Goal: Task Accomplishment & Management: Use online tool/utility

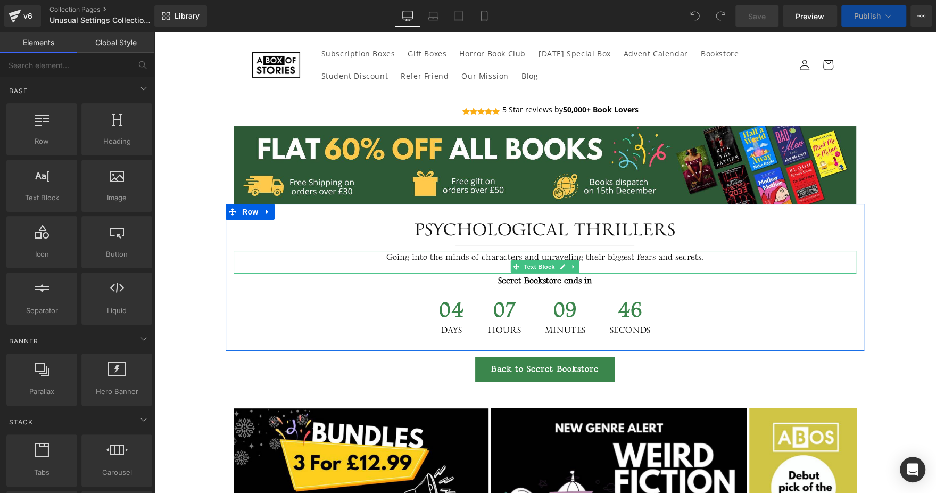
click at [421, 261] on p "Going into the minds of characters and unraveling their biggest fears and secre…" at bounding box center [545, 258] width 623 height 14
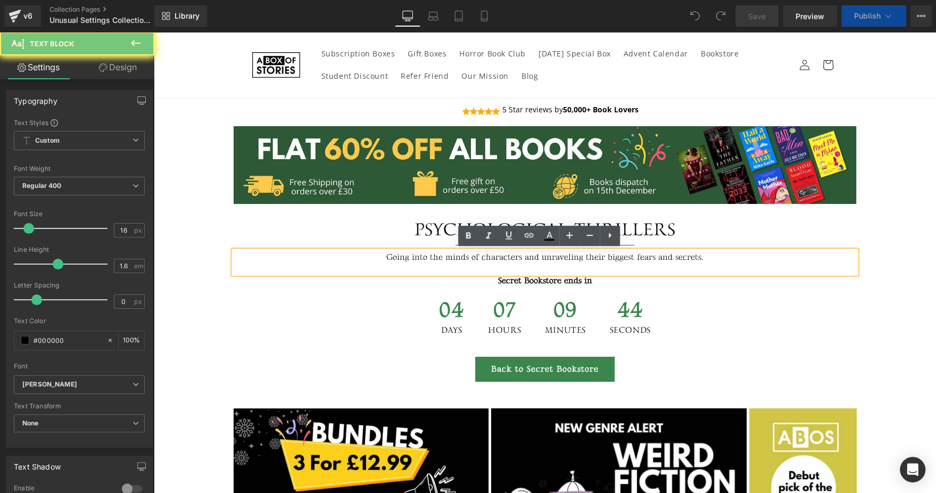
click at [421, 261] on p "Going into the minds of characters and unraveling their biggest fears and secre…" at bounding box center [545, 258] width 623 height 14
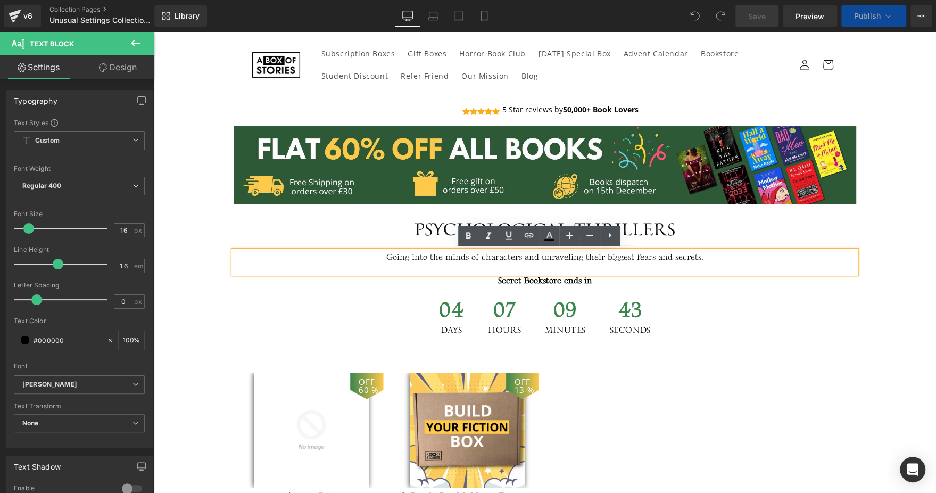
paste div
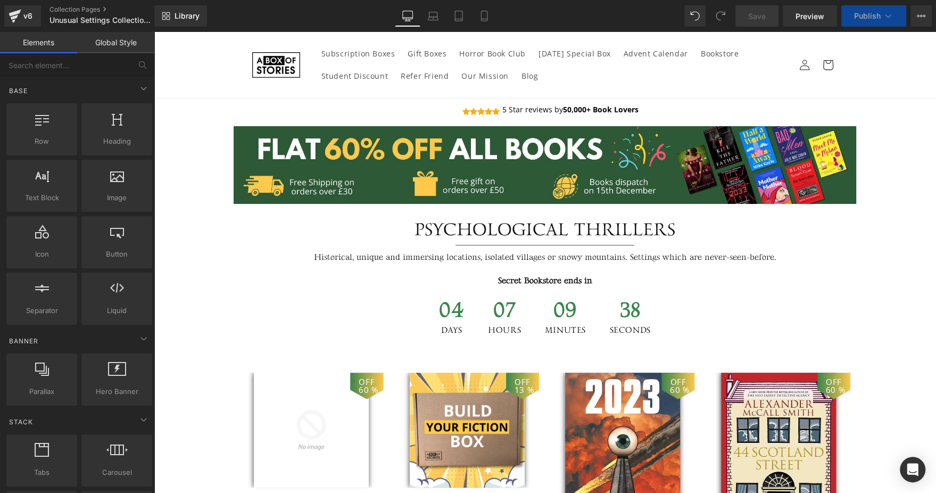
drag, startPoint x: 462, startPoint y: 371, endPoint x: 507, endPoint y: 223, distance: 154.5
click at [462, 372] on img at bounding box center [467, 429] width 115 height 115
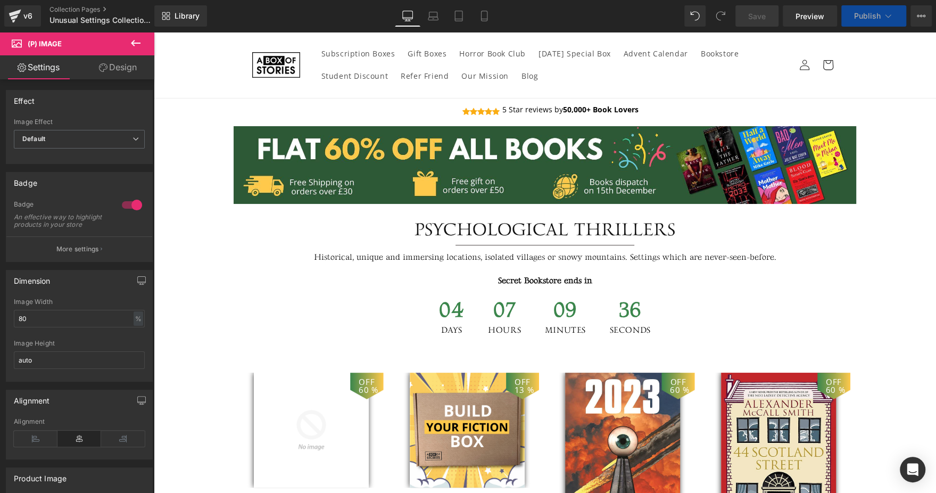
click at [511, 319] on span "07" at bounding box center [504, 313] width 33 height 27
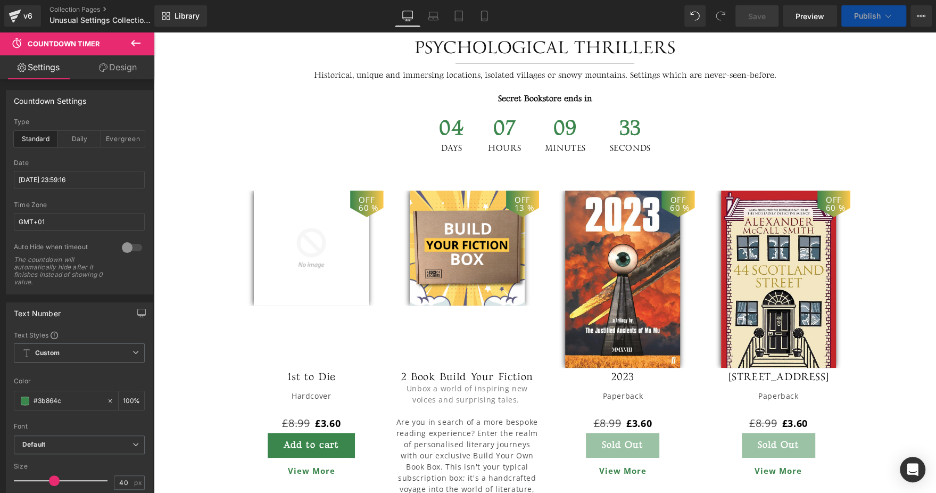
scroll to position [85, 0]
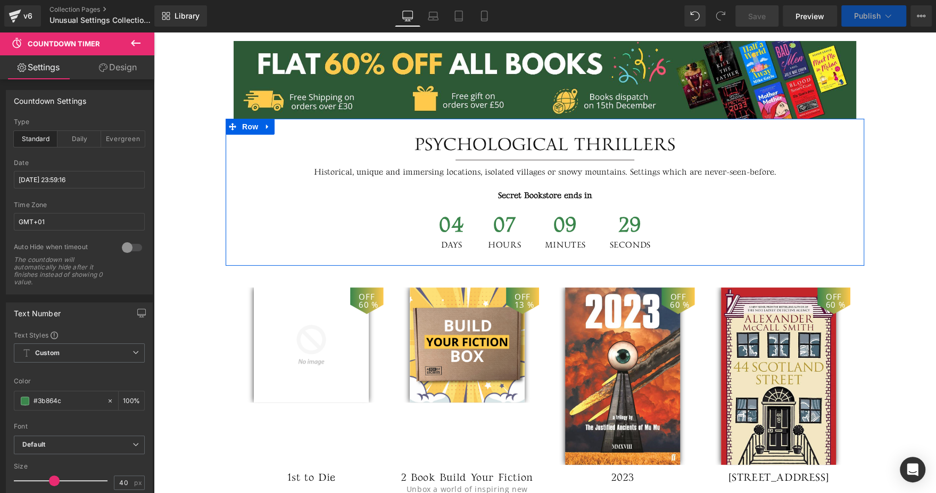
click at [652, 138] on div "Psychological Thrillers" at bounding box center [545, 145] width 623 height 20
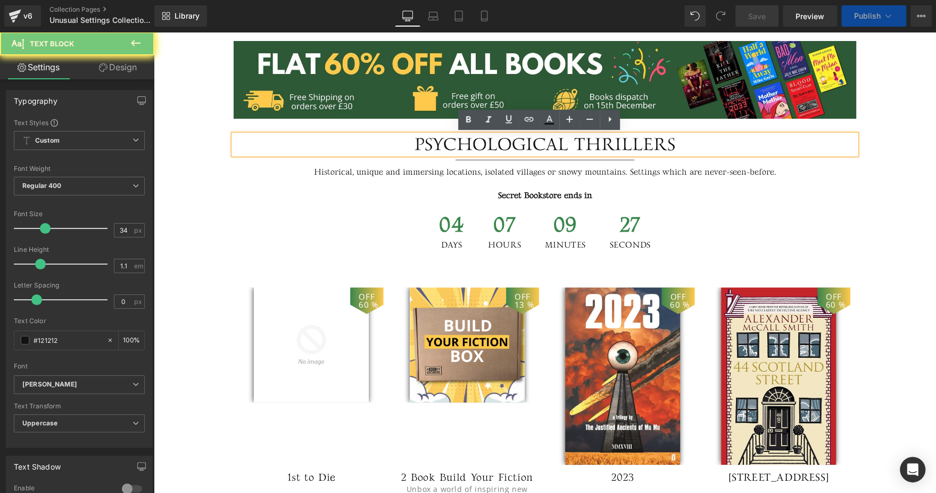
paste div
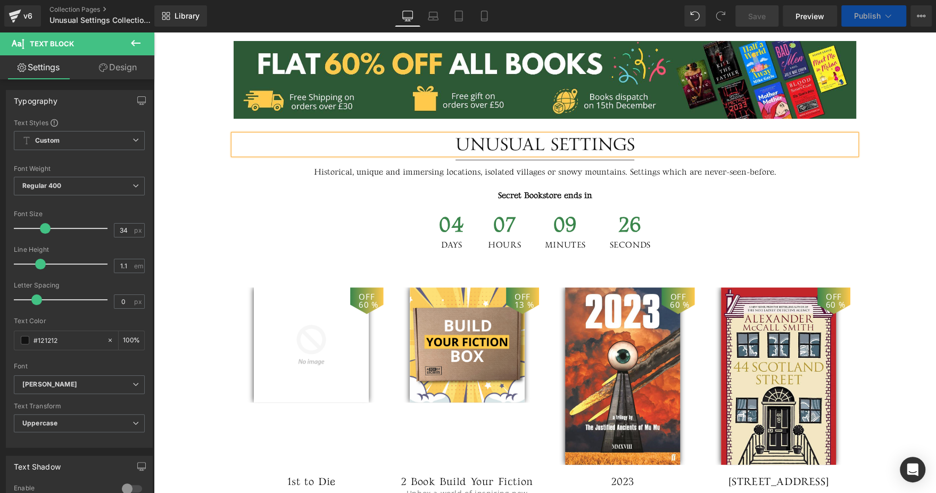
click at [234, 189] on div "Secret Bookstore ends in Text Block" at bounding box center [545, 195] width 623 height 15
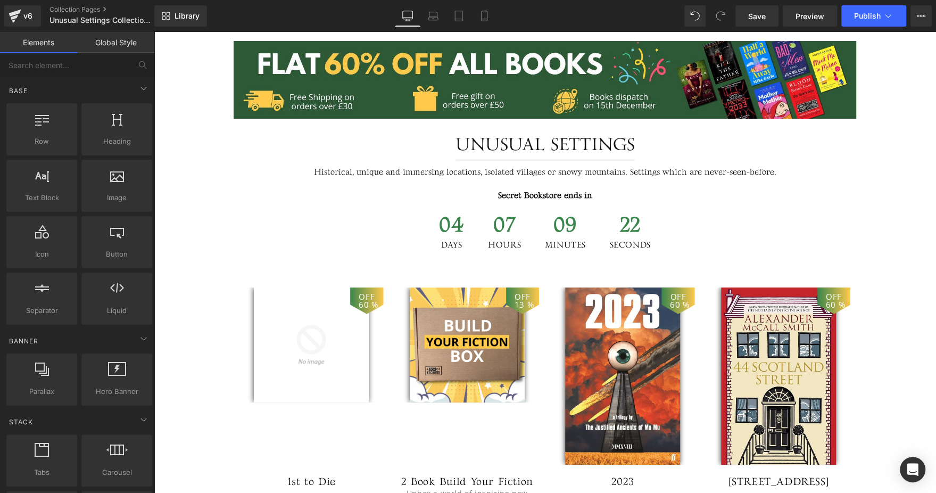
scroll to position [223, 0]
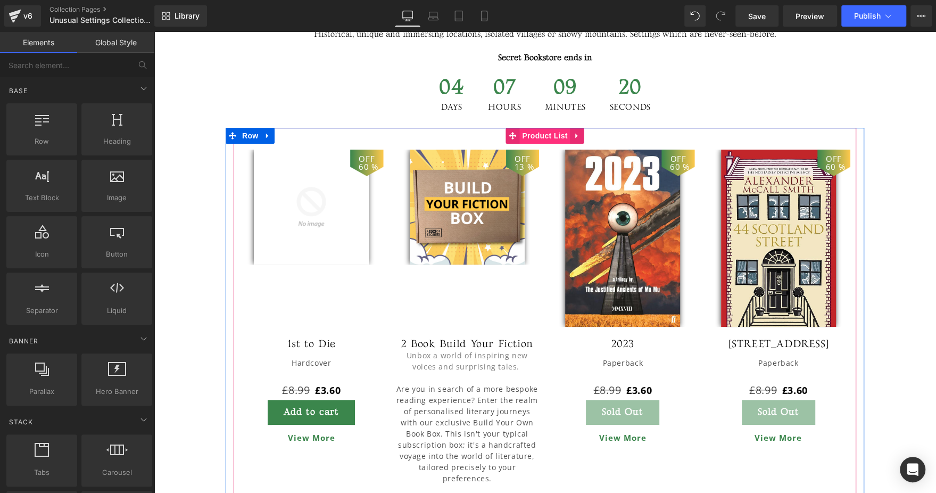
drag, startPoint x: 534, startPoint y: 134, endPoint x: 522, endPoint y: 134, distance: 11.2
click at [533, 134] on span "Product List" at bounding box center [544, 136] width 51 height 16
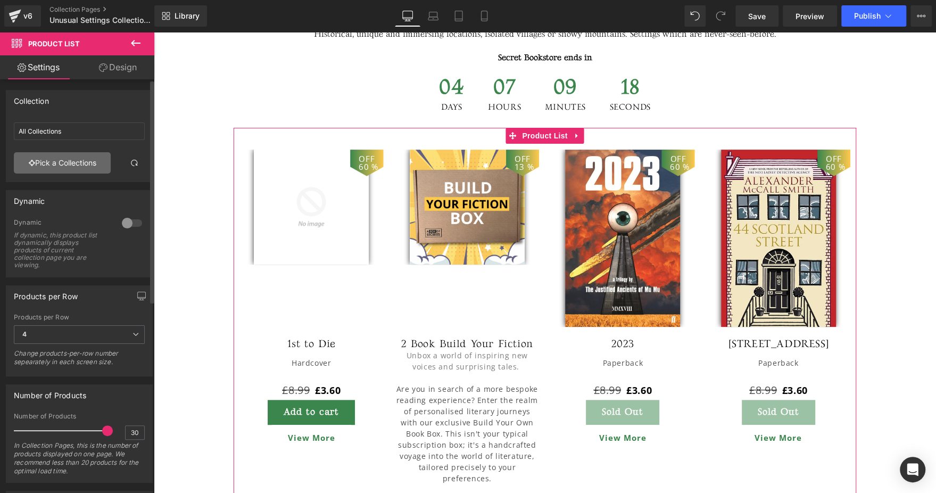
click at [90, 163] on link "Pick a Collections" at bounding box center [62, 162] width 97 height 21
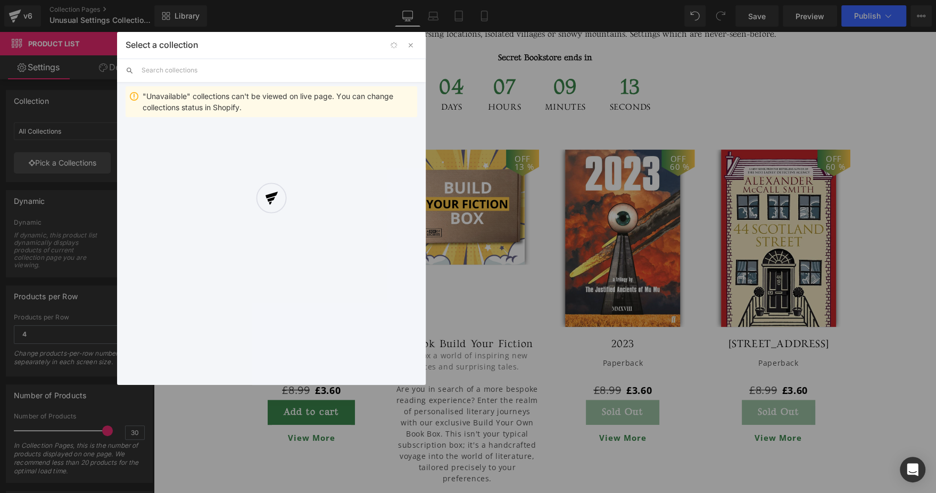
click at [246, 66] on div at bounding box center [271, 208] width 309 height 353
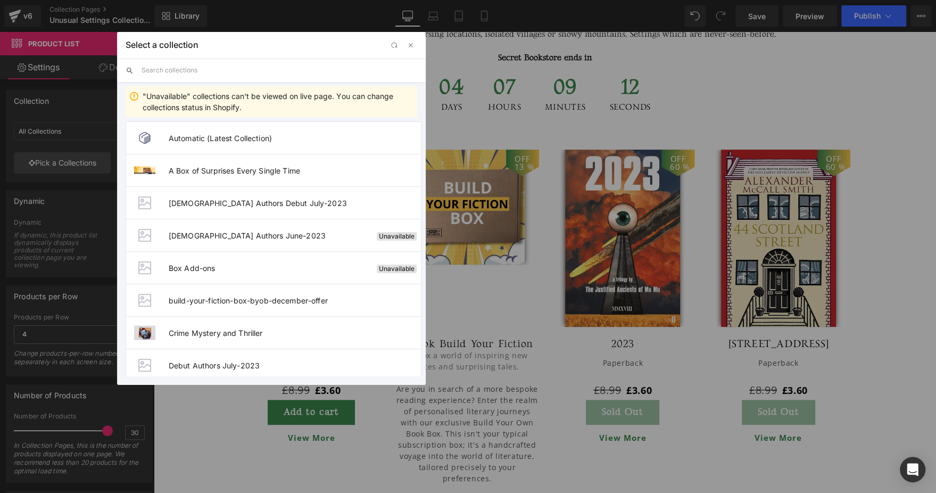
click at [246, 66] on input "text" at bounding box center [280, 70] width 276 height 23
paste input "Unusual Settings"
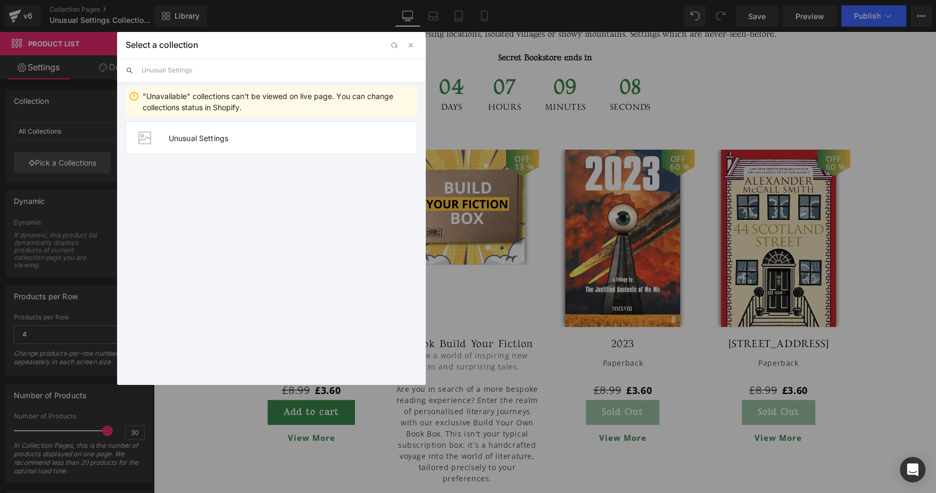
type input "Unusual Settings"
click at [189, 137] on span "Unusual Settings" at bounding box center [293, 138] width 248 height 9
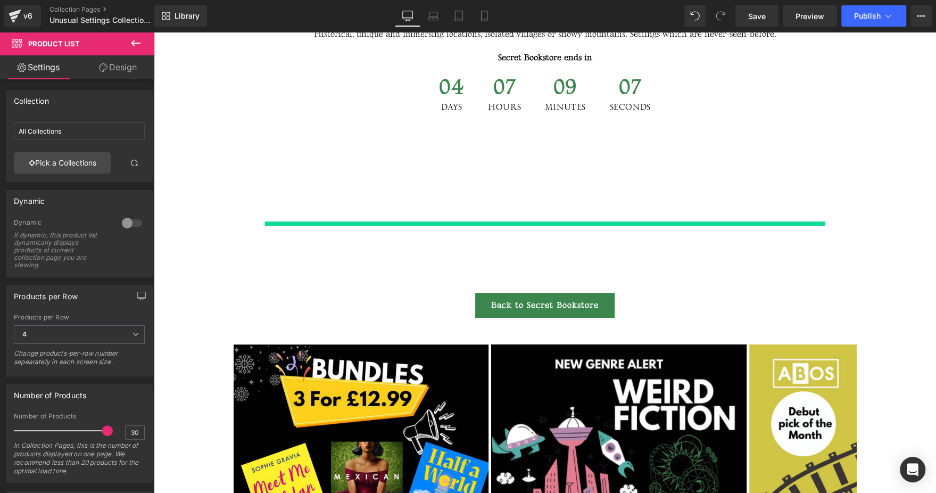
type input "Unusual Settings"
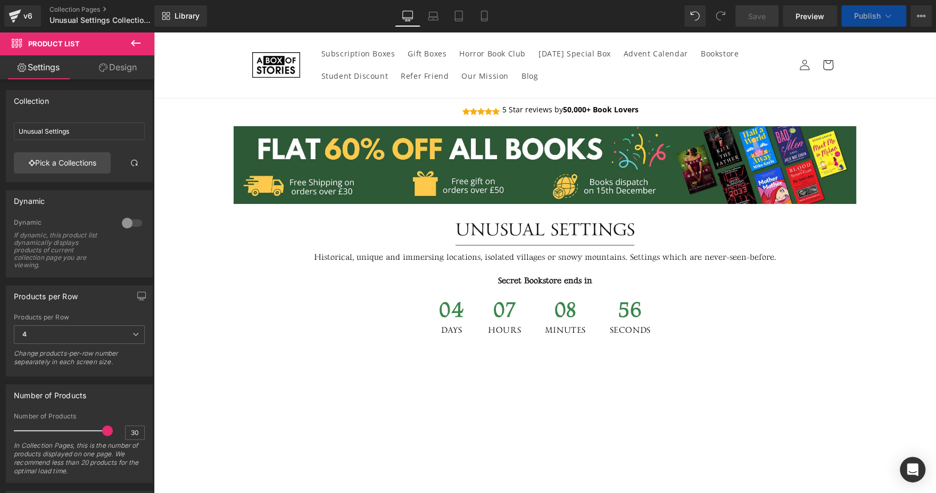
drag, startPoint x: 869, startPoint y: 16, endPoint x: 839, endPoint y: 0, distance: 34.3
click at [869, 16] on span "Publish" at bounding box center [867, 16] width 27 height 9
click at [875, 15] on span "Publish" at bounding box center [867, 16] width 27 height 9
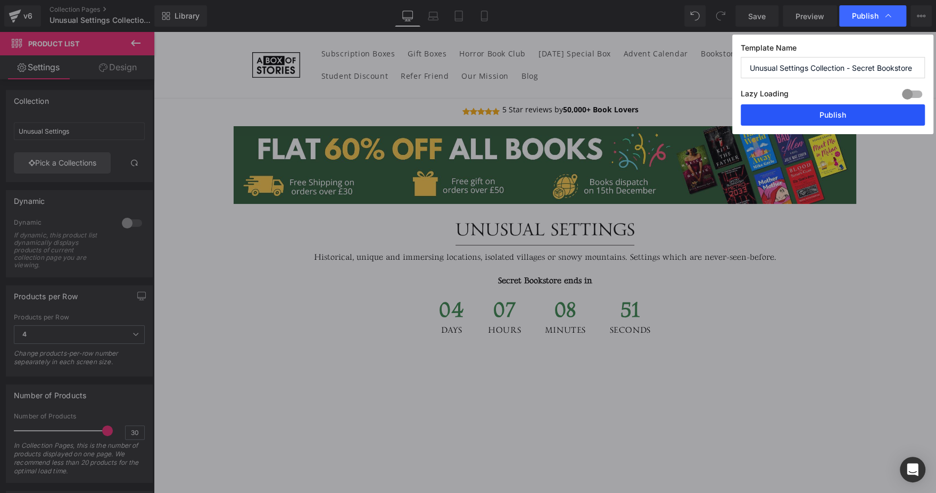
click at [842, 111] on button "Publish" at bounding box center [833, 114] width 184 height 21
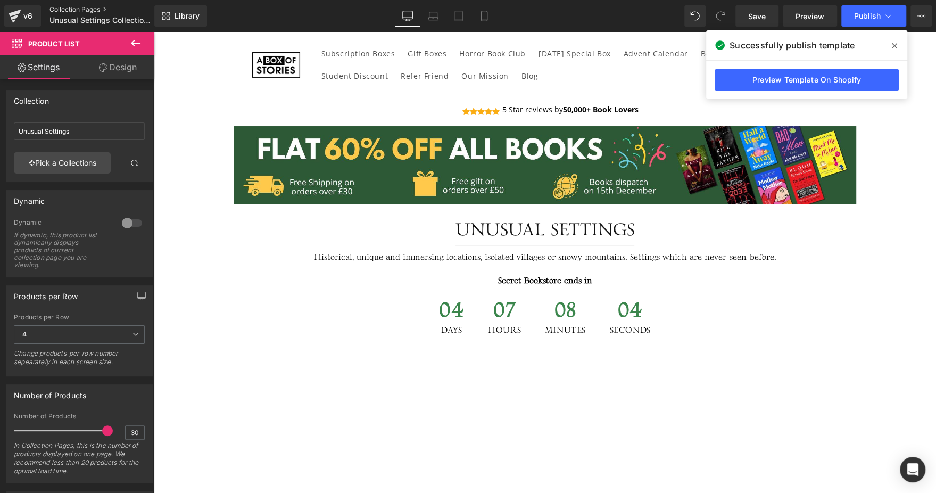
click at [82, 11] on link "Collection Pages" at bounding box center [110, 9] width 122 height 9
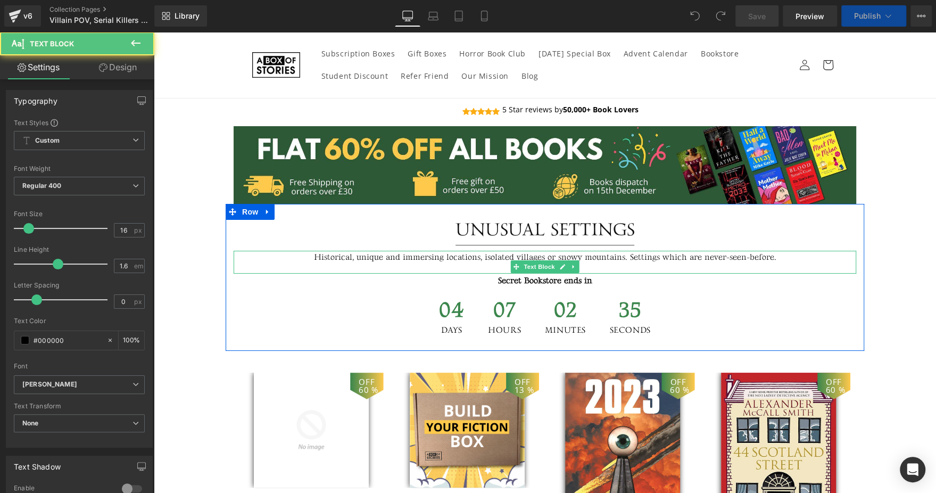
click at [617, 253] on p "Historical, unique and immersing locations, isolated villages or snowy mountain…" at bounding box center [545, 258] width 623 height 14
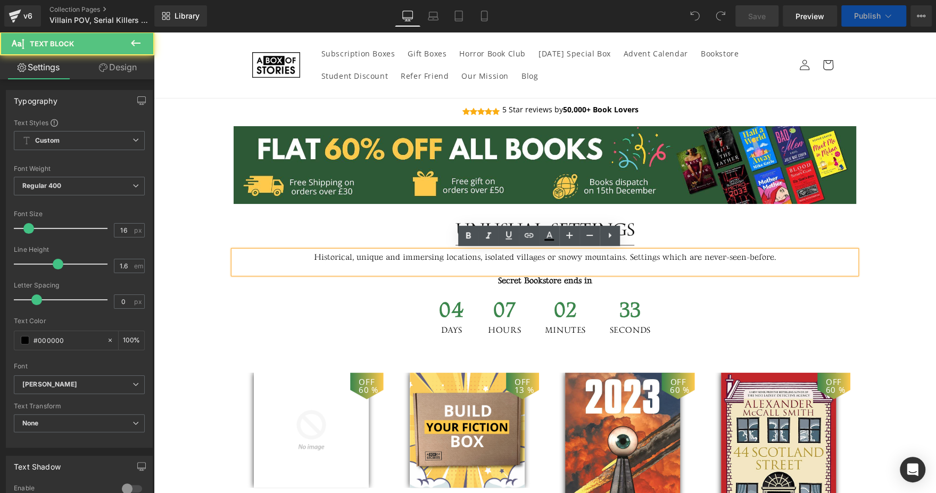
click at [601, 255] on p "Historical, unique and immersing locations, isolated villages or snowy mountain…" at bounding box center [545, 258] width 623 height 14
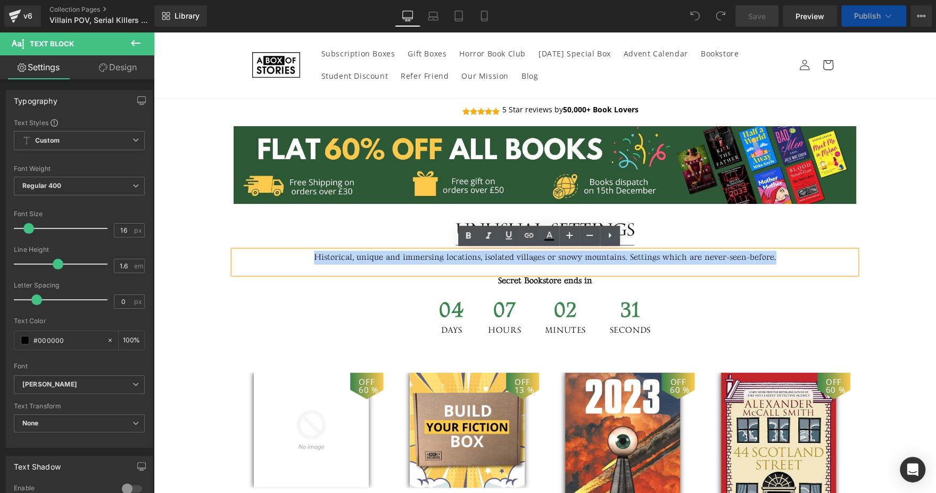
paste div
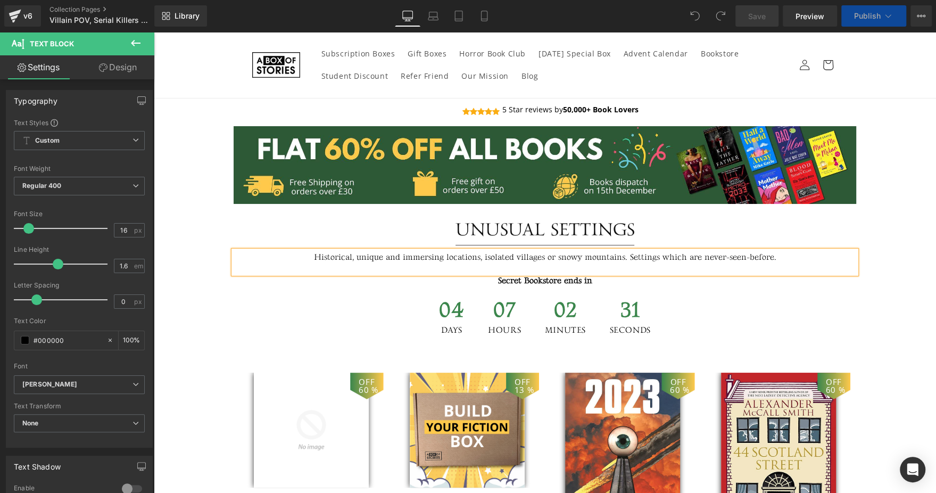
click at [637, 225] on div "Unusual Settings" at bounding box center [545, 230] width 623 height 20
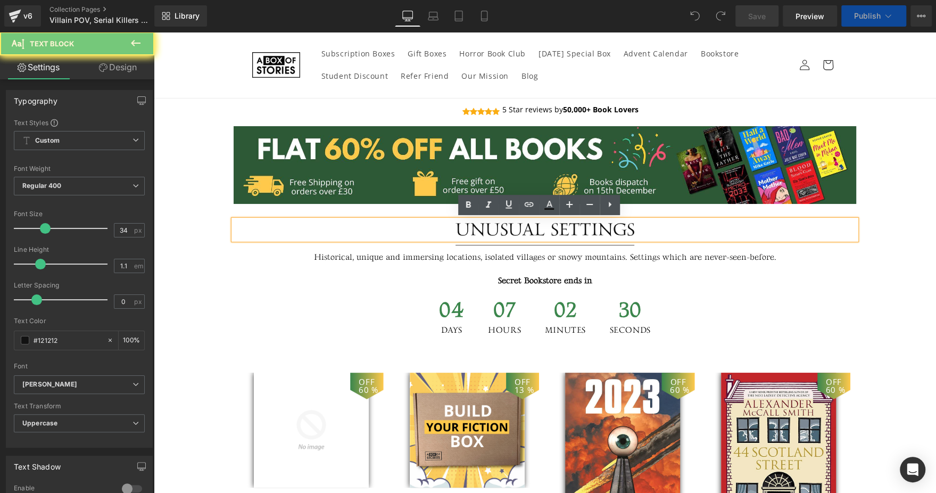
paste div
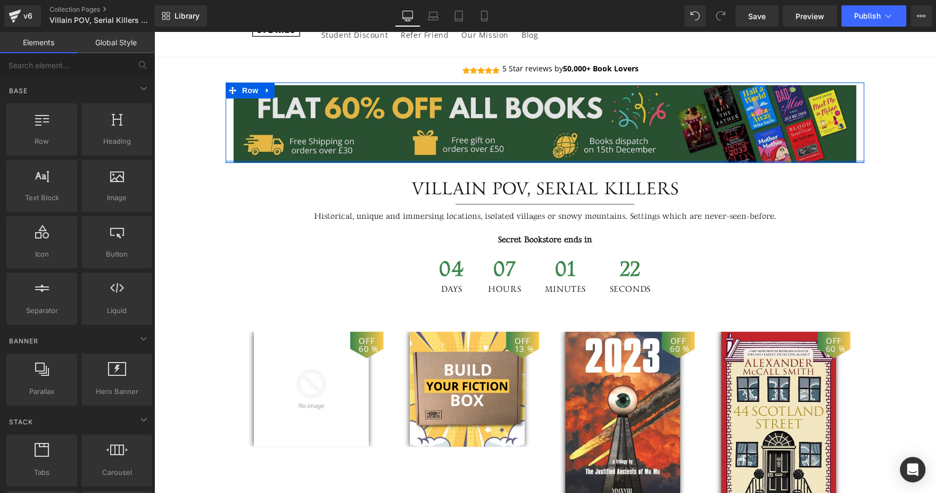
scroll to position [42, 0]
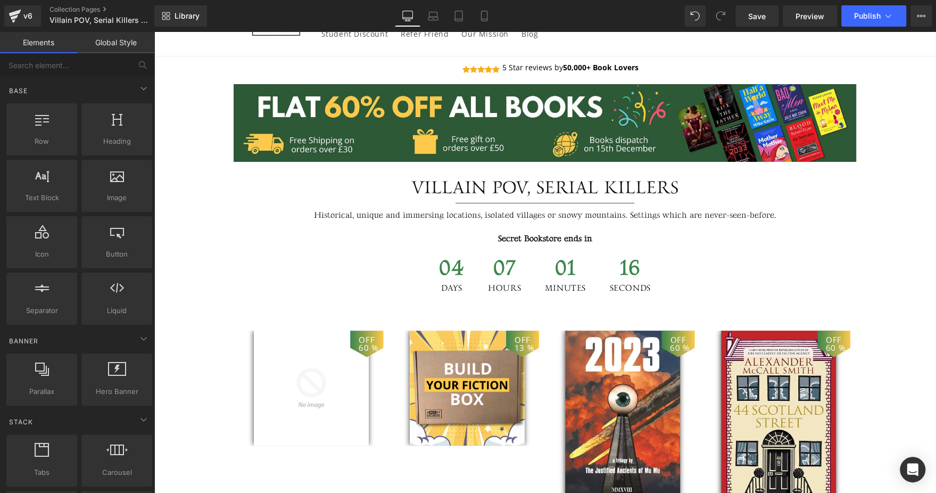
click at [348, 213] on p "Historical, unique and immersing locations, isolated villages or snowy mountain…" at bounding box center [545, 216] width 623 height 14
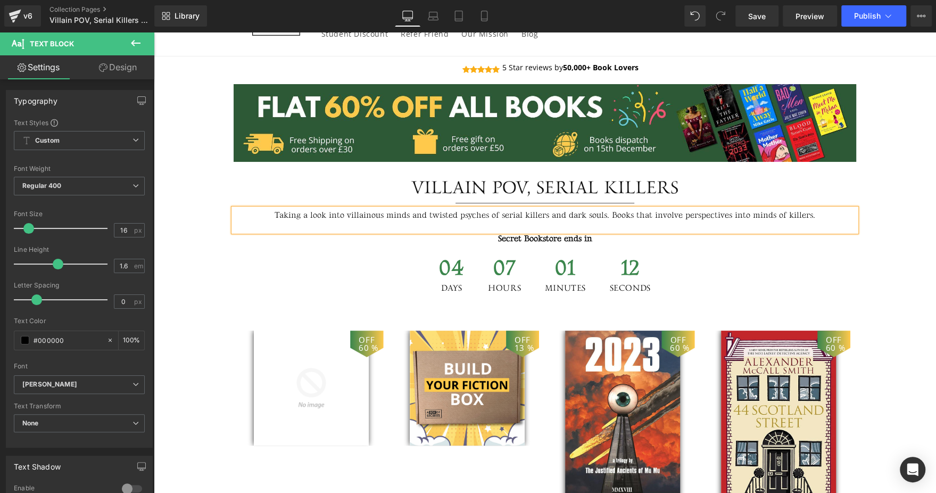
click at [226, 192] on div "Villain POV, Serial Killers Text Block Separator Taking a look into villainous …" at bounding box center [545, 243] width 638 height 131
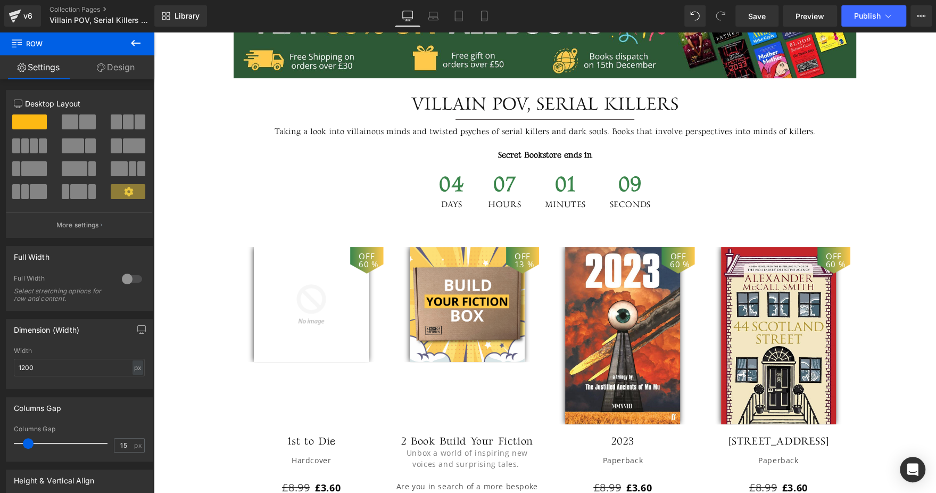
scroll to position [127, 0]
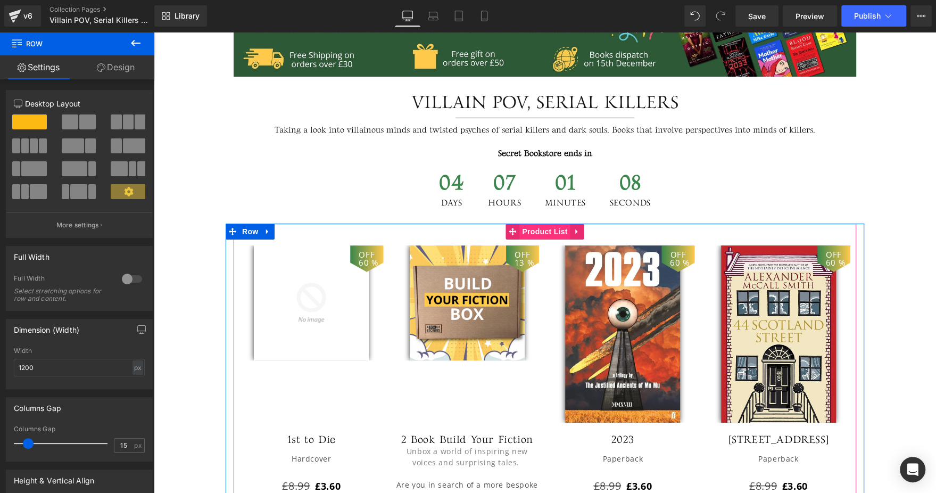
click at [525, 225] on span "Product List" at bounding box center [544, 231] width 51 height 16
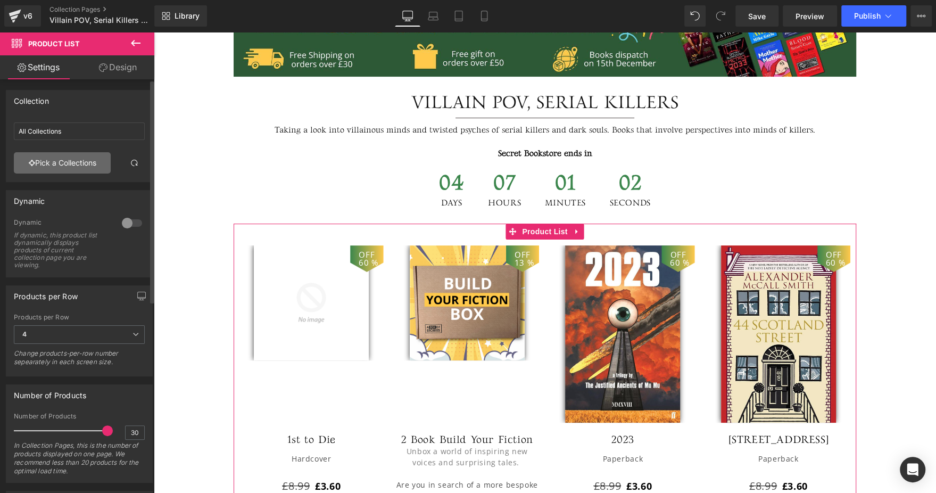
click at [60, 157] on link "Pick a Collections" at bounding box center [62, 162] width 97 height 21
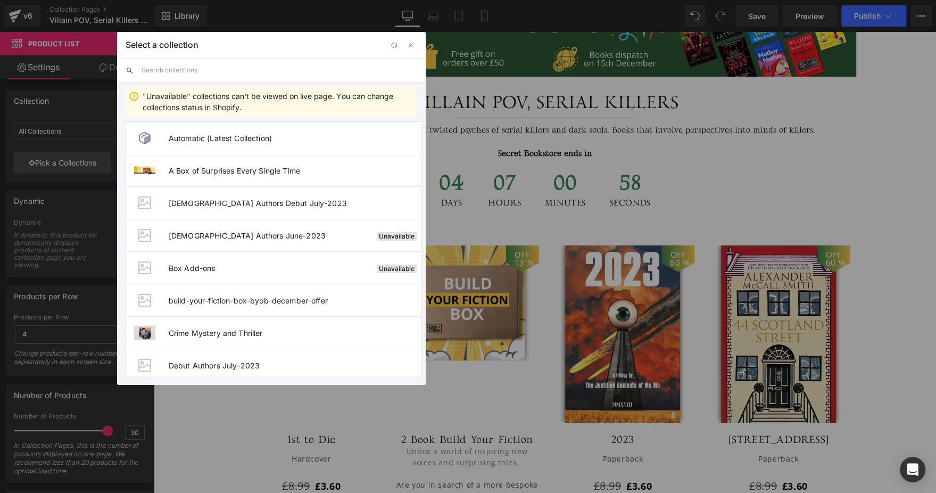
click at [222, 69] on input "text" at bounding box center [280, 70] width 276 height 23
paste input "Villain POV, Serial Killers"
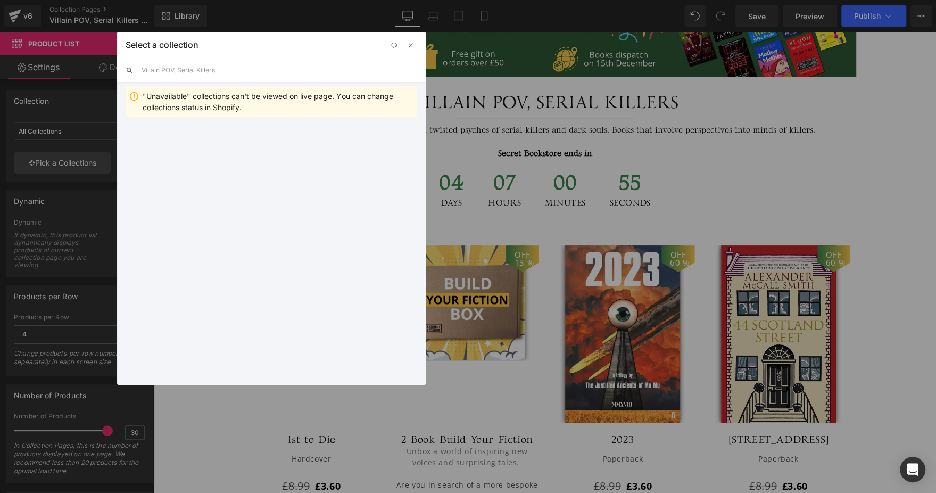
type input "Villain POV, Serial Killers"
click at [215, 85] on div ""Unavailable" collections can't be viewed on live page. You can change collecti…" at bounding box center [271, 229] width 309 height 294
drag, startPoint x: 196, startPoint y: 140, endPoint x: 91, endPoint y: 134, distance: 105.0
click at [196, 140] on span "Villain POV, Serial Killers" at bounding box center [293, 138] width 248 height 9
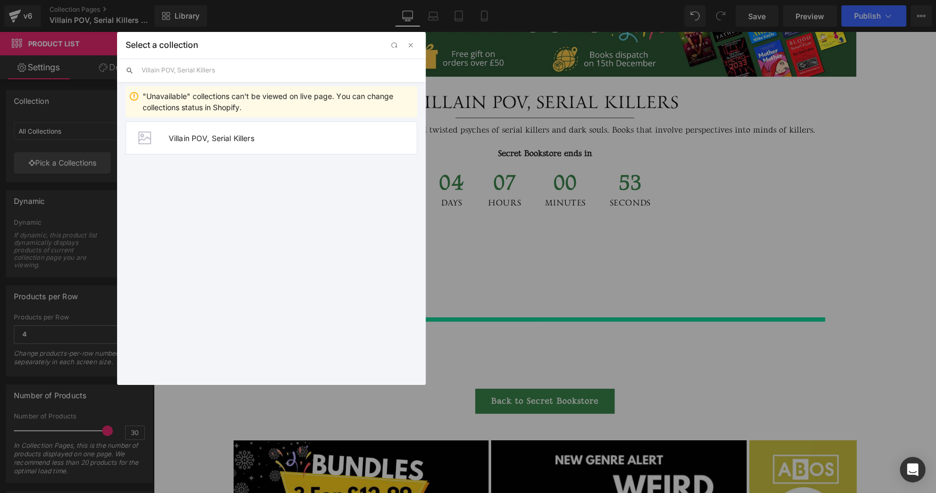
type input "Villain POV, Serial Killers"
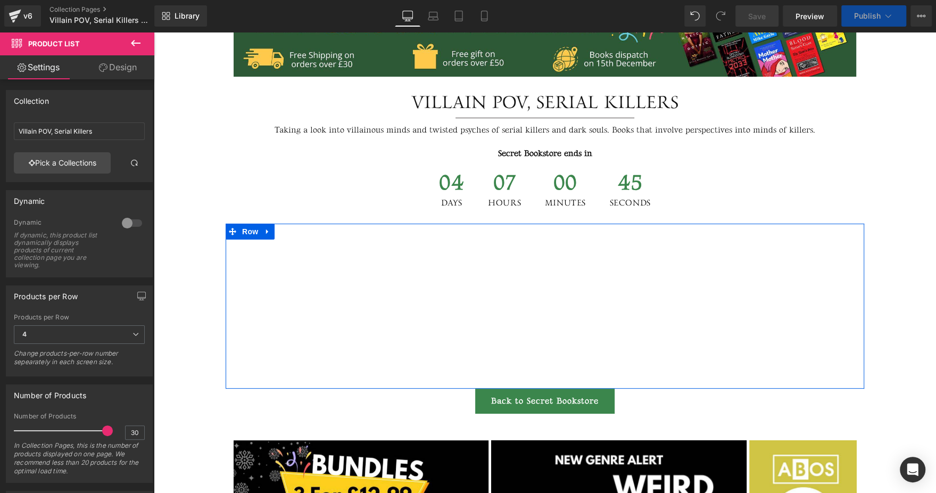
scroll to position [242, 0]
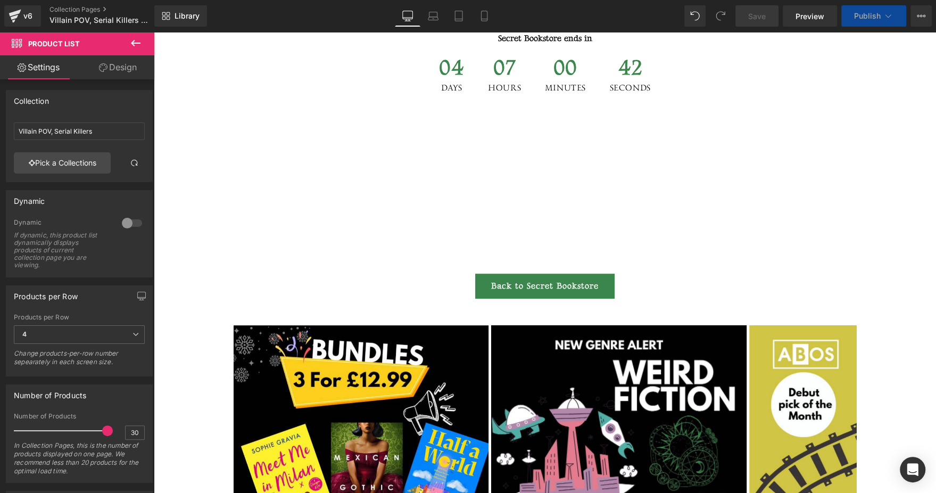
click at [531, 287] on div "Back to Secret Bookstore Button" at bounding box center [545, 285] width 782 height 25
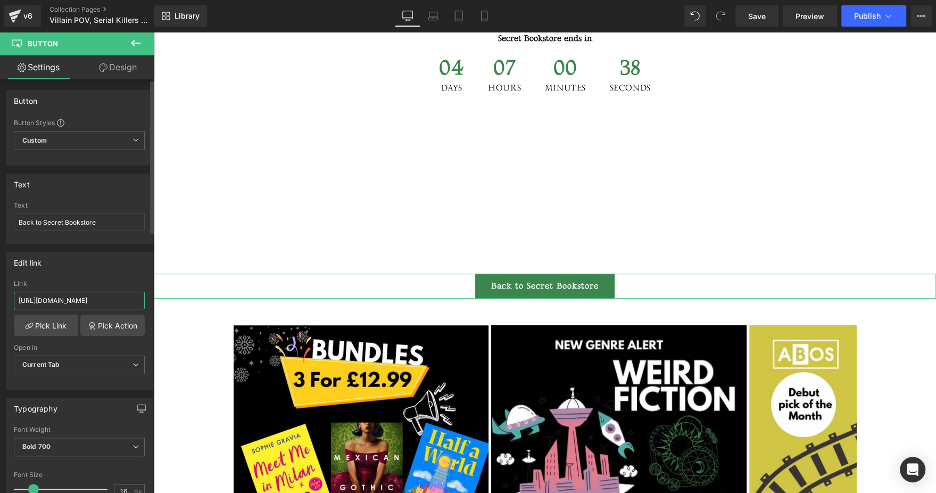
click at [128, 303] on input "https://aboxofstories.com/pages/exclusive-secret-bookstore-sale" at bounding box center [79, 301] width 131 height 18
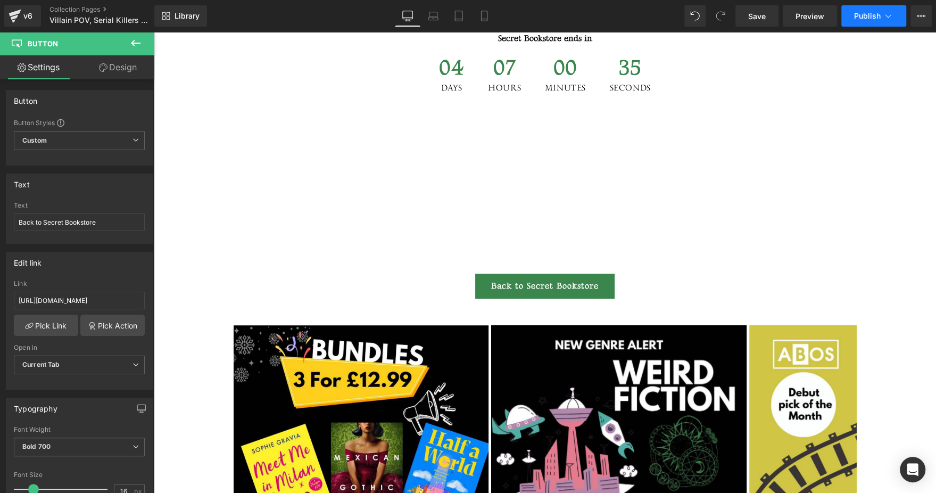
scroll to position [0, 0]
click at [882, 7] on button "Publish" at bounding box center [873, 15] width 65 height 21
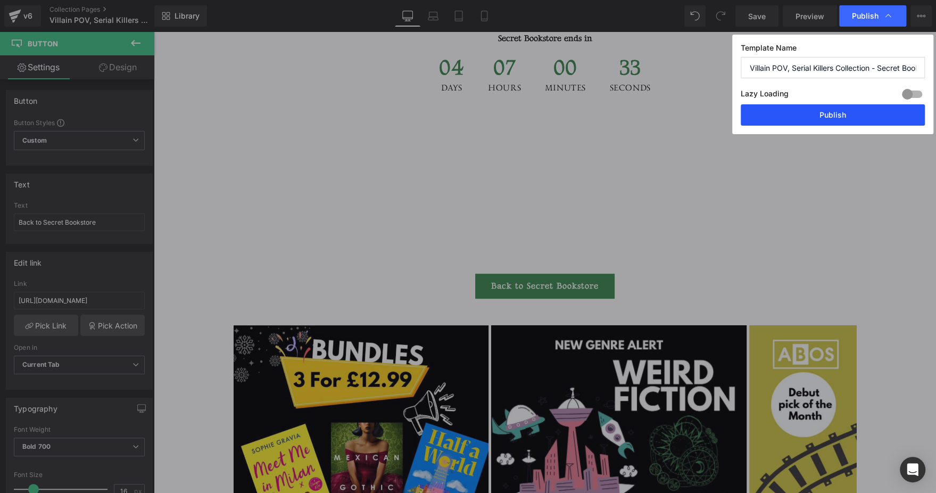
click at [785, 107] on button "Publish" at bounding box center [833, 114] width 184 height 21
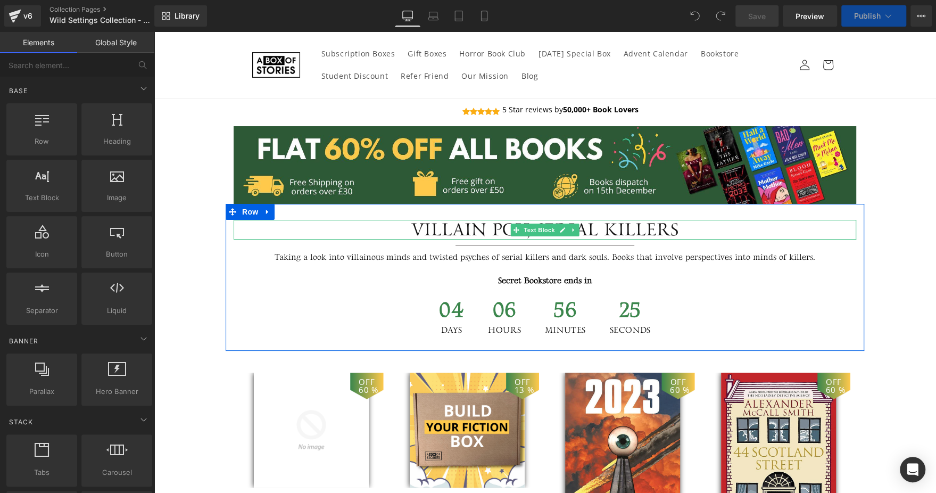
click at [492, 229] on div "Villain POV, Serial Killers" at bounding box center [545, 230] width 623 height 20
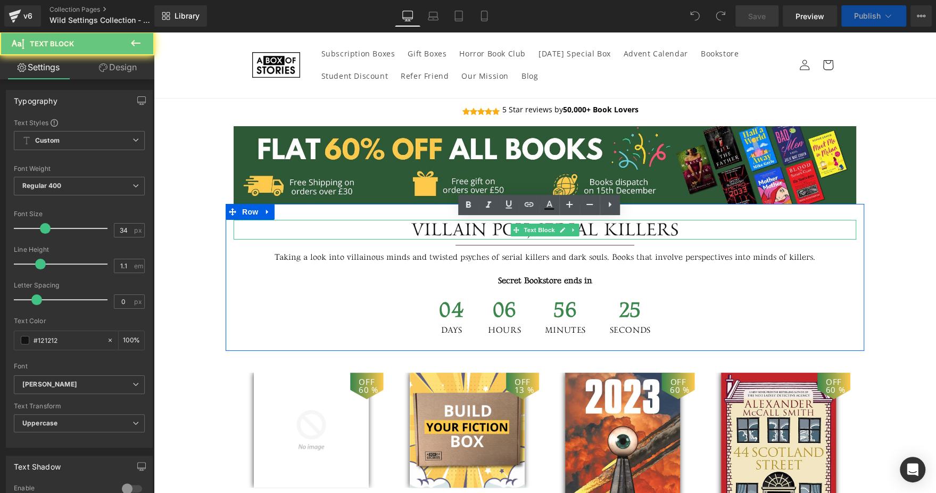
click at [492, 229] on div "Villain POV, Serial Killers" at bounding box center [545, 230] width 623 height 20
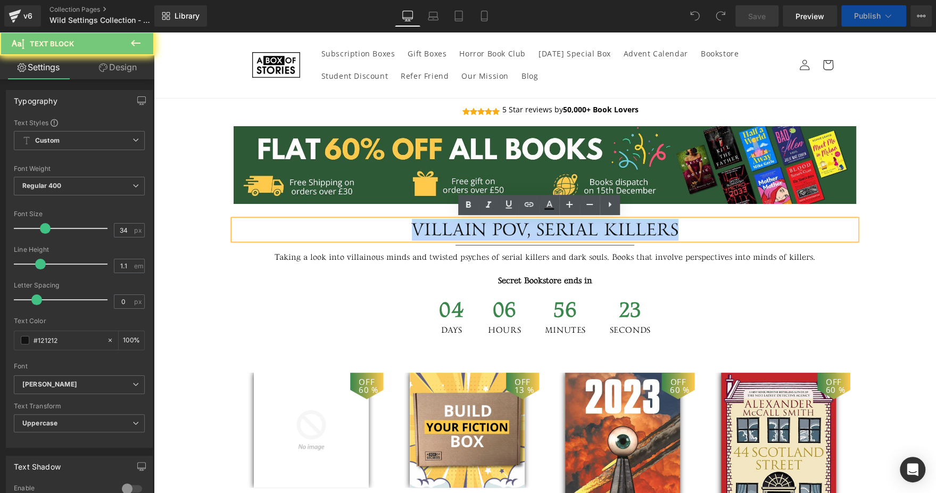
paste div
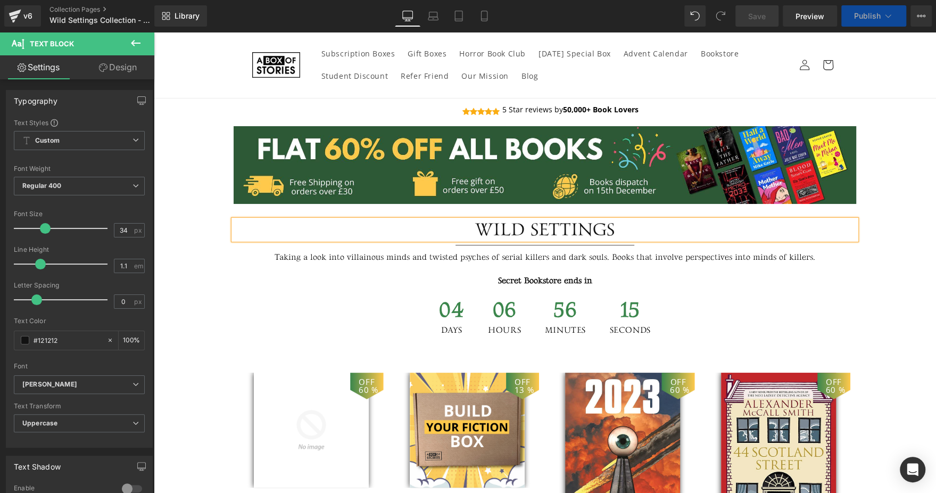
click at [399, 251] on div "Taking a look into villainous minds and twisted psyches of serial killers and d…" at bounding box center [545, 262] width 623 height 23
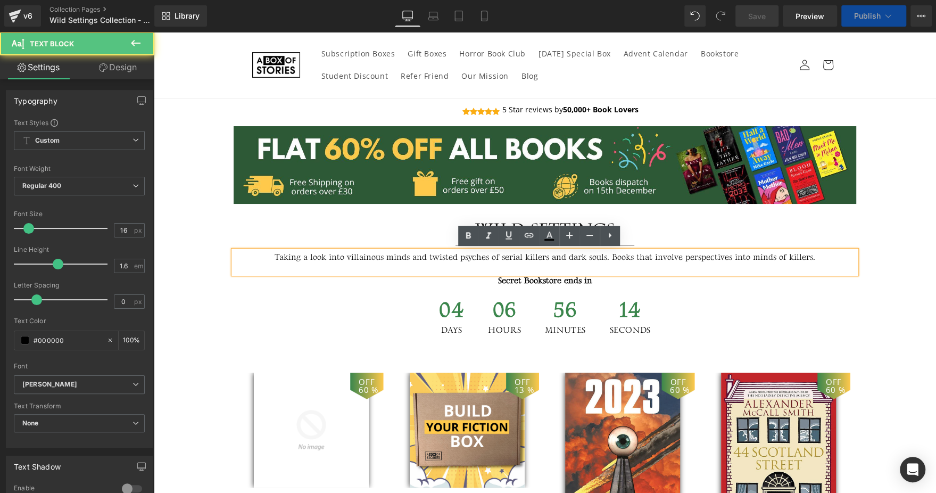
click at [399, 251] on div "Taking a look into villainous minds and twisted psyches of serial killers and d…" at bounding box center [545, 262] width 623 height 23
click at [399, 251] on p "Taking a look into villainous minds and twisted psyches of serial killers and d…" at bounding box center [545, 258] width 623 height 14
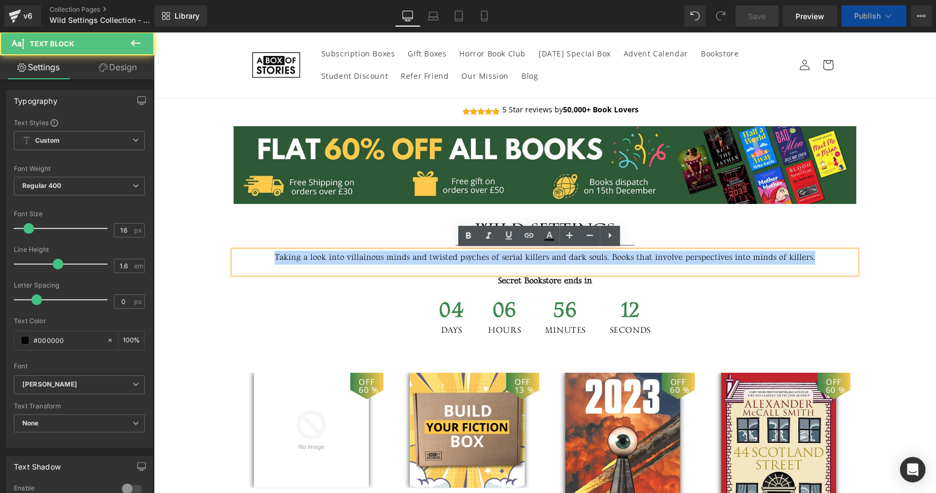
paste div
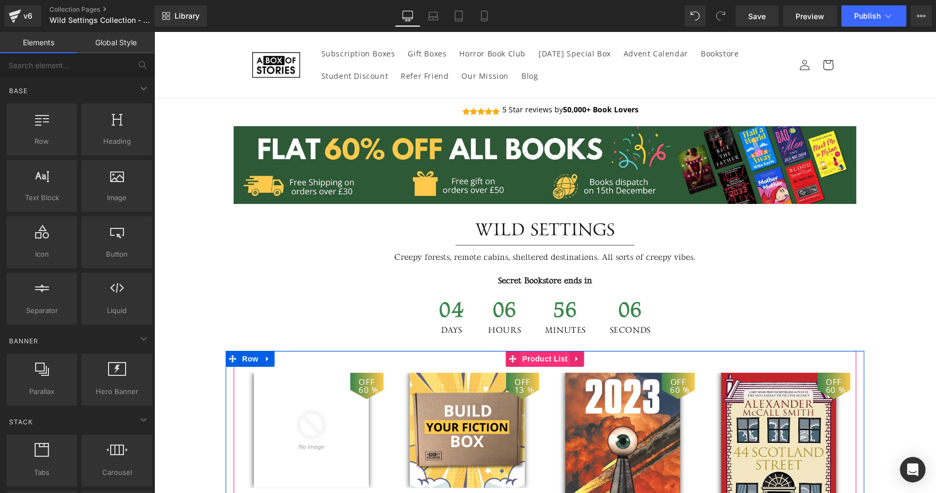
click at [534, 359] on span "Product List" at bounding box center [544, 359] width 51 height 16
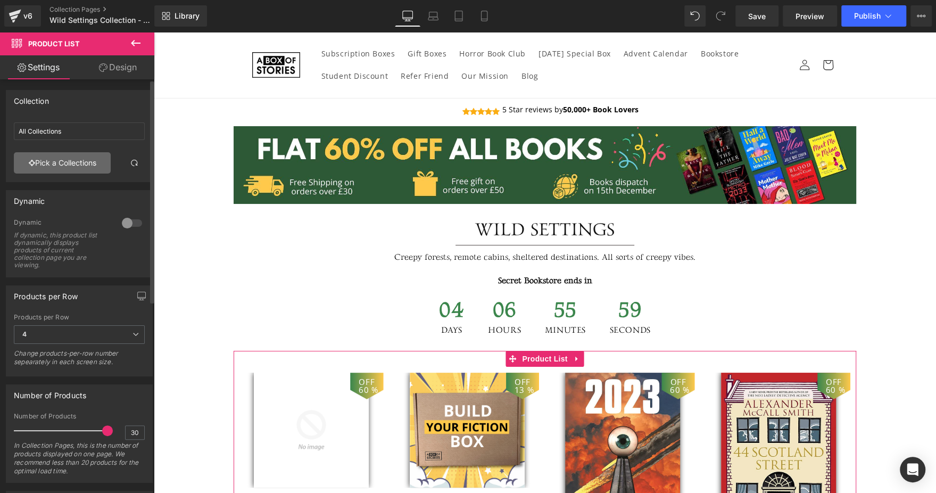
click at [67, 165] on link "Pick a Collections" at bounding box center [62, 162] width 97 height 21
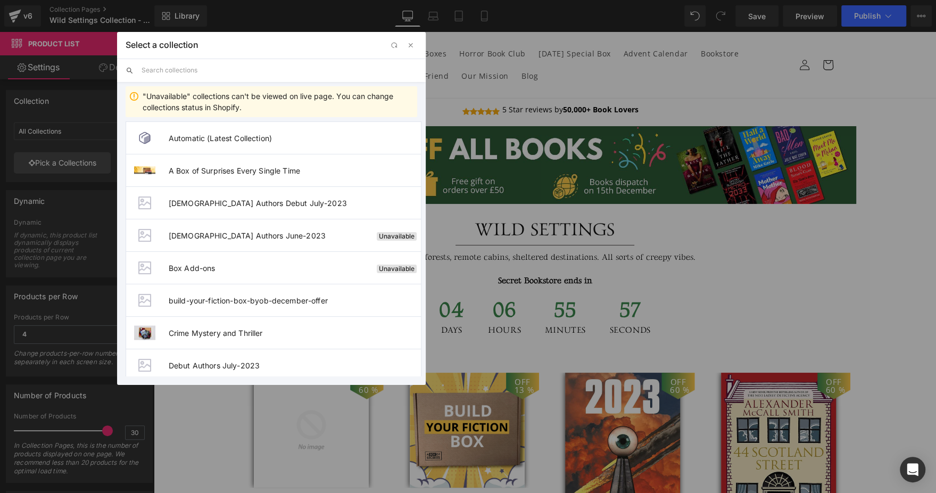
click at [227, 76] on input "text" at bounding box center [280, 70] width 276 height 23
paste input "Wild Settings"
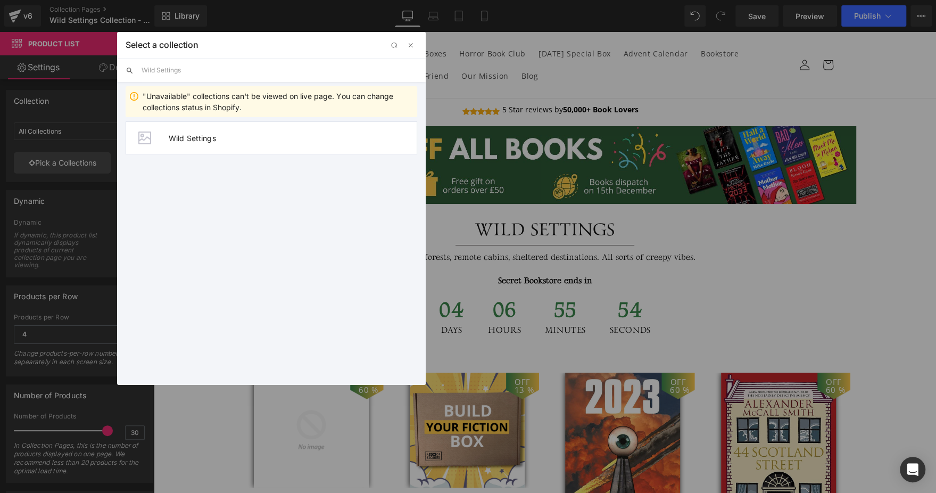
type input "Wild Settings"
drag, startPoint x: 188, startPoint y: 142, endPoint x: 88, endPoint y: 68, distance: 124.8
click at [188, 142] on li "Wild Settings" at bounding box center [272, 137] width 292 height 33
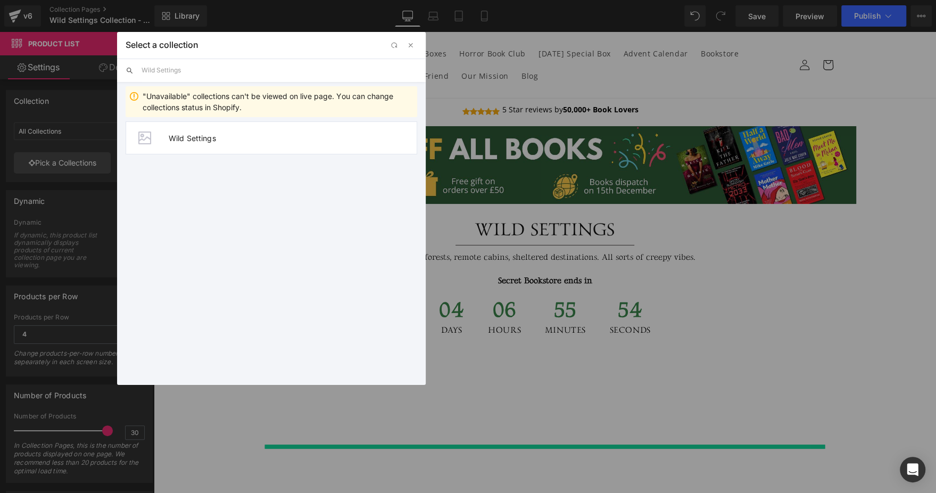
type input "Wild Settings"
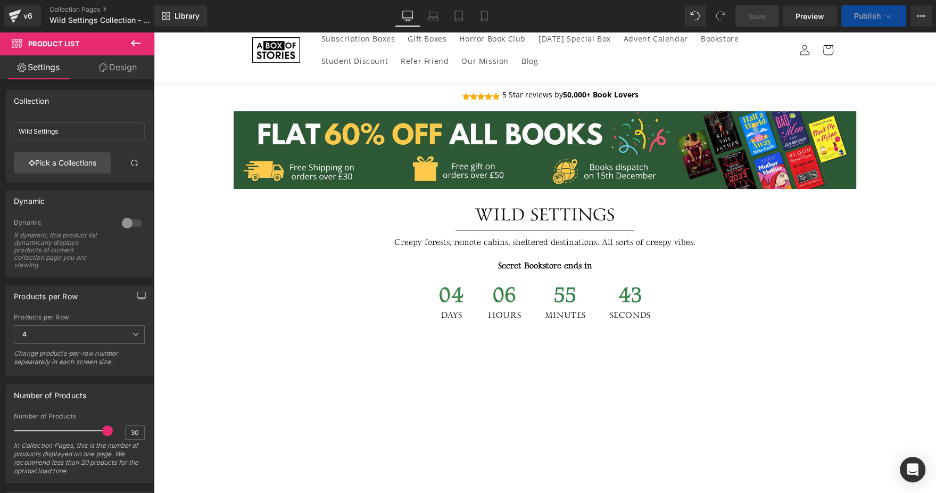
scroll to position [21, 0]
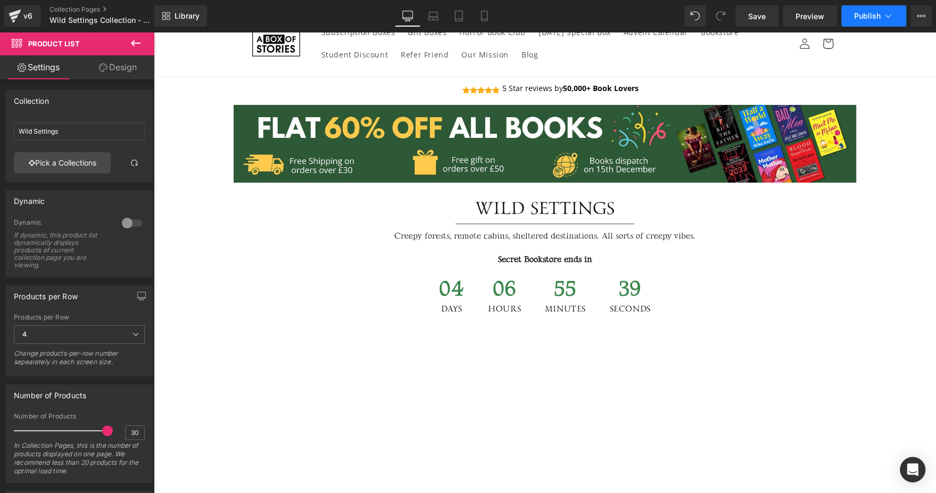
click at [884, 9] on button "Publish" at bounding box center [873, 15] width 65 height 21
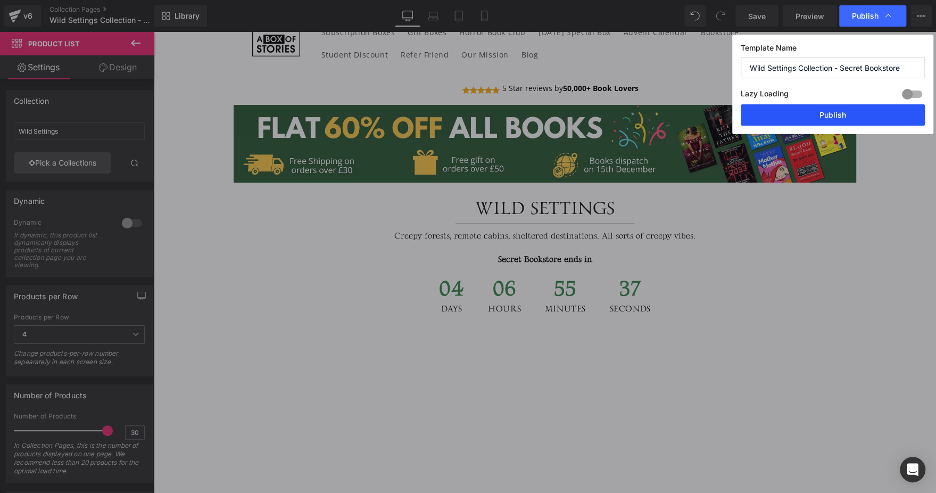
click at [807, 109] on button "Publish" at bounding box center [833, 114] width 184 height 21
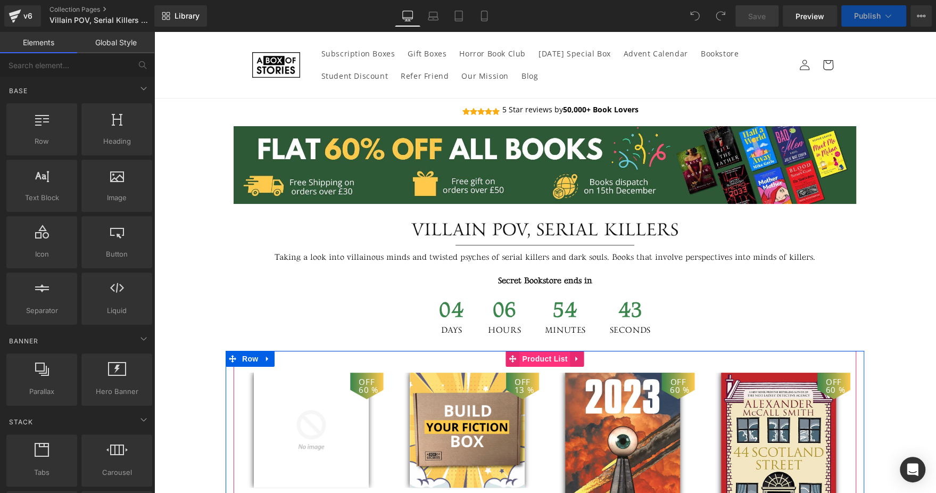
click at [522, 360] on span "Product List" at bounding box center [544, 359] width 51 height 16
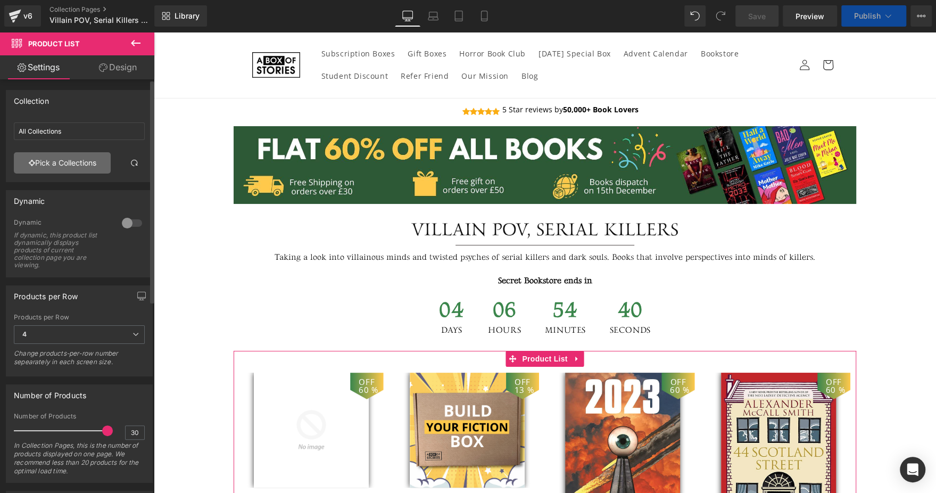
click at [48, 156] on link "Pick a Collections" at bounding box center [62, 162] width 97 height 21
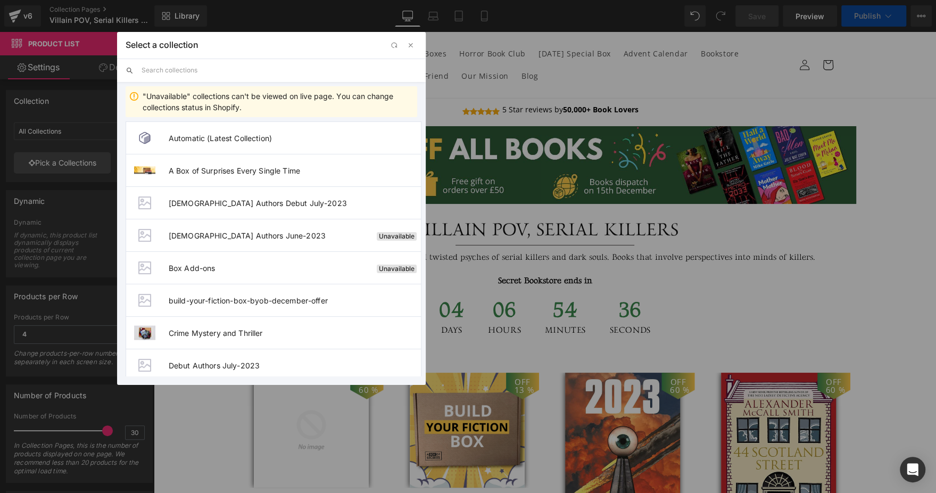
click at [298, 73] on input "text" at bounding box center [280, 70] width 276 height 23
paste input "Villain POV, Serial Killers"
type input "Villain POV, Serial Killers"
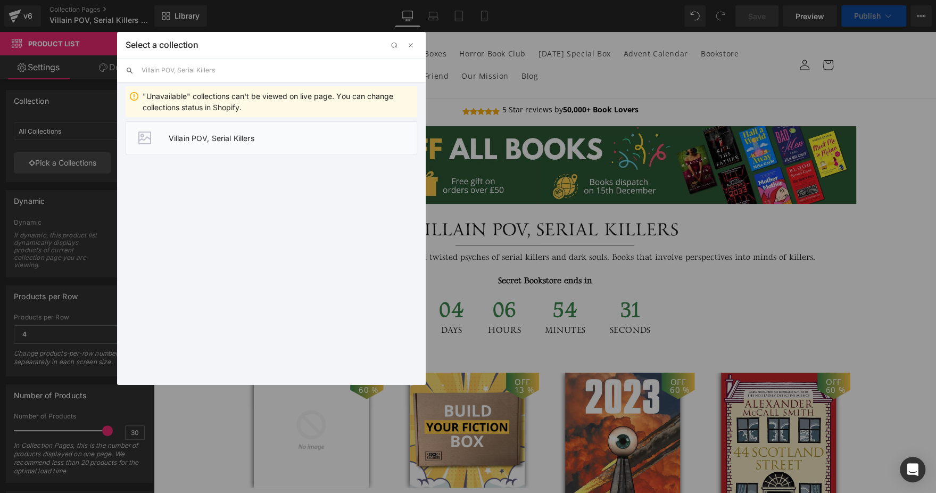
click at [167, 140] on li "Villain POV, Serial Killers" at bounding box center [272, 137] width 292 height 33
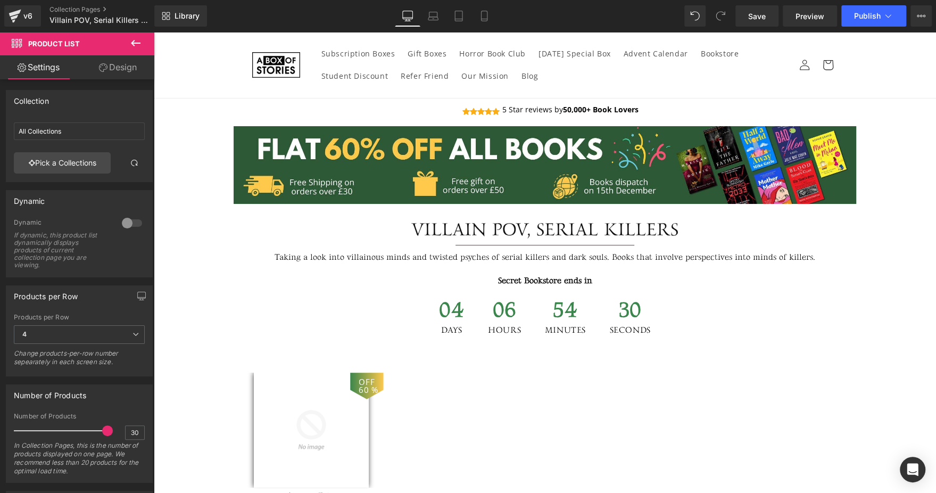
type input "Villain POV, Serial Killers"
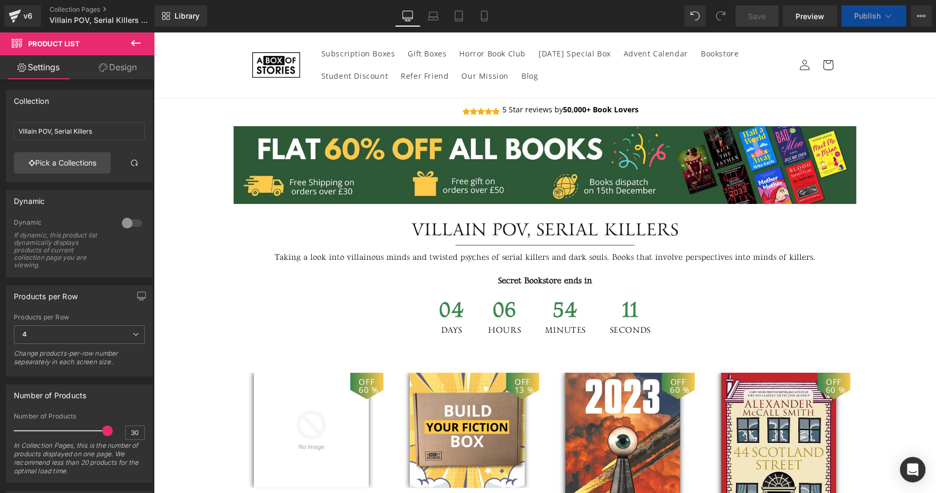
scroll to position [32, 0]
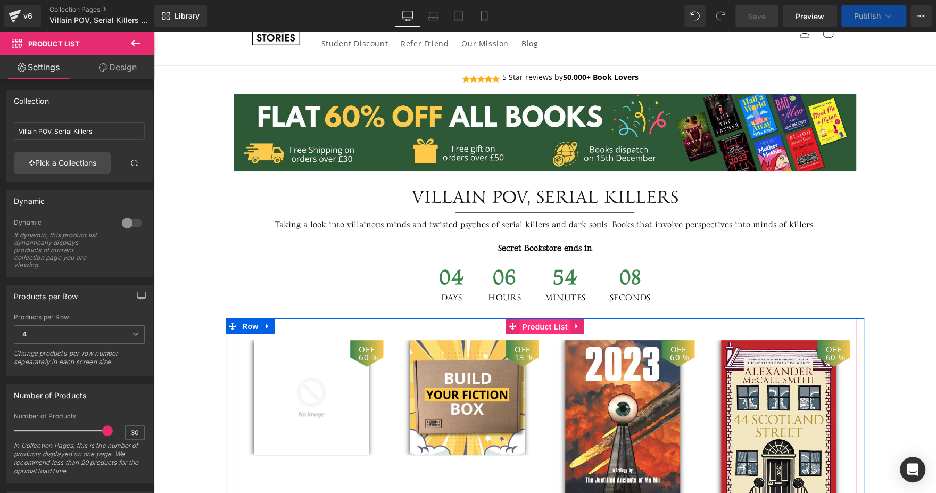
click at [558, 328] on span "Product List" at bounding box center [544, 327] width 51 height 16
click at [545, 328] on span "Product List" at bounding box center [544, 326] width 51 height 16
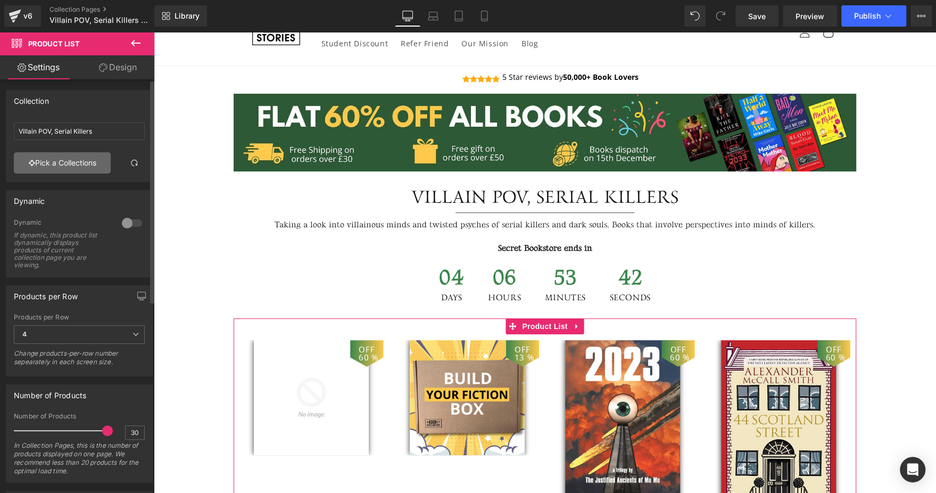
click at [77, 163] on link "Pick a Collections" at bounding box center [62, 162] width 97 height 21
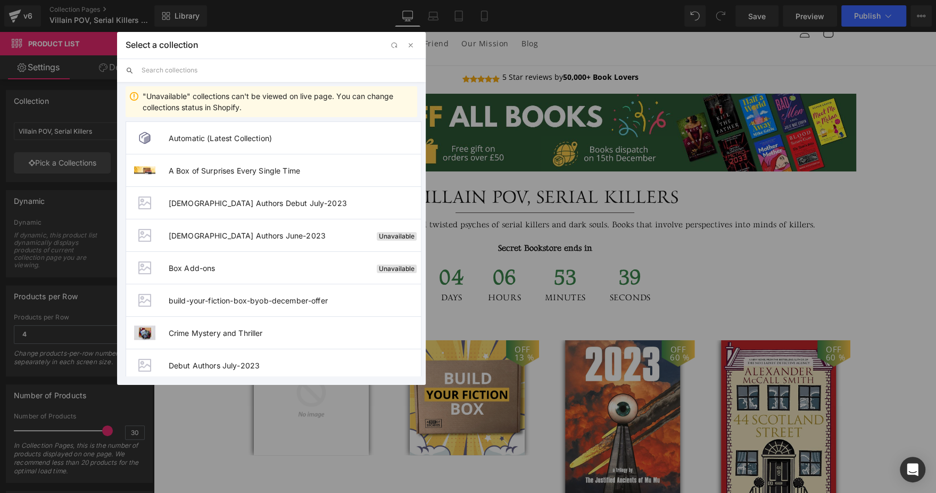
click at [281, 68] on input "text" at bounding box center [280, 70] width 276 height 23
paste input "Villain POV, Serial Killers"
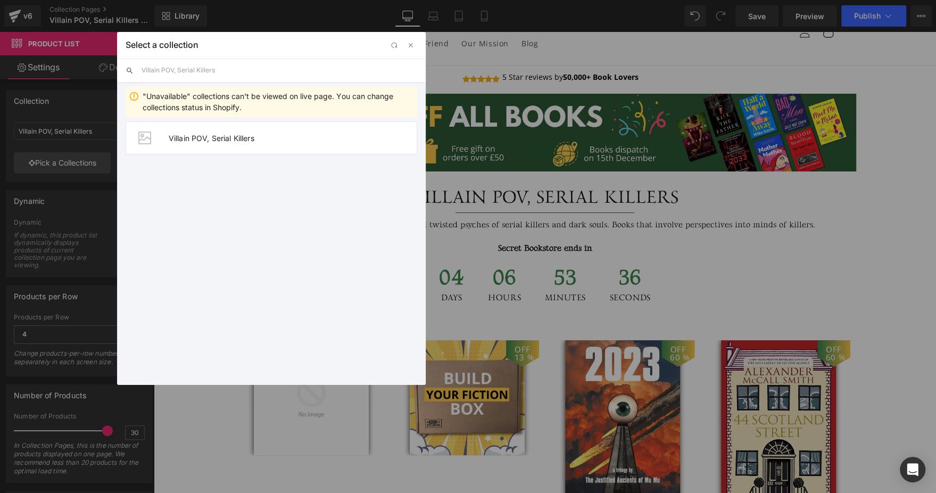
type input "Villain POV, Serial Killers"
click at [211, 129] on li "Villain POV, Serial Killers" at bounding box center [272, 137] width 292 height 33
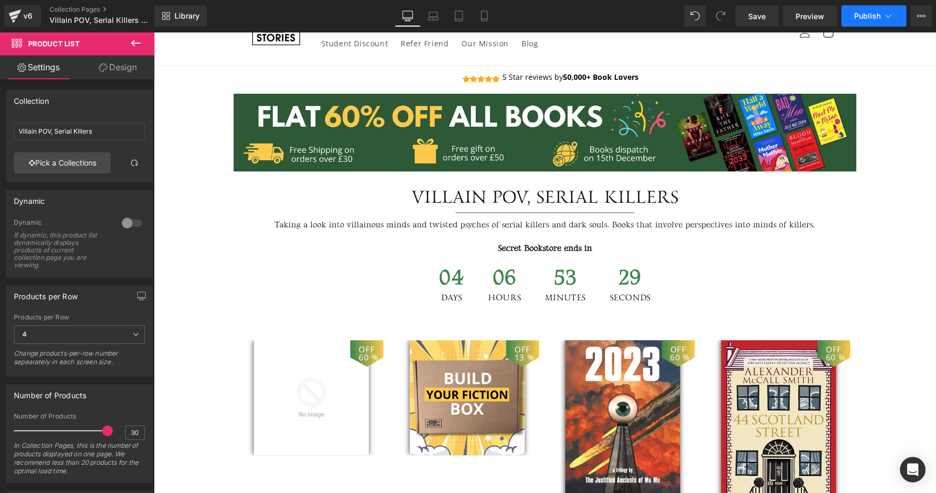
click at [883, 18] on icon at bounding box center [888, 16] width 11 height 11
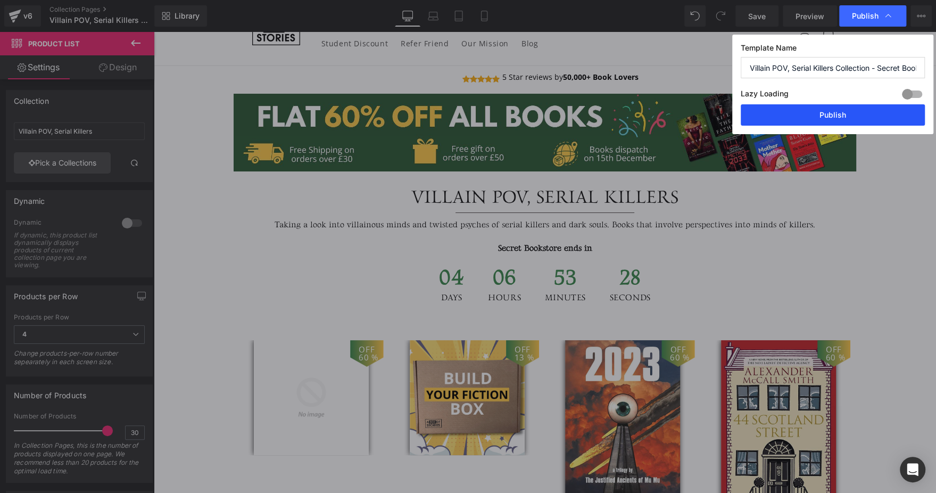
click at [825, 113] on button "Publish" at bounding box center [833, 114] width 184 height 21
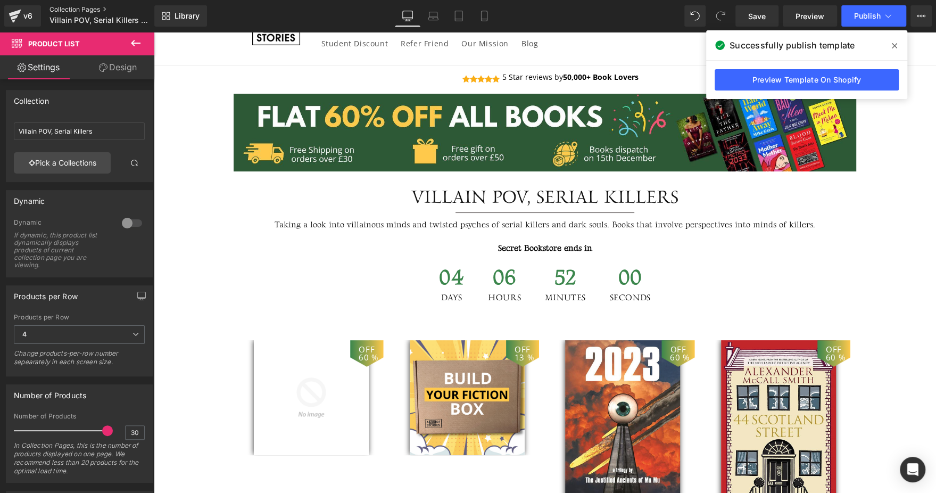
click at [75, 9] on link "Collection Pages" at bounding box center [110, 9] width 122 height 9
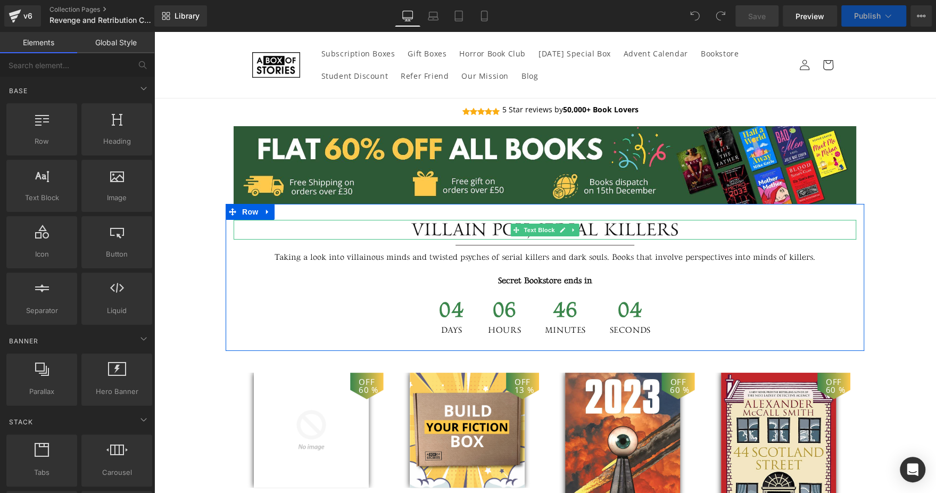
click at [472, 230] on div "Villain POV, Serial Killers" at bounding box center [545, 230] width 623 height 20
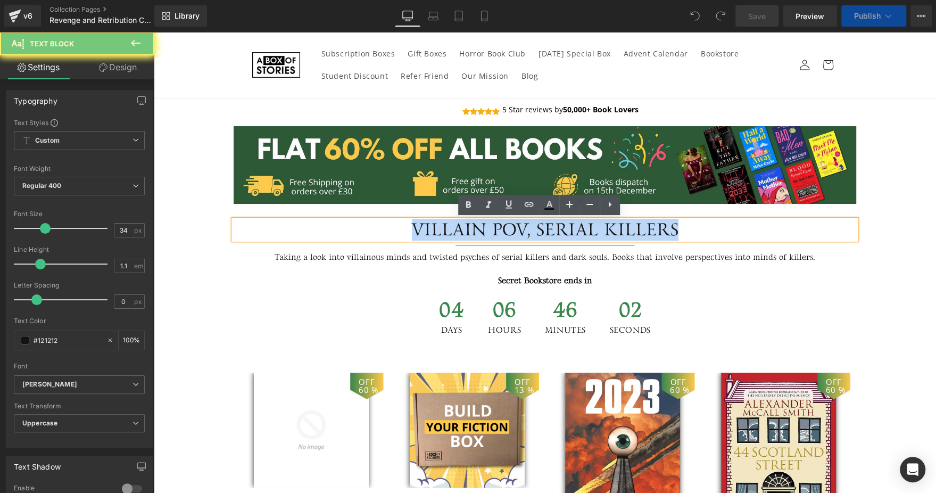
paste div
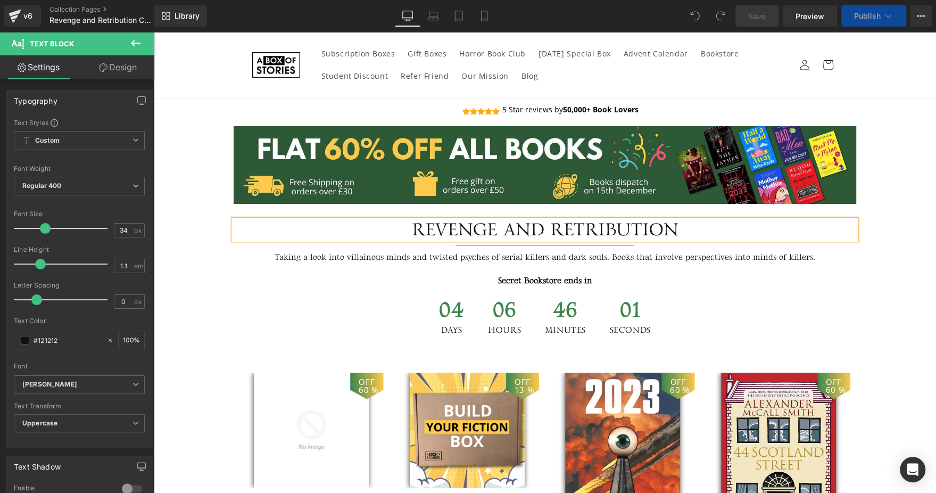
click at [404, 256] on p "Taking a look into villainous minds and twisted psyches of serial killers and d…" at bounding box center [545, 258] width 623 height 14
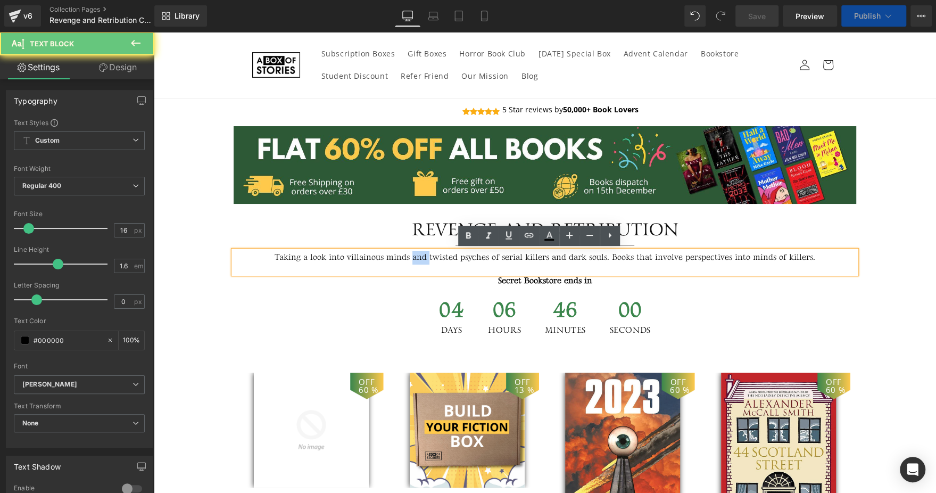
click at [404, 256] on p "Taking a look into villainous minds and twisted psyches of serial killers and d…" at bounding box center [545, 258] width 623 height 14
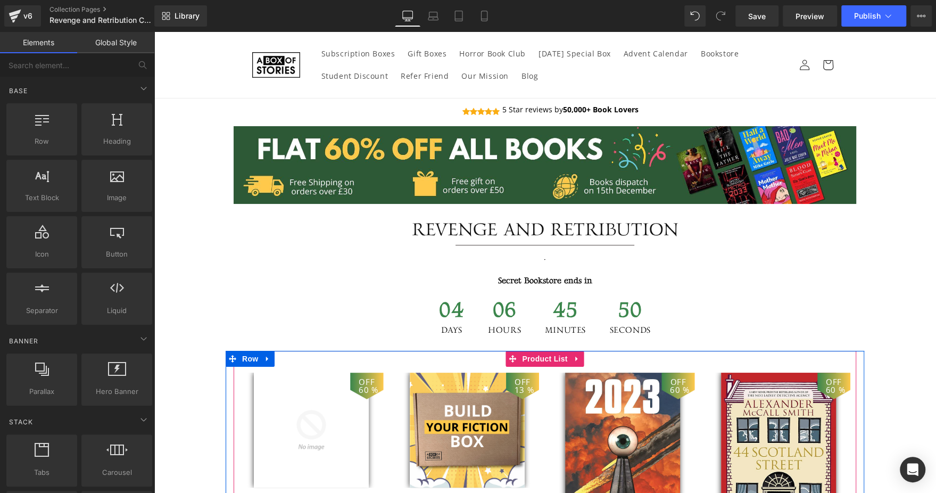
drag, startPoint x: 536, startPoint y: 356, endPoint x: 388, endPoint y: 338, distance: 148.4
click at [536, 356] on span "Product List" at bounding box center [544, 359] width 51 height 16
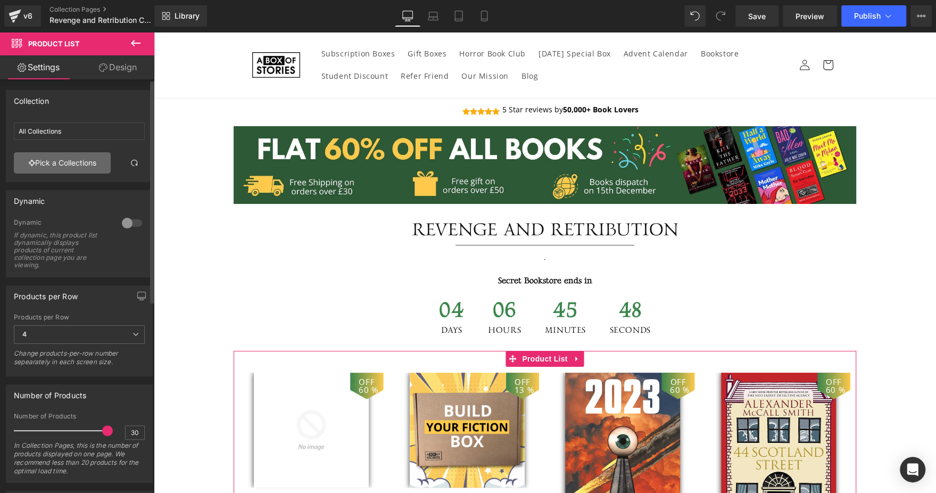
click at [80, 156] on link "Pick a Collections" at bounding box center [62, 162] width 97 height 21
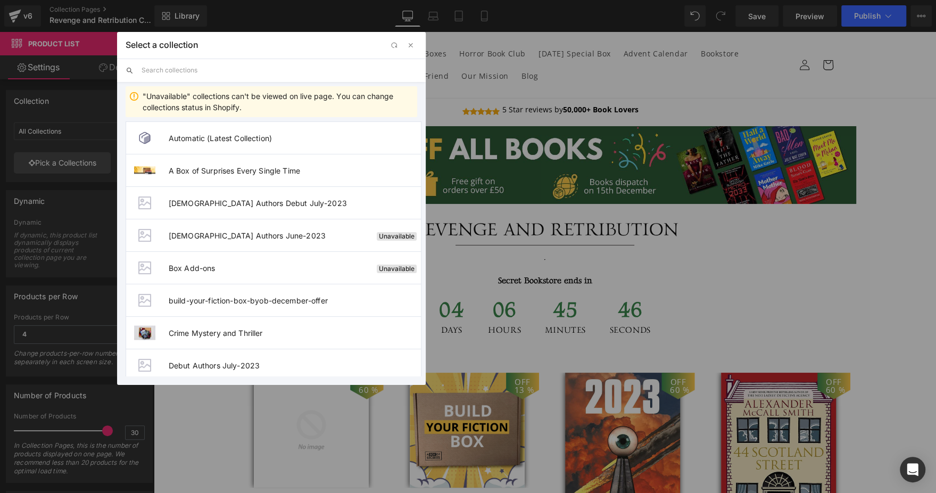
click at [228, 69] on input "text" at bounding box center [280, 70] width 276 height 23
paste input "Revenge and Retribution"
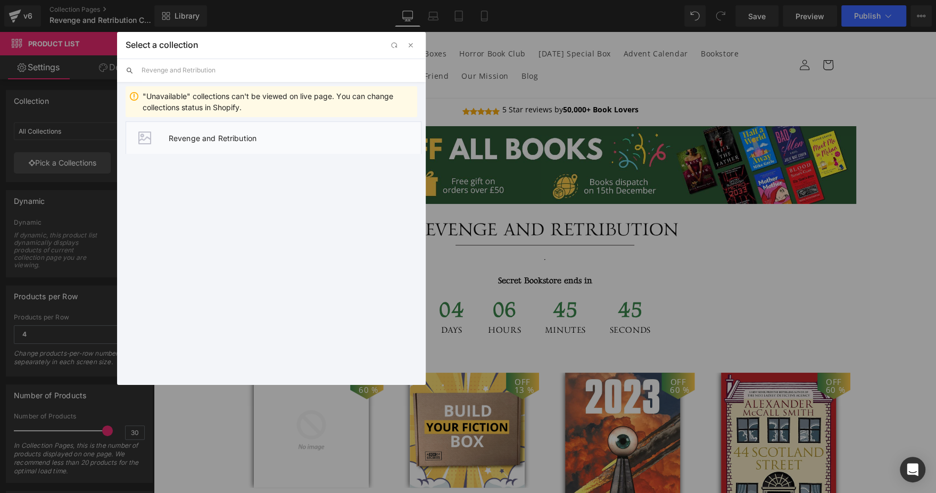
type input "Revenge and Retribution"
click at [208, 137] on span "Revenge and Retribution" at bounding box center [295, 138] width 252 height 9
type input "Revenge and Retribution"
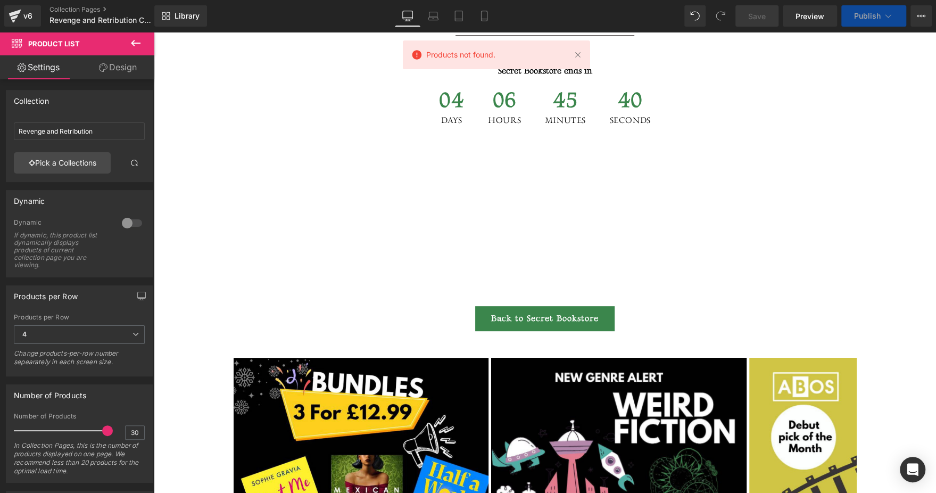
scroll to position [210, 0]
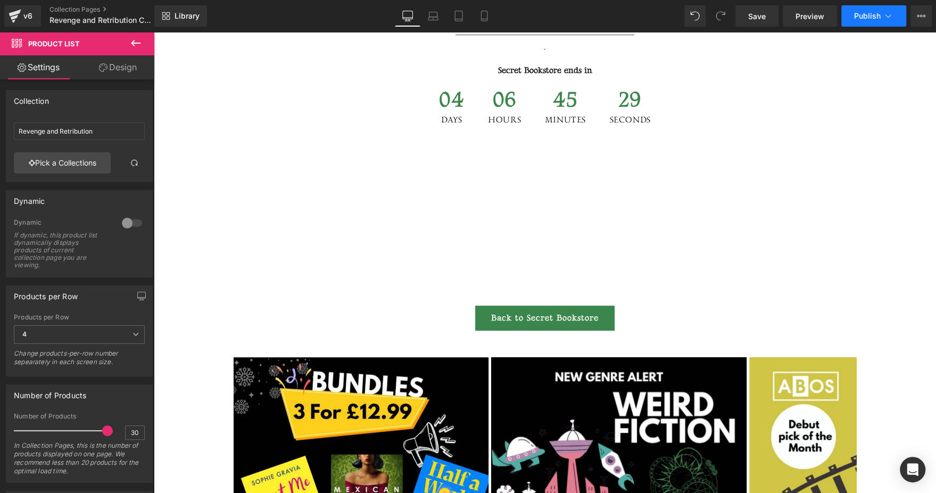
click at [869, 12] on span "Publish" at bounding box center [867, 16] width 27 height 9
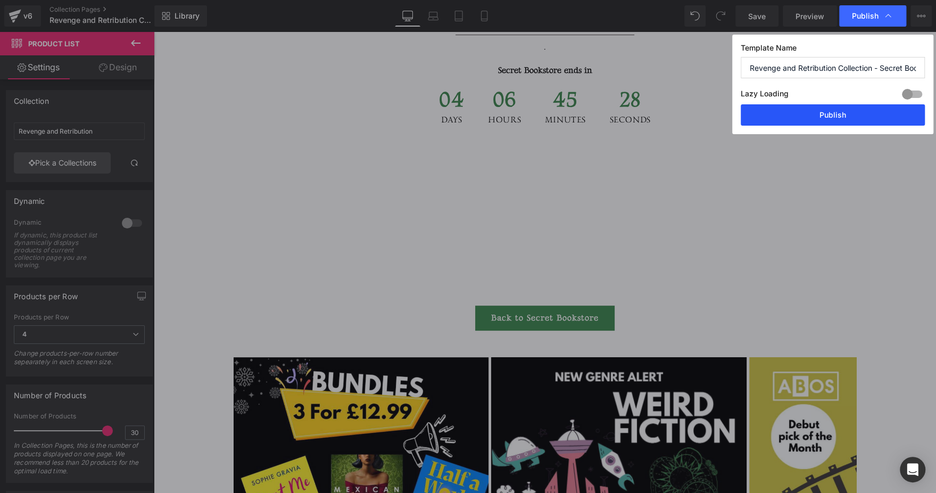
click at [809, 110] on button "Publish" at bounding box center [833, 114] width 184 height 21
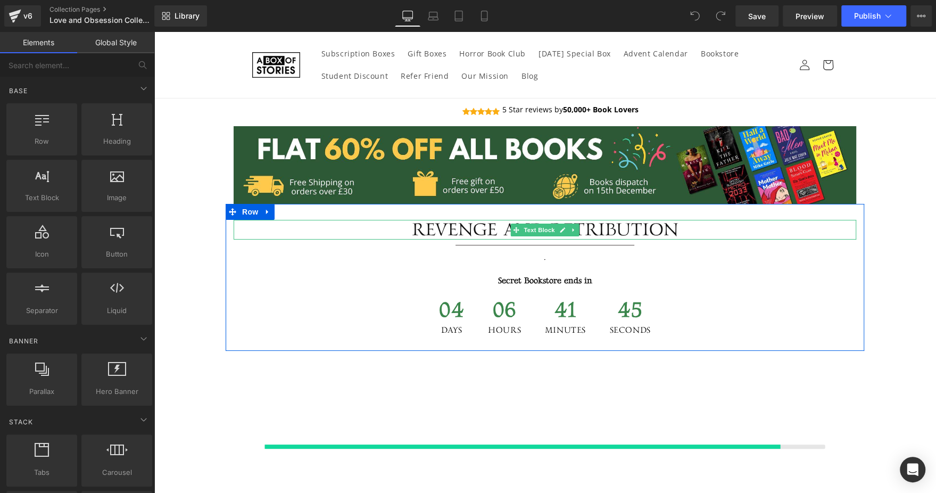
click at [438, 225] on div "Revenge and Retribution" at bounding box center [545, 230] width 623 height 20
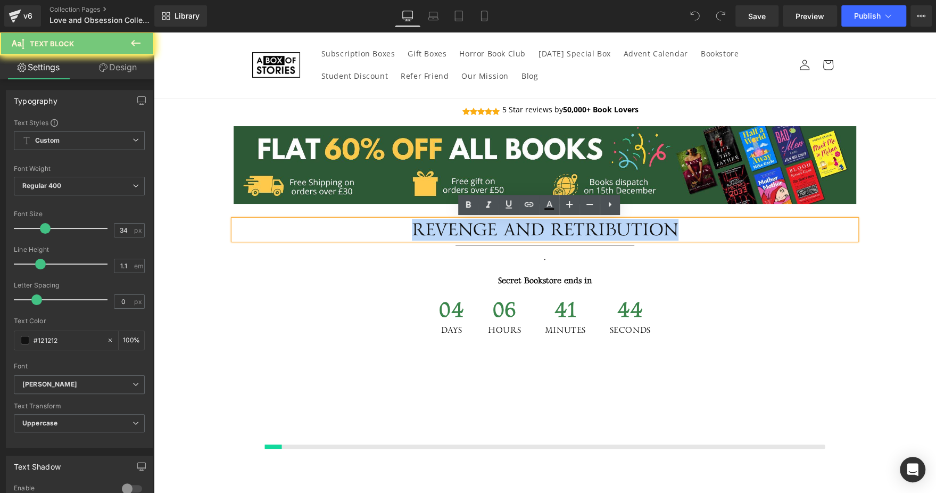
click at [438, 225] on div "Revenge and Retribution" at bounding box center [545, 230] width 623 height 20
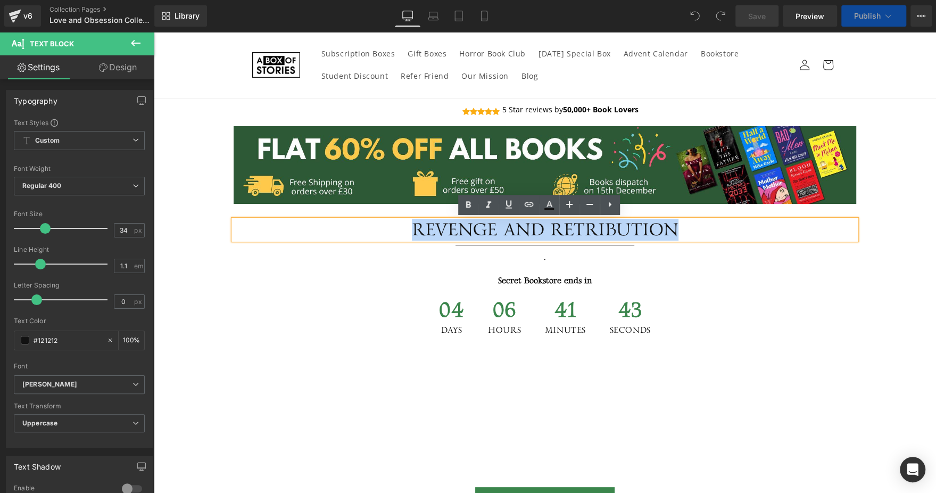
paste div
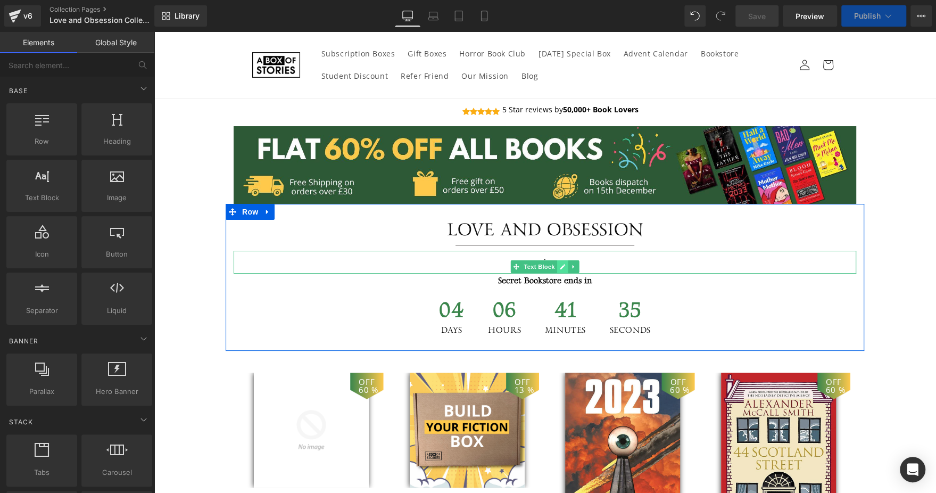
click at [560, 267] on icon at bounding box center [562, 266] width 5 height 5
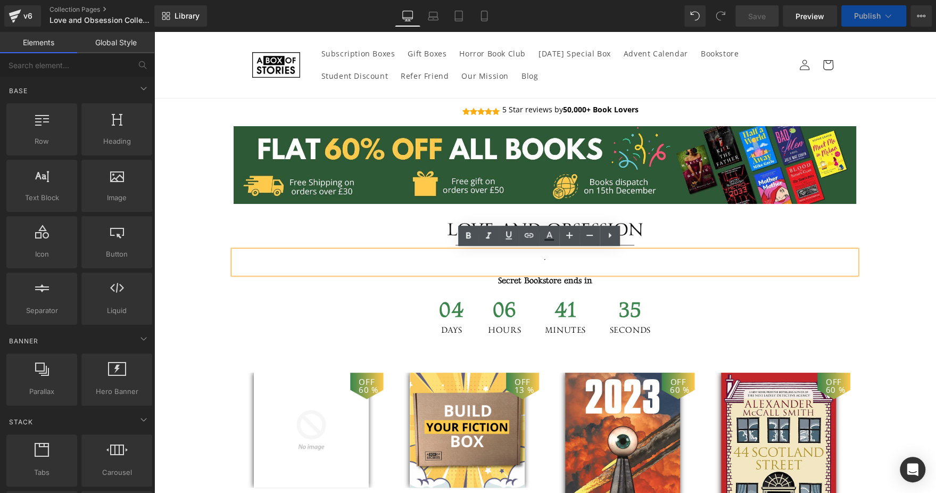
click at [557, 267] on div "." at bounding box center [545, 262] width 623 height 23
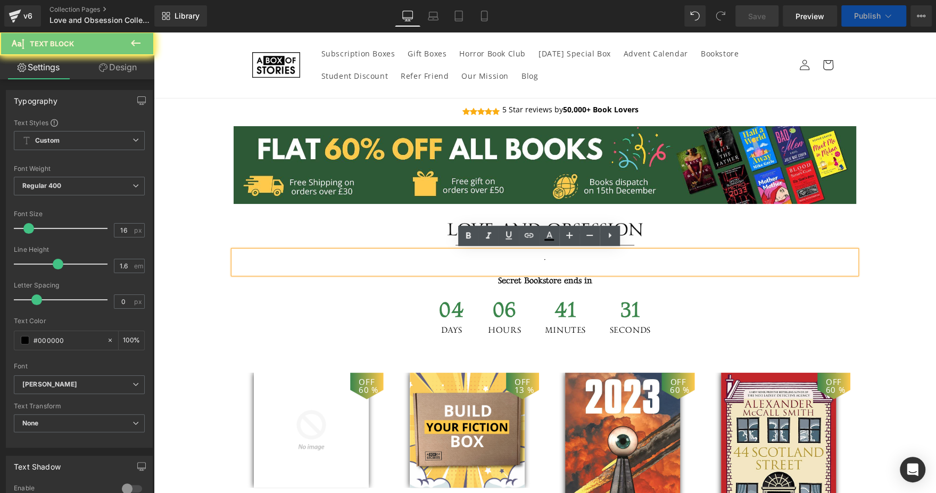
paste div
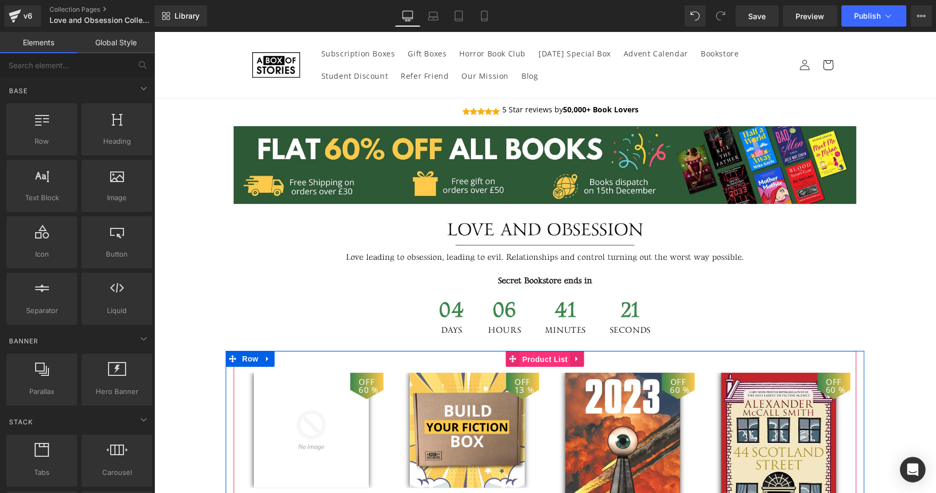
click at [549, 353] on span "Product List" at bounding box center [544, 359] width 51 height 16
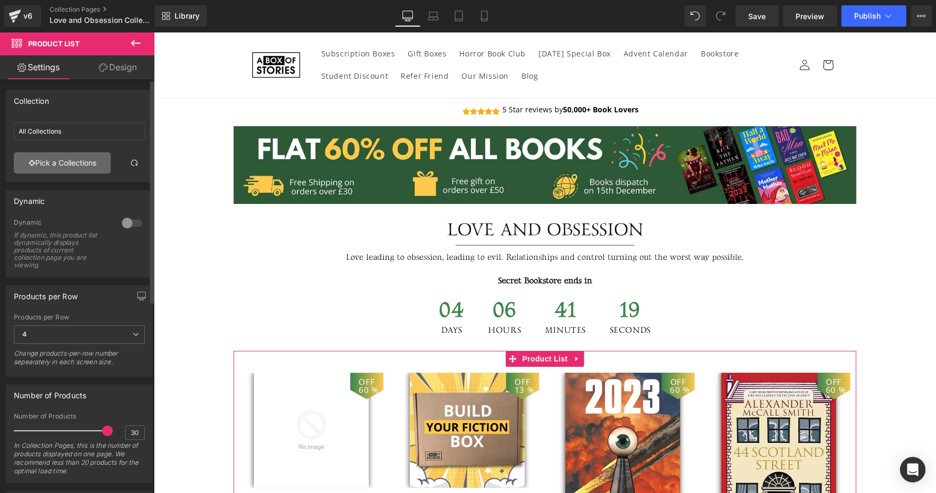
click at [88, 152] on link "Pick a Collections" at bounding box center [62, 162] width 97 height 21
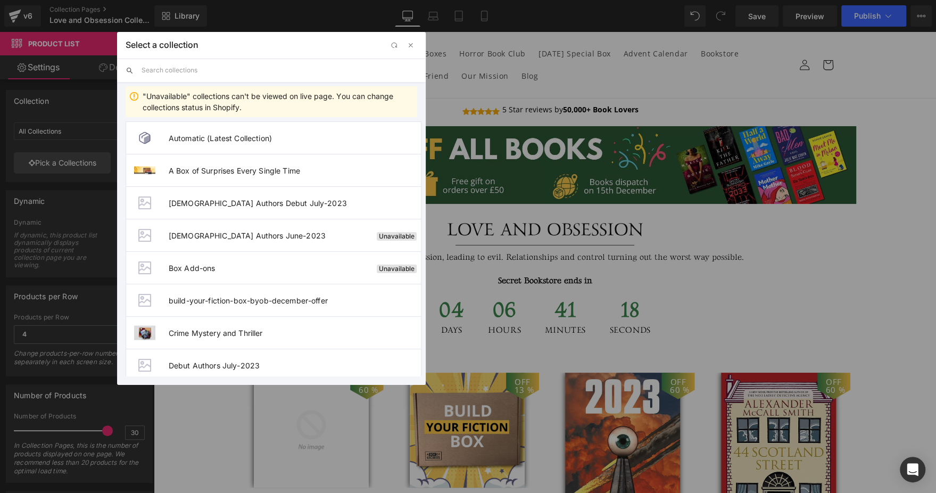
click at [227, 68] on input "text" at bounding box center [280, 70] width 276 height 23
paste input "Love and Obsession"
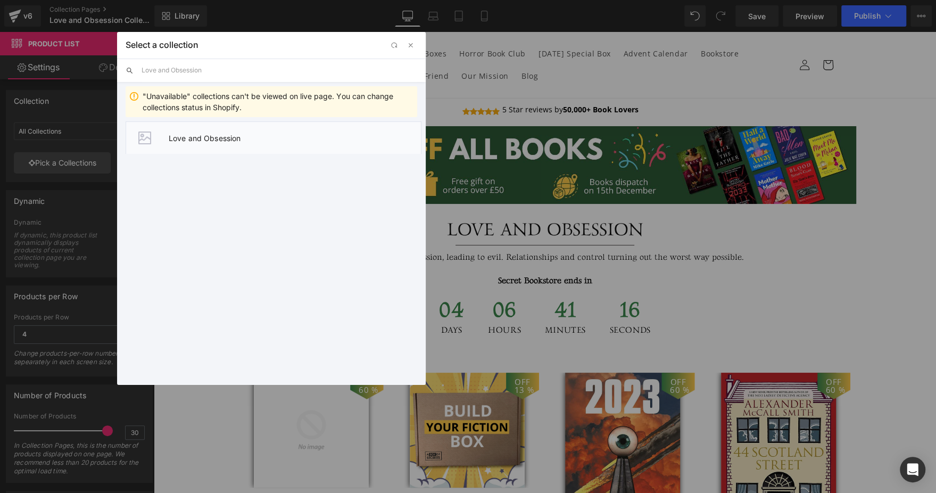
type input "Love and Obsession"
click at [200, 143] on li "Love and Obsession" at bounding box center [274, 137] width 296 height 32
type input "Love and Obsession"
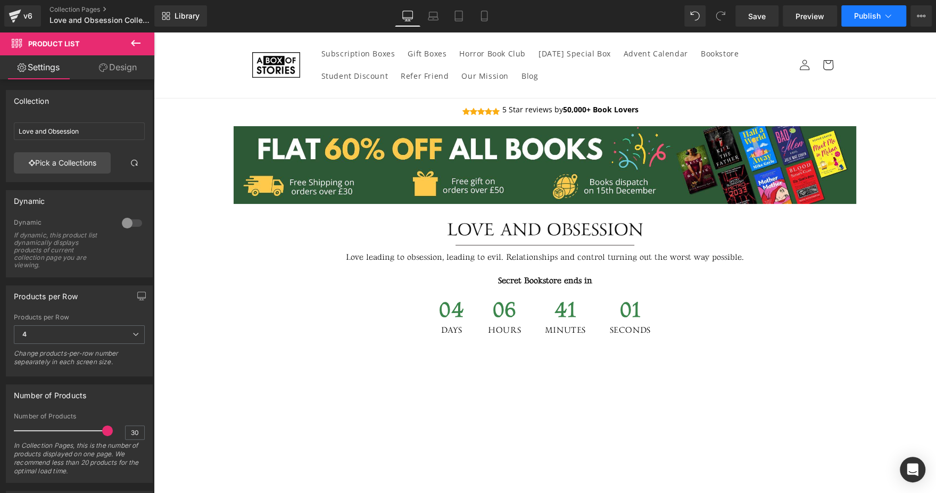
click at [864, 8] on button "Publish" at bounding box center [873, 15] width 65 height 21
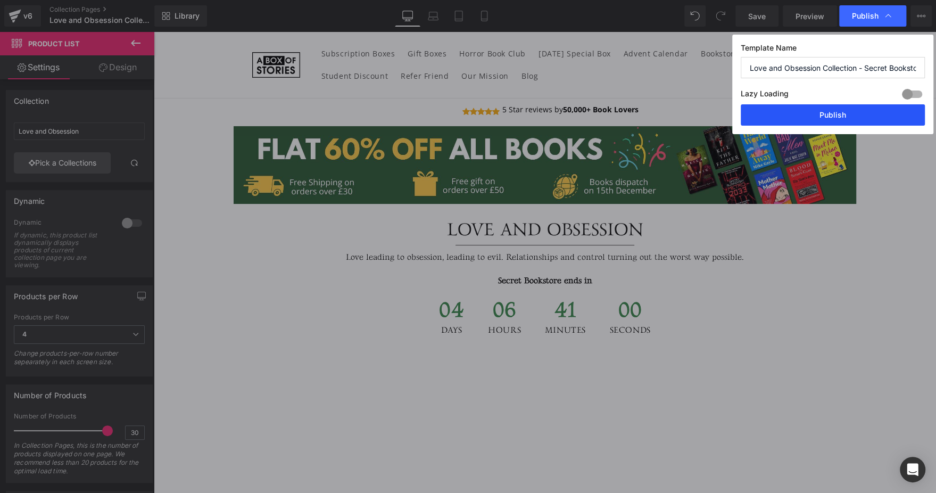
click at [821, 121] on button "Publish" at bounding box center [833, 114] width 184 height 21
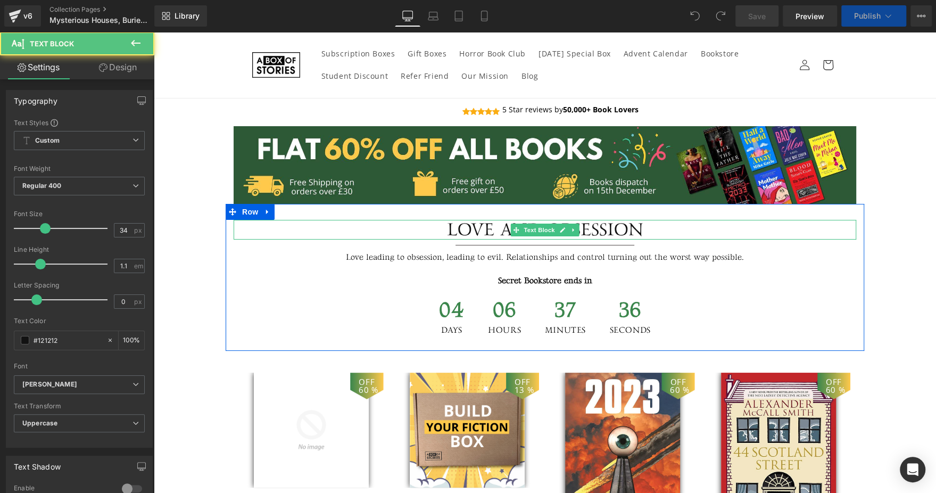
click at [480, 223] on div "Love and Obsession" at bounding box center [545, 230] width 623 height 20
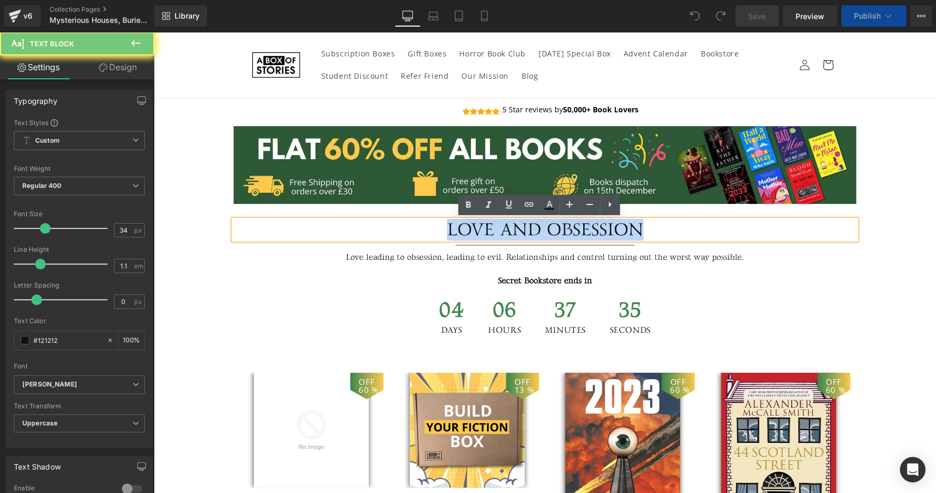
click at [480, 223] on div "Love and Obsession" at bounding box center [545, 230] width 623 height 20
paste div
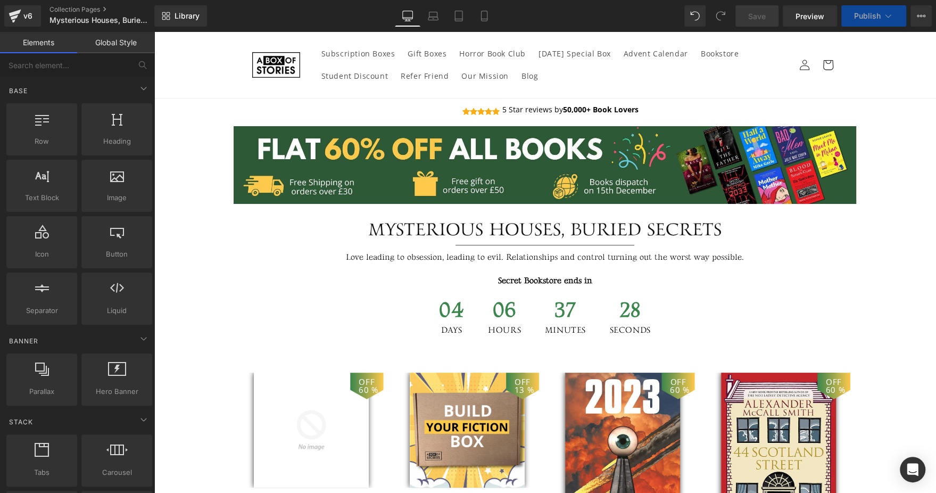
click at [352, 255] on p "Love leading to obsession, leading to evil. Relationships and control turning o…" at bounding box center [545, 258] width 623 height 14
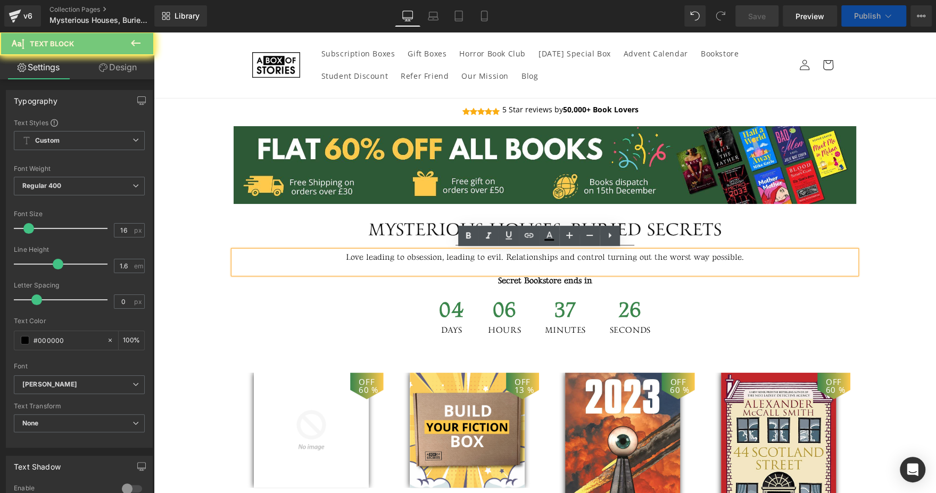
paste div
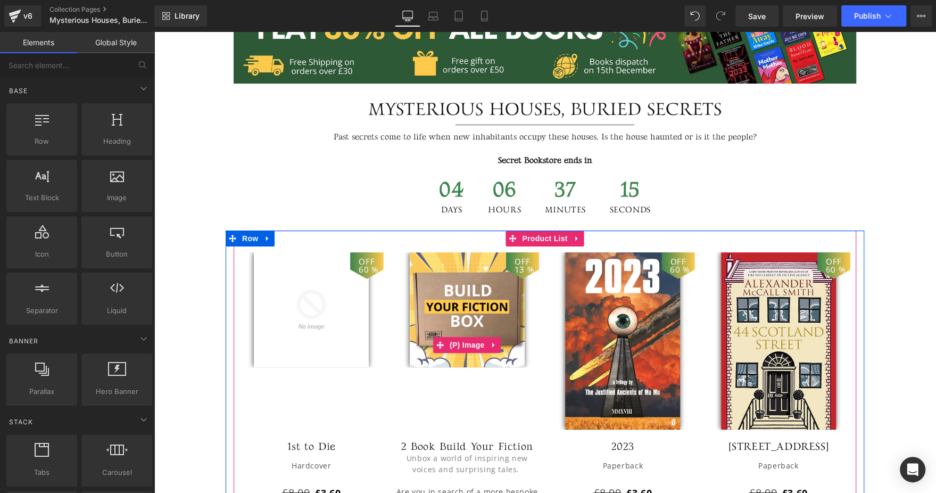
scroll to position [121, 0]
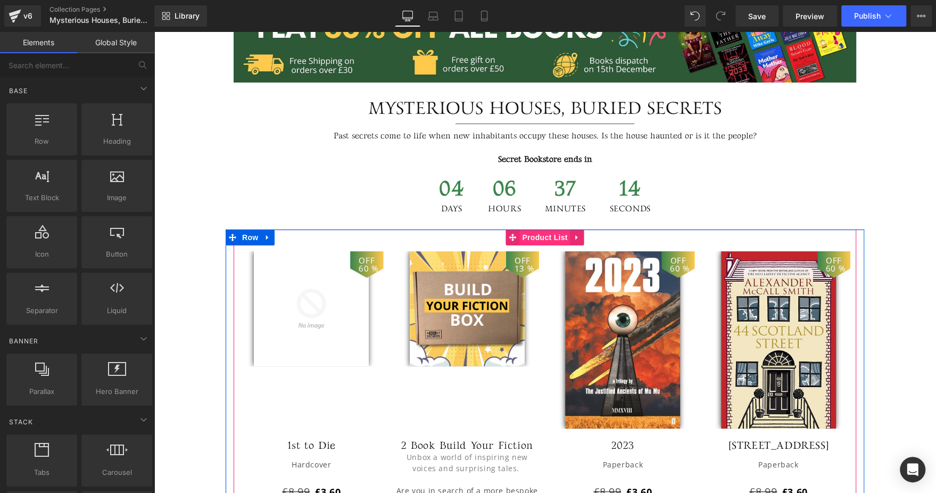
click at [542, 235] on span "Product List" at bounding box center [544, 237] width 51 height 16
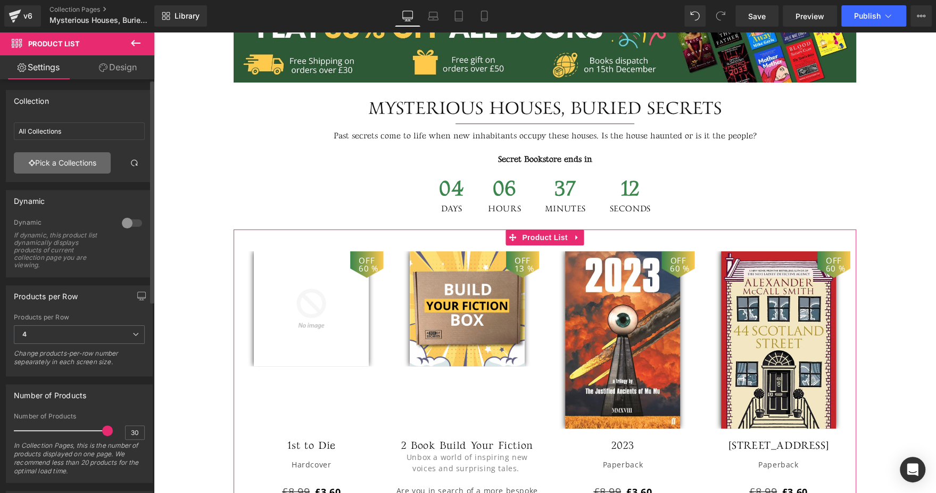
click at [68, 162] on link "Pick a Collections" at bounding box center [62, 162] width 97 height 21
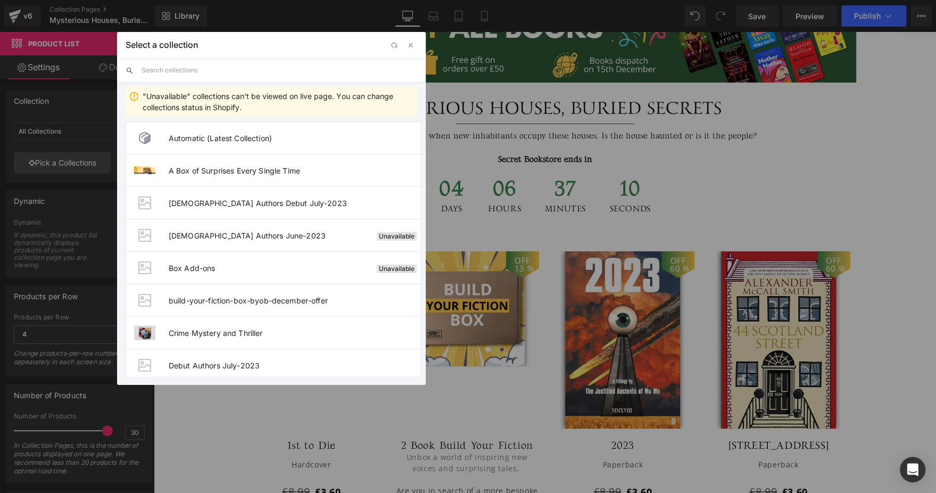
click at [261, 69] on input "text" at bounding box center [280, 70] width 276 height 23
paste input "Mysterious Houses"
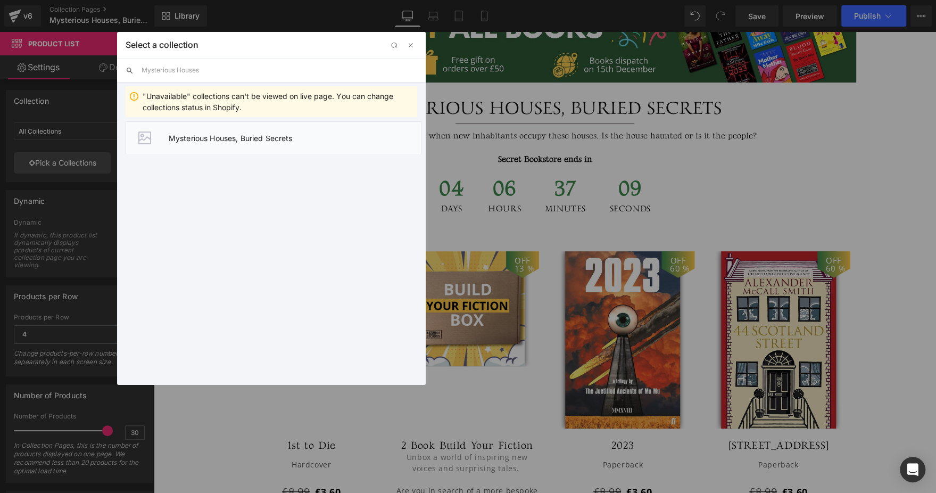
type input "Mysterious Houses"
click at [204, 143] on li "Mysterious Houses, Buried Secrets" at bounding box center [274, 137] width 296 height 32
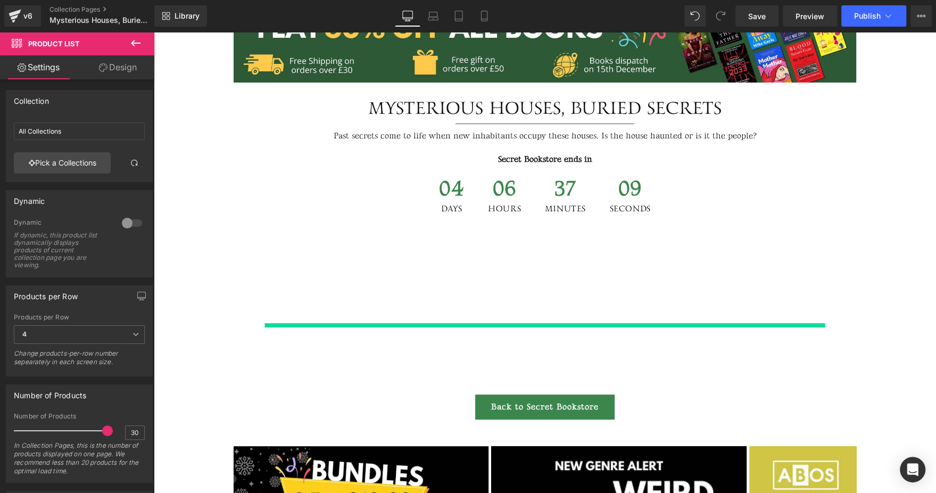
type input "Mysterious Houses, Buried Secrets"
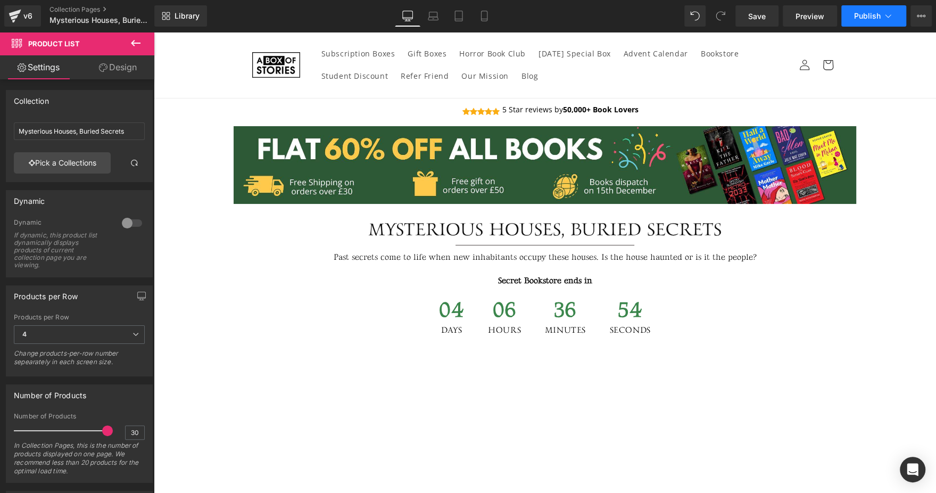
click at [879, 12] on span "Publish" at bounding box center [867, 16] width 27 height 9
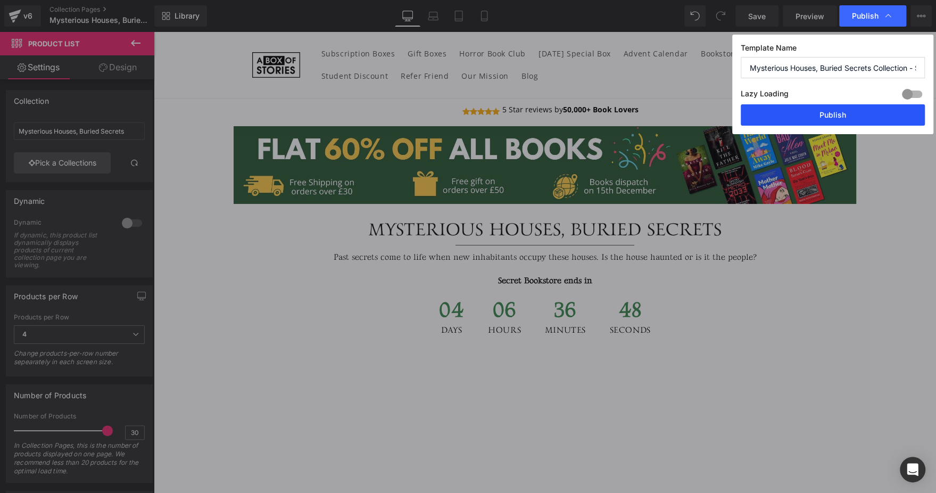
click at [810, 111] on button "Publish" at bounding box center [833, 114] width 184 height 21
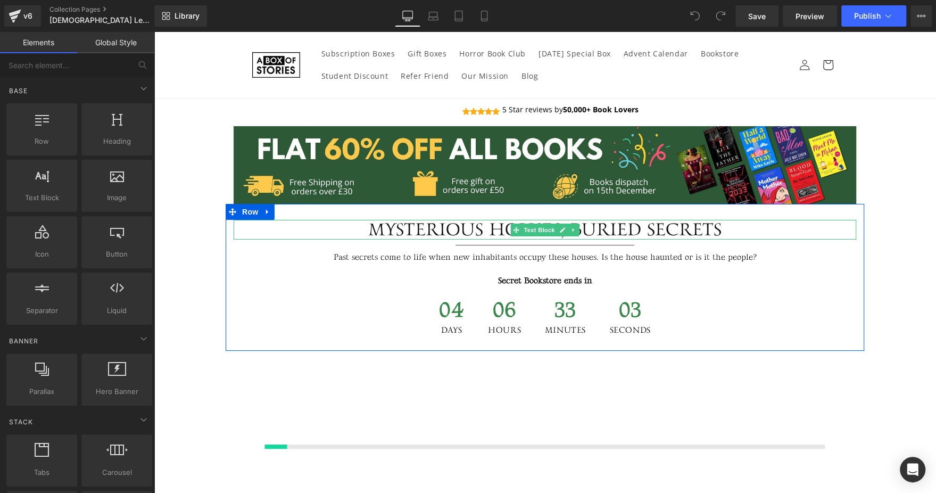
click at [401, 229] on div "Mysterious Houses, Buried Secrets" at bounding box center [545, 230] width 623 height 20
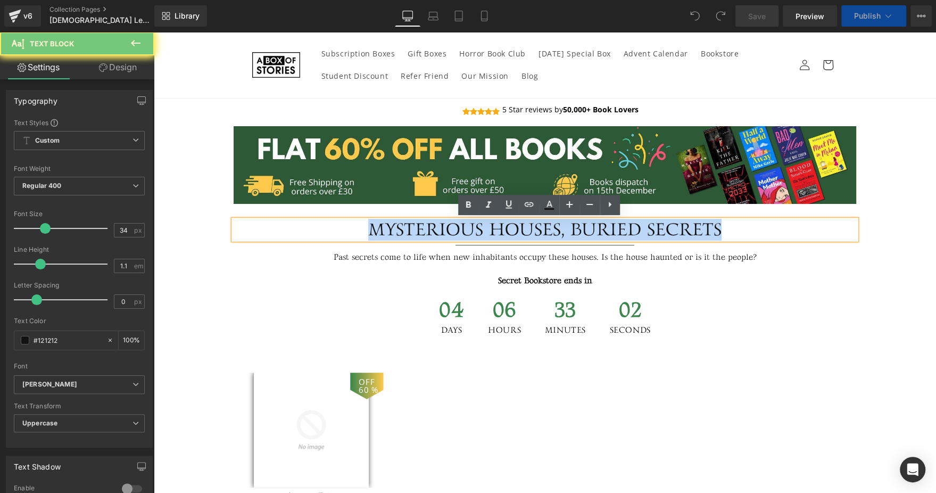
paste div
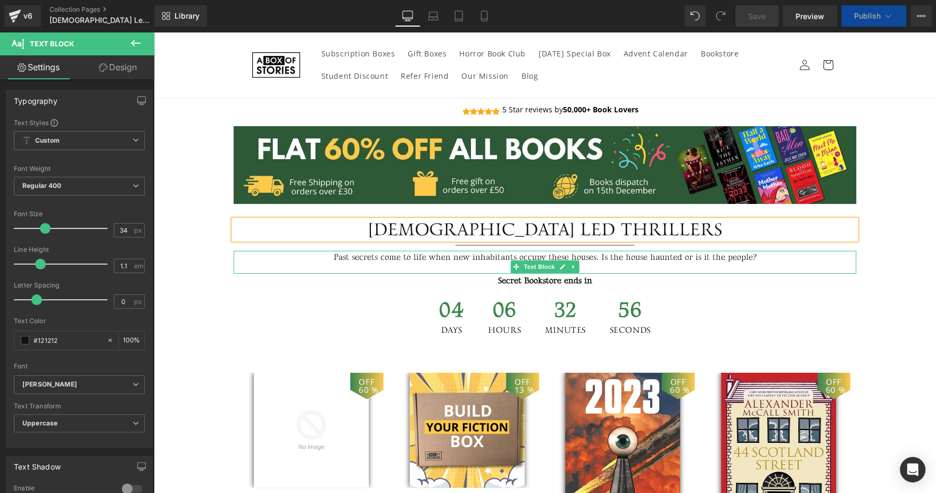
click at [437, 259] on p "Past secrets come to life when new inhabitants occupy these houses. Is the hous…" at bounding box center [545, 258] width 623 height 14
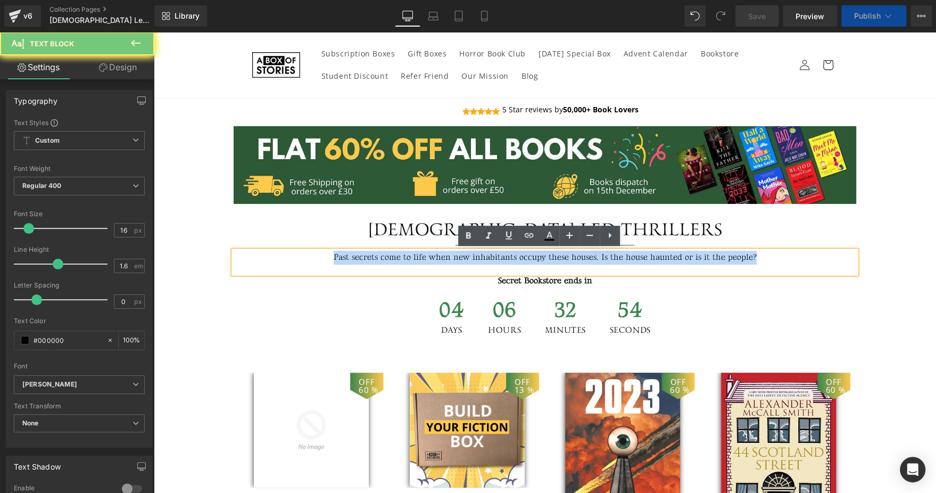
paste div
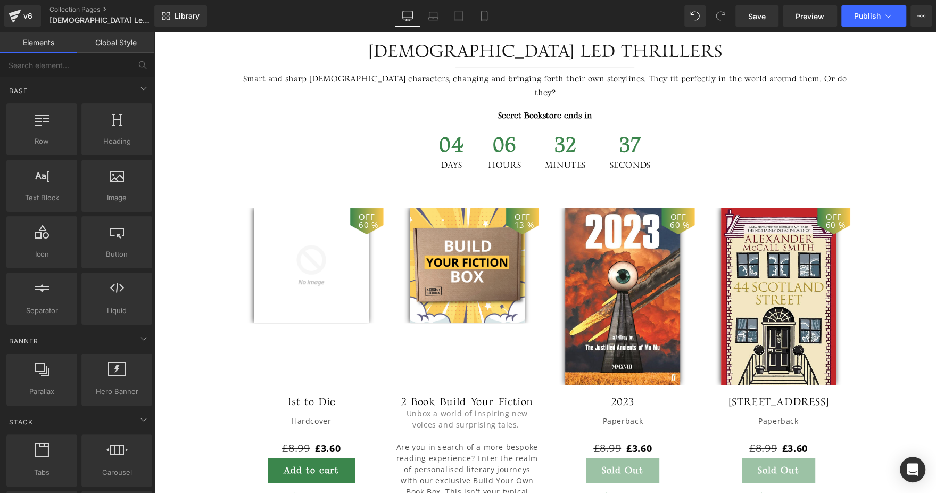
scroll to position [178, 0]
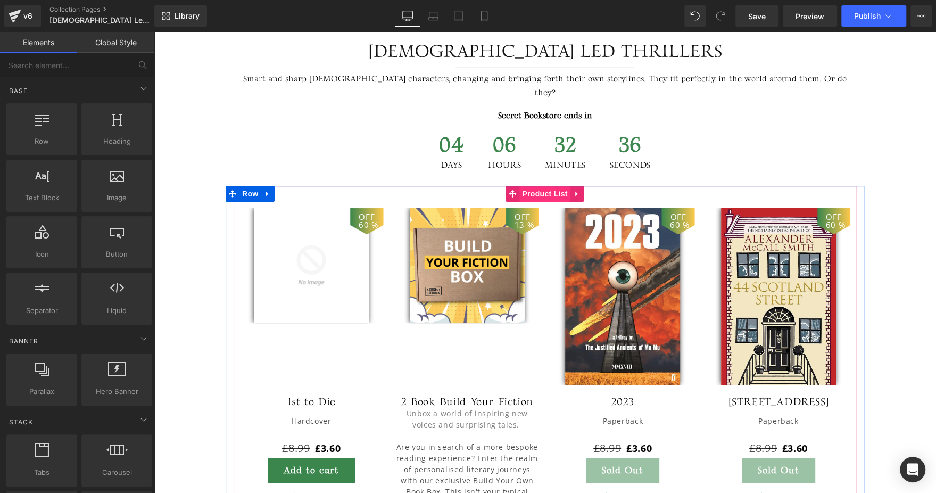
click at [540, 186] on span "Product List" at bounding box center [544, 194] width 51 height 16
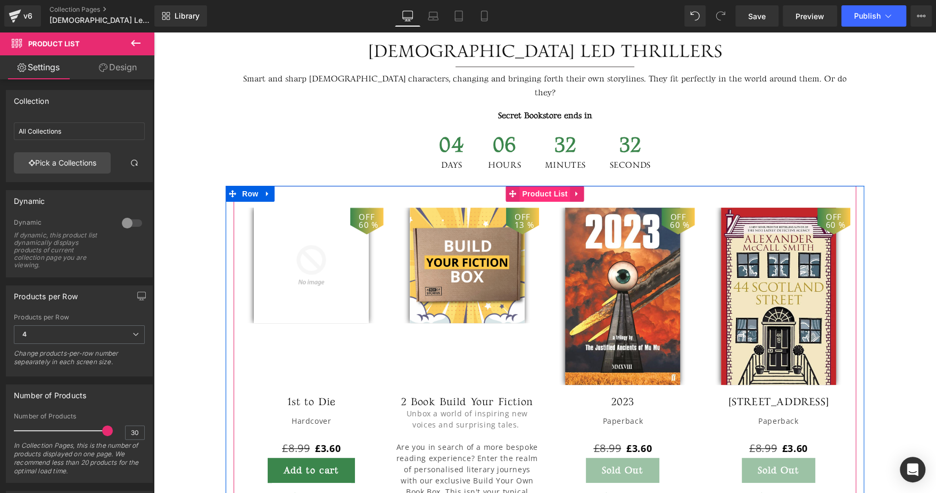
click at [521, 186] on span "Product List" at bounding box center [544, 194] width 51 height 16
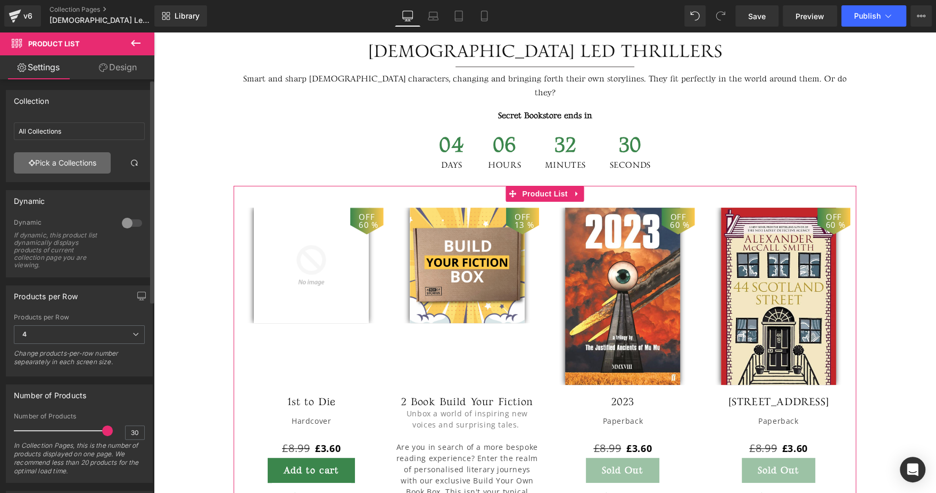
click at [101, 167] on link "Pick a Collections" at bounding box center [62, 162] width 97 height 21
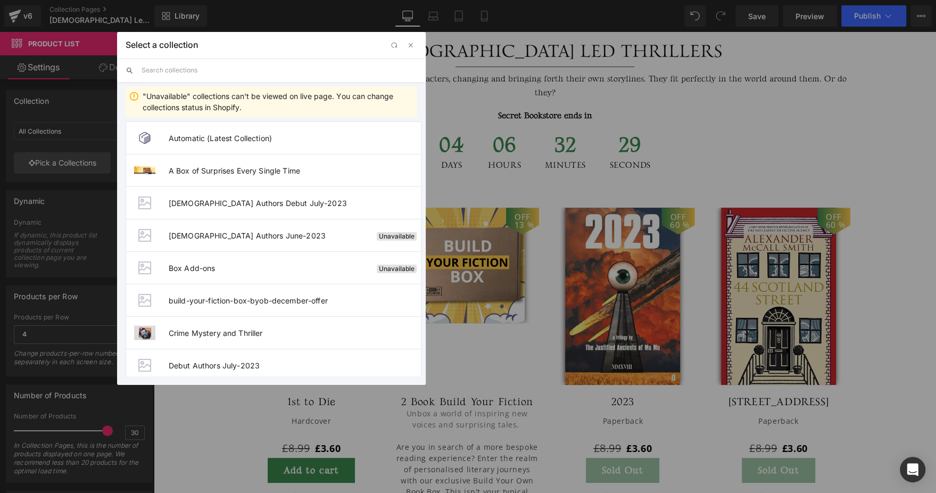
click at [236, 71] on input "text" at bounding box center [280, 70] width 276 height 23
paste input "Female Led"
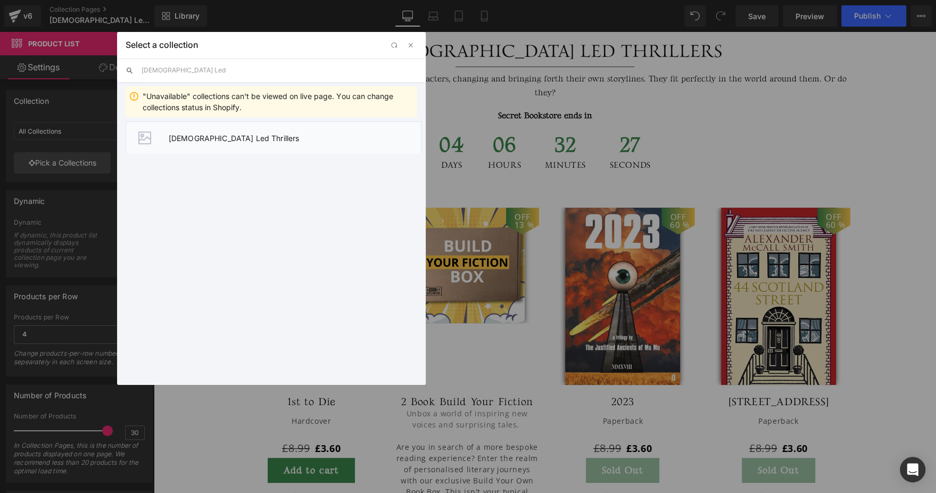
type input "Female Led"
drag, startPoint x: 212, startPoint y: 137, endPoint x: 225, endPoint y: 118, distance: 22.6
click at [212, 137] on span "[DEMOGRAPHIC_DATA] Led Thrillers" at bounding box center [295, 138] width 252 height 9
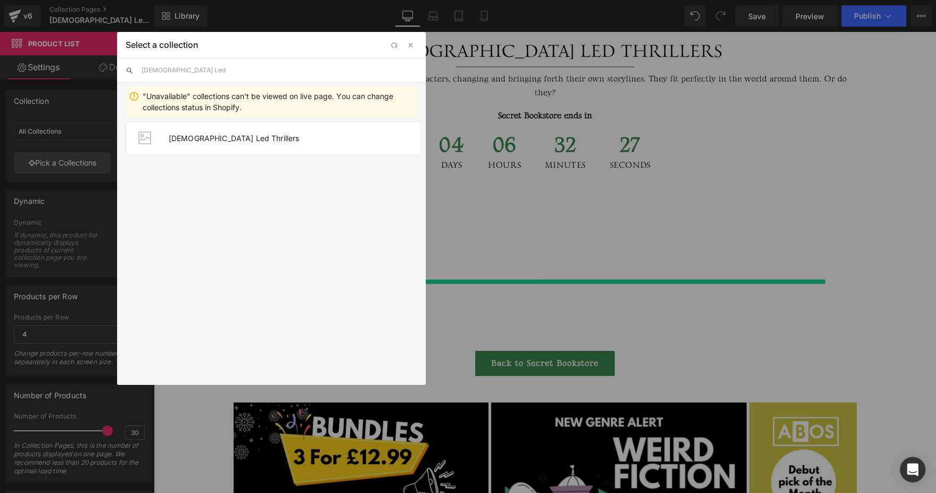
type input "[DEMOGRAPHIC_DATA] Led Thrillers"
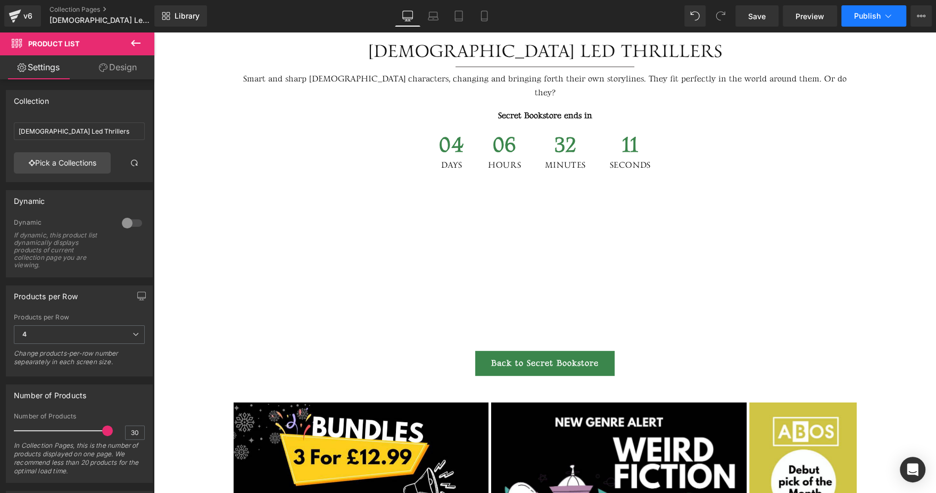
click at [879, 19] on span "Publish" at bounding box center [867, 16] width 27 height 9
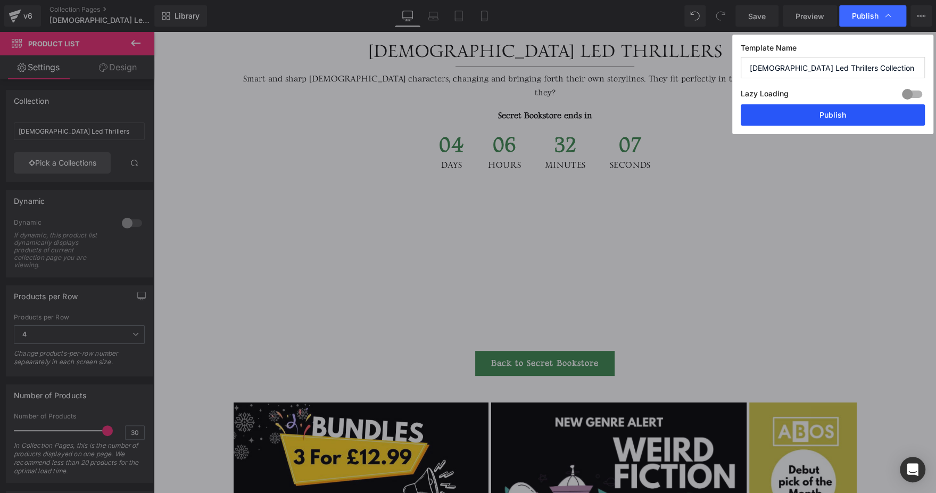
click at [820, 117] on button "Publish" at bounding box center [833, 114] width 184 height 21
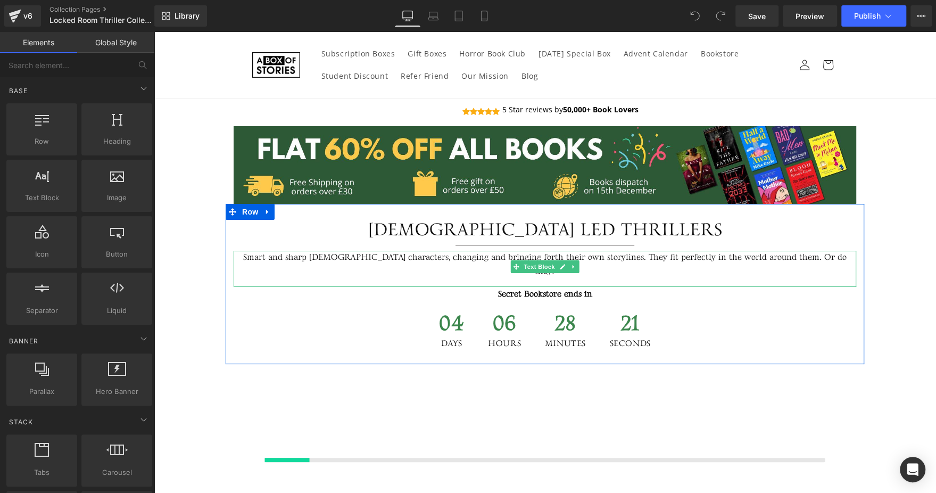
click at [397, 254] on p "Smart and sharp female characters, changing and bringing forth their own storyl…" at bounding box center [545, 264] width 623 height 27
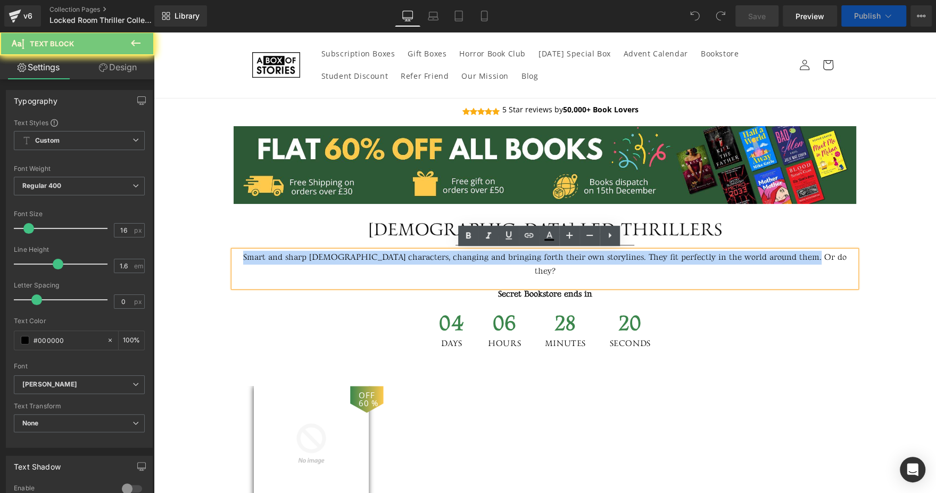
paste div
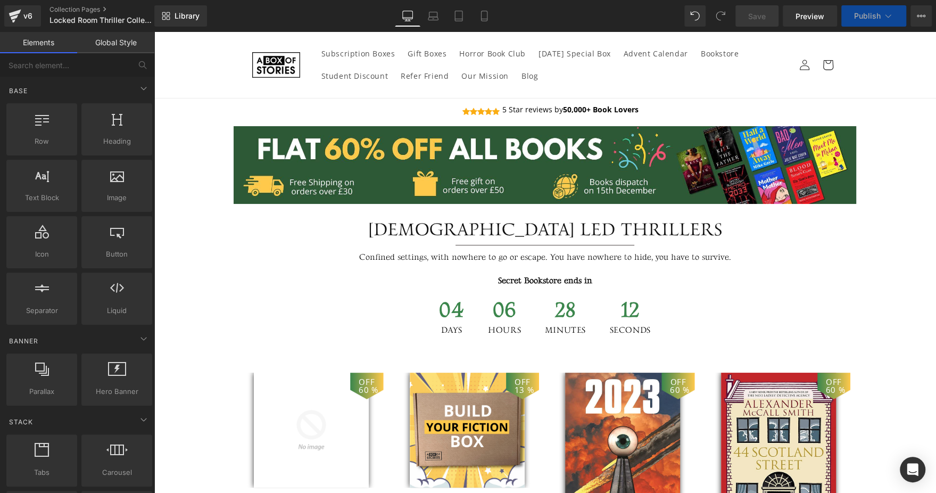
click at [429, 227] on div "[DEMOGRAPHIC_DATA] Led Thrillers" at bounding box center [545, 230] width 623 height 20
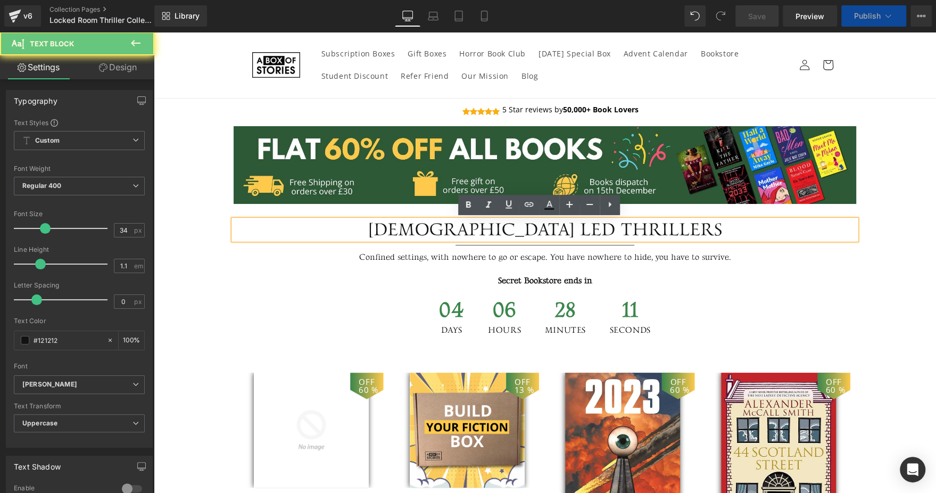
click at [429, 227] on div "[DEMOGRAPHIC_DATA] Led Thrillers" at bounding box center [545, 230] width 623 height 20
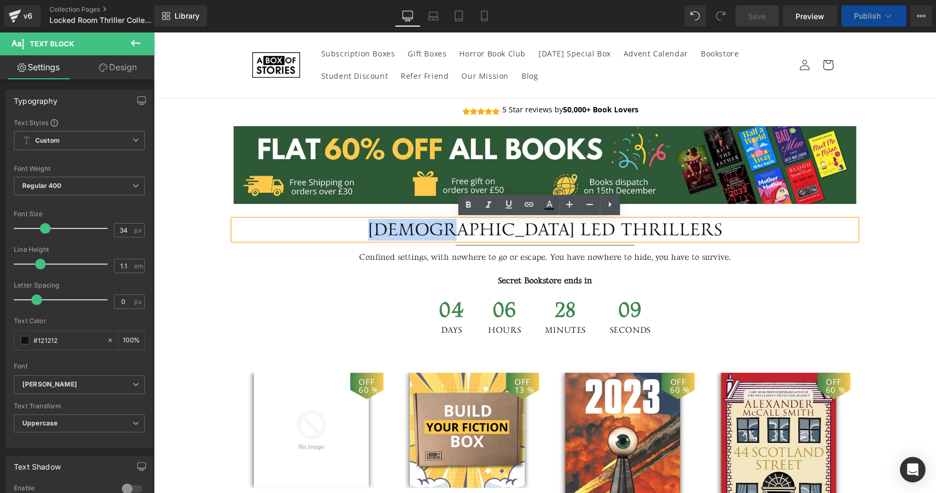
paste div
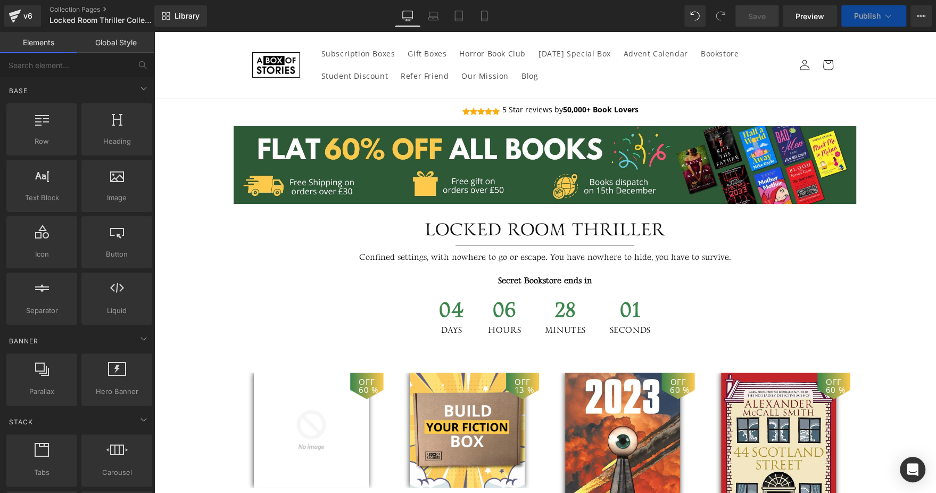
scroll to position [131, 0]
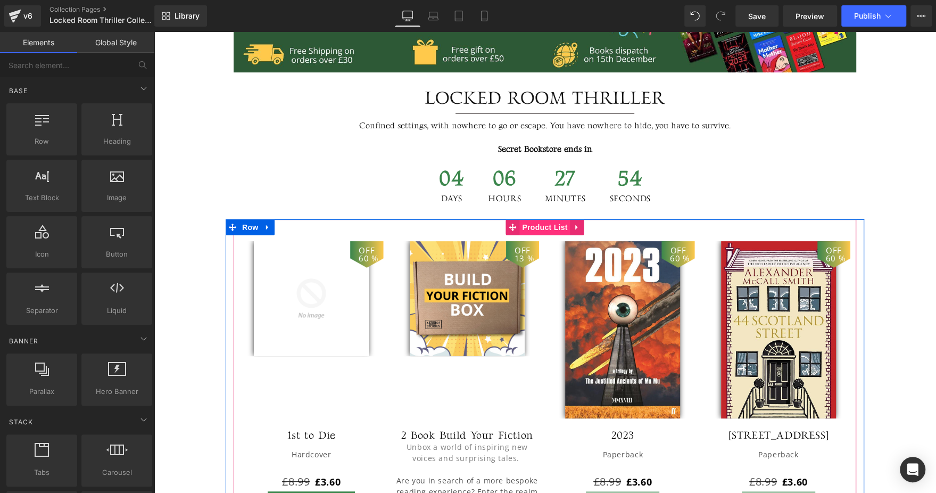
click at [532, 227] on span "Product List" at bounding box center [544, 227] width 51 height 16
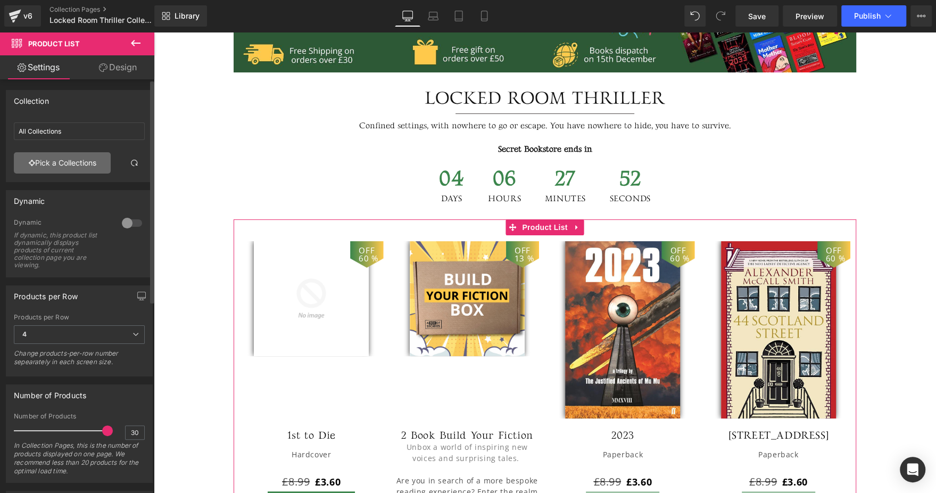
click at [88, 154] on link "Pick a Collections" at bounding box center [62, 162] width 97 height 21
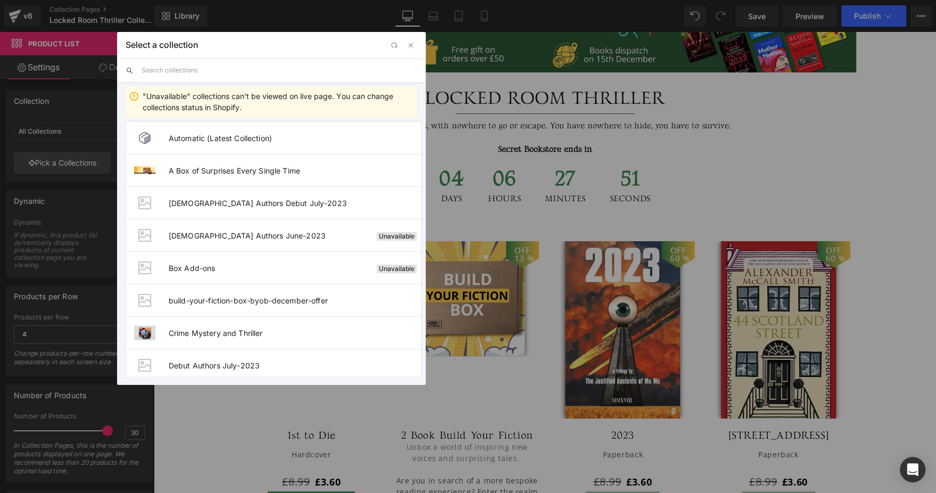
click at [229, 77] on input "text" at bounding box center [280, 70] width 276 height 23
paste input "Locked Room Thriller"
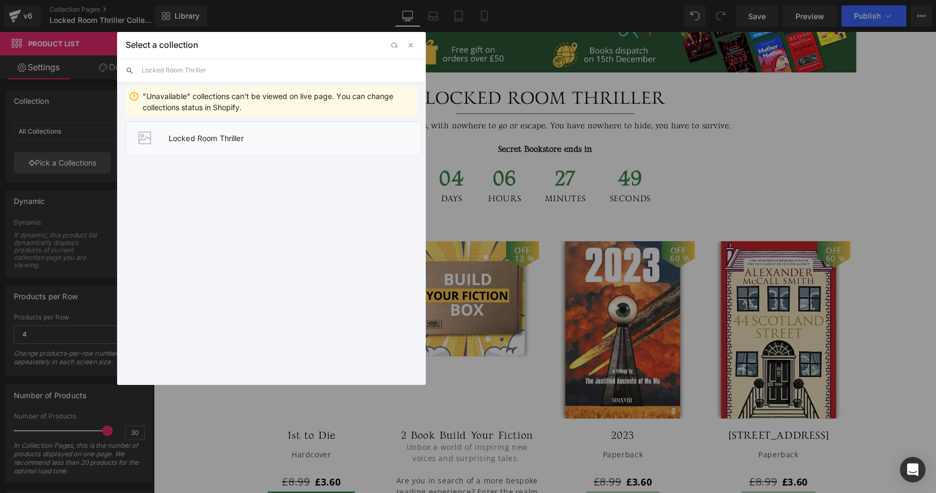
type input "Locked Room Thriller"
drag, startPoint x: 198, startPoint y: 130, endPoint x: 277, endPoint y: 173, distance: 89.8
click at [198, 130] on li "Locked Room Thriller" at bounding box center [274, 137] width 296 height 32
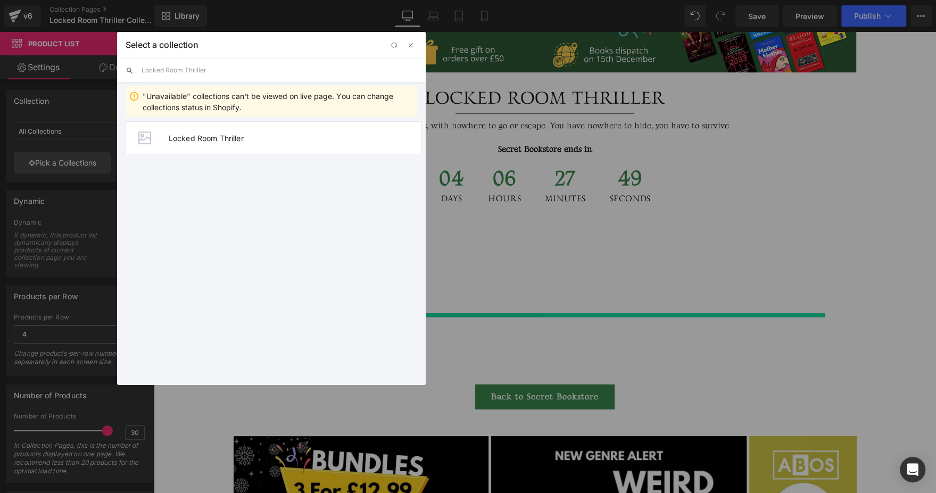
type input "Locked Room Thriller"
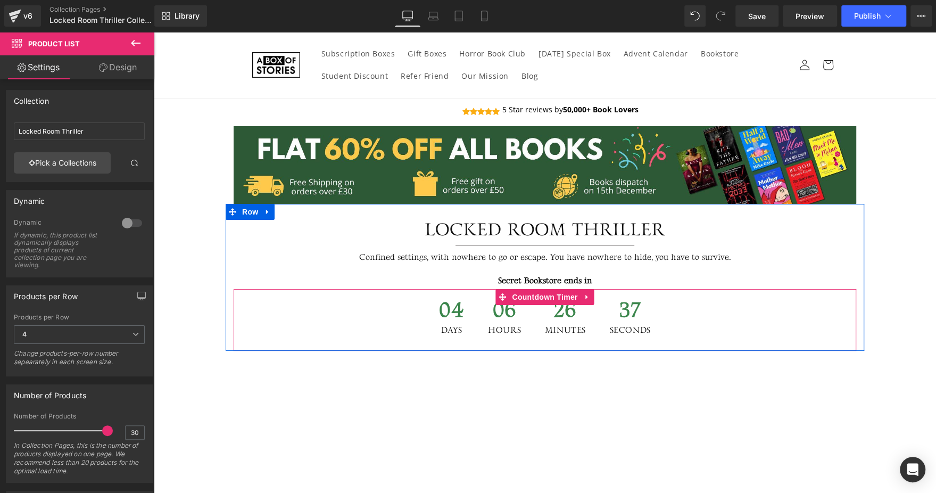
scroll to position [23, 0]
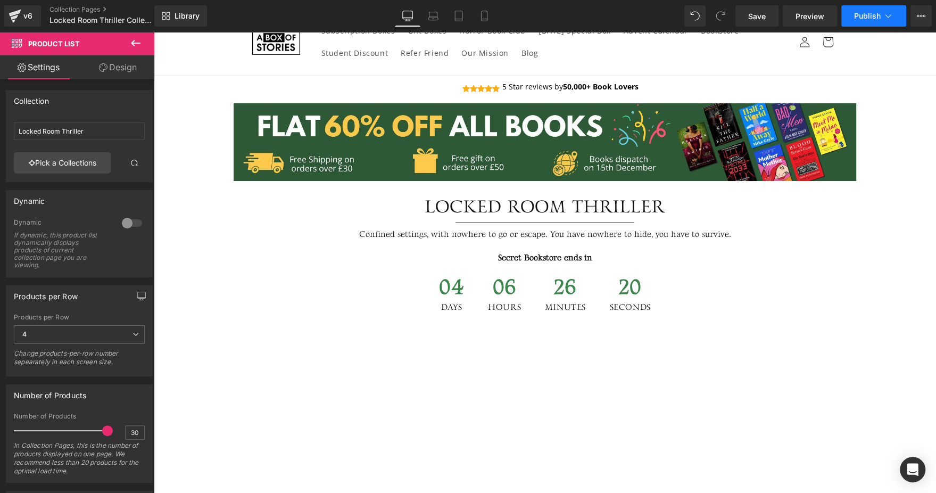
click at [884, 12] on icon at bounding box center [888, 16] width 11 height 11
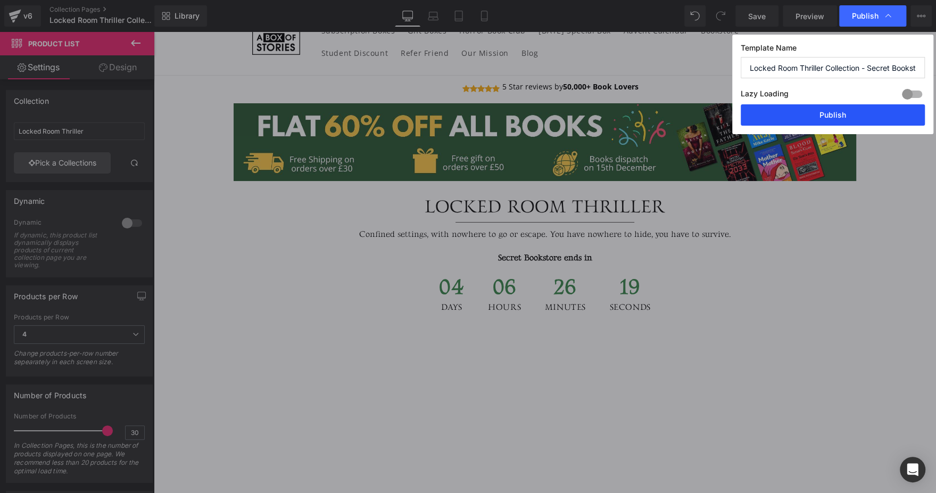
click at [804, 113] on button "Publish" at bounding box center [833, 114] width 184 height 21
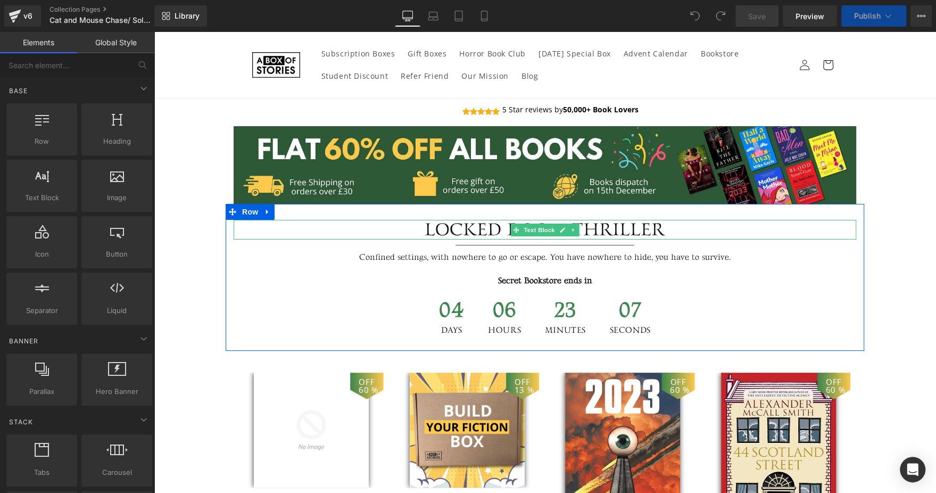
click at [468, 223] on div "Locked Room Thriller" at bounding box center [545, 230] width 623 height 20
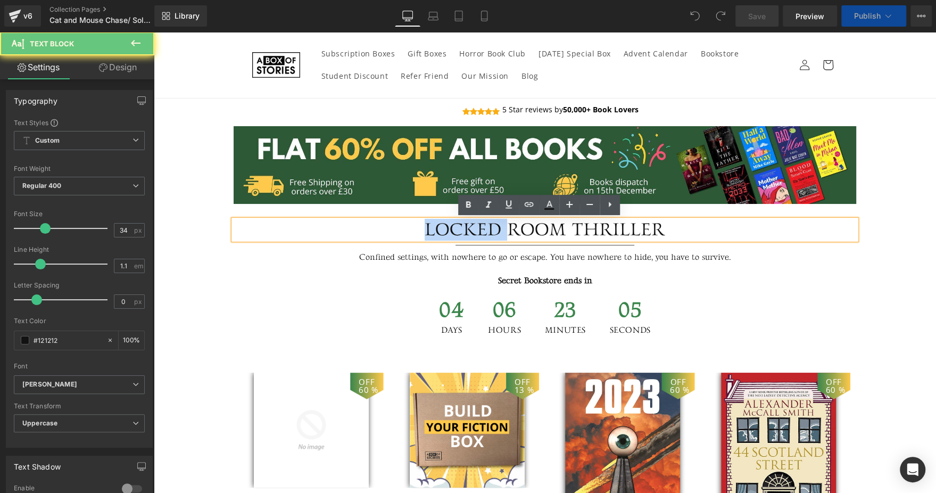
click at [468, 223] on div "Locked Room Thriller" at bounding box center [545, 230] width 623 height 20
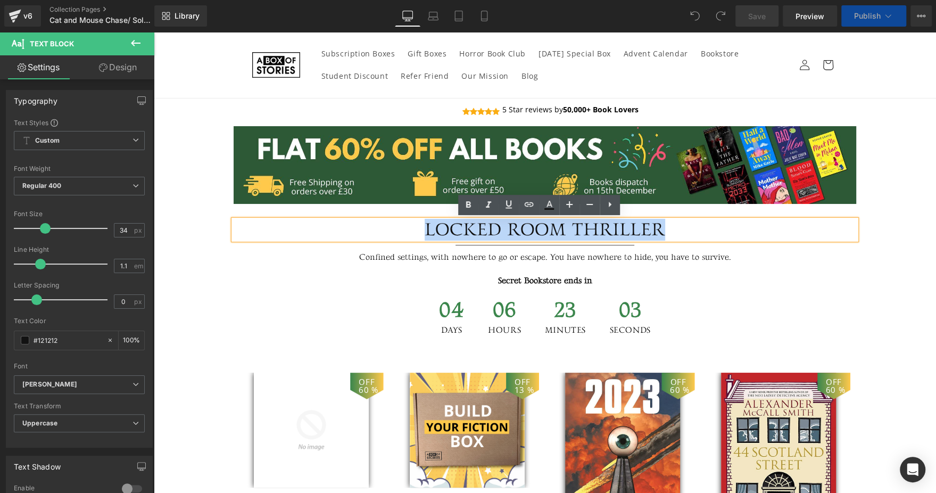
paste div
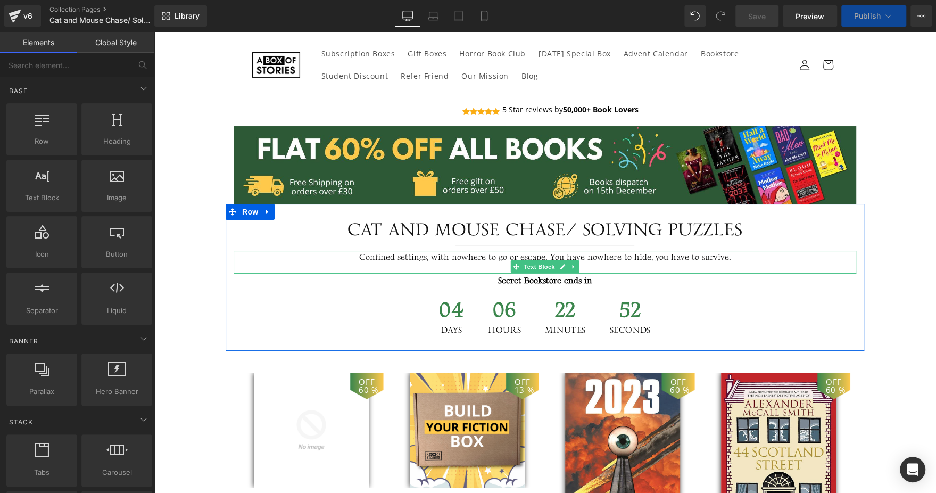
click at [409, 256] on p "Confined settings, with nowhere to go or escape. You have nowhere to hide, you …" at bounding box center [545, 258] width 623 height 14
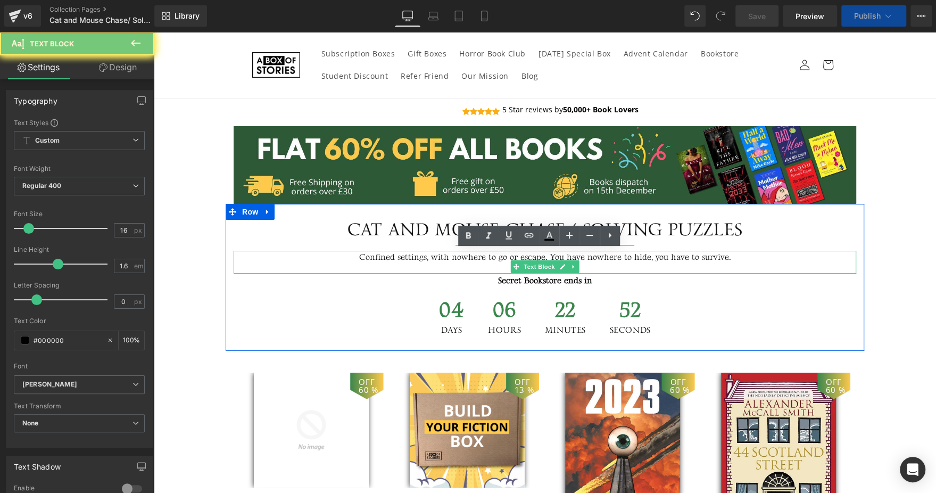
paste div
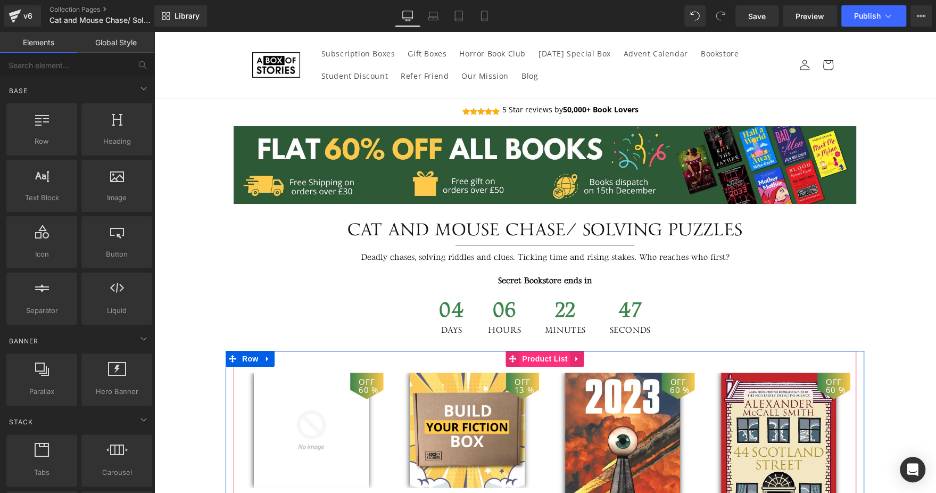
click at [519, 359] on span "Product List" at bounding box center [544, 359] width 51 height 16
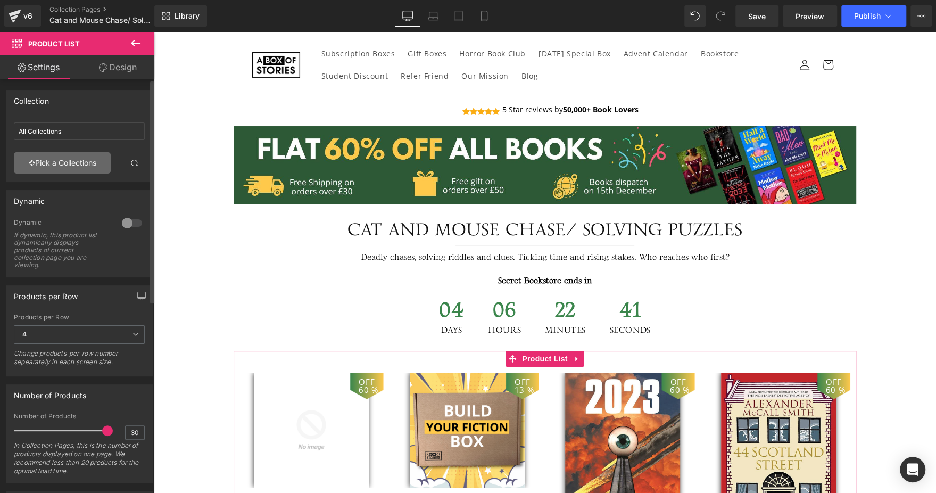
click at [72, 170] on link "Pick a Collections" at bounding box center [62, 162] width 97 height 21
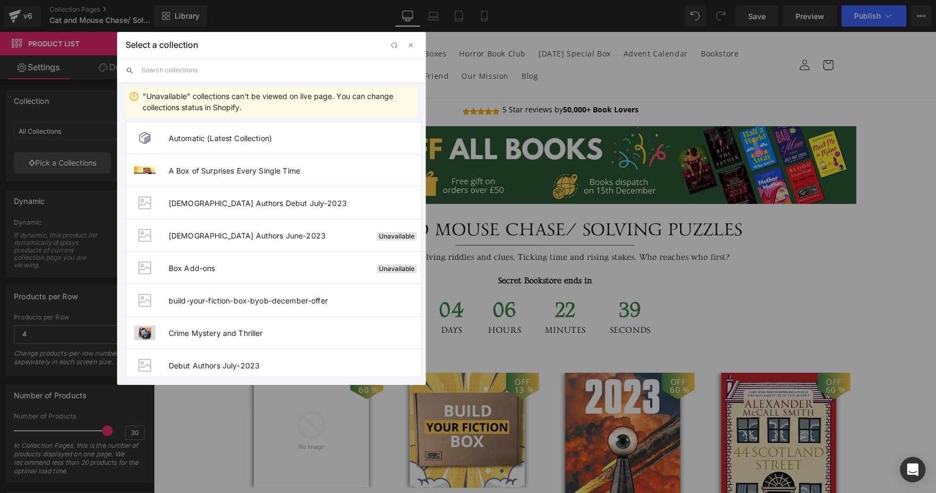
click at [234, 74] on input "text" at bounding box center [280, 70] width 276 height 23
paste input "Cat and Mouse Chase/ Solving Puzzles"
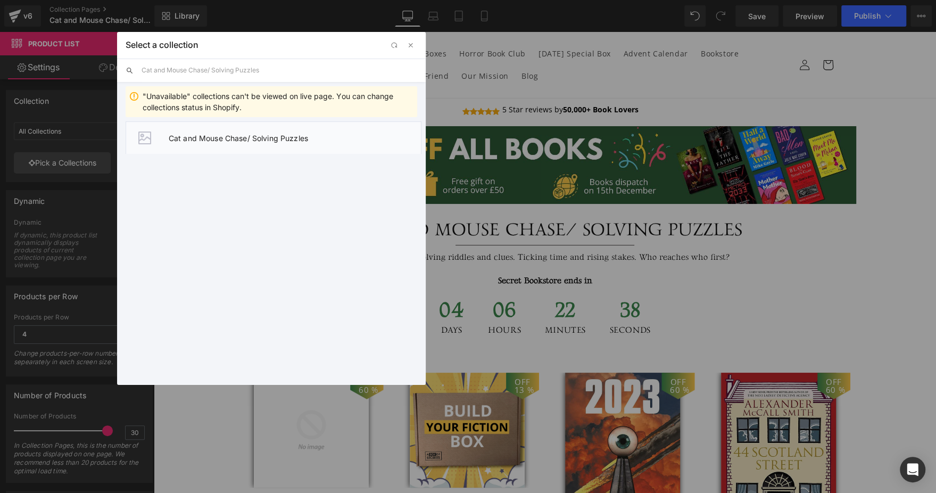
type input "Cat and Mouse Chase/ Solving Puzzles"
drag, startPoint x: 264, startPoint y: 142, endPoint x: 502, endPoint y: 319, distance: 296.3
click at [264, 142] on li "Cat and Mouse Chase/ Solving Puzzles" at bounding box center [274, 137] width 296 height 32
type input "Cat and Mouse Chase/ Solving Puzzles"
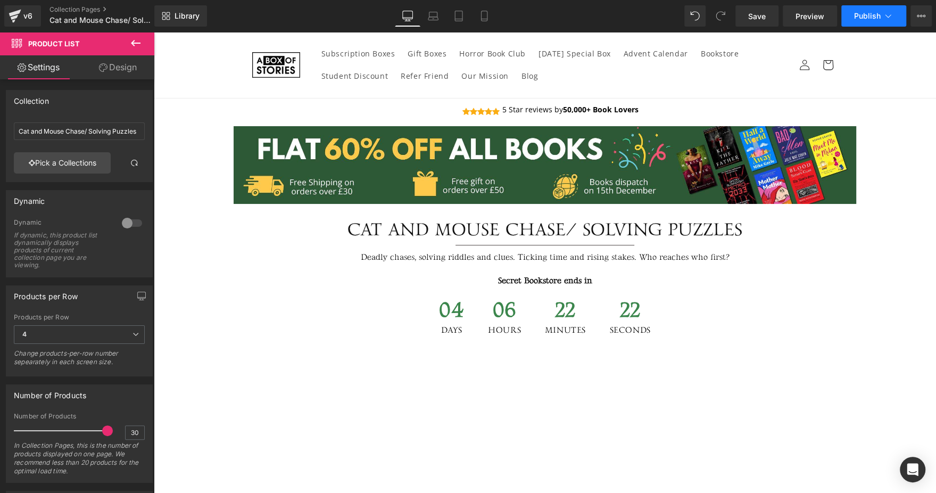
click at [876, 13] on span "Publish" at bounding box center [867, 16] width 27 height 9
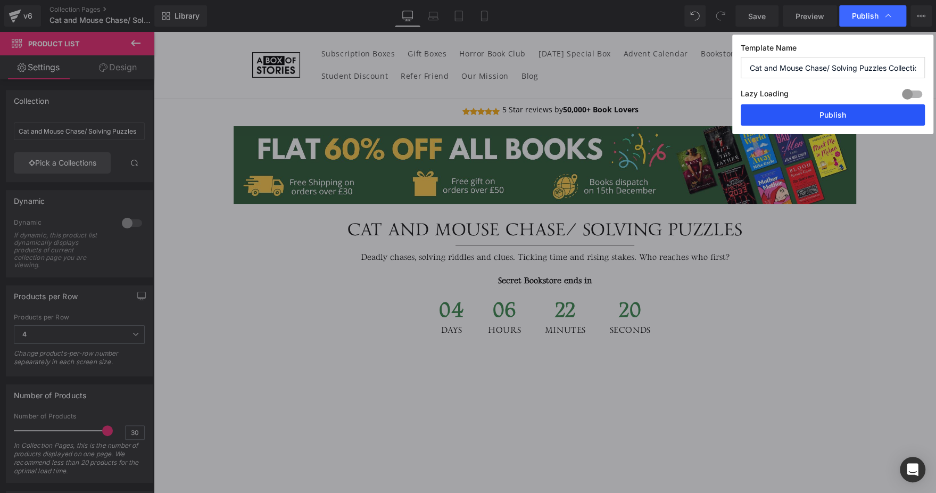
click at [808, 120] on button "Publish" at bounding box center [833, 114] width 184 height 21
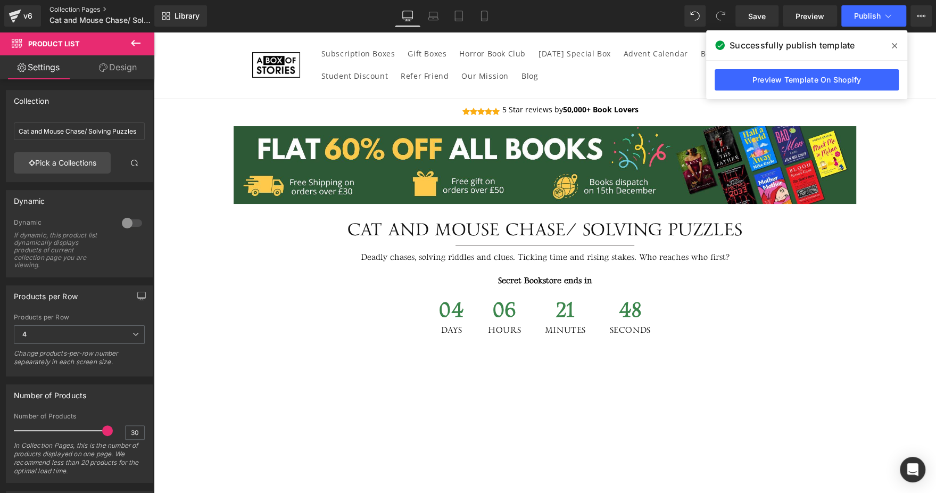
click at [105, 9] on link "Collection Pages" at bounding box center [110, 9] width 122 height 9
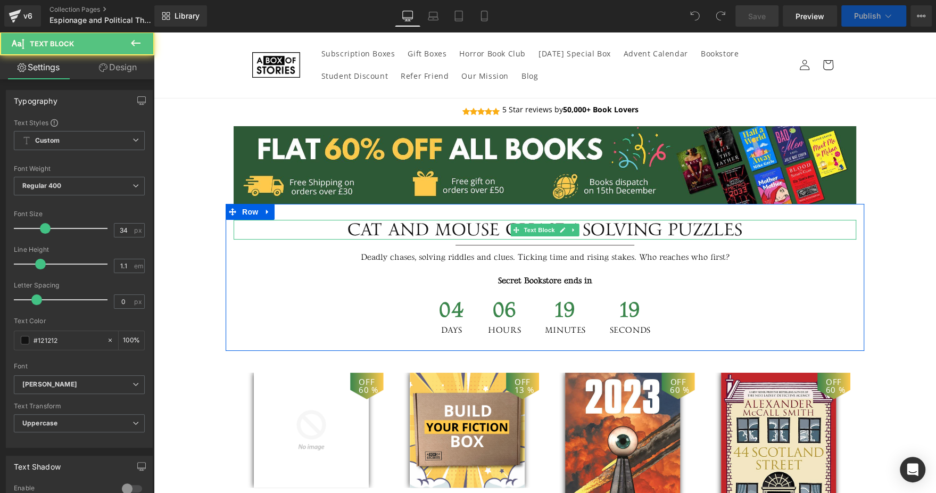
click at [438, 227] on div "Cat and Mouse Chase/ Solving Puzzles" at bounding box center [545, 230] width 623 height 20
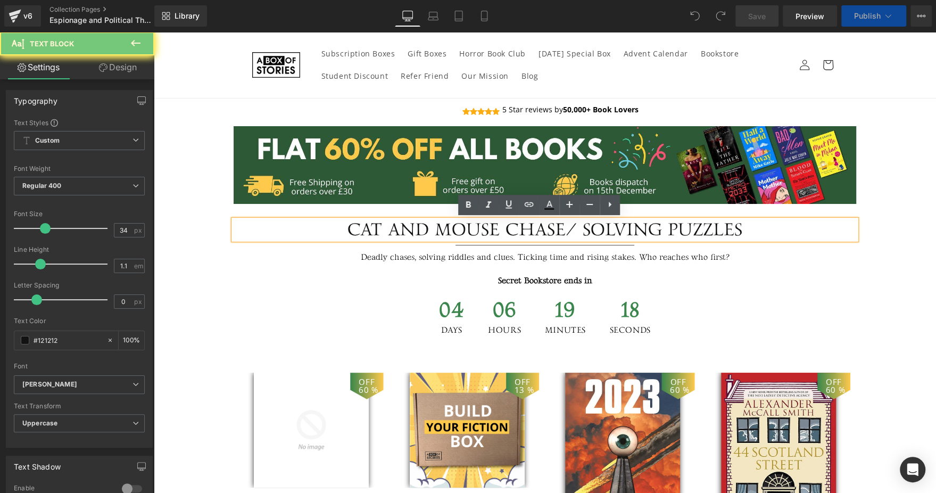
paste div
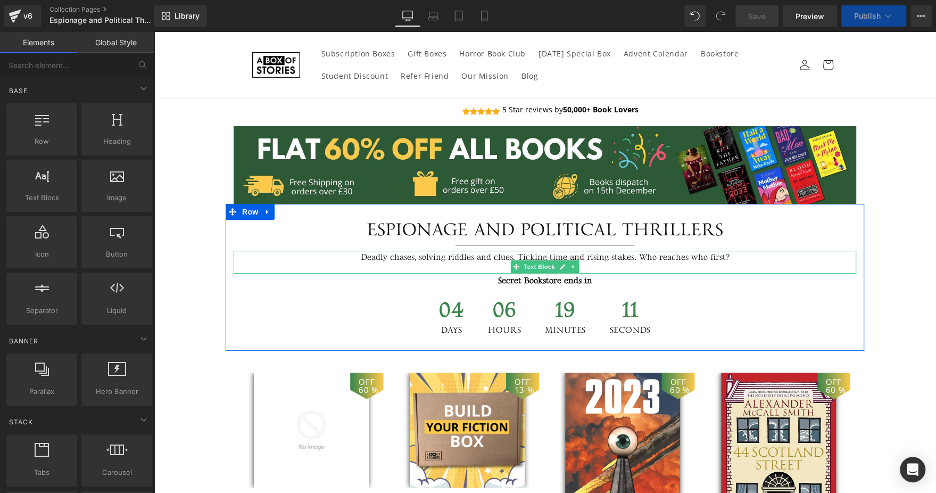
click at [387, 256] on p "Deadly chases, solving riddles and clues. Ticking time and rising stakes. Who r…" at bounding box center [545, 258] width 623 height 14
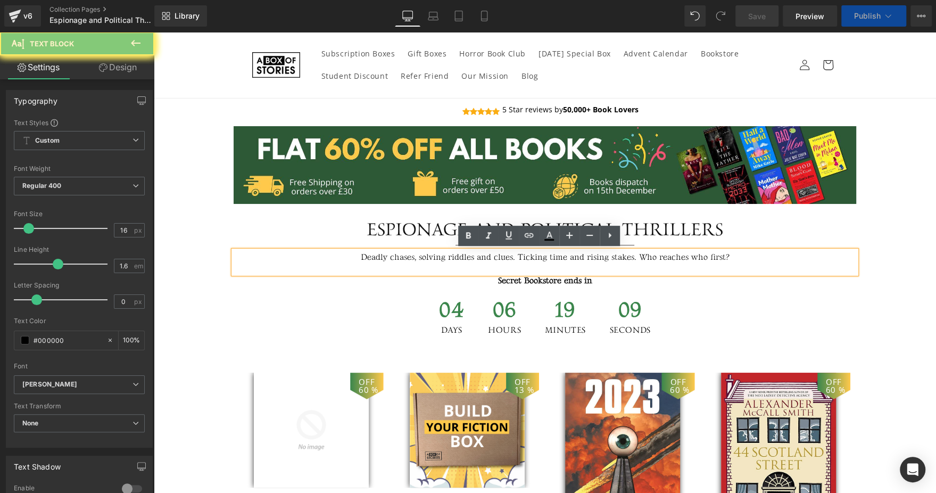
paste div
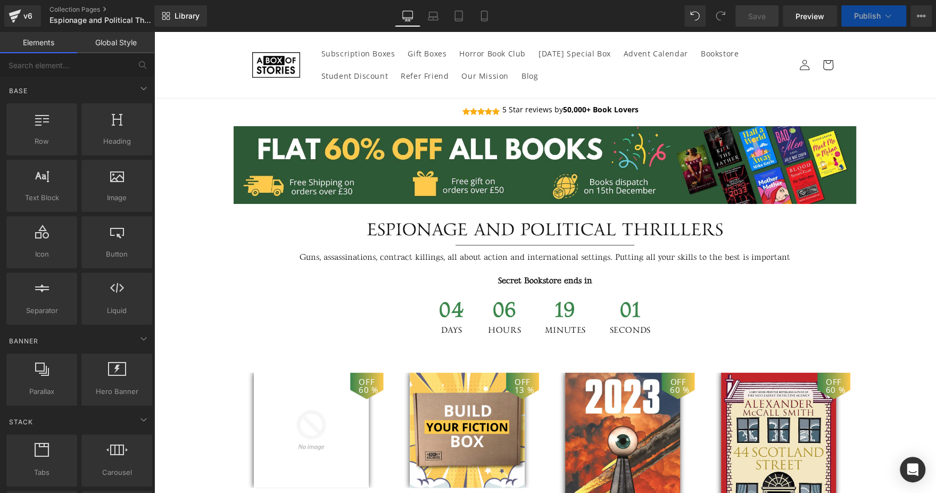
scroll to position [178, 0]
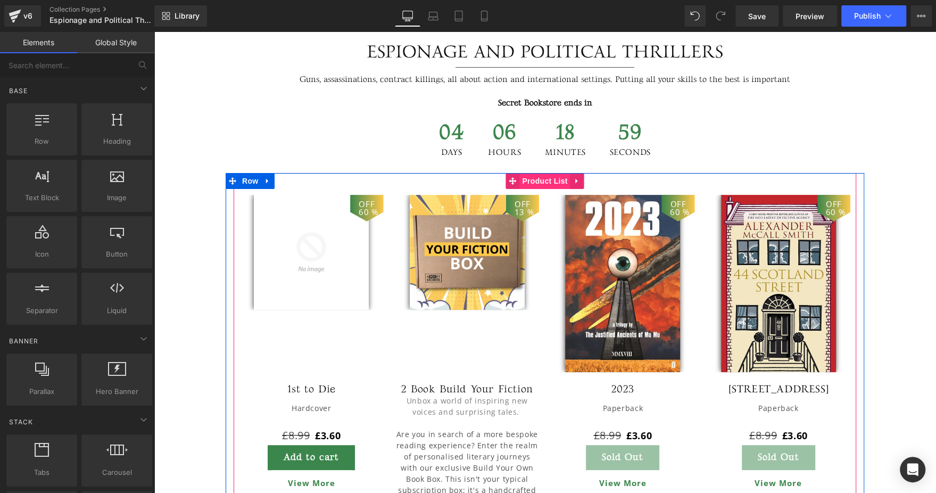
click at [548, 184] on span "Product List" at bounding box center [544, 181] width 51 height 16
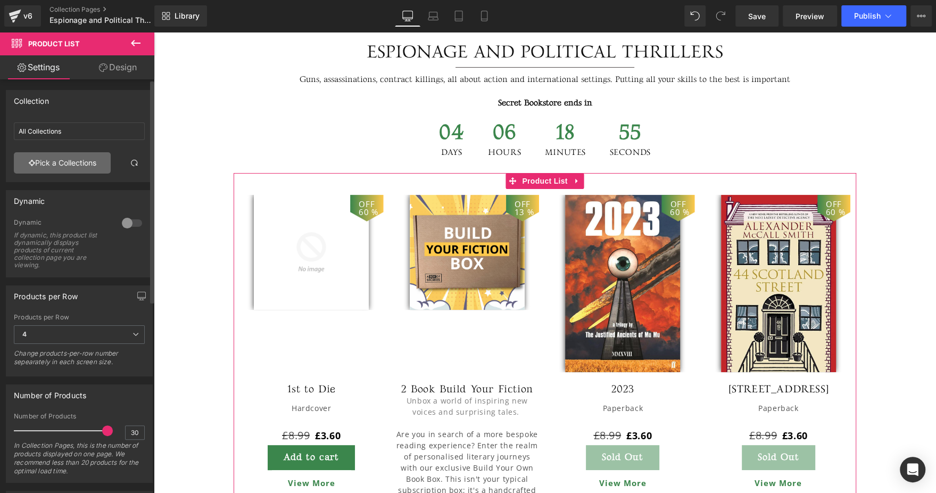
click at [71, 163] on link "Pick a Collections" at bounding box center [62, 162] width 97 height 21
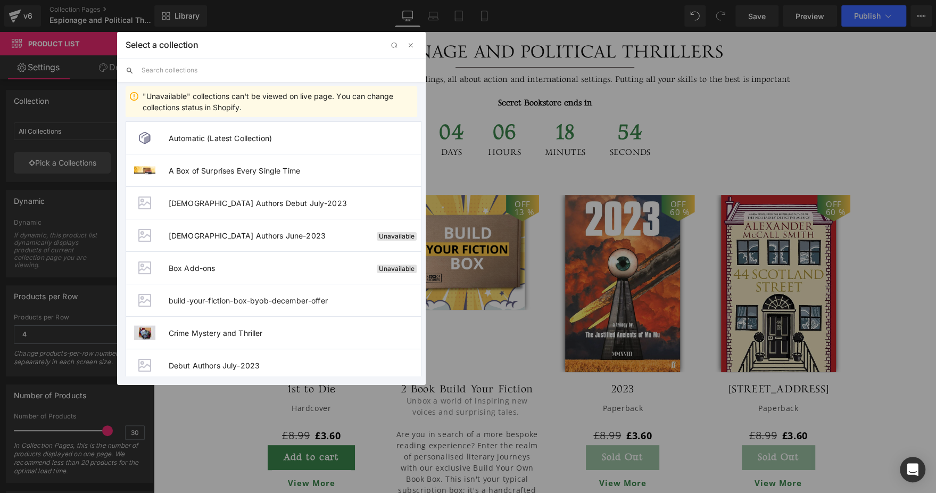
click at [261, 72] on input "text" at bounding box center [280, 70] width 276 height 23
paste input "Espionage and Political Thrillers"
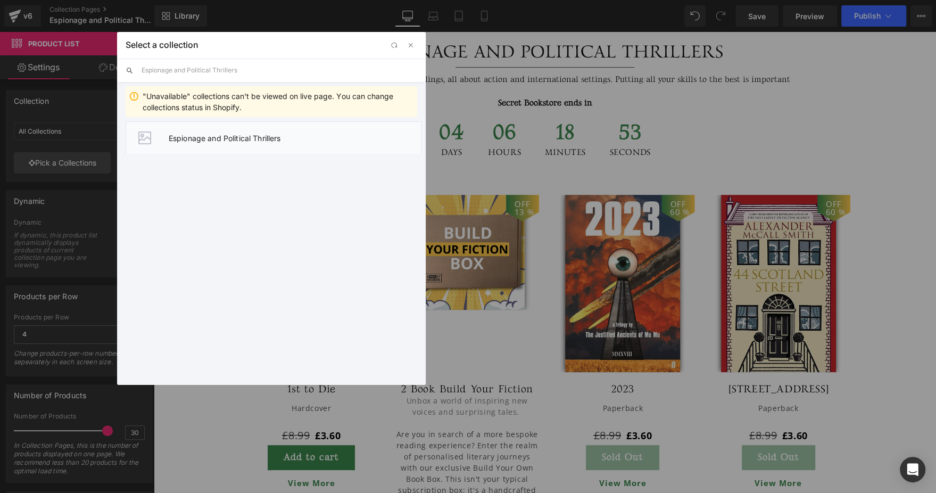
type input "Espionage and Political Thrillers"
drag, startPoint x: 204, startPoint y: 144, endPoint x: 309, endPoint y: 99, distance: 113.2
click at [204, 144] on li "Espionage and Political Thrillers" at bounding box center [274, 137] width 296 height 32
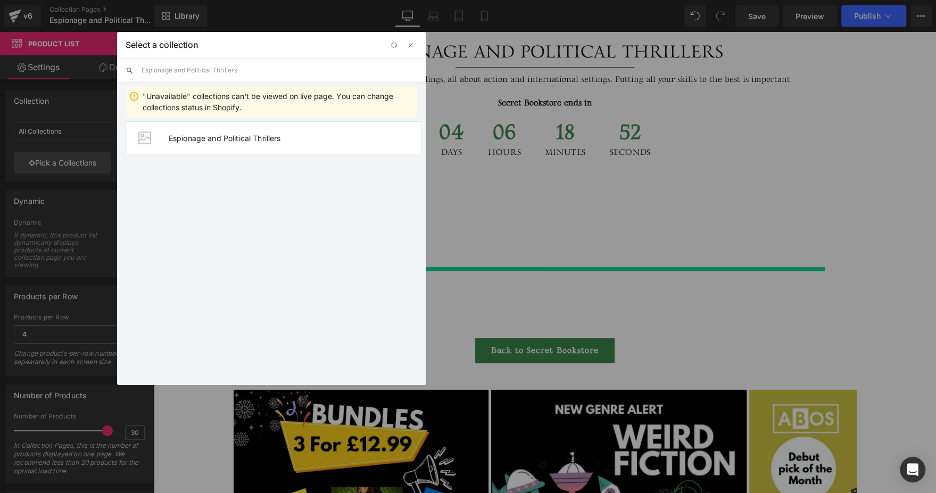
type input "Espionage and Political Thrillers"
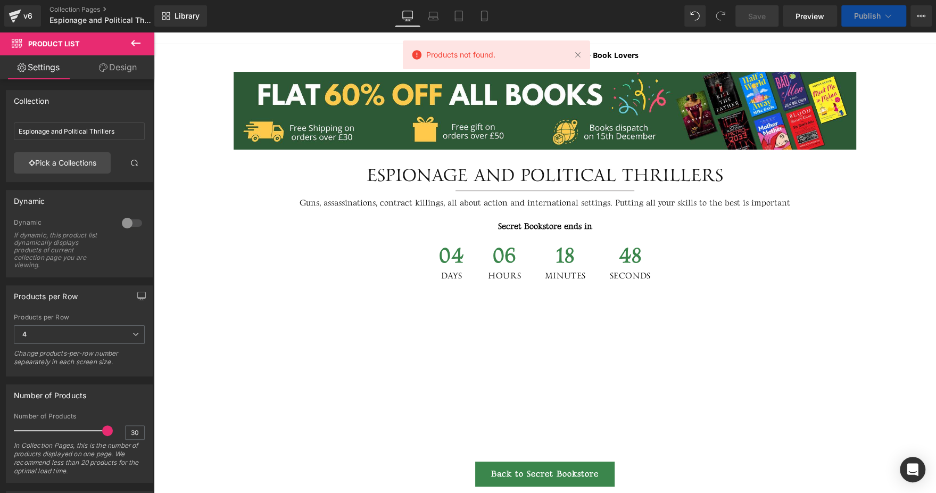
scroll to position [13, 0]
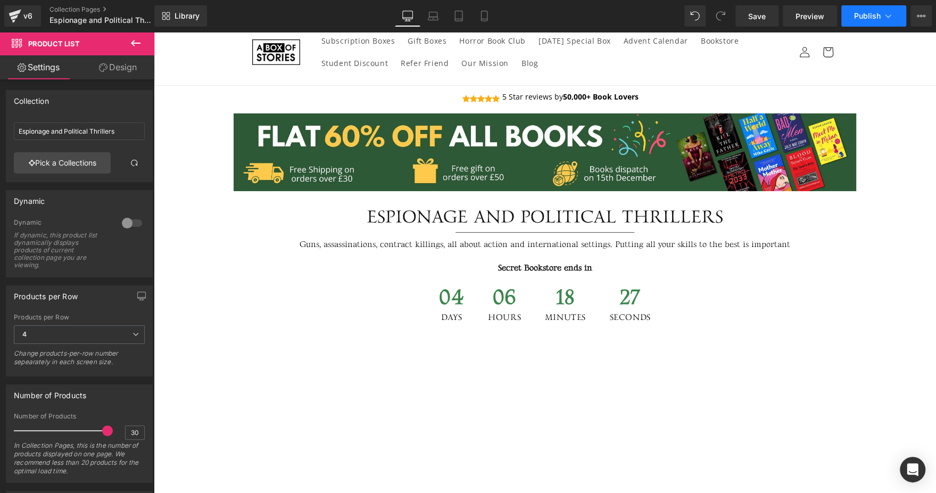
click at [877, 13] on span "Publish" at bounding box center [867, 16] width 27 height 9
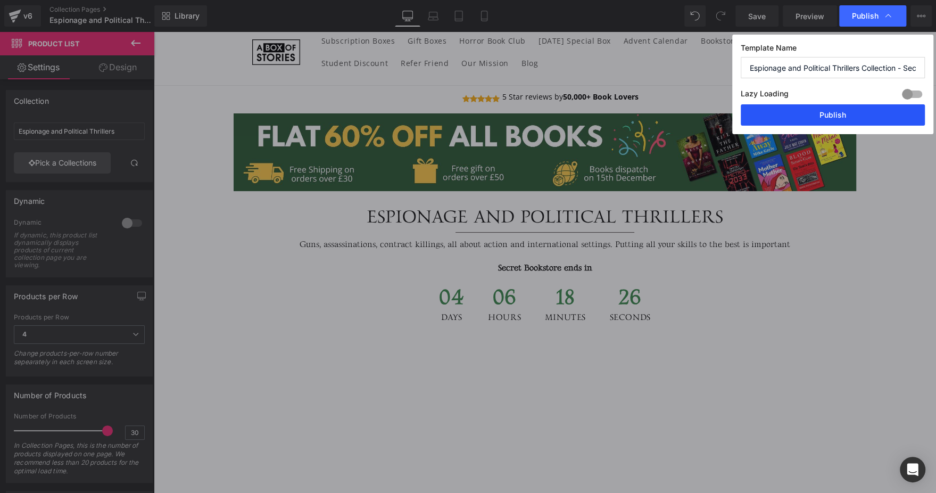
click at [822, 111] on button "Publish" at bounding box center [833, 114] width 184 height 21
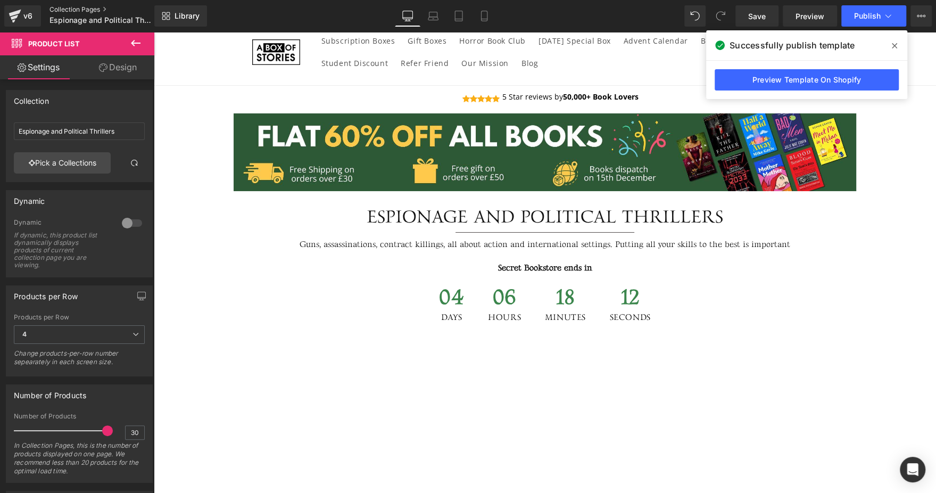
click at [80, 9] on link "Collection Pages" at bounding box center [110, 9] width 122 height 9
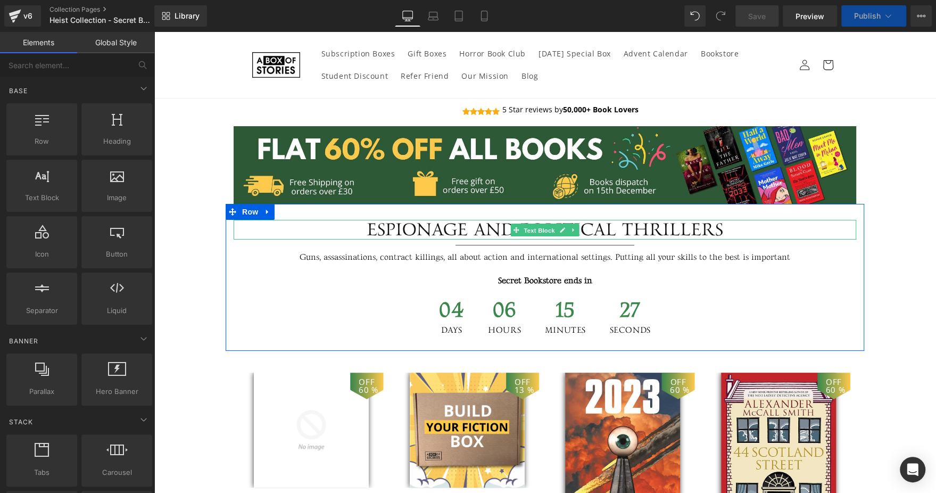
click at [528, 223] on span "Text Block" at bounding box center [538, 229] width 35 height 13
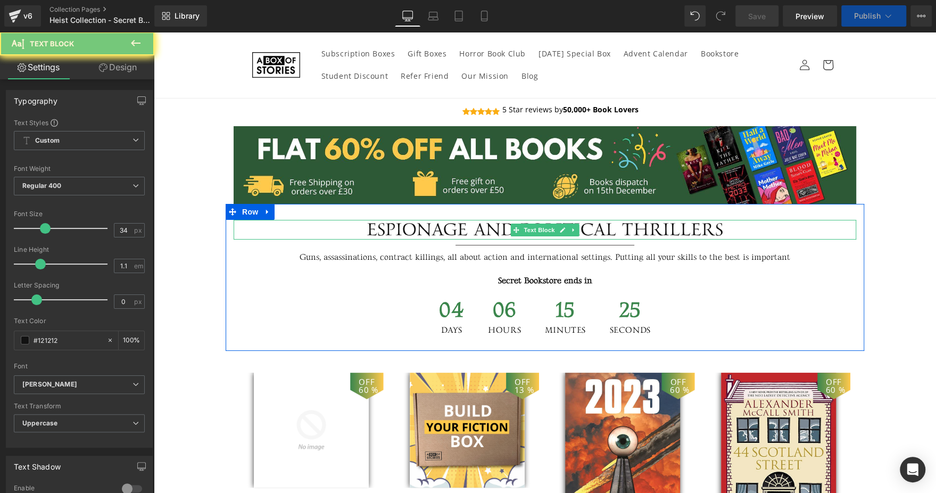
click at [586, 225] on div "Espionage and Political Thrillers" at bounding box center [545, 230] width 623 height 20
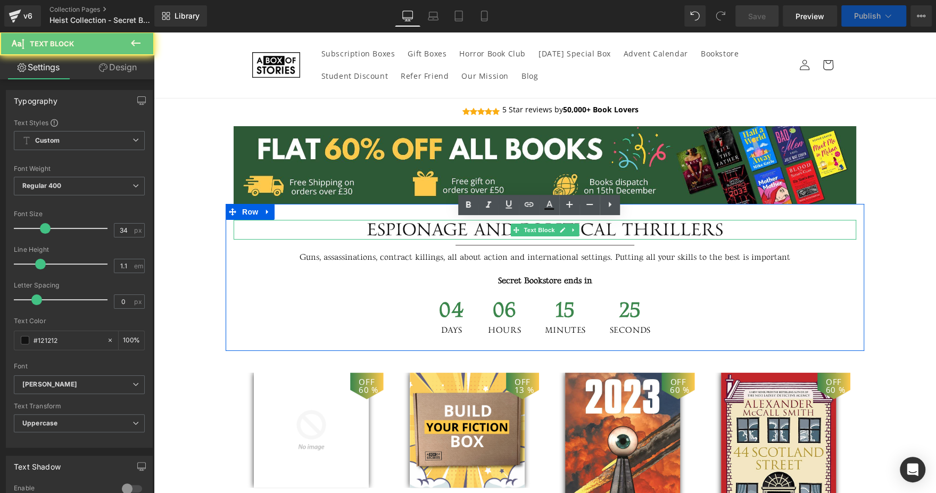
click at [586, 225] on div "Espionage and Political Thrillers" at bounding box center [545, 230] width 623 height 20
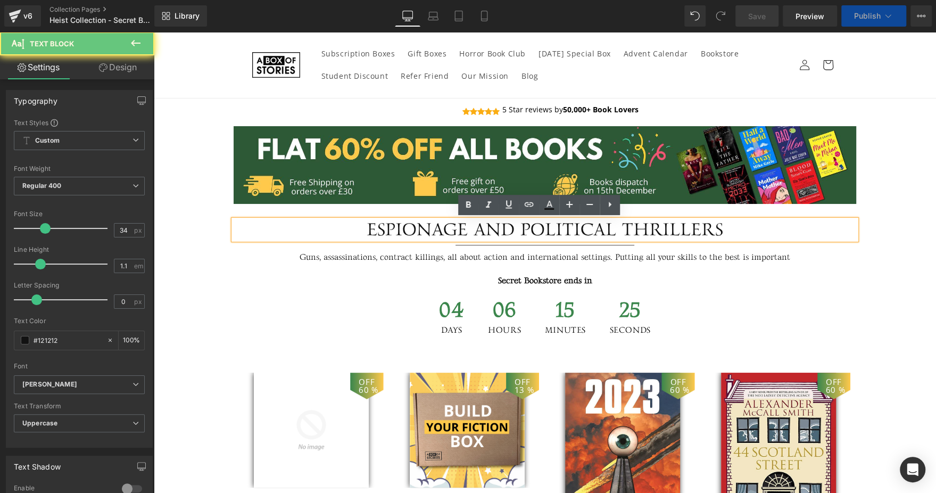
click at [586, 225] on div "Espionage and Political Thrillers" at bounding box center [545, 230] width 623 height 20
paste div
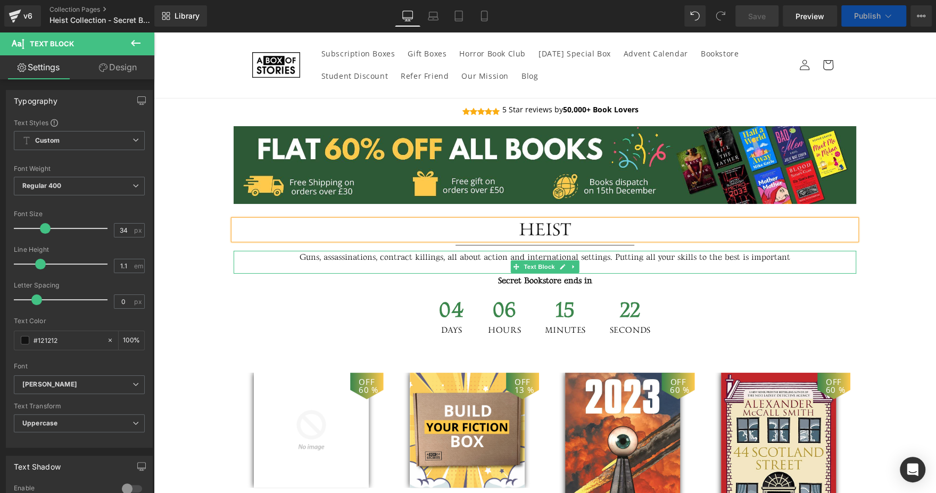
click at [350, 260] on p "Guns, assassinations, contract killings, all about action and international set…" at bounding box center [545, 258] width 623 height 14
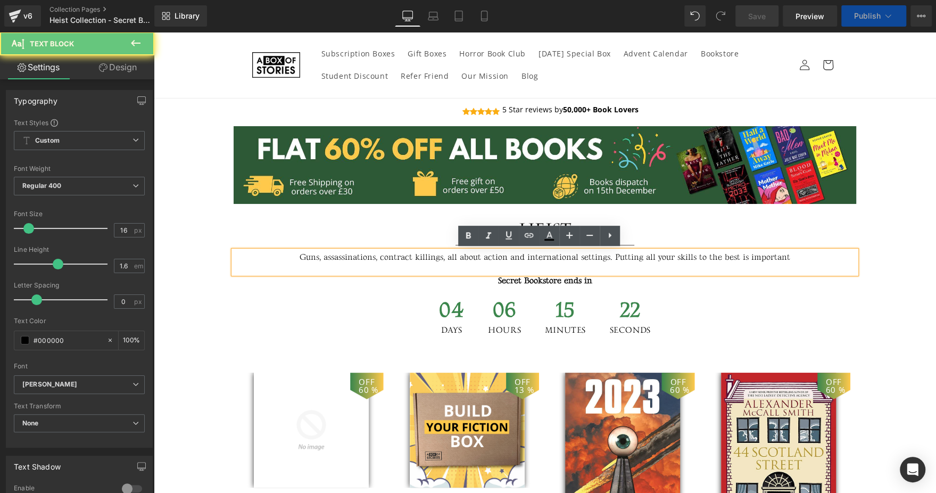
click at [350, 260] on p "Guns, assassinations, contract killings, all about action and international set…" at bounding box center [545, 258] width 623 height 14
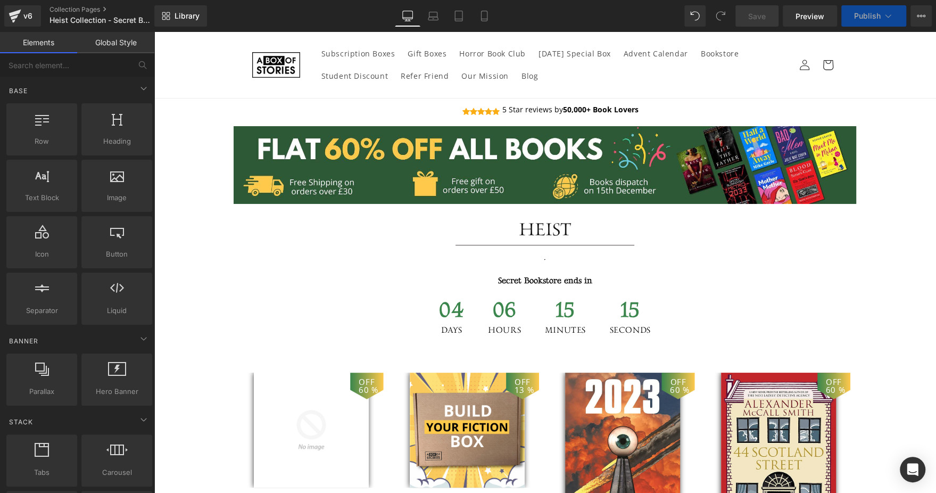
click at [531, 378] on div "OFF 13 %" at bounding box center [522, 385] width 33 height 27
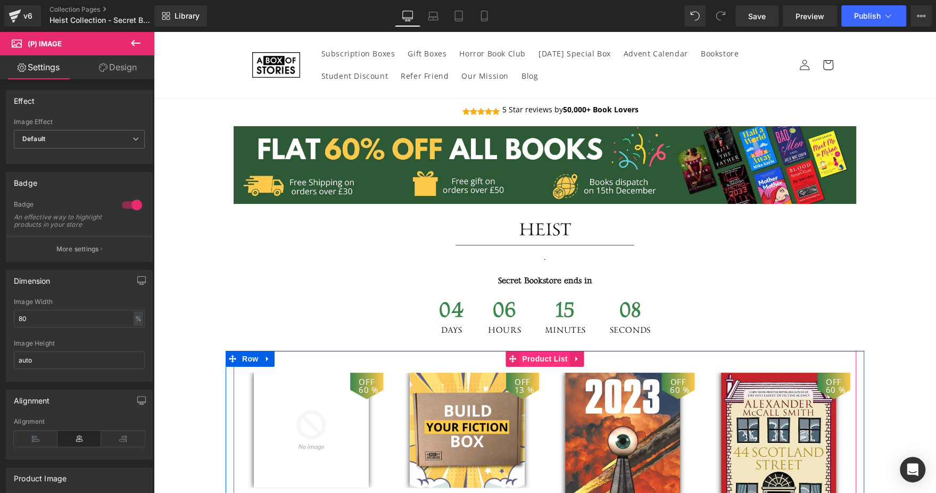
click at [537, 359] on span "Product List" at bounding box center [544, 359] width 51 height 16
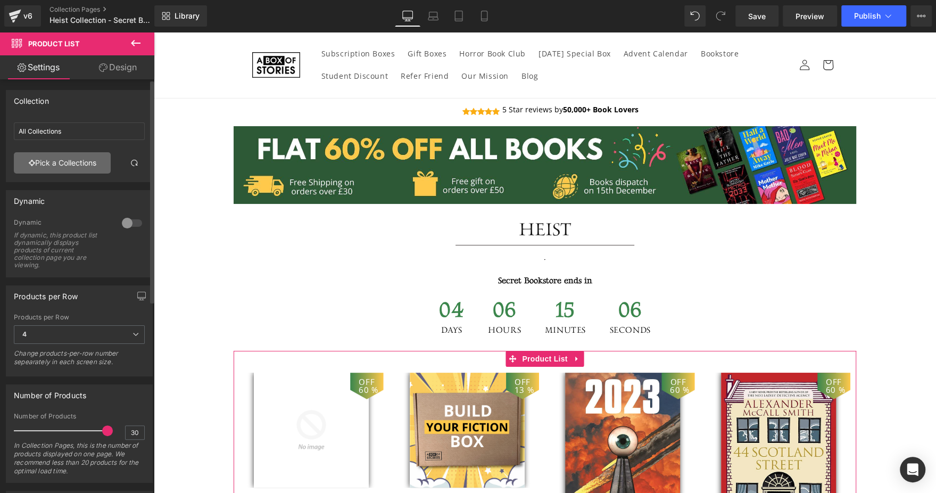
click at [90, 154] on link "Pick a Collections" at bounding box center [62, 162] width 97 height 21
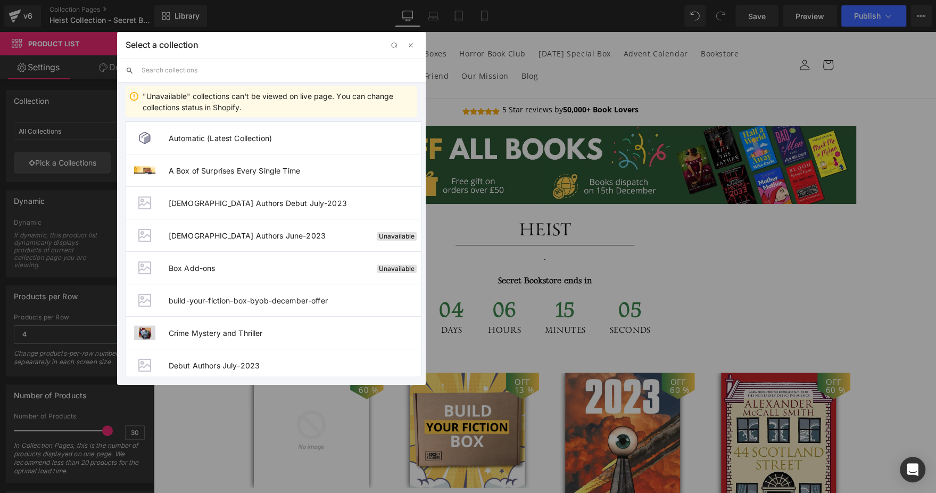
click at [258, 73] on input "text" at bounding box center [280, 70] width 276 height 23
paste input "Heist"
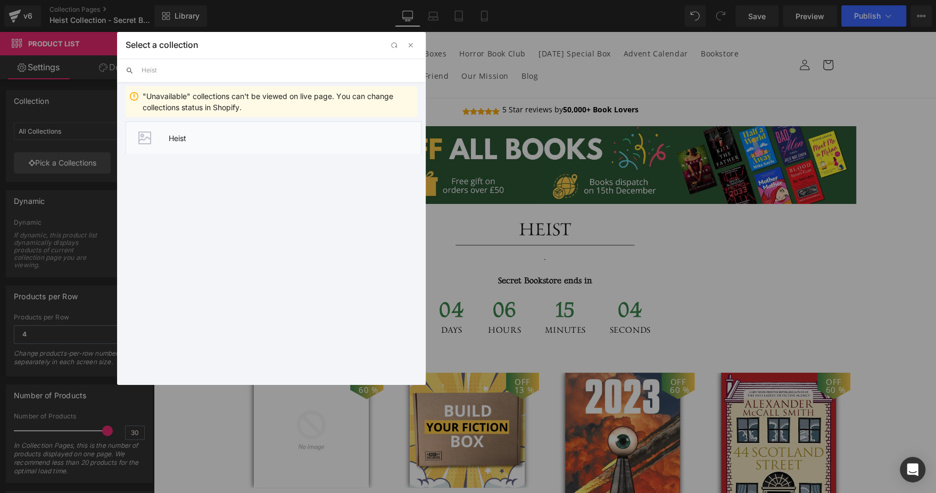
type input "Heist"
click at [220, 139] on span "Heist" at bounding box center [295, 138] width 252 height 9
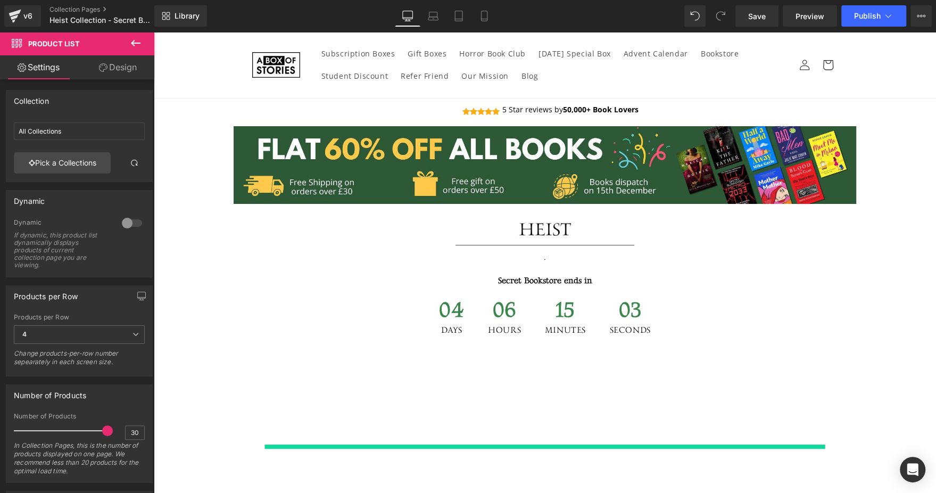
type input "Heist"
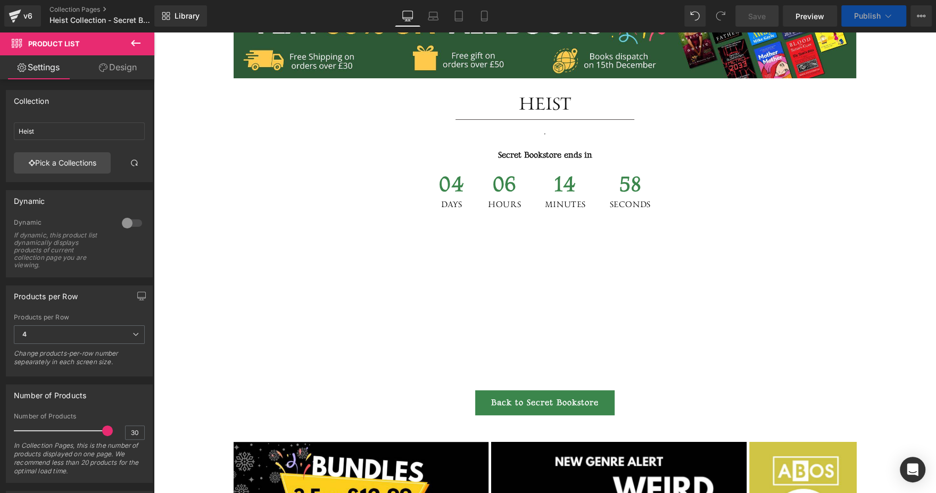
scroll to position [131, 0]
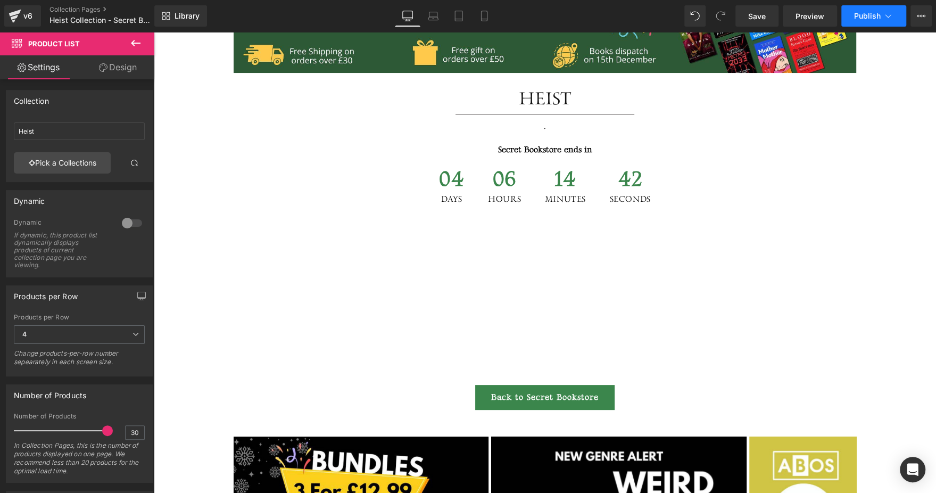
click at [876, 10] on button "Publish" at bounding box center [873, 15] width 65 height 21
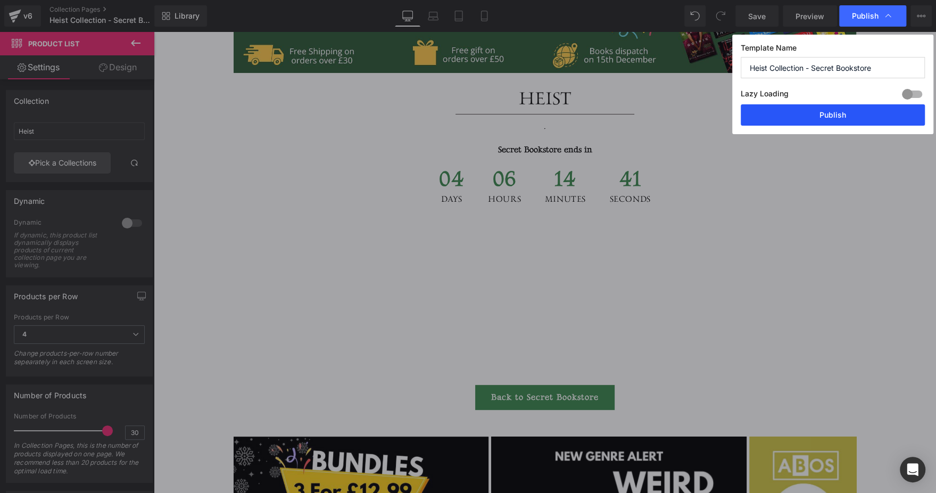
click at [828, 117] on button "Publish" at bounding box center [833, 114] width 184 height 21
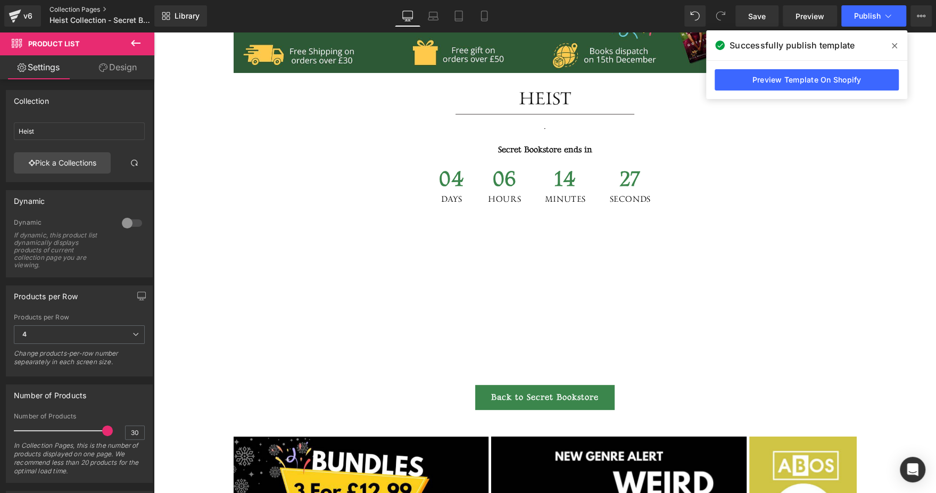
click at [83, 9] on link "Collection Pages" at bounding box center [110, 9] width 122 height 9
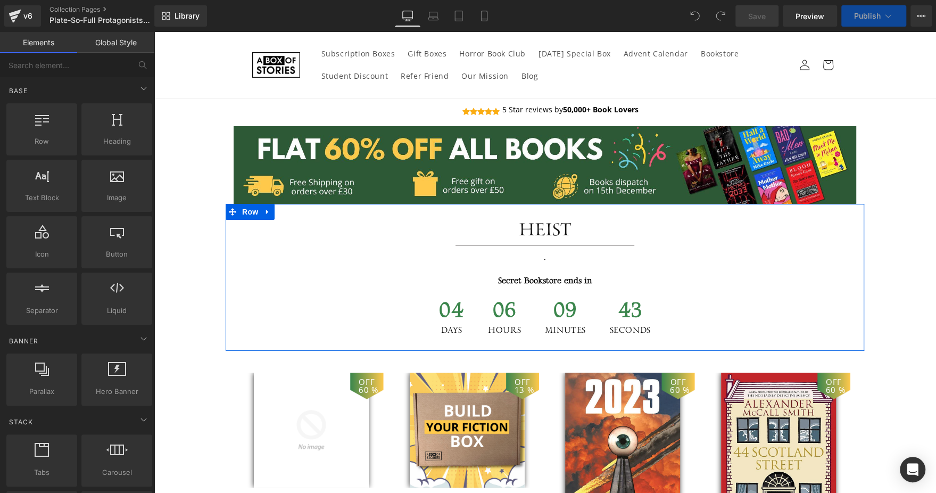
click at [548, 227] on div "Heist Text Block" at bounding box center [545, 230] width 623 height 20
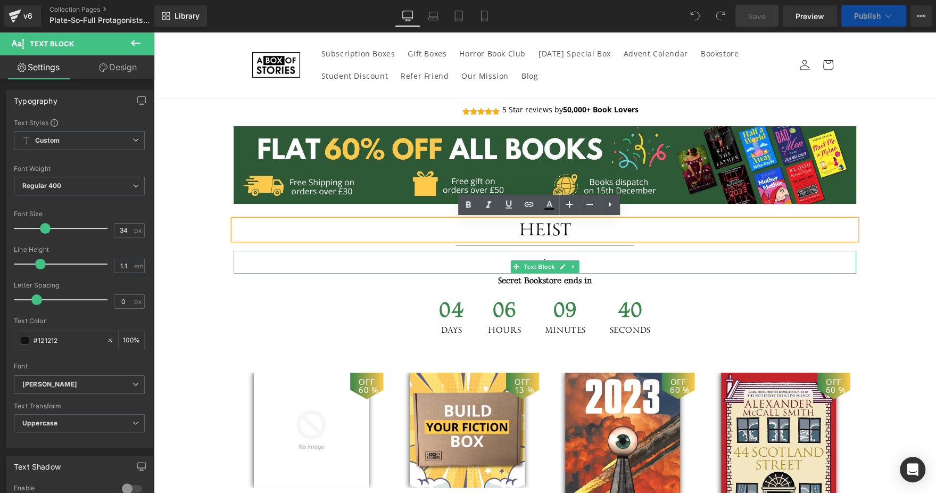
click at [440, 255] on p "." at bounding box center [545, 258] width 623 height 14
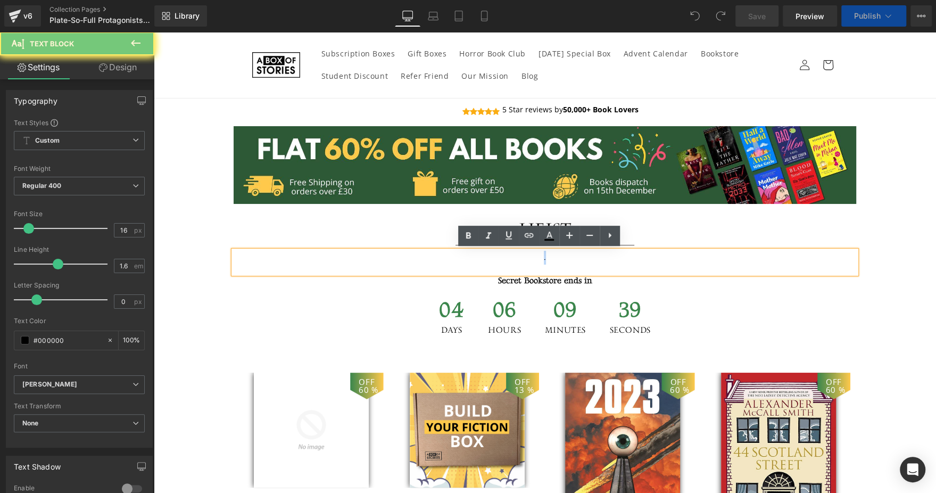
paste div
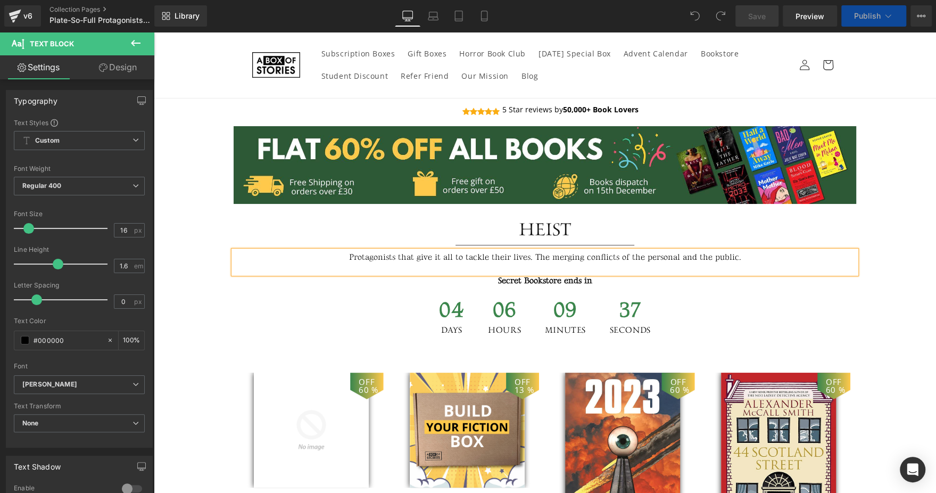
click at [321, 234] on div "Heist" at bounding box center [545, 230] width 623 height 20
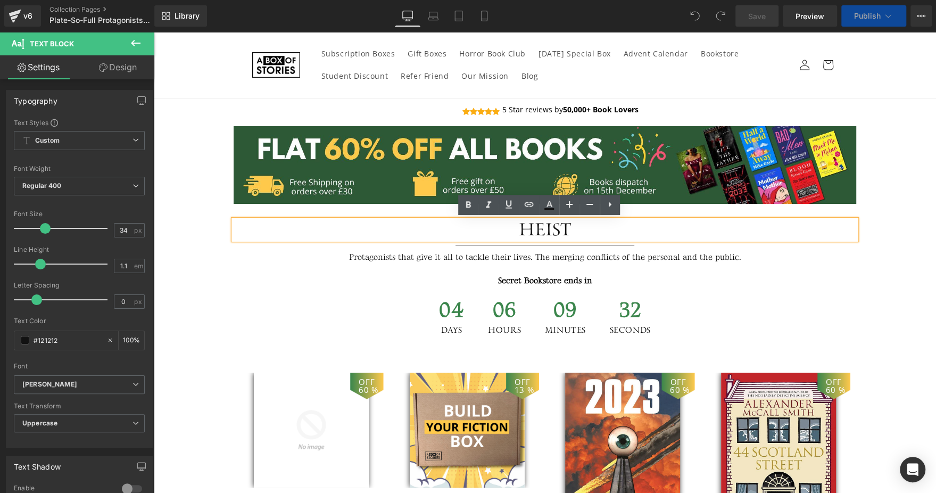
click at [564, 225] on div "Heist" at bounding box center [545, 230] width 623 height 20
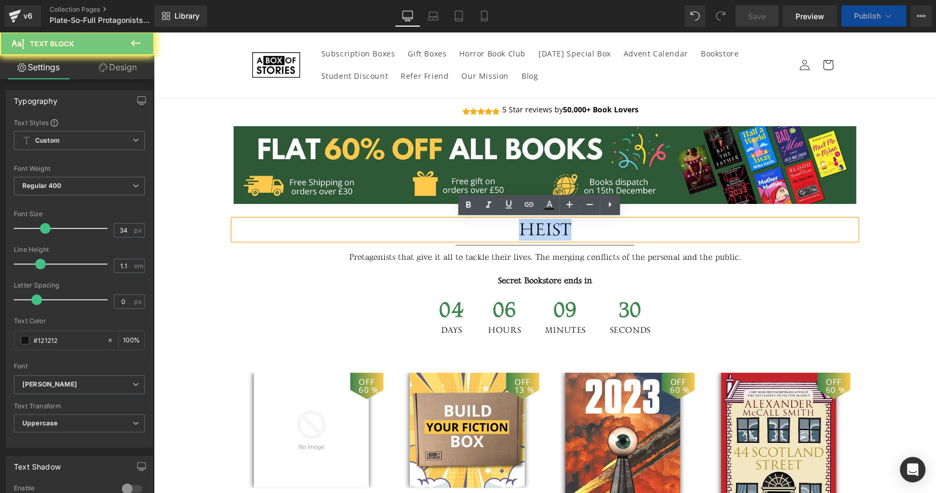
paste div
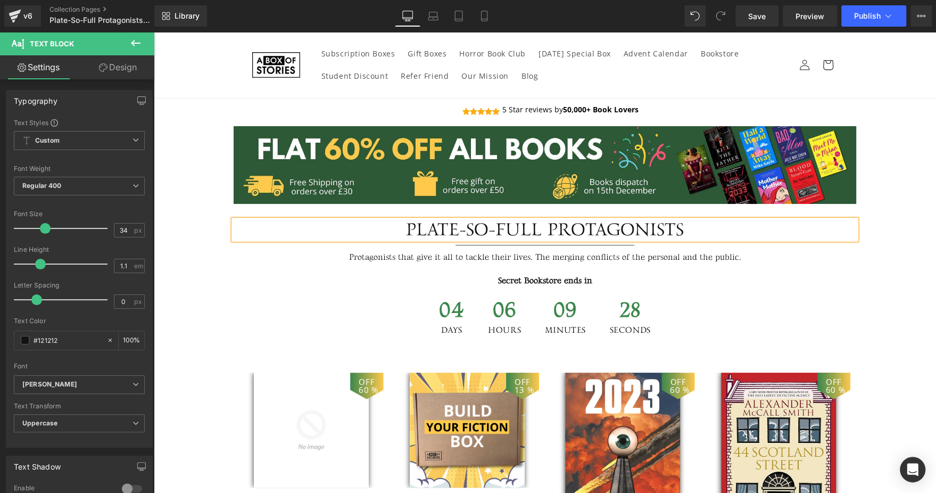
scroll to position [403, 0]
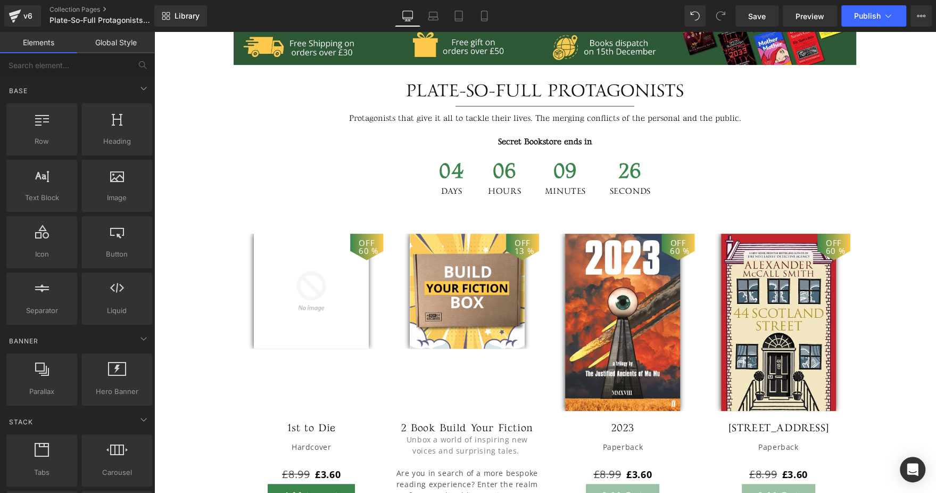
scroll to position [109, 0]
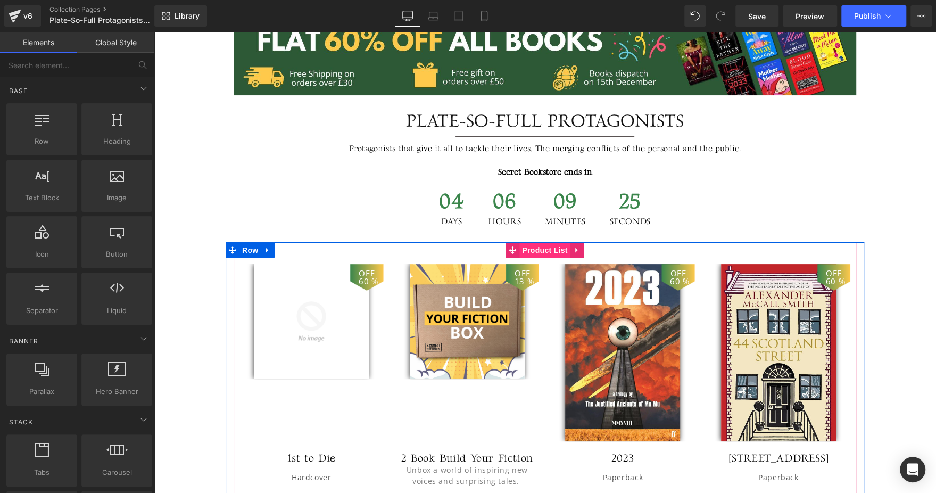
click at [536, 250] on span "Product List" at bounding box center [544, 250] width 51 height 16
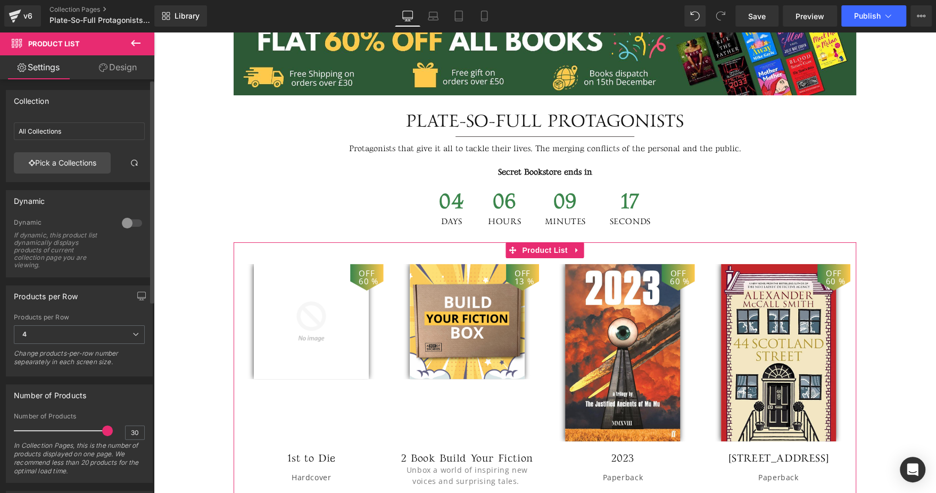
click at [82, 172] on link "Pick a Collections" at bounding box center [62, 162] width 97 height 21
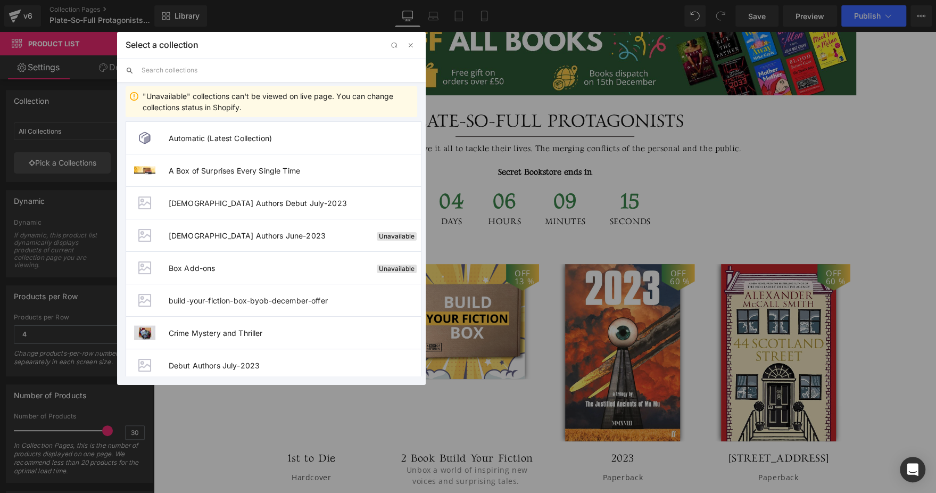
click at [235, 73] on input "text" at bounding box center [280, 70] width 276 height 23
paste input "Plate-So-Full Protagonists"
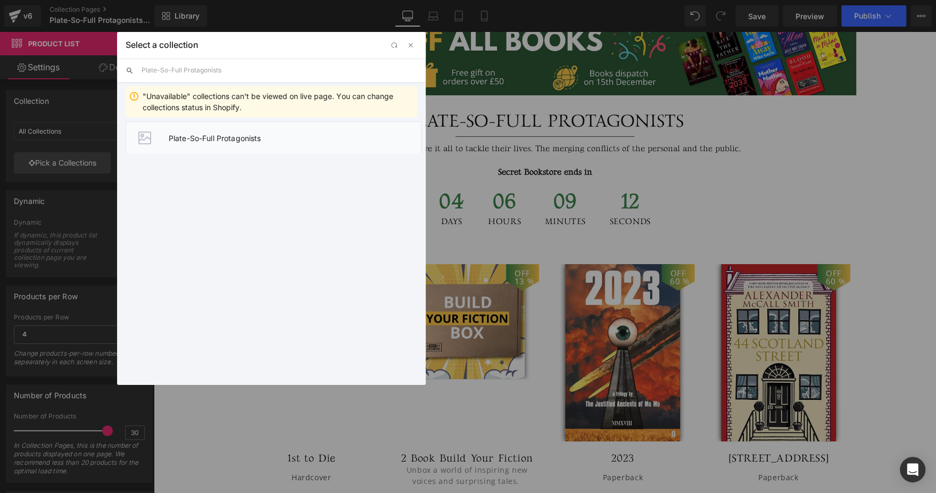
type input "Plate-So-Full Protagonists"
click at [247, 135] on span "Plate-So-Full Protagonists" at bounding box center [295, 138] width 252 height 9
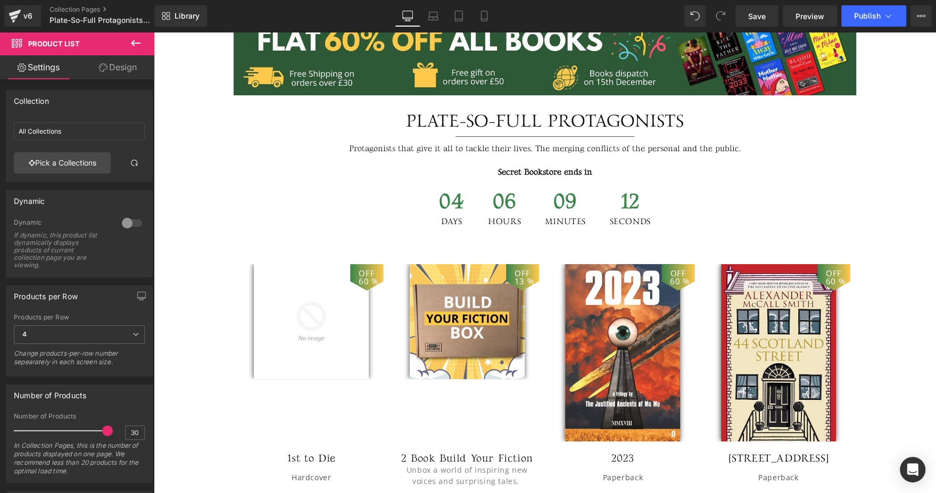
type input "Plate-So-Full Protagonists"
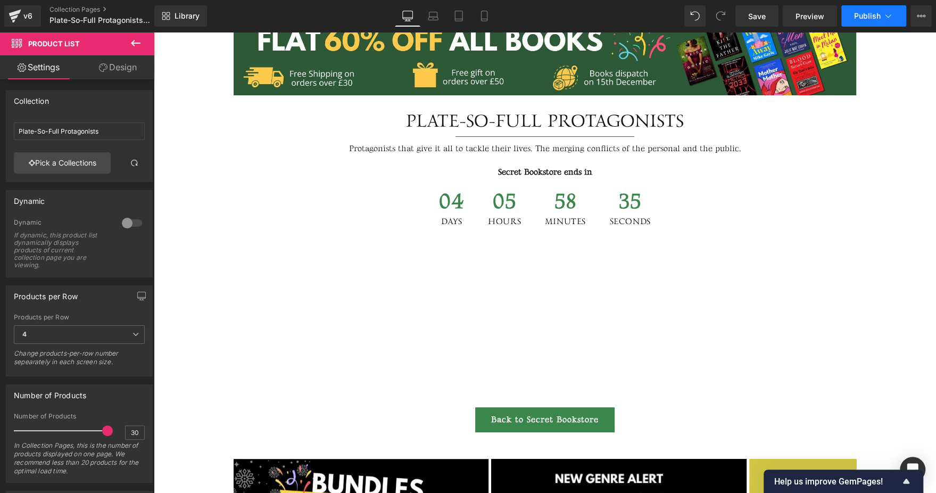
click at [881, 14] on button "Publish" at bounding box center [873, 15] width 65 height 21
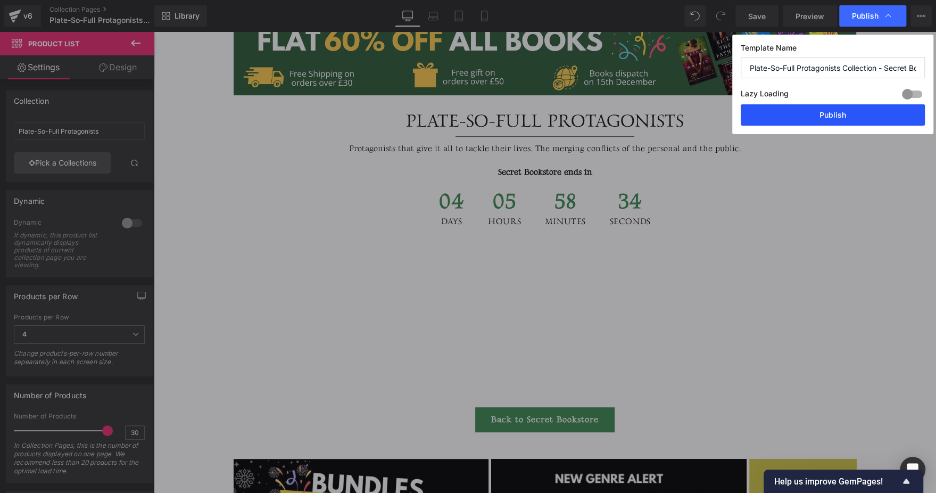
click at [800, 122] on button "Publish" at bounding box center [833, 114] width 184 height 21
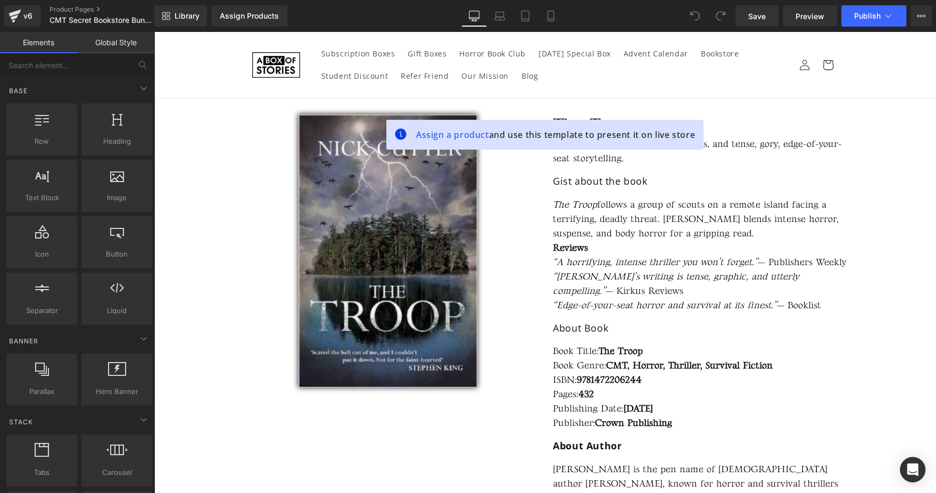
click at [892, 90] on sticky-header "Subscription Boxes Gift Boxes Horror Book Club Halloween Special Box Advent Cal…" at bounding box center [545, 65] width 782 height 67
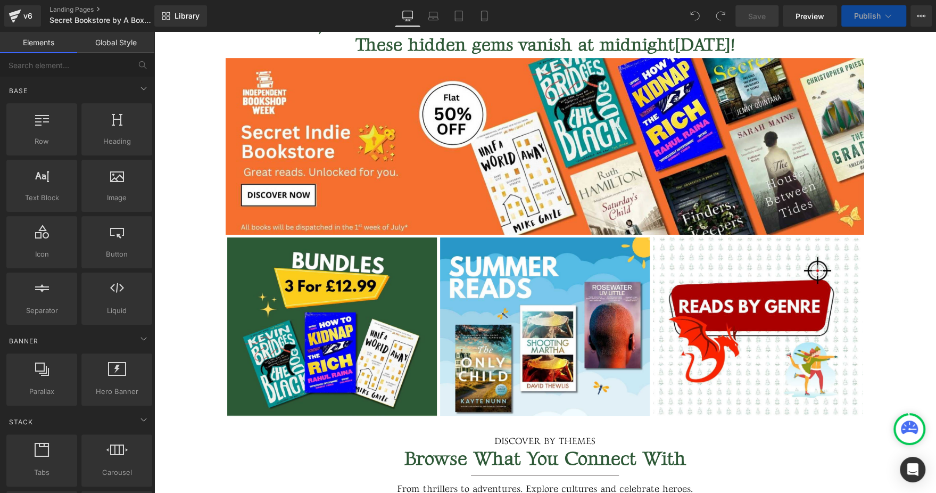
scroll to position [48, 0]
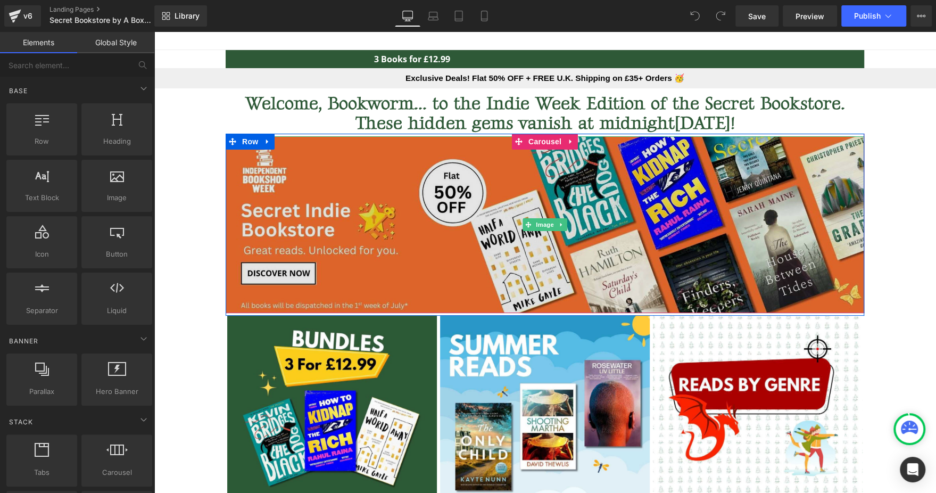
click at [393, 188] on img at bounding box center [545, 224] width 638 height 177
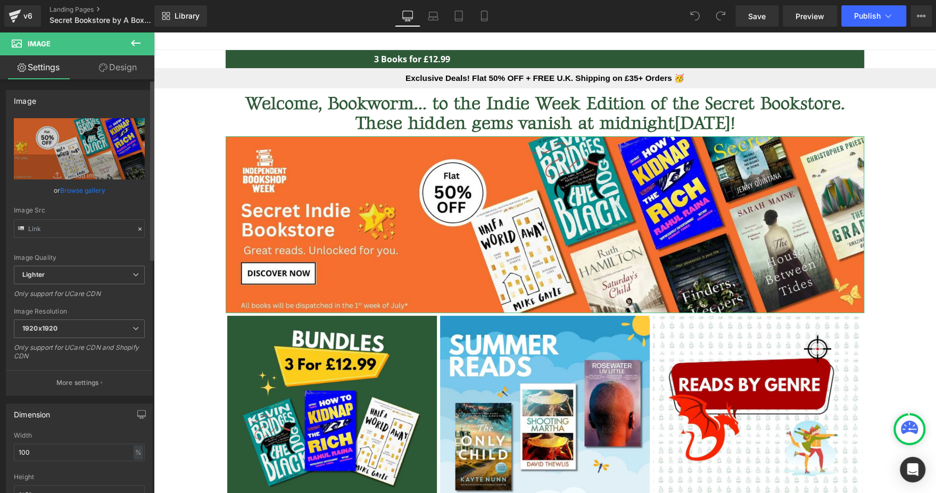
click at [76, 195] on link "Browse gallery" at bounding box center [82, 190] width 45 height 19
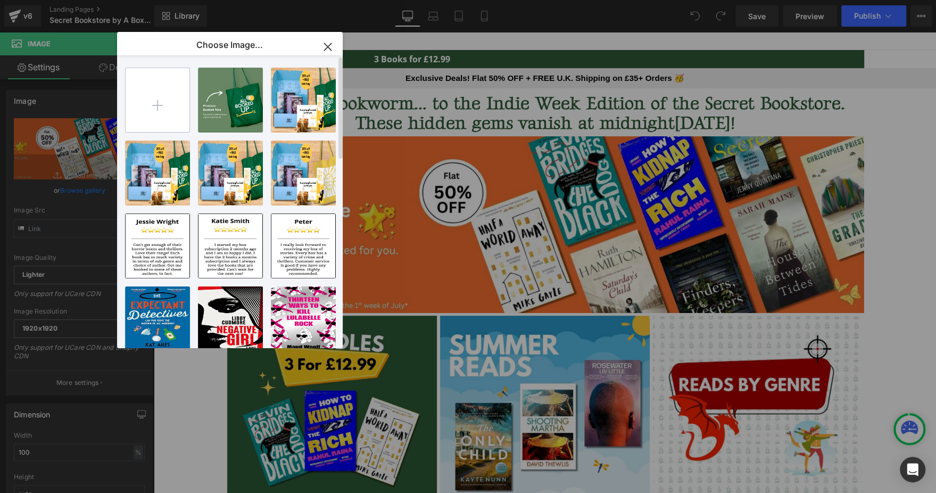
click at [147, 97] on input "file" at bounding box center [158, 100] width 64 height 64
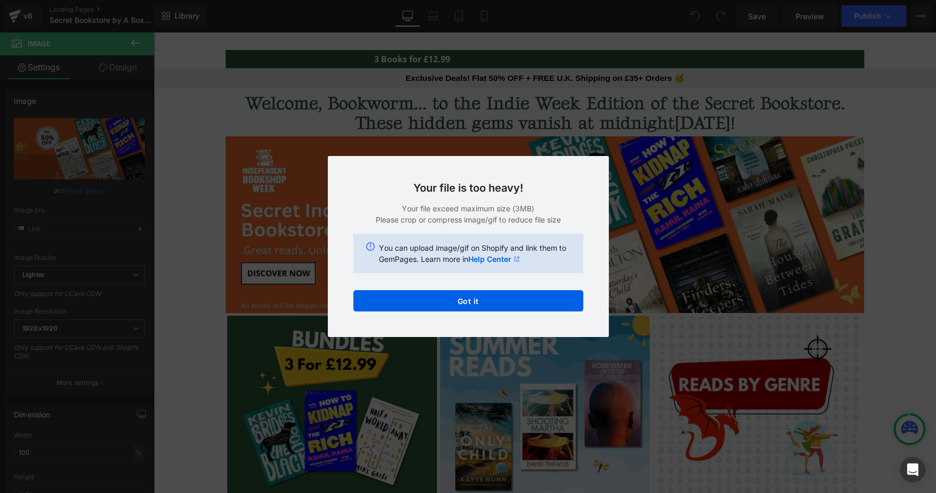
click at [446, 0] on div "Text Color Highlight Color #333333 Choose Image... Back to Library Insert Adven…" at bounding box center [468, 0] width 936 height 0
click at [446, 306] on button "Got it" at bounding box center [468, 300] width 230 height 21
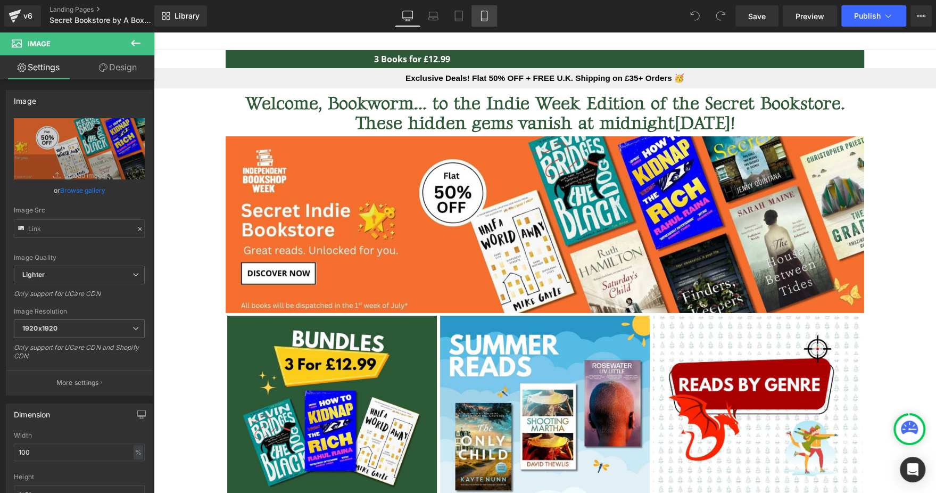
click at [483, 9] on link "Mobile" at bounding box center [484, 15] width 26 height 21
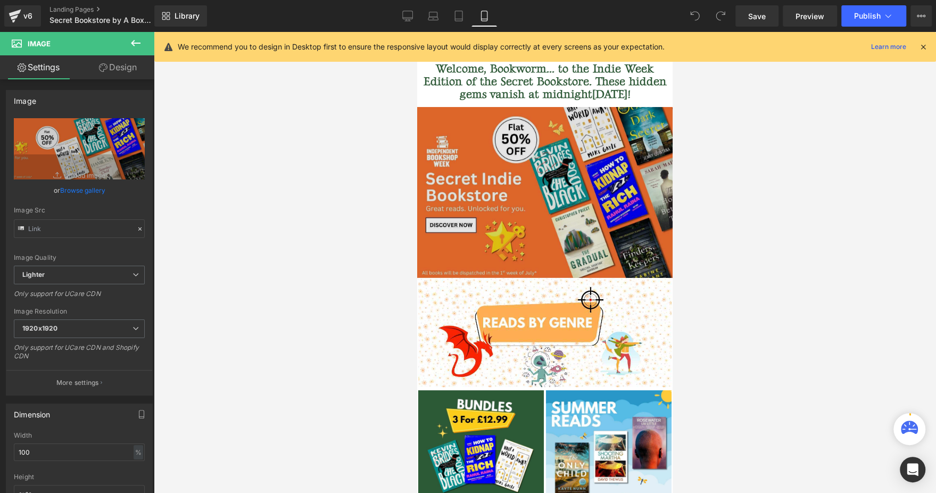
scroll to position [0, 0]
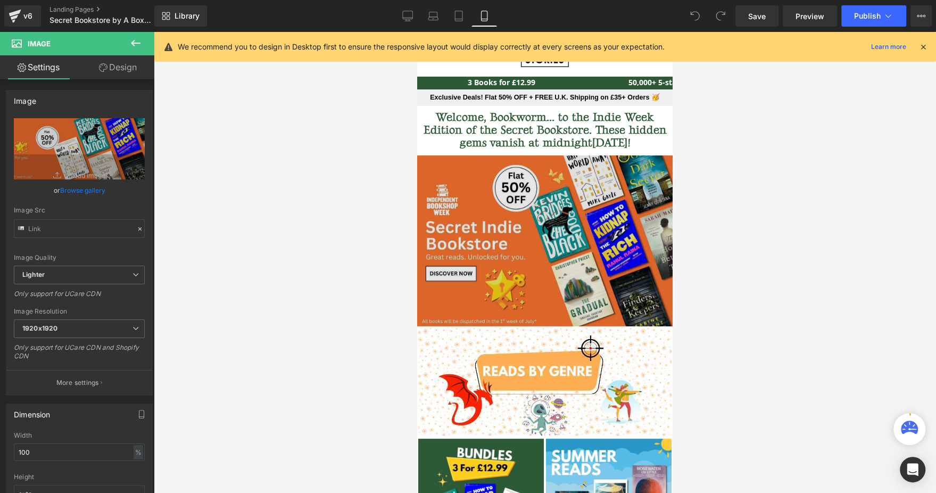
click at [485, 223] on img at bounding box center [544, 240] width 255 height 170
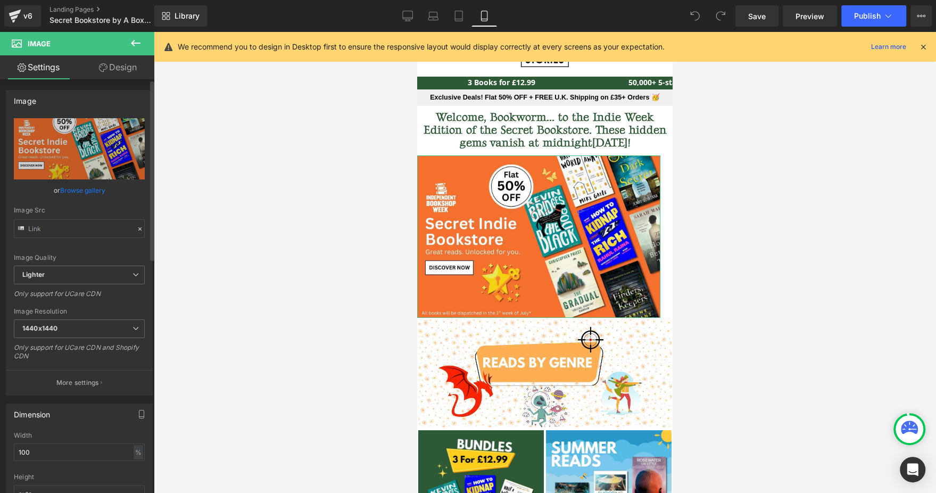
click at [96, 190] on link "Browse gallery" at bounding box center [82, 190] width 45 height 19
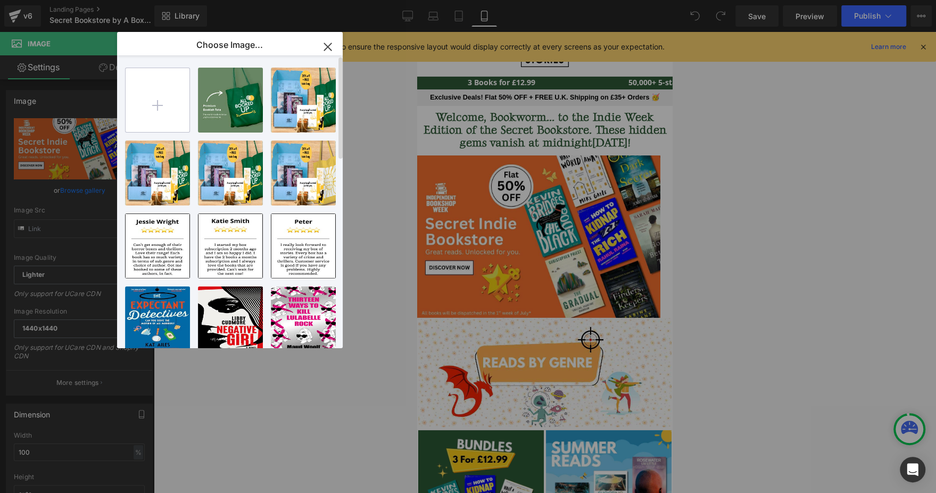
click at [186, 101] on input "file" at bounding box center [158, 100] width 64 height 64
type input "C:\fakepath\Header banner (mobile) - 1000 x 667.png"
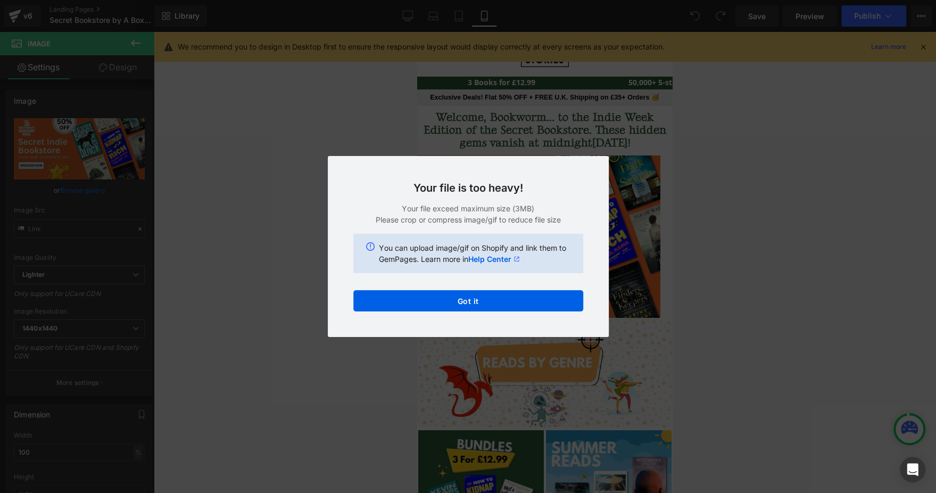
click at [441, 0] on div "Text Color Highlight Color #333333 Choose Image... Back to Library Insert Adven…" at bounding box center [468, 0] width 936 height 0
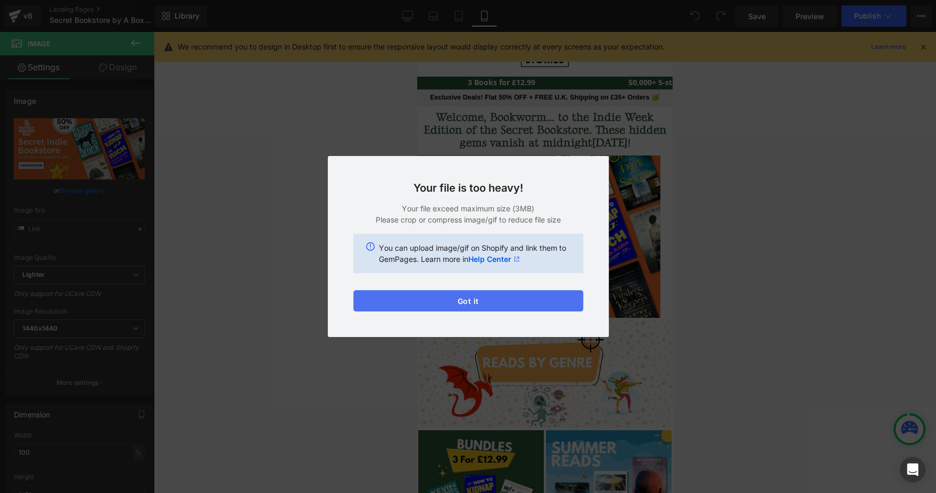
click at [441, 296] on button "Got it" at bounding box center [468, 300] width 230 height 21
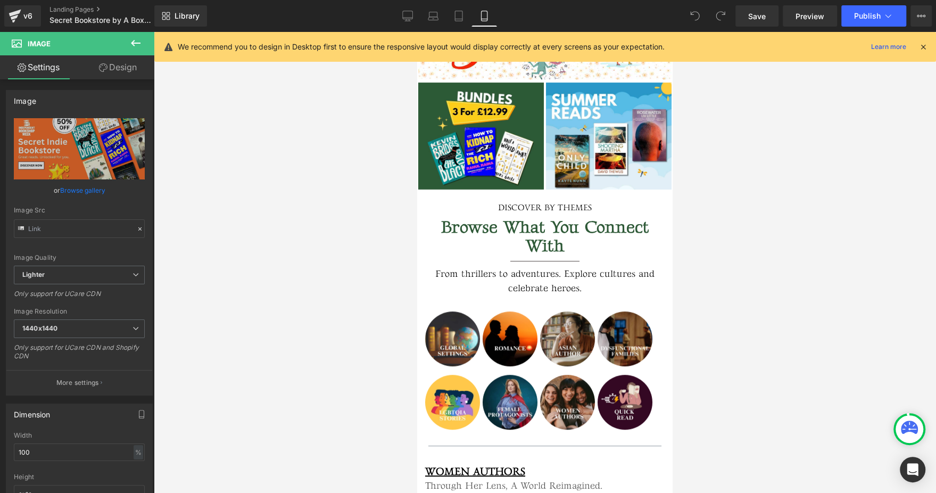
scroll to position [348, 0]
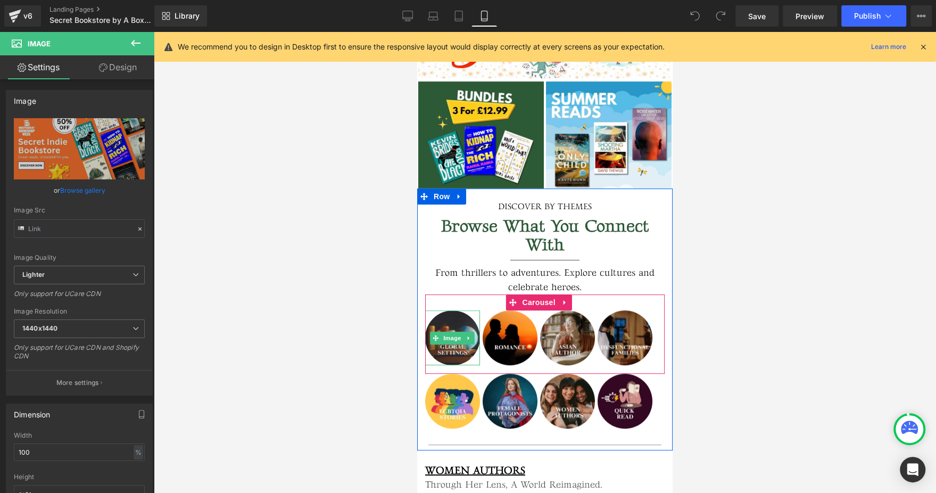
click at [444, 311] on img at bounding box center [452, 337] width 55 height 55
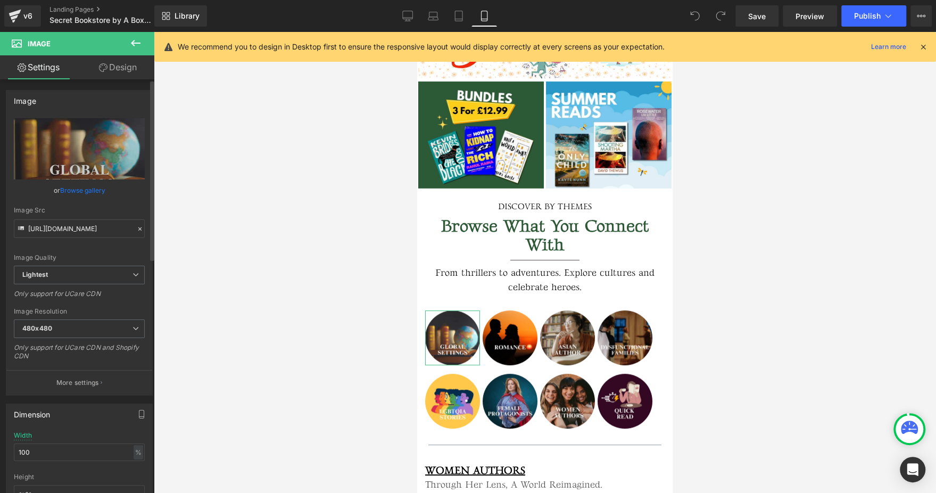
click at [97, 189] on link "Browse gallery" at bounding box center [82, 190] width 45 height 19
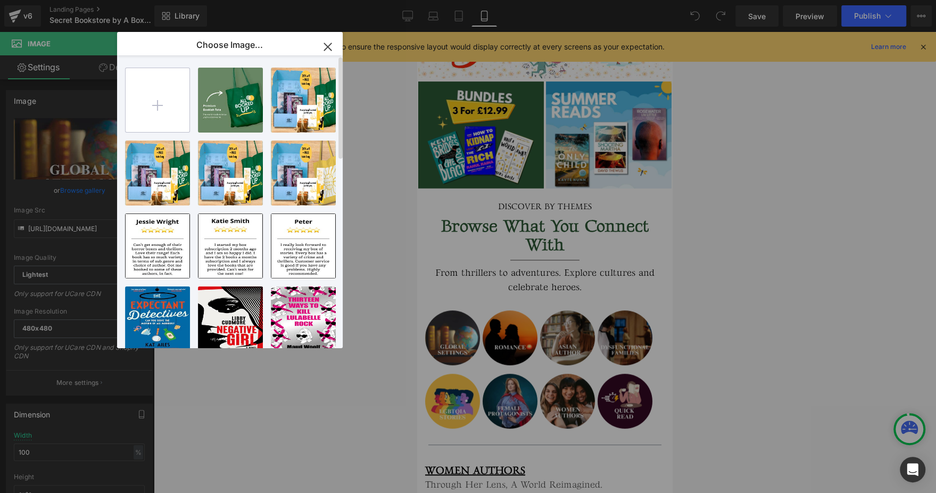
click at [166, 106] on input "file" at bounding box center [158, 100] width 64 height 64
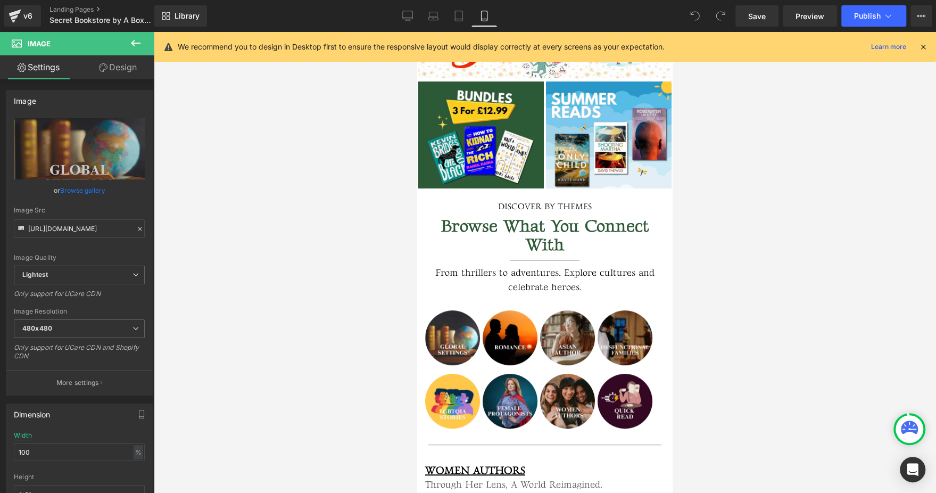
click at [786, 0] on div "You are previewing how the will restyle your page. You can not edit Elements in…" at bounding box center [468, 0] width 936 height 0
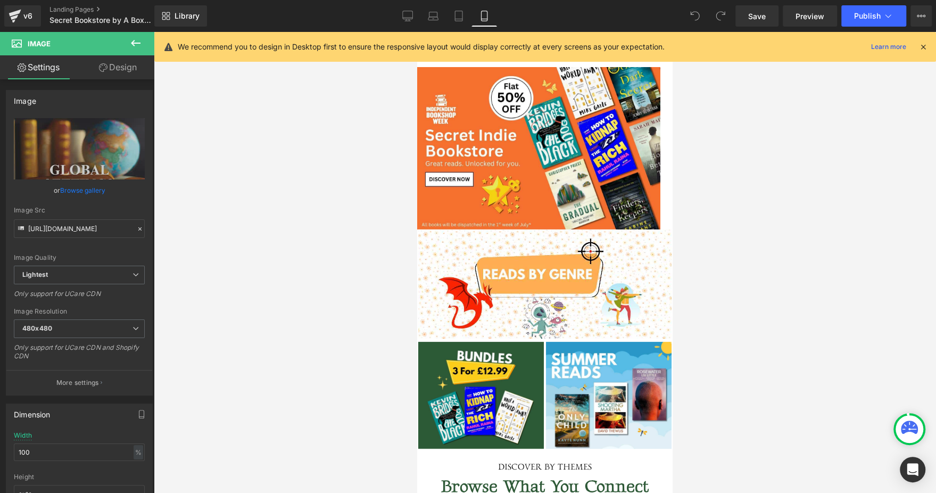
scroll to position [0, 0]
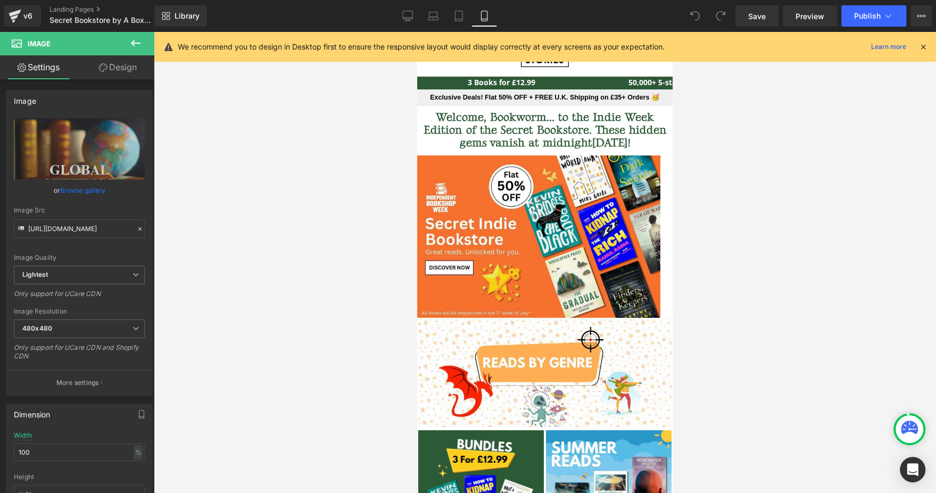
click at [391, 17] on div "Library Mobile Desktop Laptop Tablet Mobile Save Preview Publish Scheduled View…" at bounding box center [545, 15] width 782 height 21
click at [399, 16] on link "Desktop" at bounding box center [408, 15] width 26 height 21
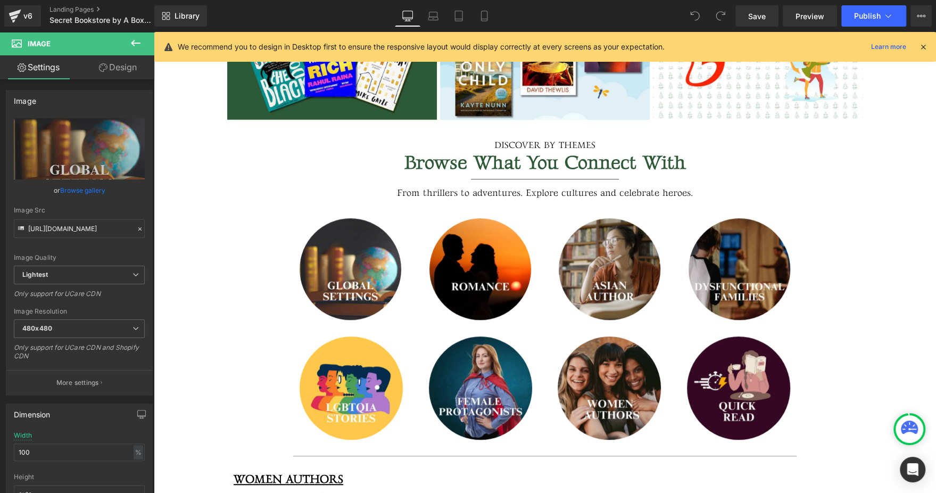
scroll to position [410, 0]
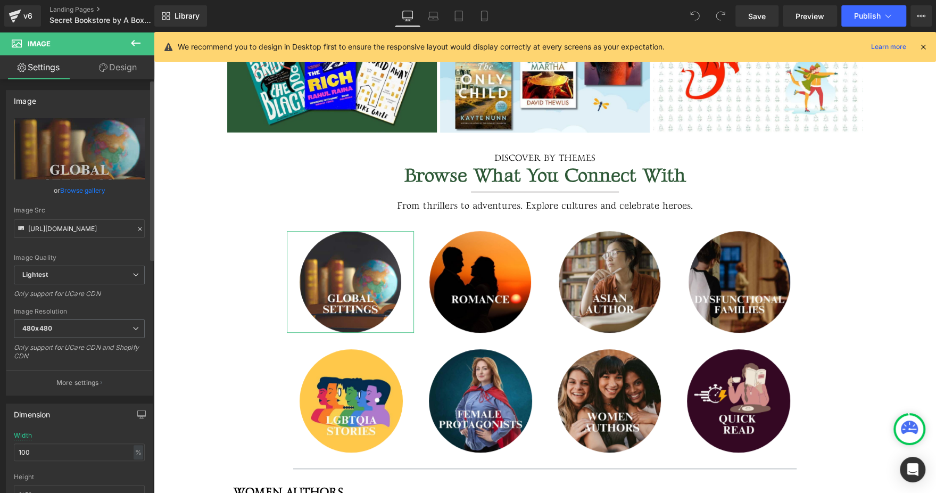
click at [95, 192] on link "Browse gallery" at bounding box center [82, 190] width 45 height 19
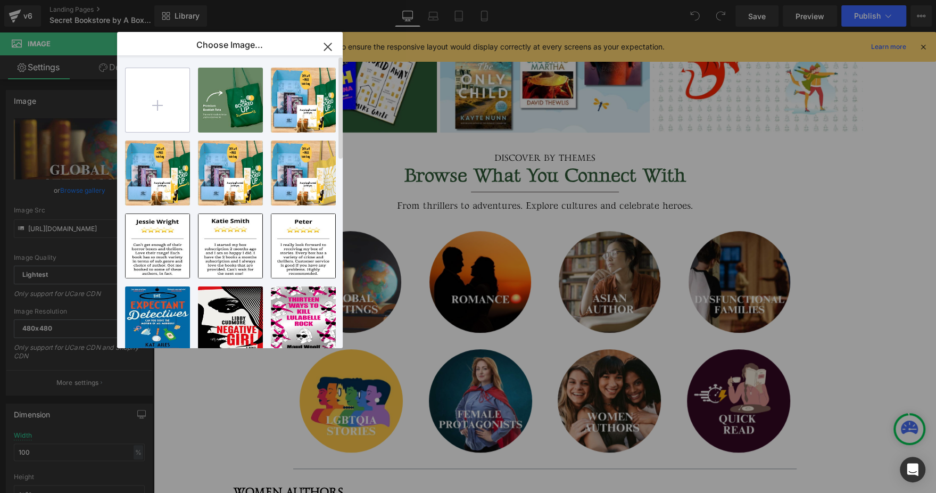
click at [164, 90] on input "file" at bounding box center [158, 100] width 64 height 64
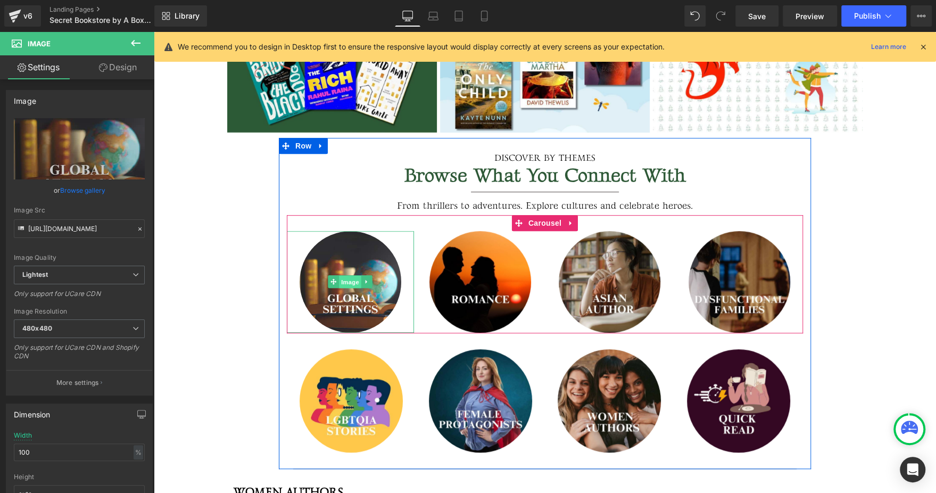
click at [342, 278] on span "Image" at bounding box center [350, 282] width 22 height 13
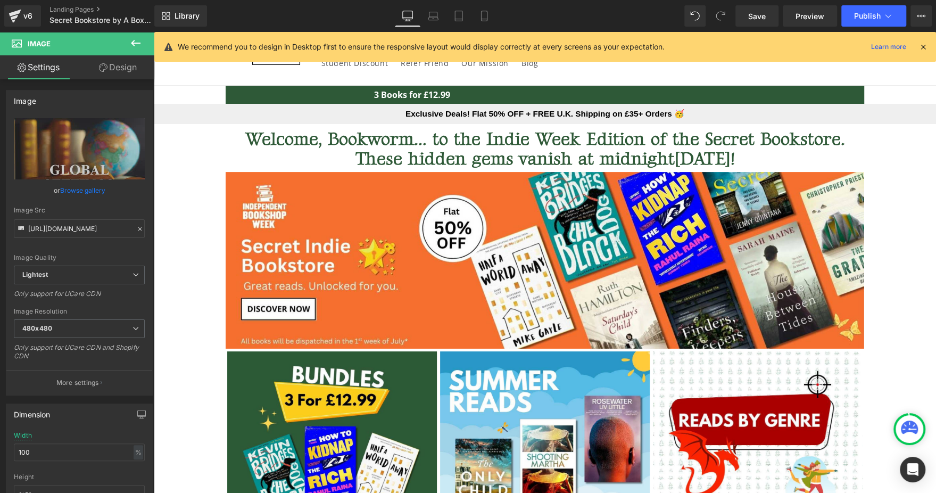
scroll to position [10, 0]
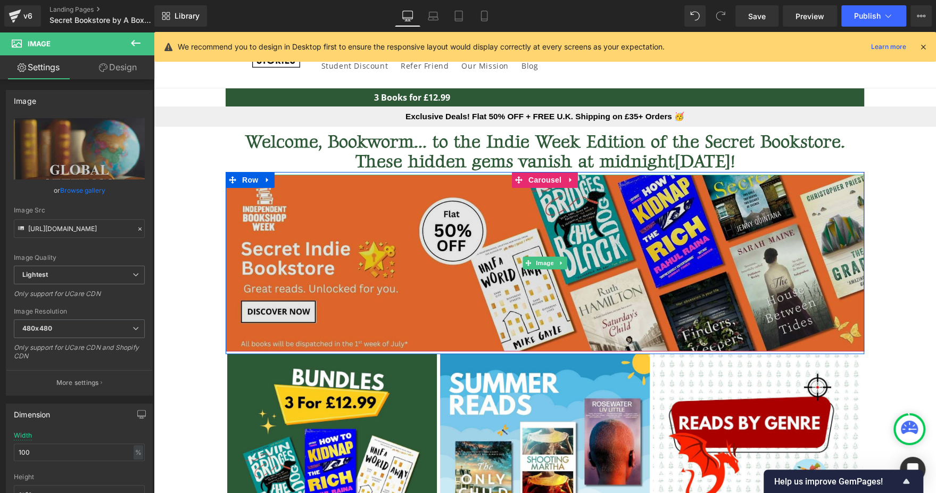
click at [376, 230] on img at bounding box center [545, 263] width 638 height 177
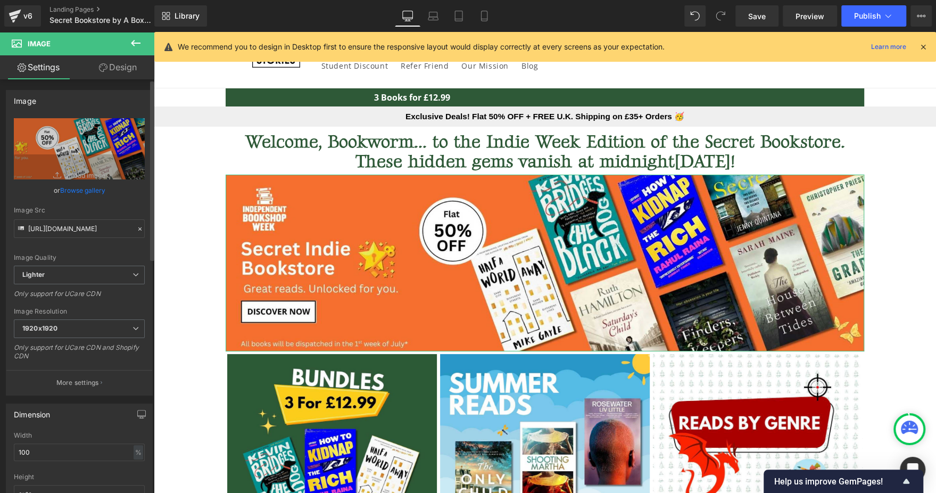
click at [86, 196] on link "Browse gallery" at bounding box center [82, 190] width 45 height 19
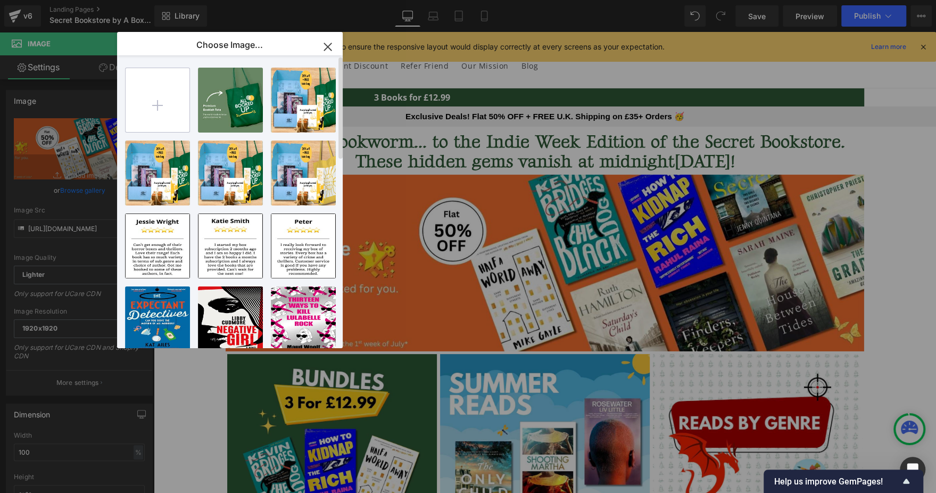
click at [148, 99] on input "file" at bounding box center [158, 100] width 64 height 64
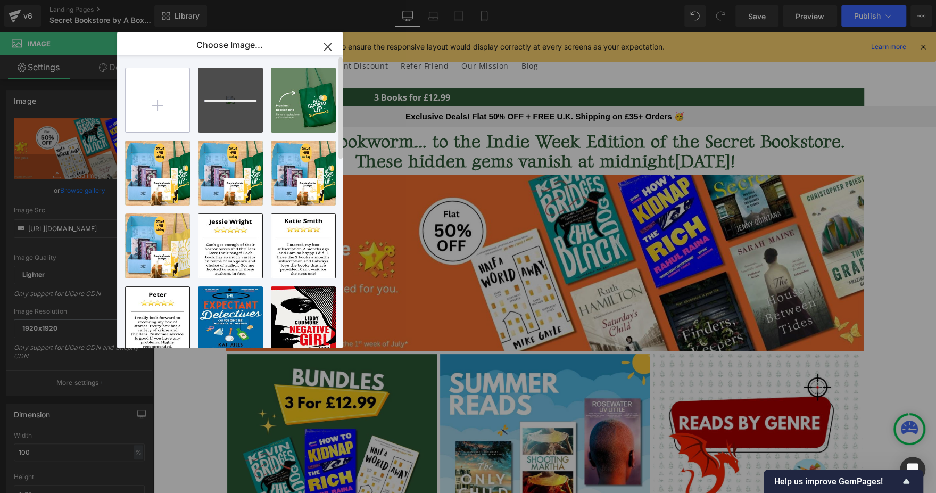
click at [172, 98] on input "file" at bounding box center [158, 100] width 64 height 64
type input "C:\fakepath\Header_banner_mobile_-_1000_x_667_optimized_2000.png"
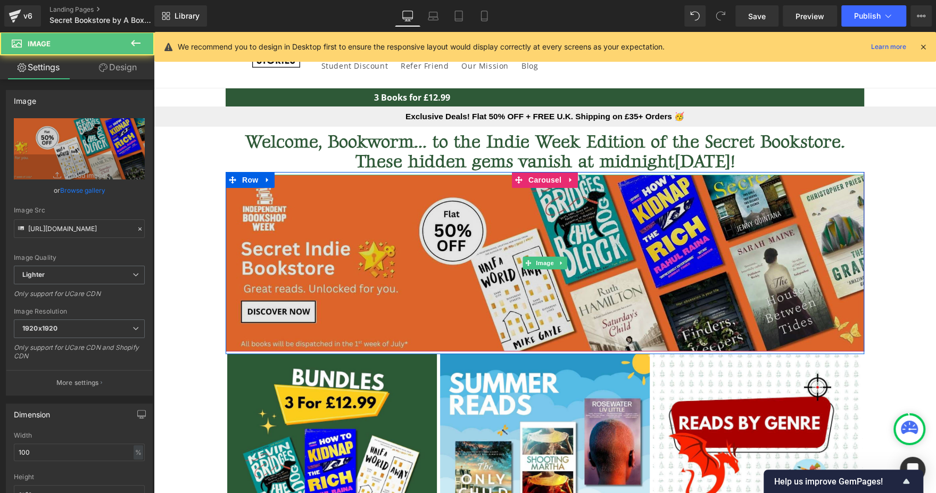
drag, startPoint x: 634, startPoint y: 279, endPoint x: 480, endPoint y: 247, distance: 157.0
click at [480, 247] on img at bounding box center [545, 263] width 638 height 177
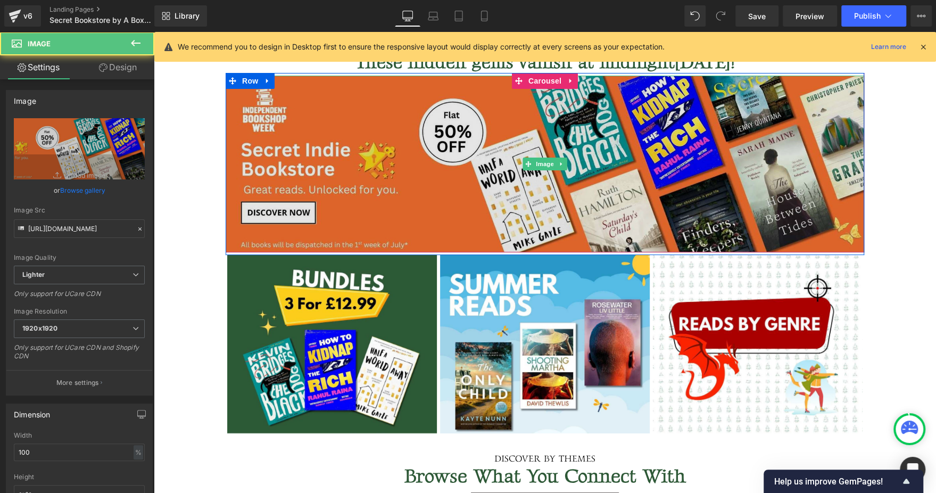
click at [401, 176] on img at bounding box center [545, 164] width 638 height 177
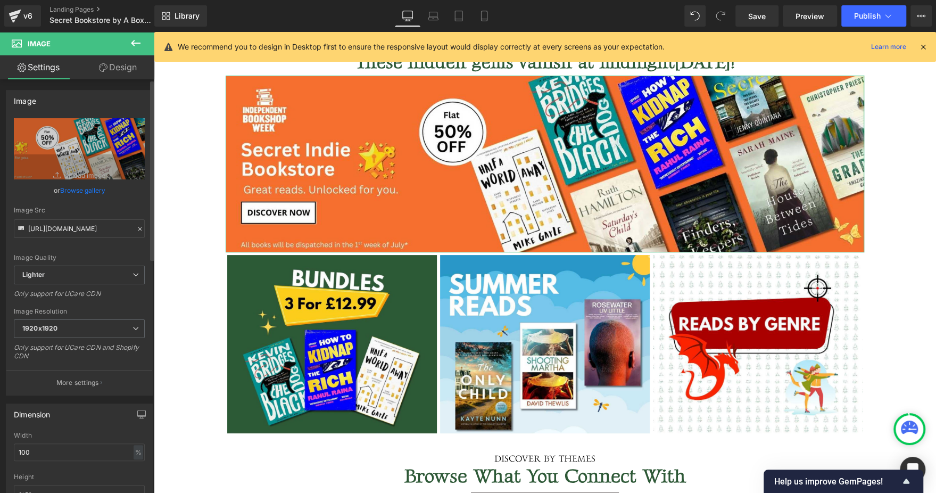
click at [80, 190] on link "Browse gallery" at bounding box center [82, 190] width 45 height 19
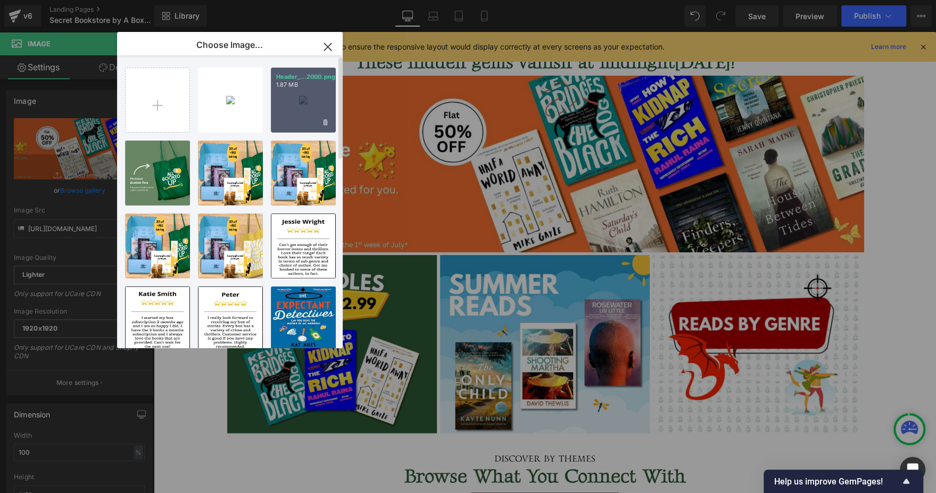
click at [287, 99] on div "Header_...2000.png 1.87 MB" at bounding box center [303, 100] width 65 height 65
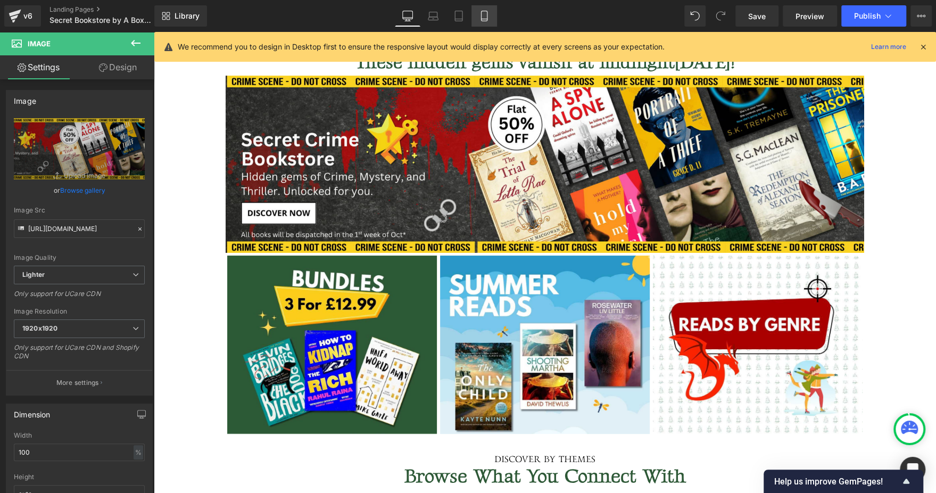
click at [485, 17] on icon at bounding box center [484, 16] width 11 height 11
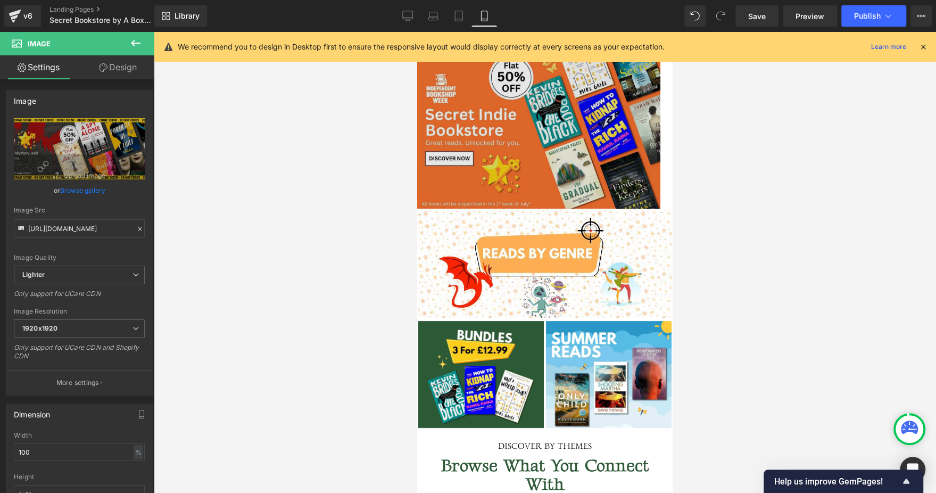
scroll to position [108, 0]
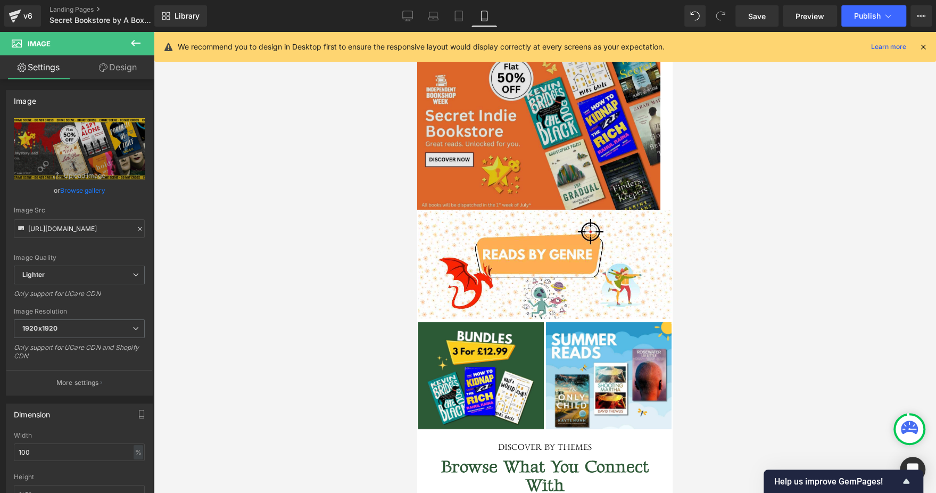
click at [502, 210] on img at bounding box center [538, 128] width 243 height 162
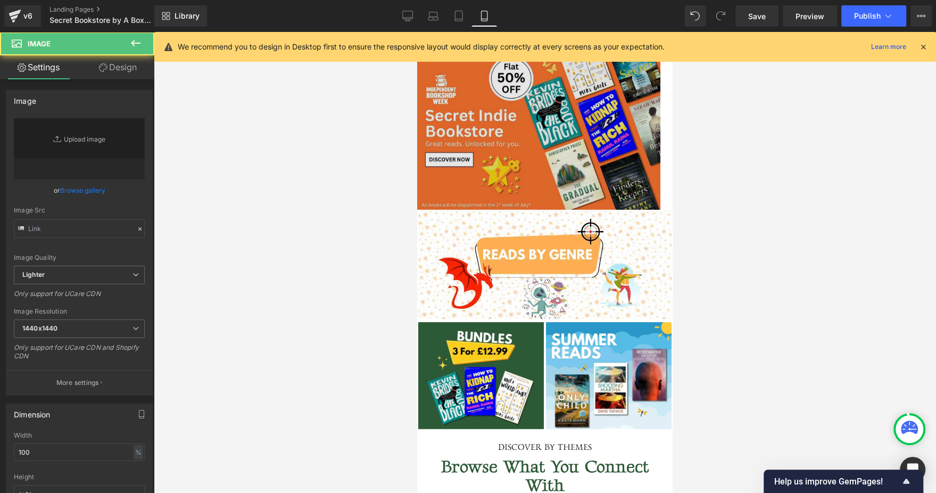
scroll to position [0, 0]
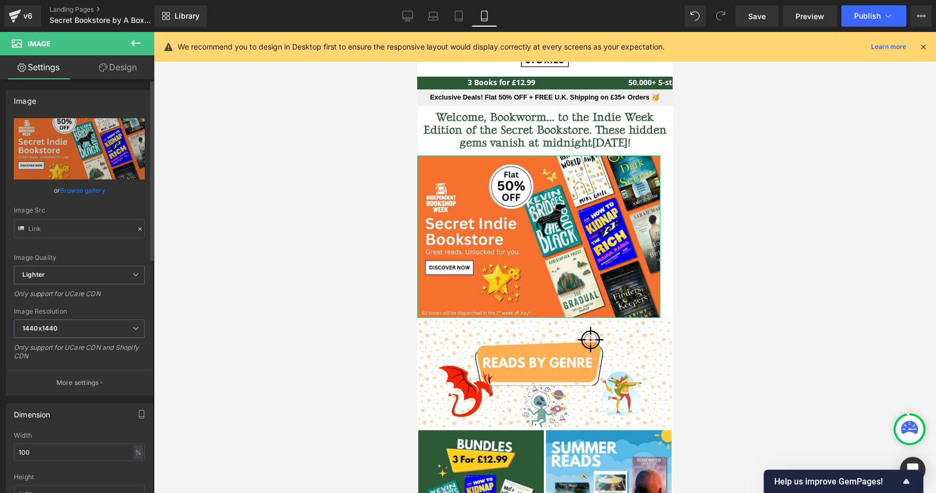
click at [86, 192] on link "Browse gallery" at bounding box center [82, 190] width 45 height 19
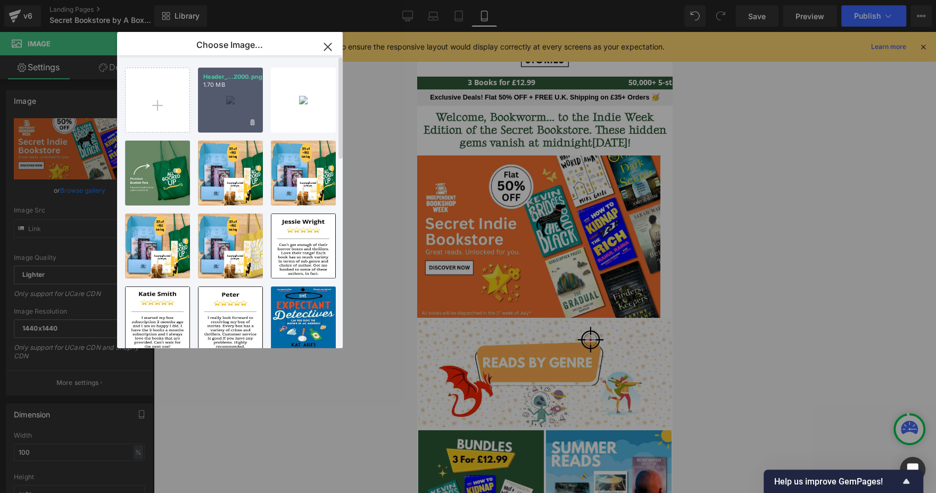
click at [221, 105] on div "Header_...2000.png 1.70 MB" at bounding box center [230, 100] width 65 height 65
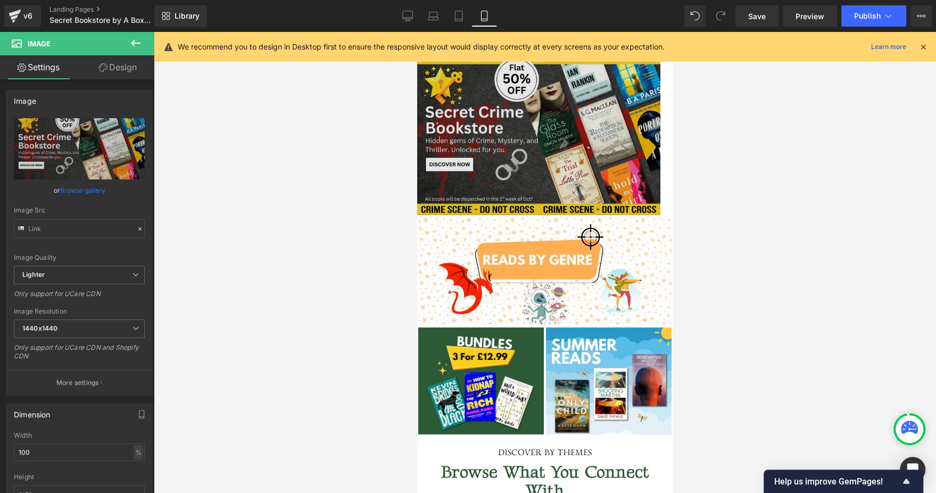
scroll to position [103, 0]
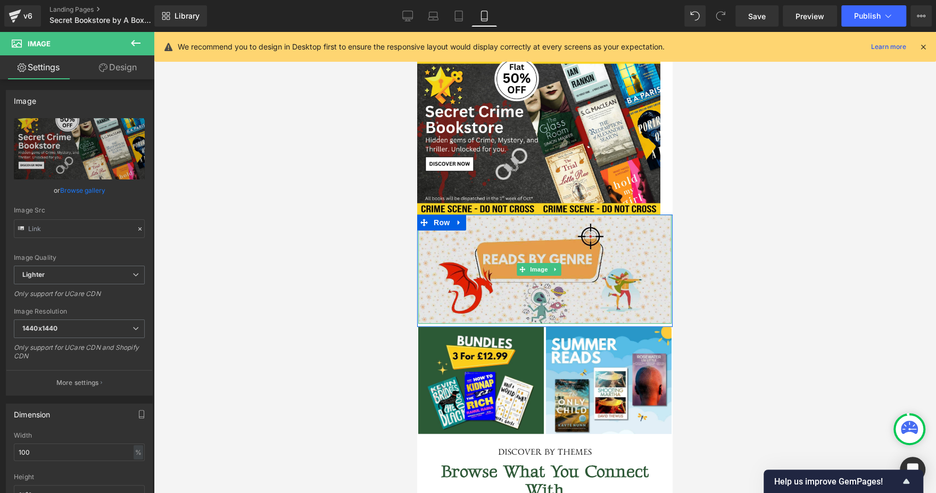
click at [477, 241] on img at bounding box center [544, 268] width 253 height 109
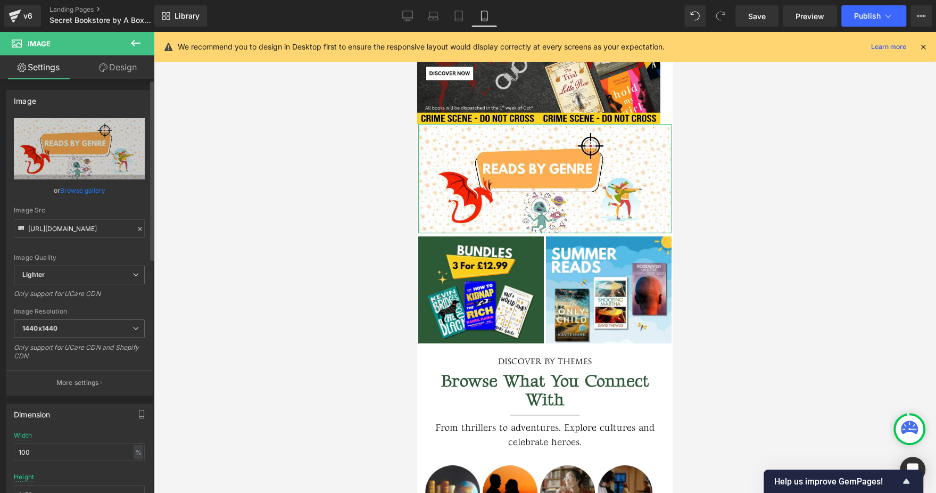
click at [94, 189] on link "Browse gallery" at bounding box center [82, 190] width 45 height 19
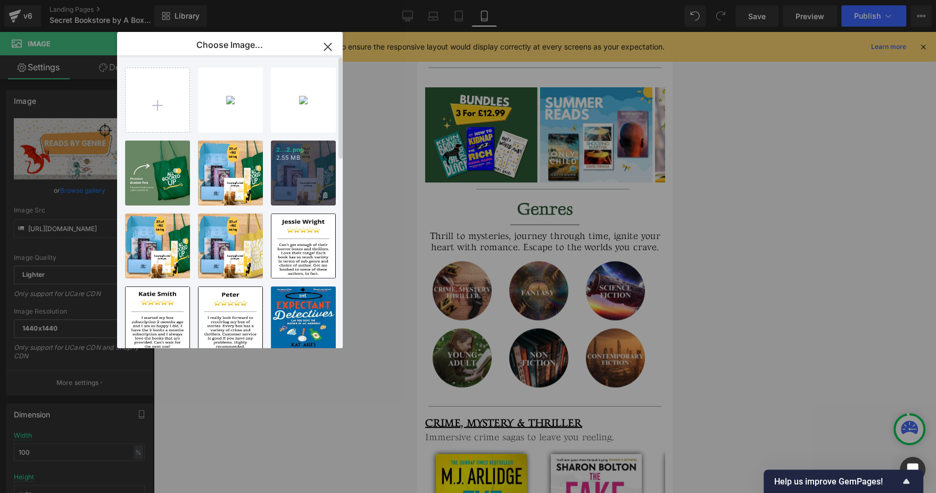
scroll to position [5238, 0]
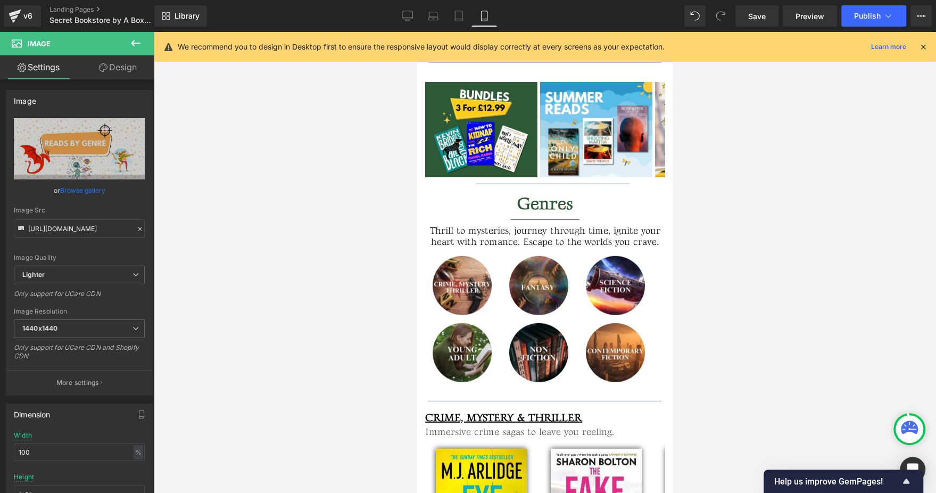
click at [851, 0] on div "Image You are previewing how the will restyle your page. You can not edit Eleme…" at bounding box center [468, 0] width 936 height 0
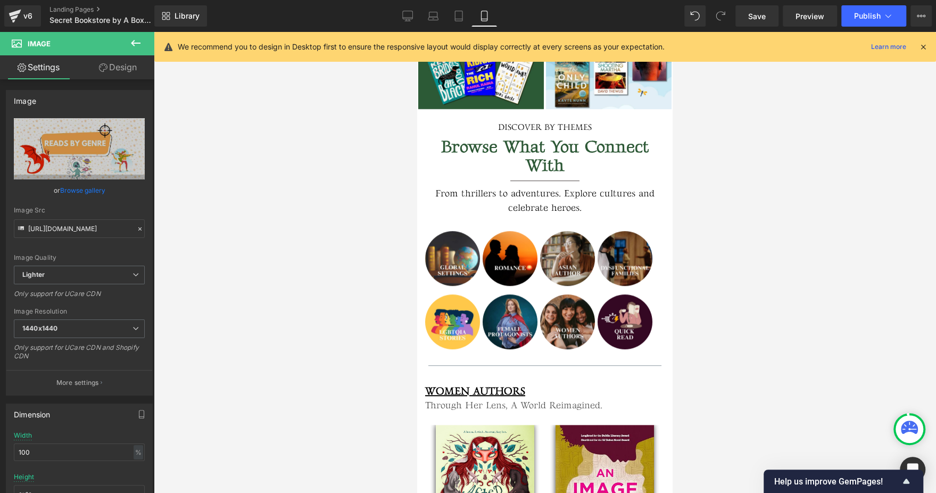
scroll to position [476, 0]
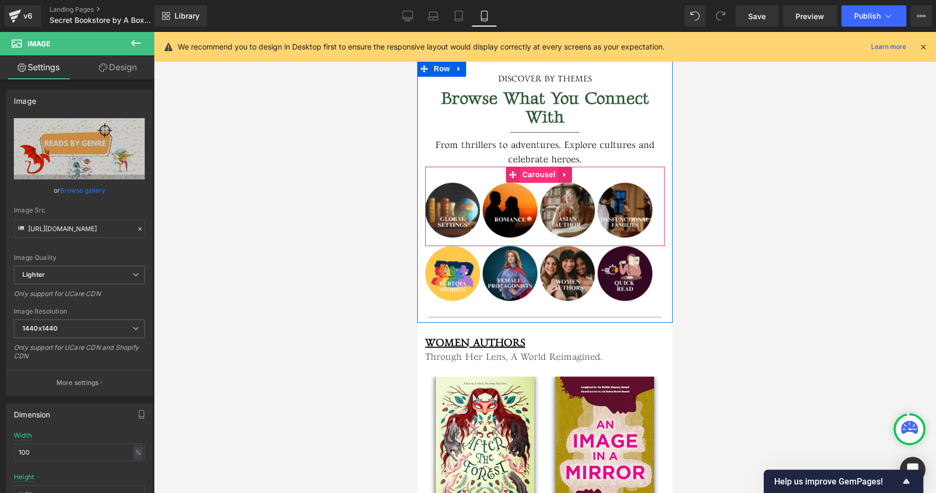
click at [539, 167] on span "Carousel" at bounding box center [539, 175] width 38 height 16
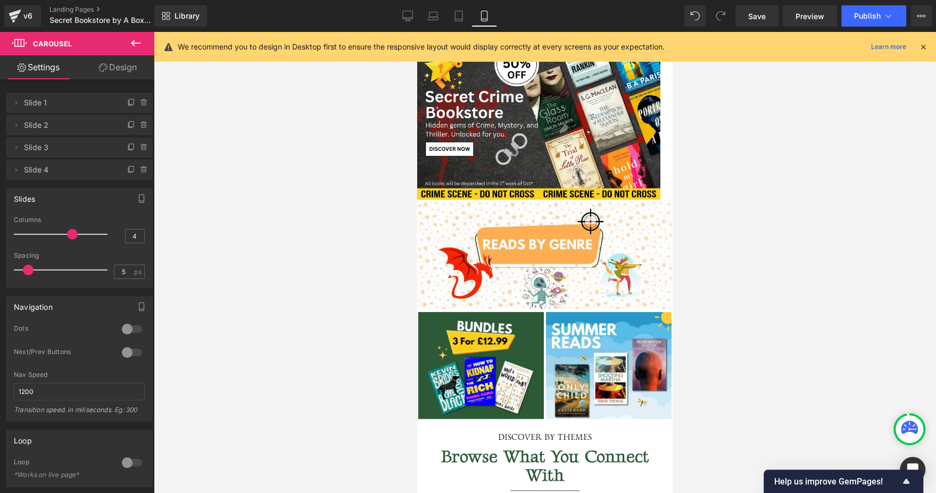
scroll to position [0, 0]
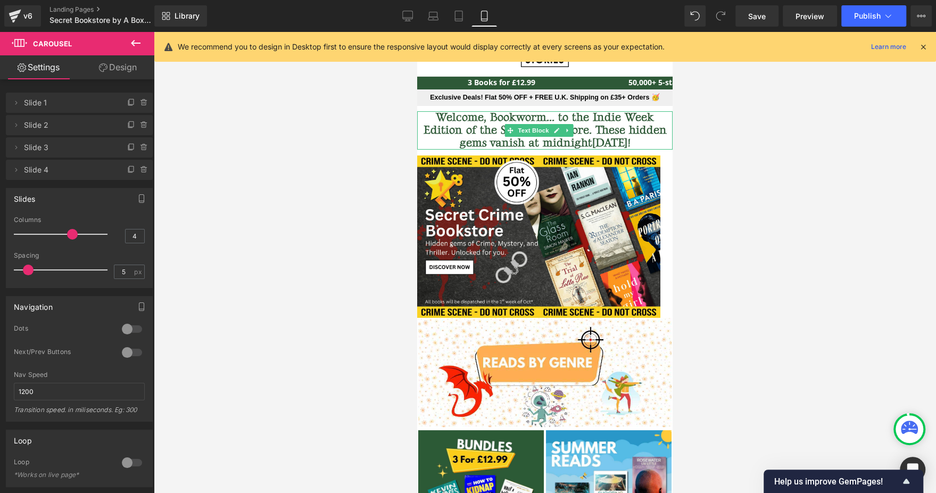
click at [633, 135] on b "Welcome, Bookworm... to the Indie Week Edition of the Secret Bookstore. These h…" at bounding box center [545, 130] width 243 height 40
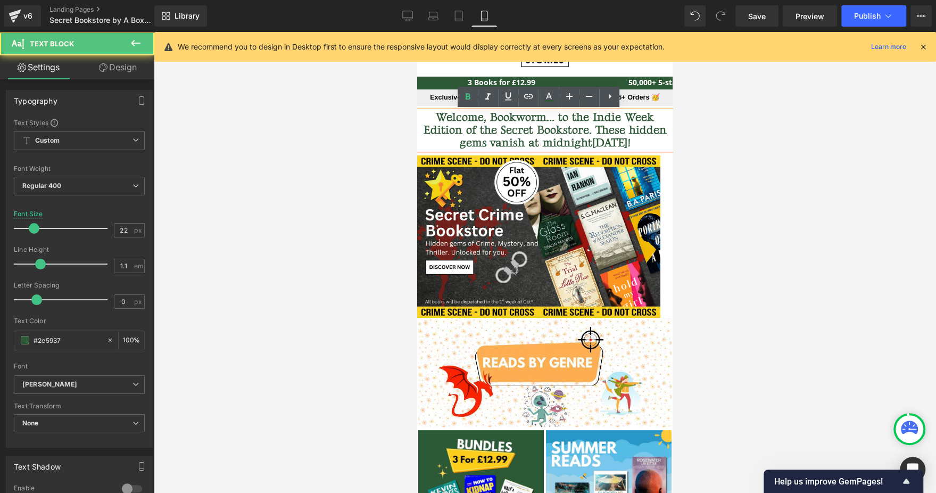
click at [633, 138] on b "Welcome, Bookworm... to the Indie Week Edition of the Secret Bookstore. These h…" at bounding box center [545, 130] width 243 height 40
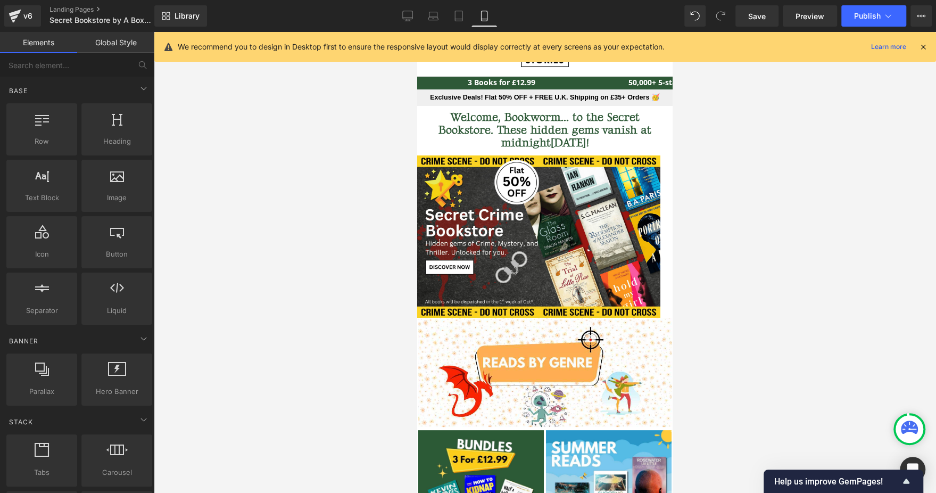
click at [734, 145] on div at bounding box center [545, 262] width 782 height 461
click at [415, 15] on link "Desktop" at bounding box center [408, 15] width 26 height 21
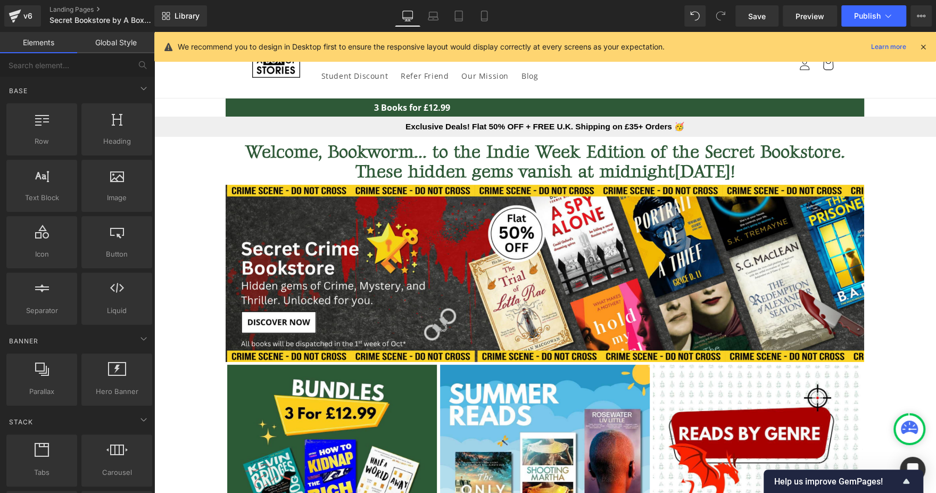
scroll to position [67, 0]
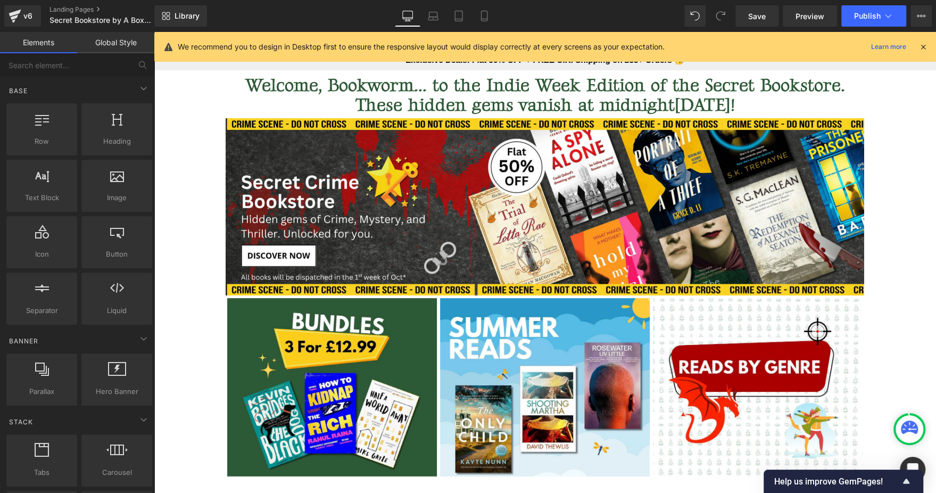
click at [477, 97] on b "Welcome, Bookworm... to the Indie Week Edition of the Secret Bookstore. These h…" at bounding box center [545, 95] width 600 height 42
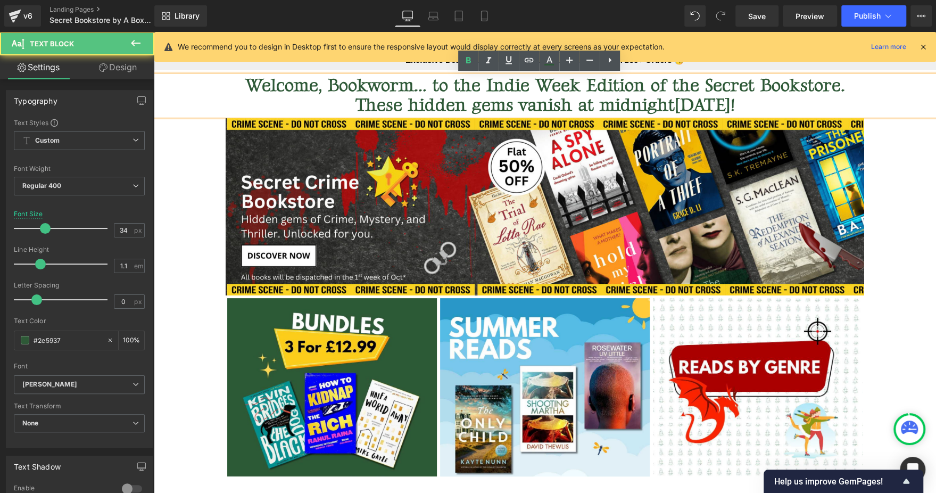
click at [436, 89] on b "Welcome, Bookworm... to the Indie Week Edition of the Secret Bookstore. These h…" at bounding box center [545, 95] width 600 height 42
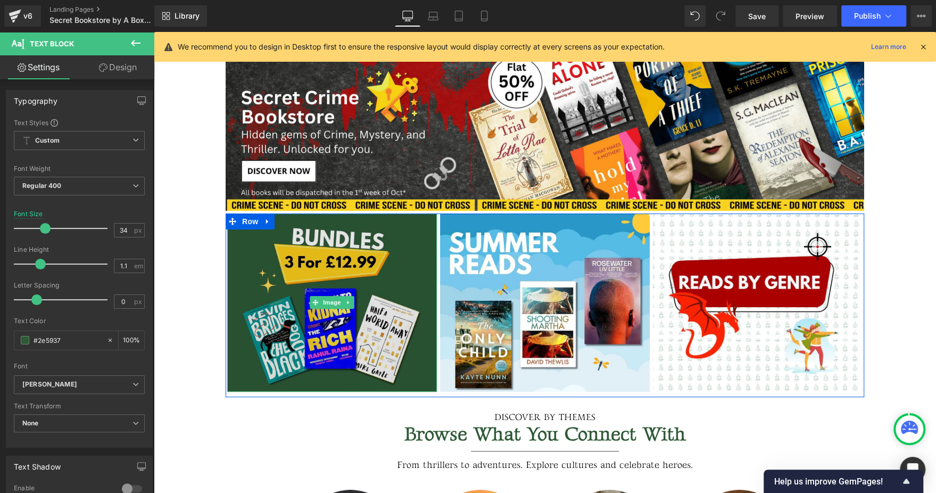
scroll to position [152, 0]
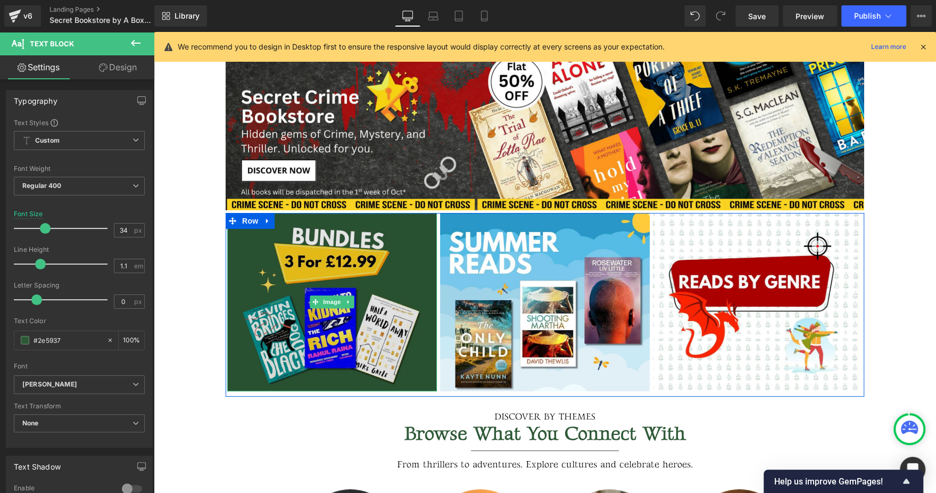
click at [416, 287] on img at bounding box center [332, 302] width 210 height 178
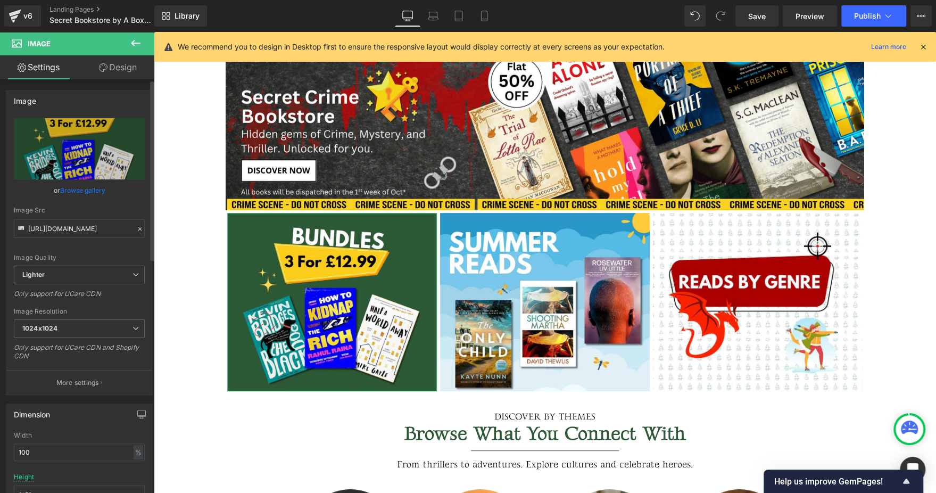
click at [79, 189] on link "Browse gallery" at bounding box center [82, 190] width 45 height 19
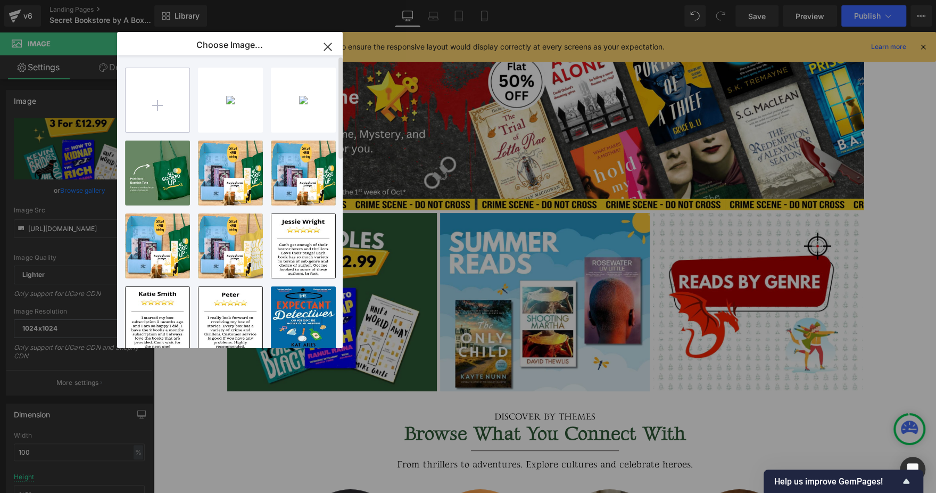
click at [156, 90] on input "file" at bounding box center [158, 100] width 64 height 64
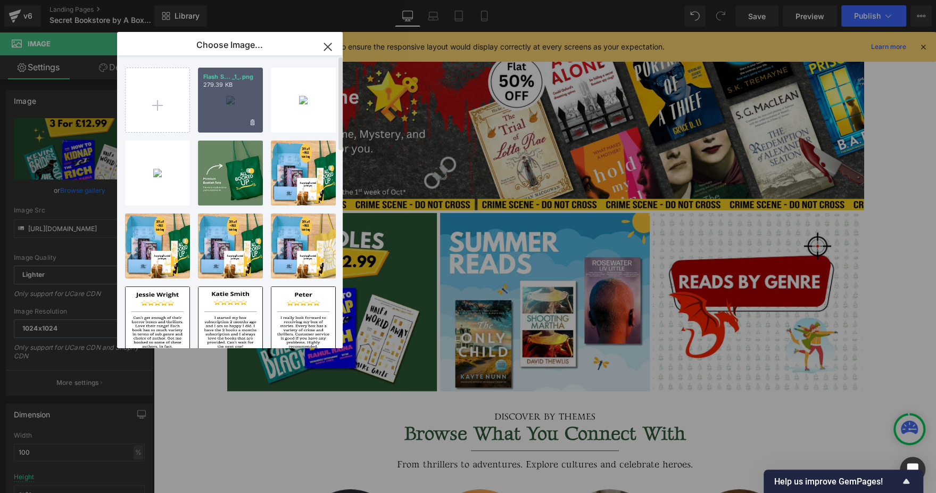
click at [218, 90] on div "Flash S... _1_.png 279.39 KB" at bounding box center [230, 100] width 65 height 65
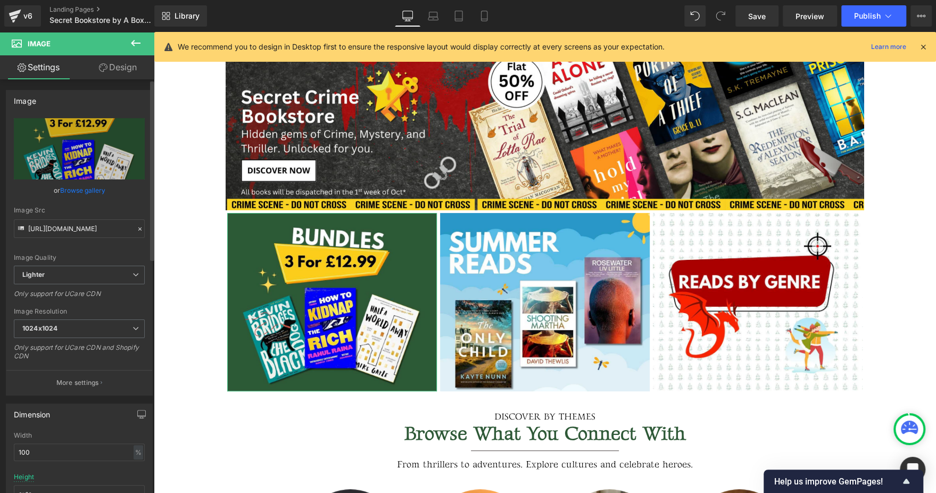
click at [90, 190] on link "Browse gallery" at bounding box center [82, 190] width 45 height 19
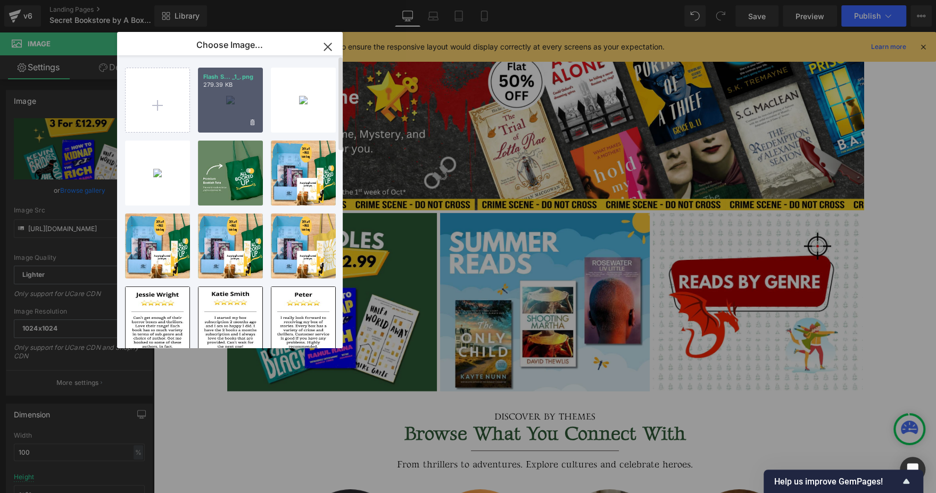
click at [234, 94] on div "Flash S... _1_.png 279.39 KB" at bounding box center [230, 100] width 65 height 65
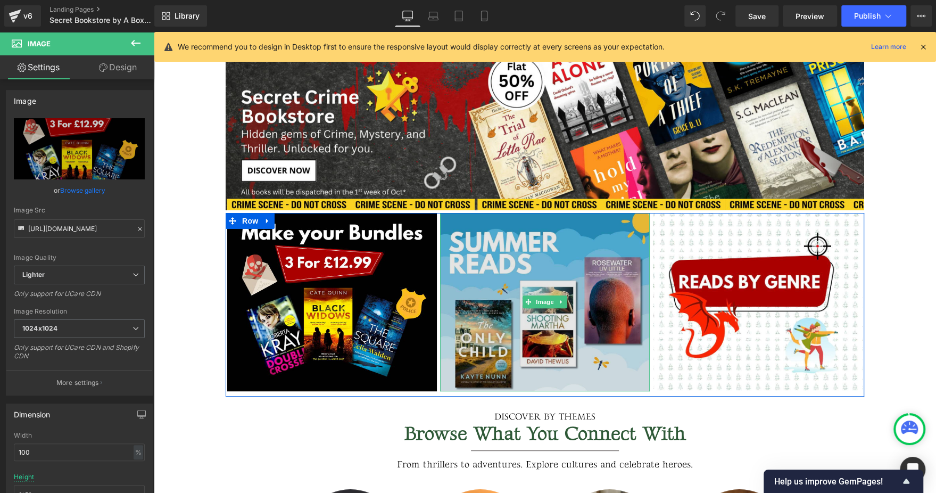
click at [579, 262] on img at bounding box center [545, 302] width 210 height 178
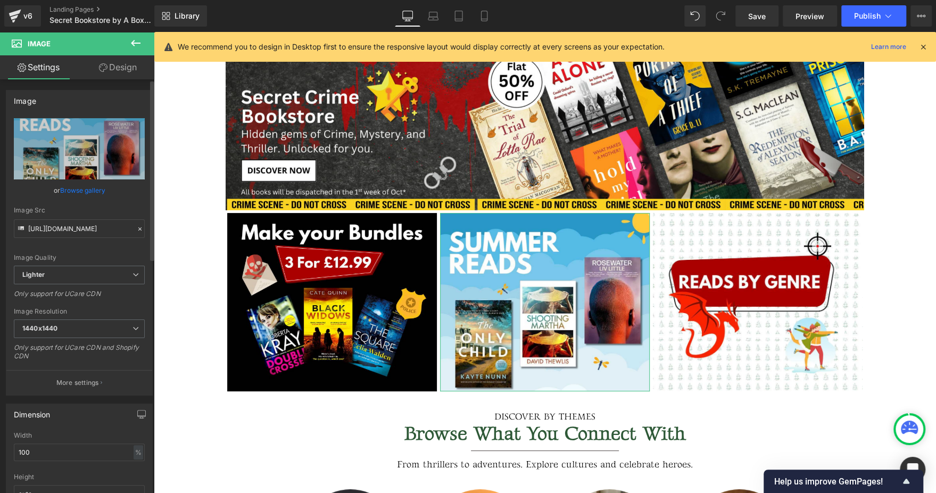
click at [79, 184] on link "Browse gallery" at bounding box center [82, 190] width 45 height 19
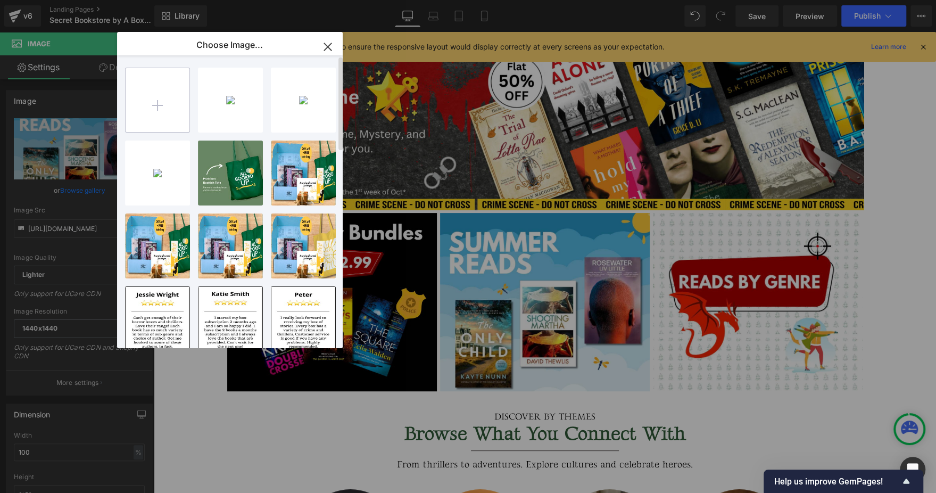
click at [171, 96] on input "file" at bounding box center [158, 100] width 64 height 64
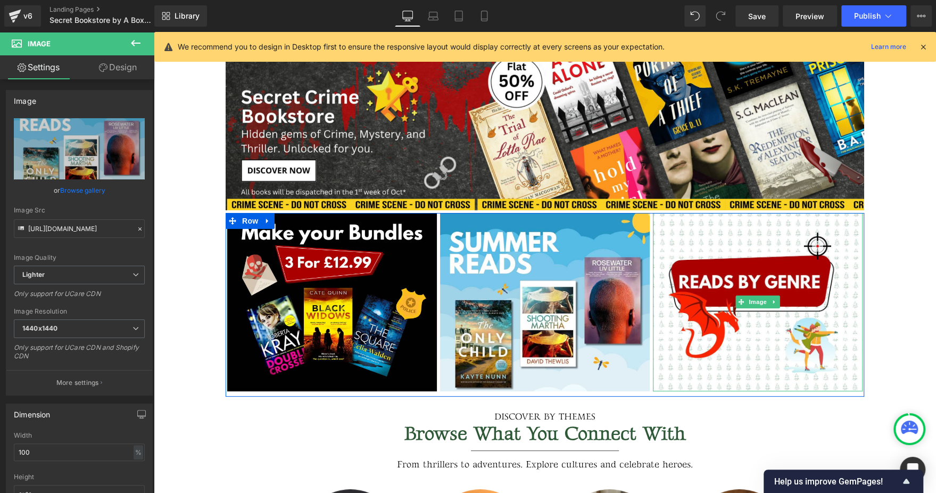
click at [725, 251] on img at bounding box center [758, 302] width 210 height 178
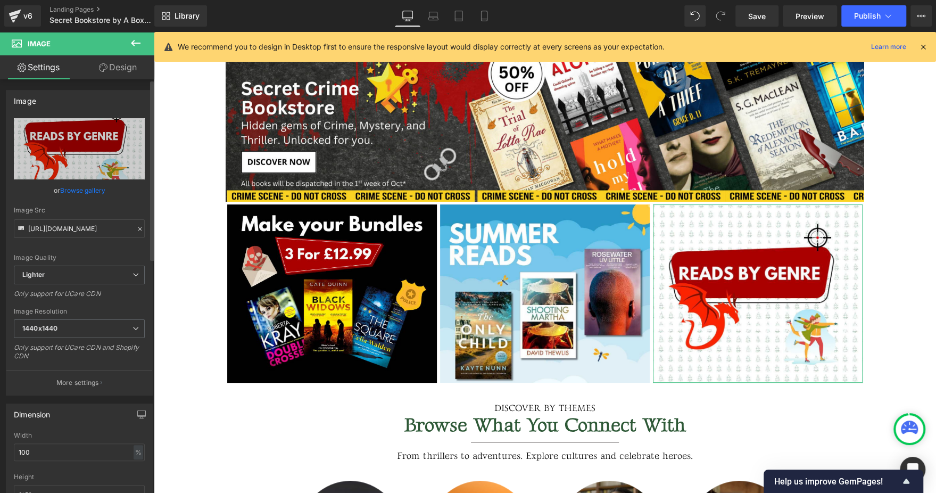
click at [85, 188] on link "Browse gallery" at bounding box center [82, 190] width 45 height 19
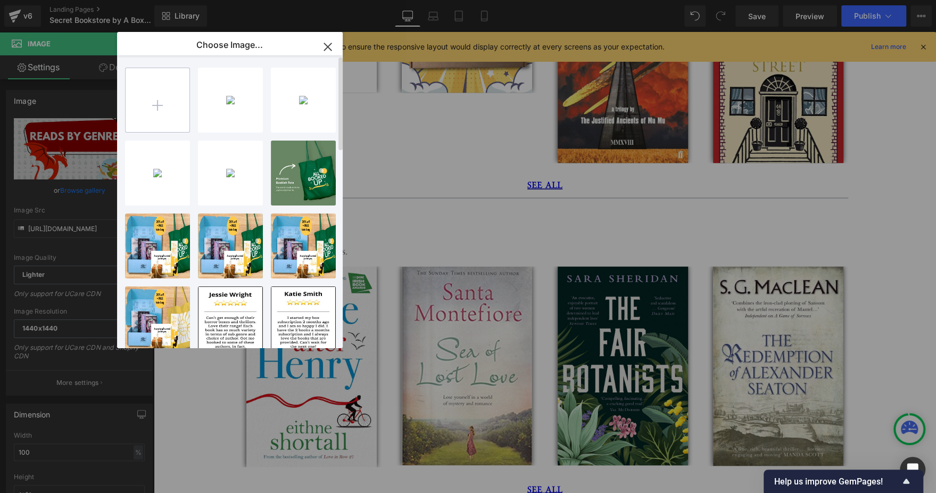
click at [173, 79] on input "file" at bounding box center [158, 100] width 64 height 64
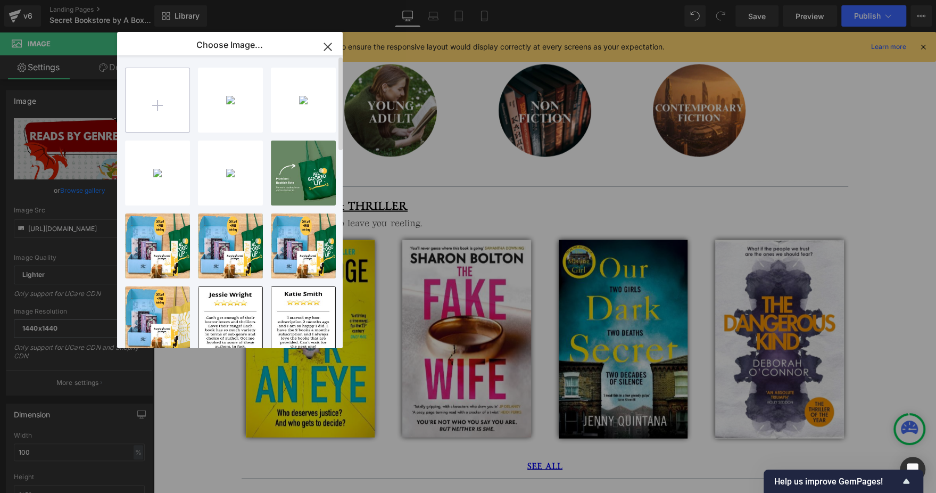
scroll to position [4720, 0]
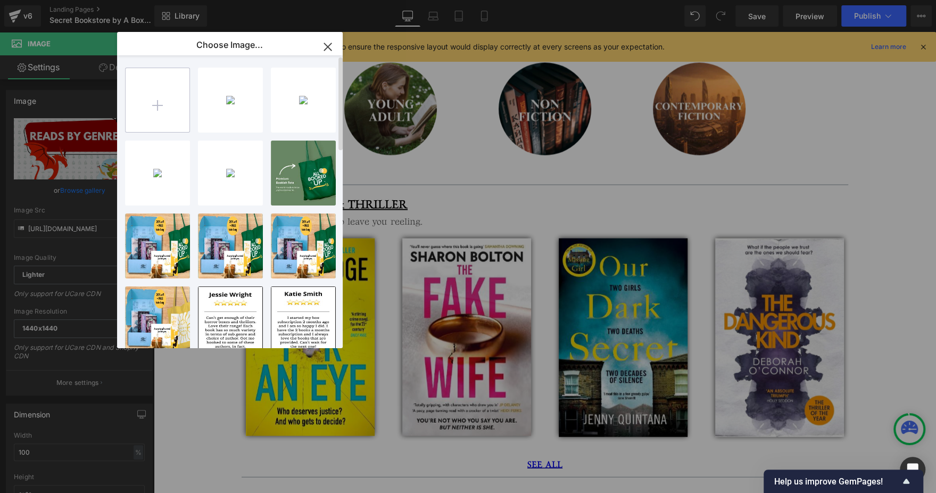
type input "C:\fakepath\Flash Sale Desktop Below Snap Slider 340 x 289.png"
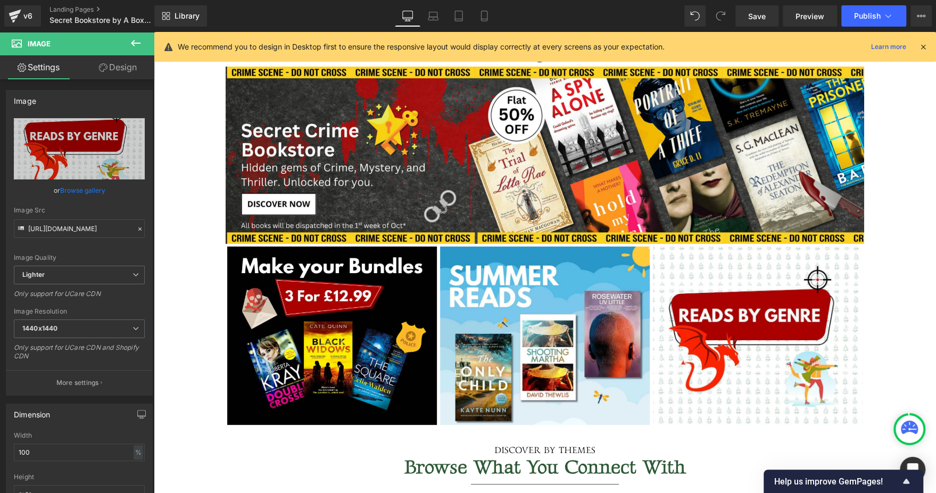
scroll to position [107, 0]
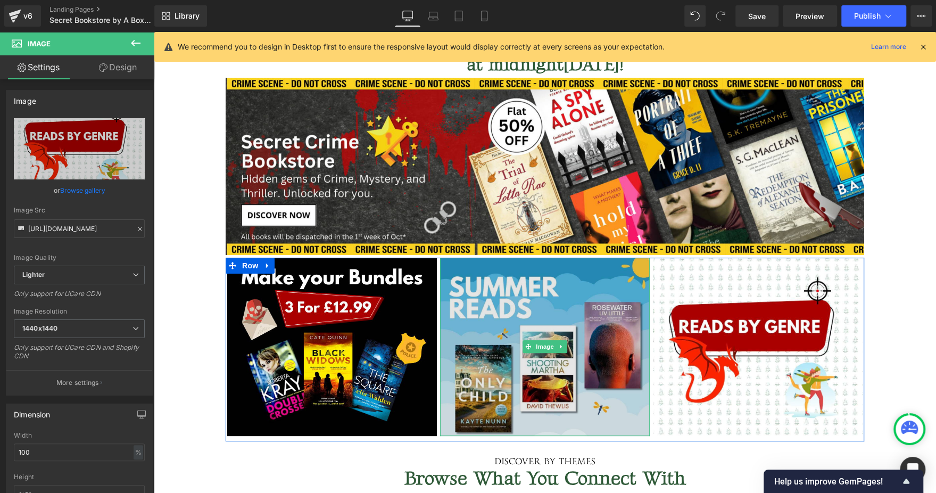
click at [567, 294] on img at bounding box center [545, 347] width 210 height 178
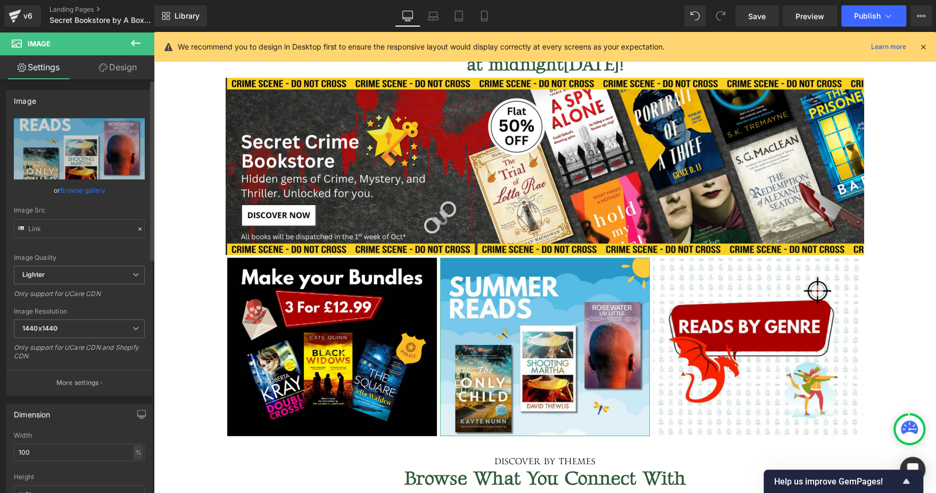
click at [72, 195] on link "Browse gallery" at bounding box center [82, 190] width 45 height 19
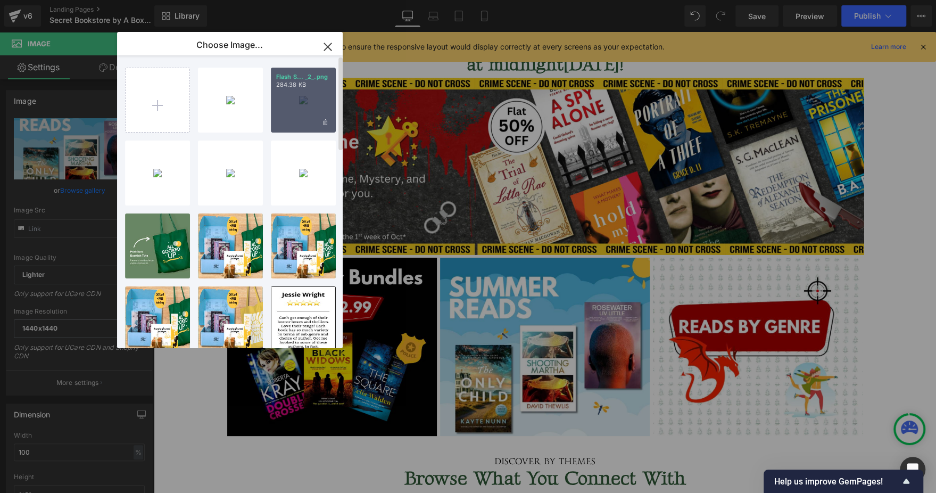
click at [302, 99] on div "Flash S... _2_.png 284.38 KB" at bounding box center [303, 100] width 65 height 65
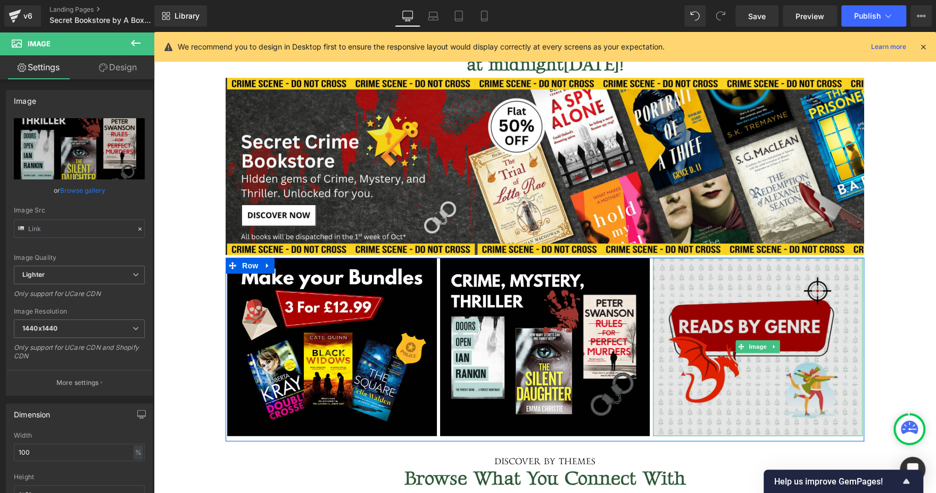
click at [731, 285] on img at bounding box center [758, 347] width 210 height 178
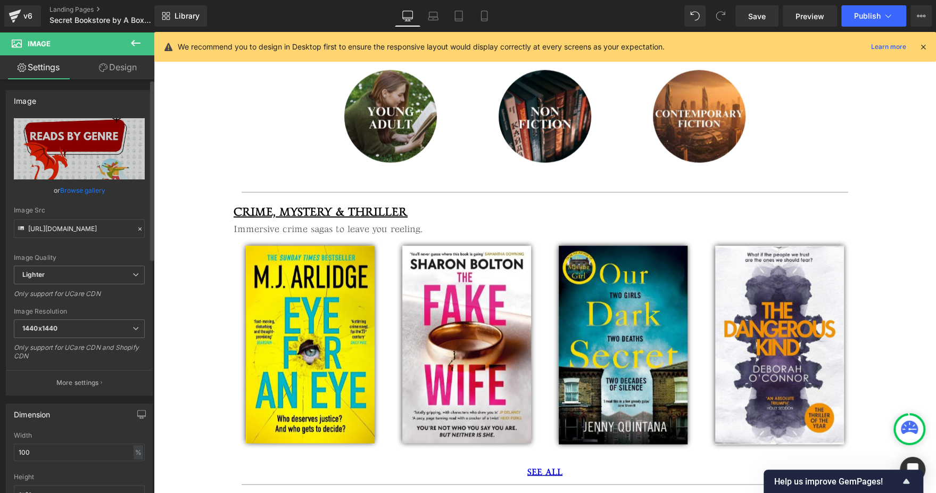
scroll to position [4720, 0]
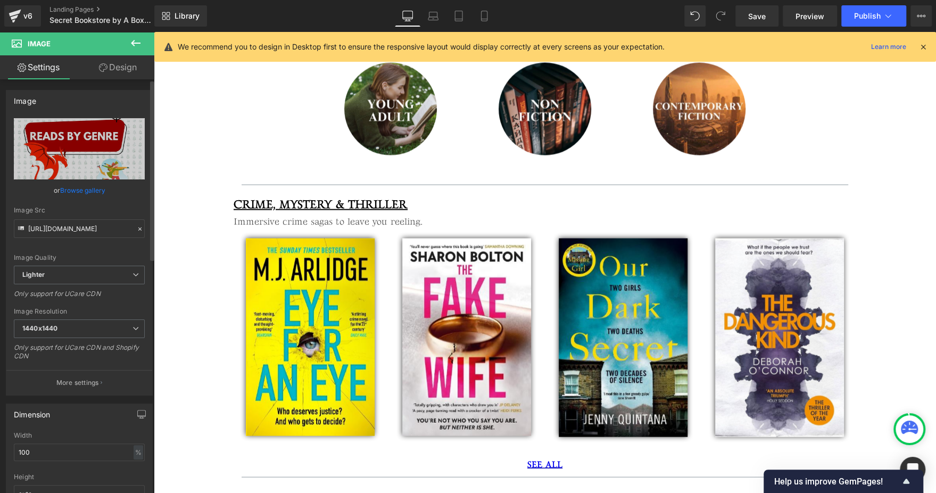
click at [74, 192] on link "Browse gallery" at bounding box center [82, 190] width 45 height 19
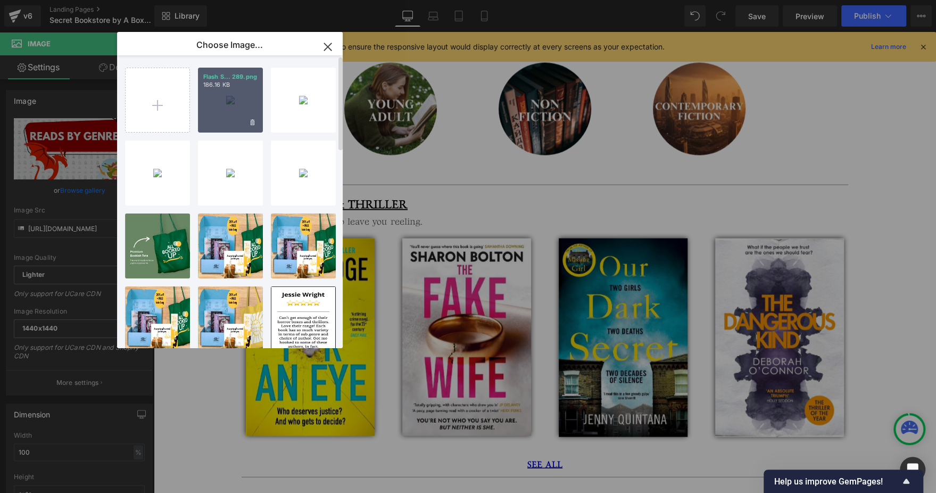
click at [221, 86] on p "186.16 KB" at bounding box center [230, 85] width 54 height 8
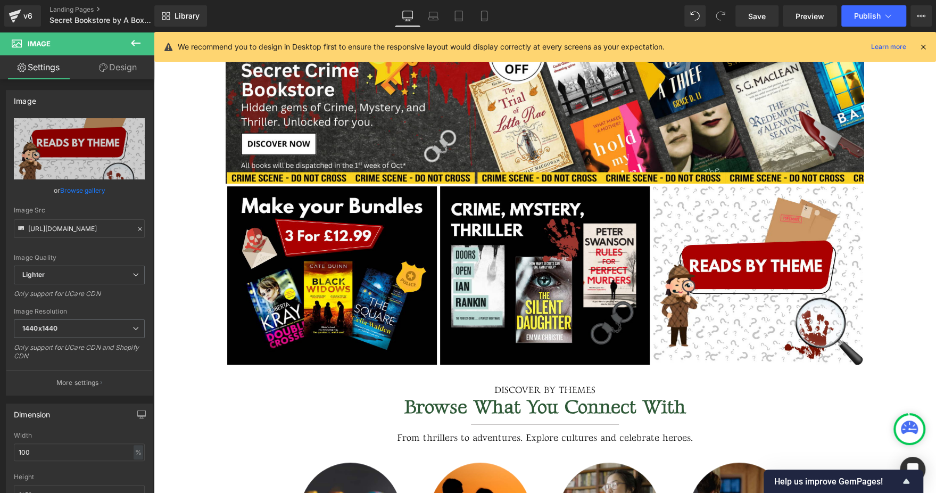
scroll to position [209, 0]
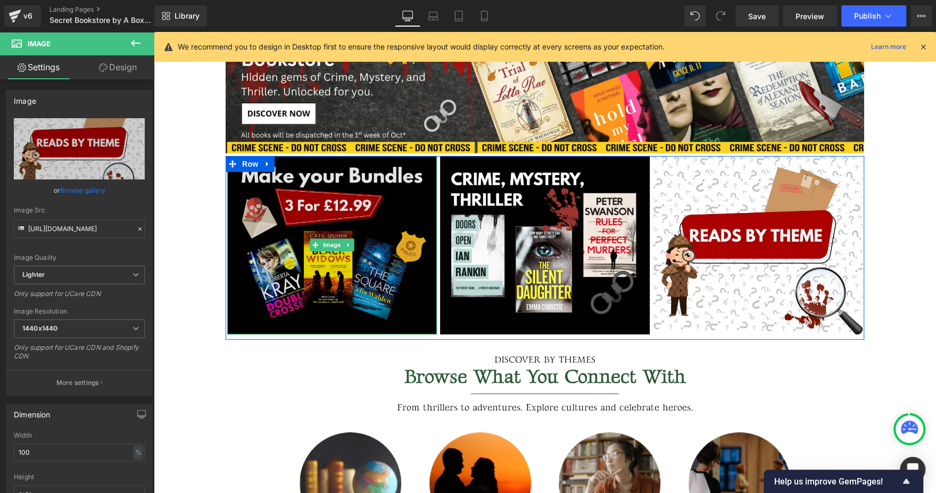
click at [380, 231] on img at bounding box center [332, 245] width 210 height 178
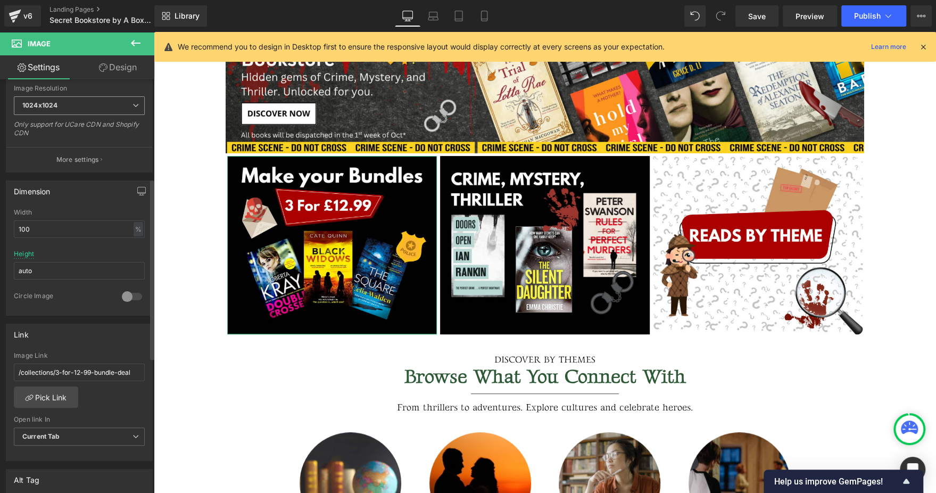
scroll to position [224, 0]
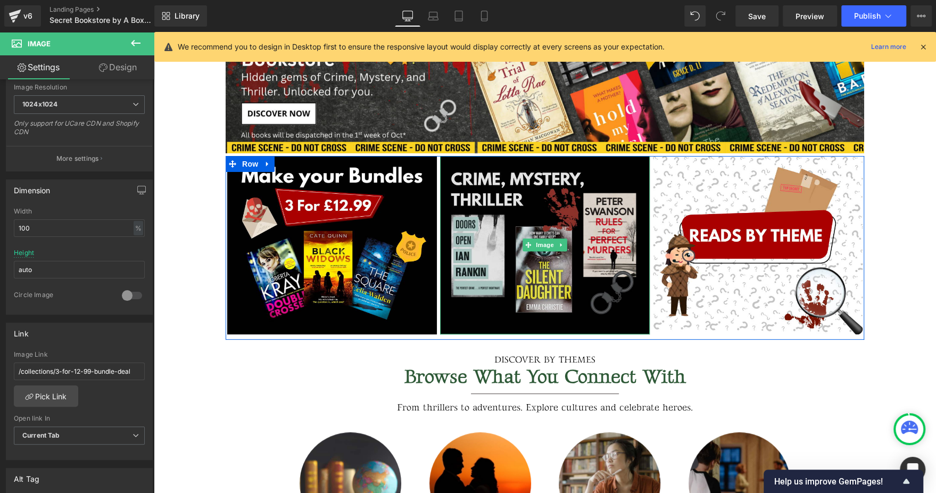
click at [508, 174] on img at bounding box center [545, 245] width 210 height 178
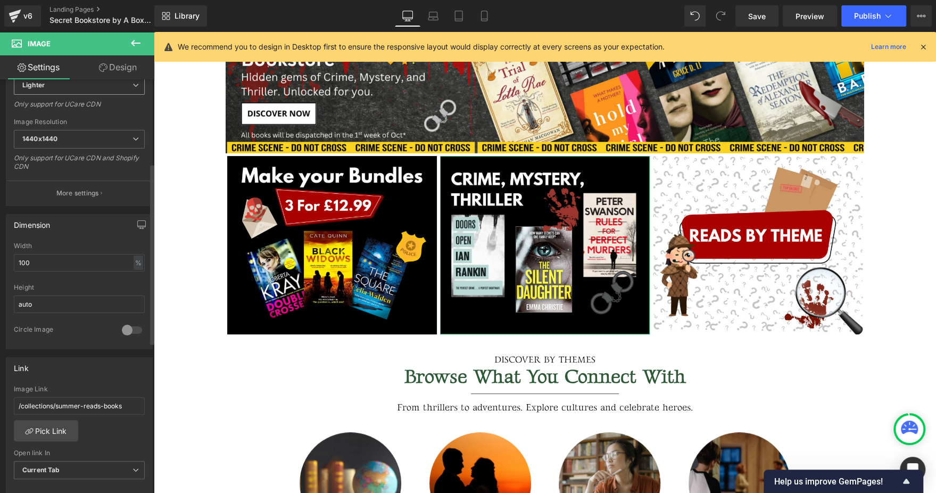
scroll to position [188, 0]
click at [132, 408] on input "/collections/summer-reads-books" at bounding box center [79, 408] width 131 height 18
click at [114, 431] on div "/collections/summer-reads-books Image Link Pick Link Current Tab New Tab Open l…" at bounding box center [79, 441] width 146 height 109
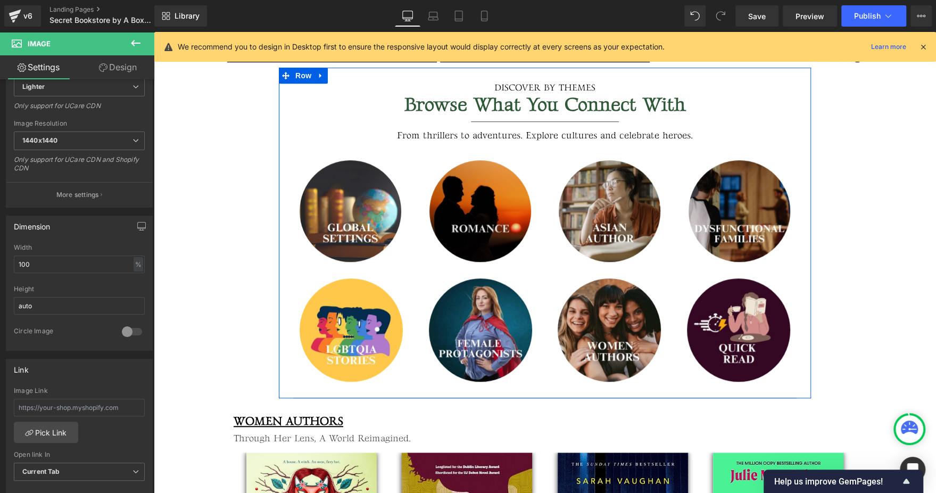
scroll to position [482, 0]
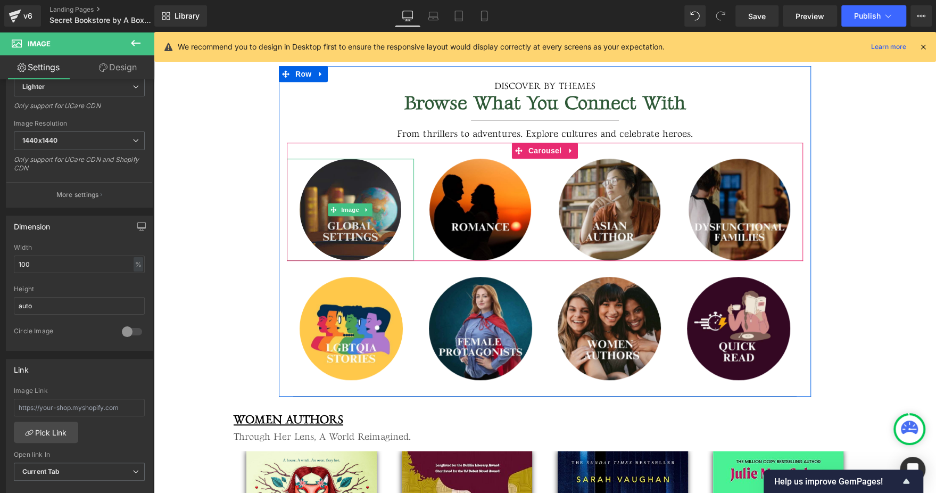
click at [328, 217] on img at bounding box center [351, 210] width 102 height 102
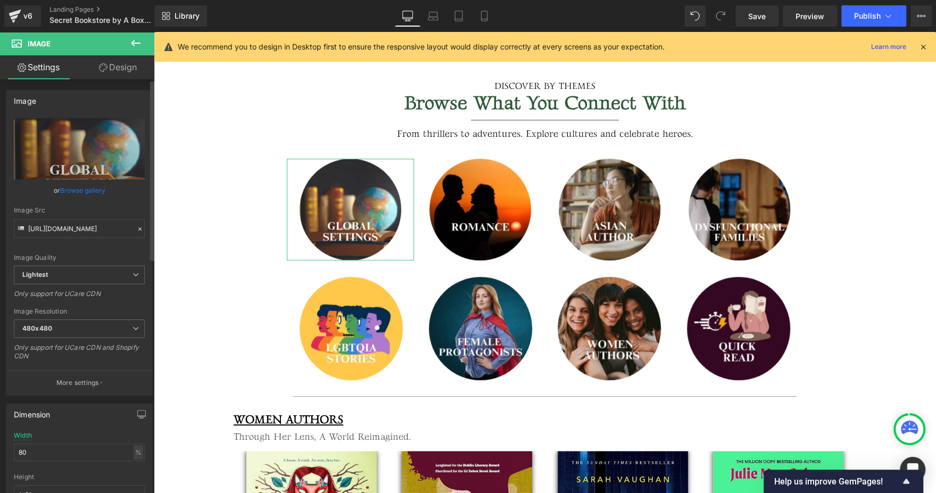
click at [90, 195] on link "Browse gallery" at bounding box center [82, 190] width 45 height 19
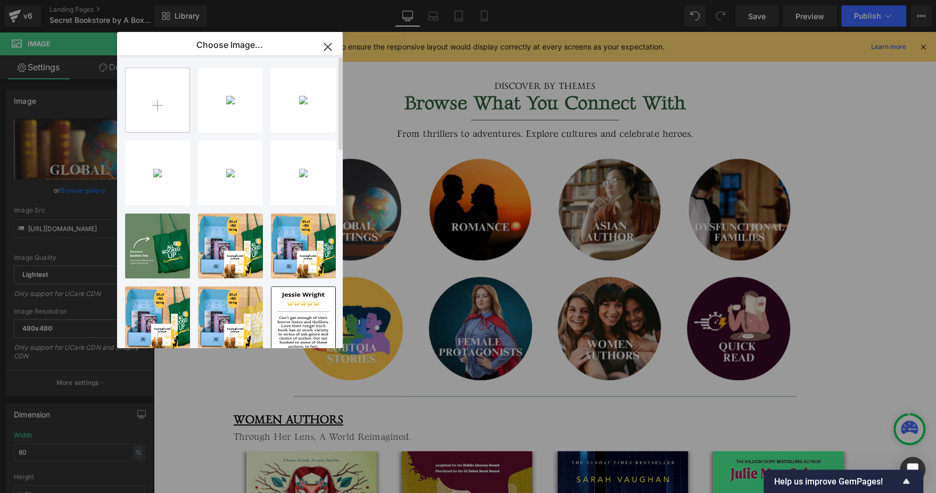
click at [161, 113] on input "file" at bounding box center [158, 100] width 64 height 64
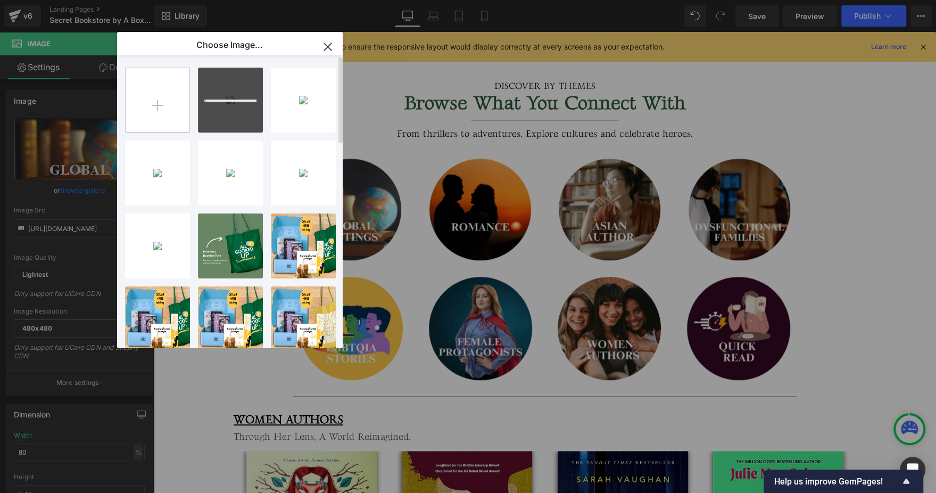
click at [156, 97] on input "file" at bounding box center [158, 100] width 64 height 64
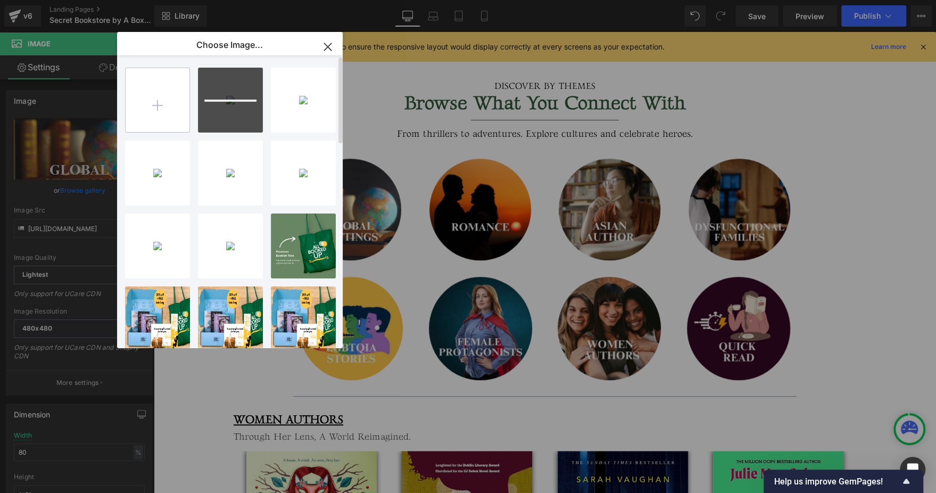
click at [161, 92] on input "file" at bounding box center [158, 100] width 64 height 64
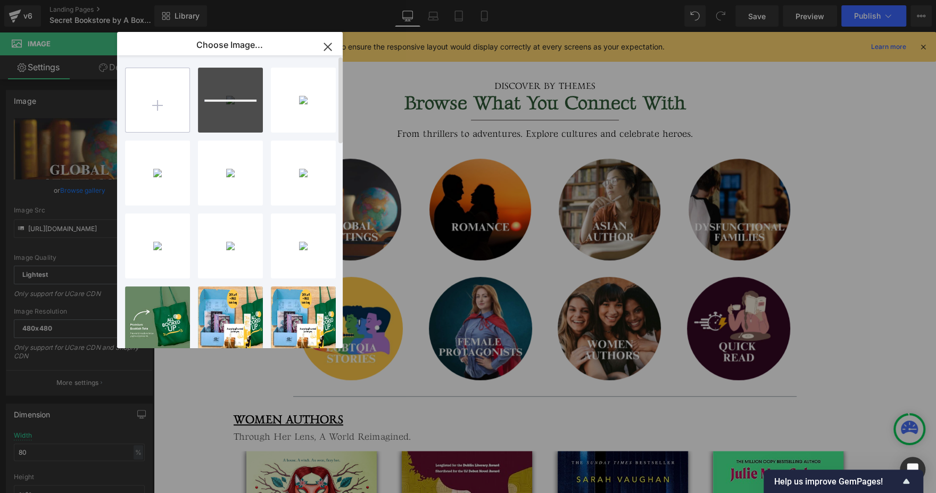
click at [133, 119] on input "file" at bounding box center [158, 100] width 64 height 64
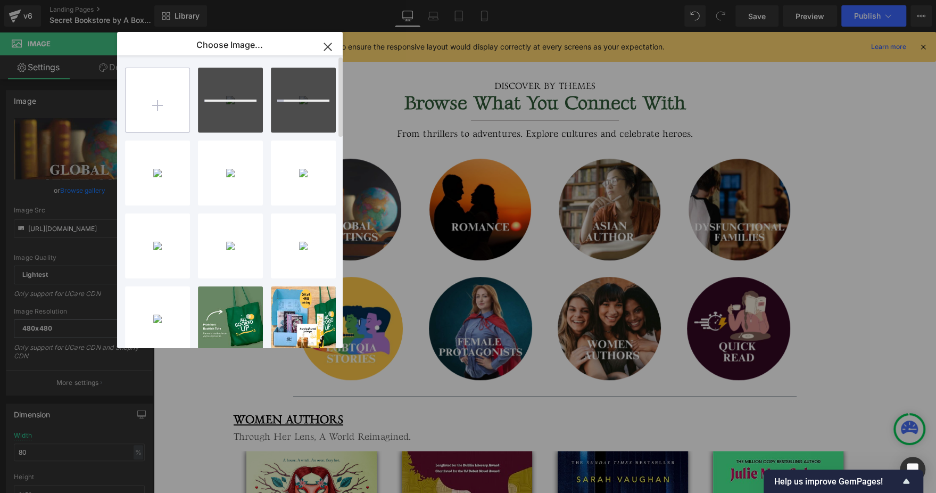
click at [169, 98] on input "file" at bounding box center [158, 100] width 64 height 64
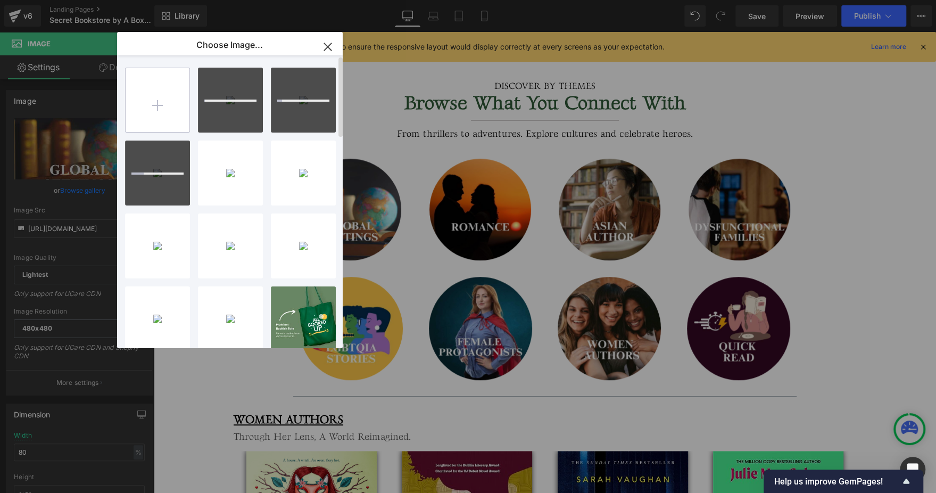
click at [170, 101] on input "file" at bounding box center [158, 100] width 64 height 64
click at [140, 111] on input "file" at bounding box center [158, 100] width 64 height 64
type input "C:\fakepath\8.png"
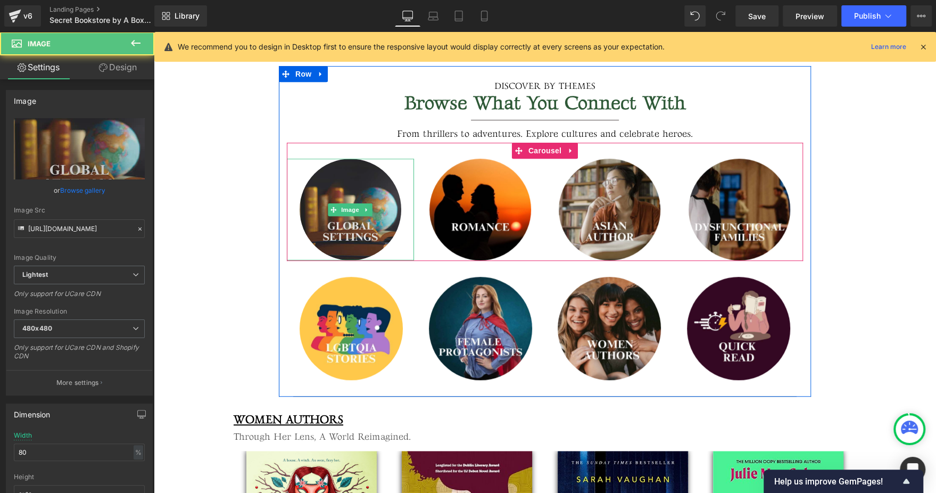
click at [361, 192] on img at bounding box center [351, 210] width 102 height 102
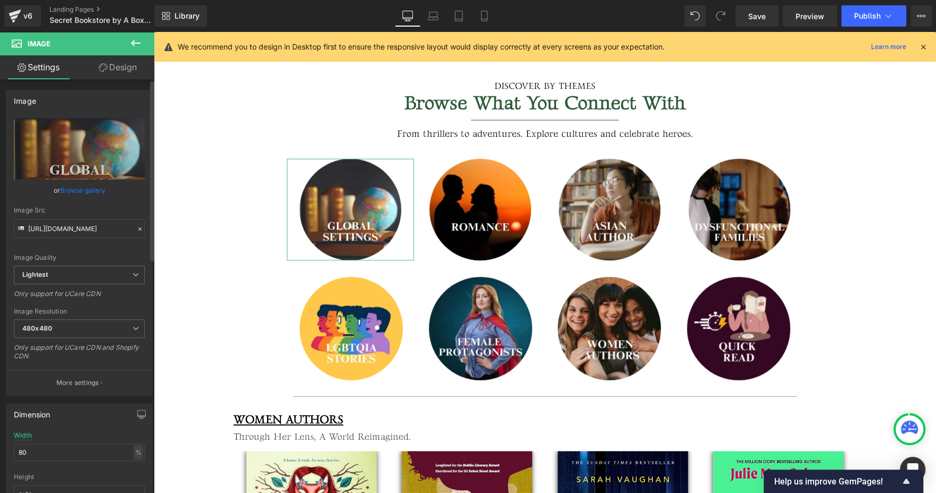
click at [89, 196] on link "Browse gallery" at bounding box center [82, 190] width 45 height 19
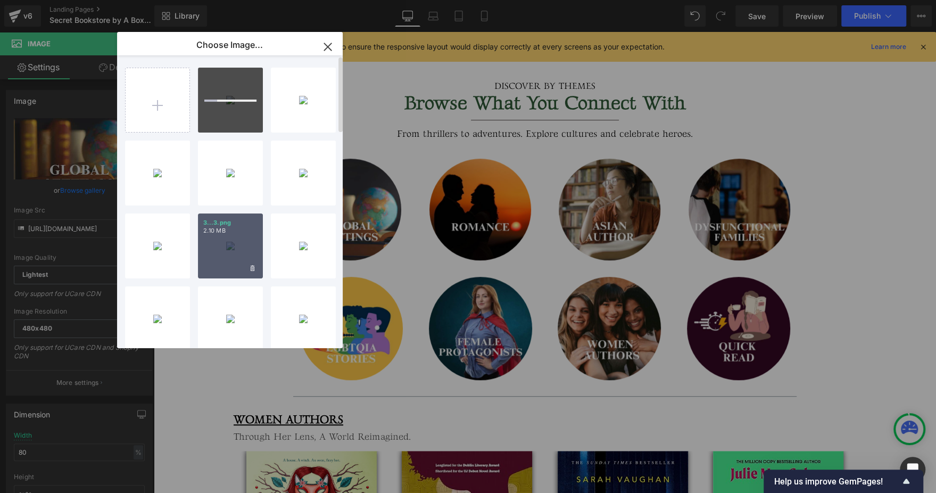
click at [238, 219] on p "3...3.png" at bounding box center [230, 223] width 54 height 8
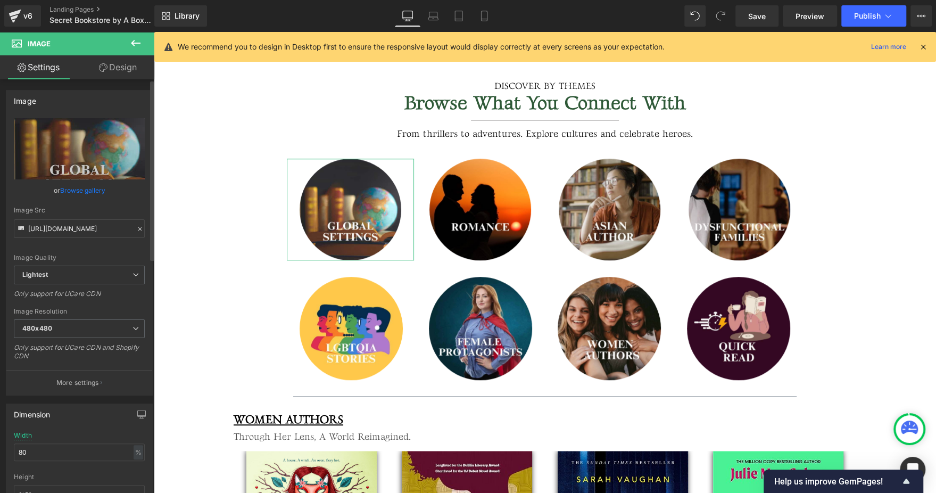
click at [98, 192] on link "Browse gallery" at bounding box center [82, 190] width 45 height 19
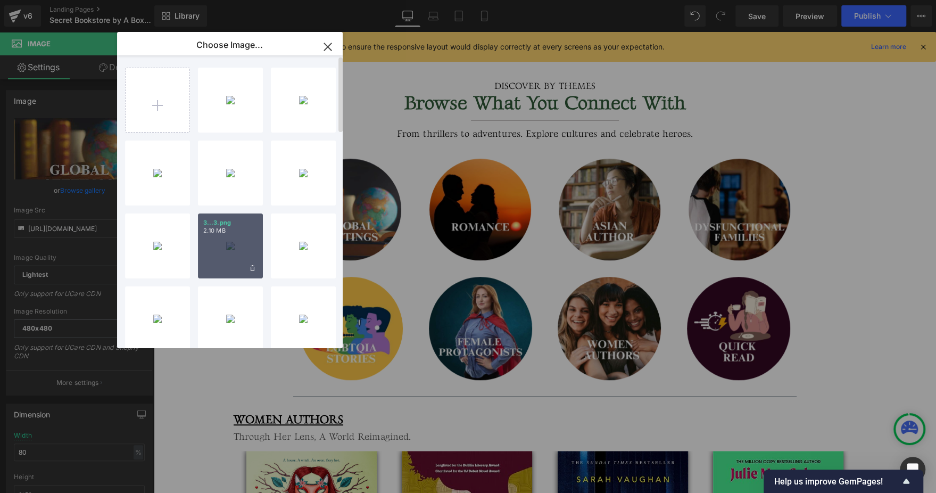
click at [227, 244] on div "3...3.png 2.10 MB" at bounding box center [230, 245] width 65 height 65
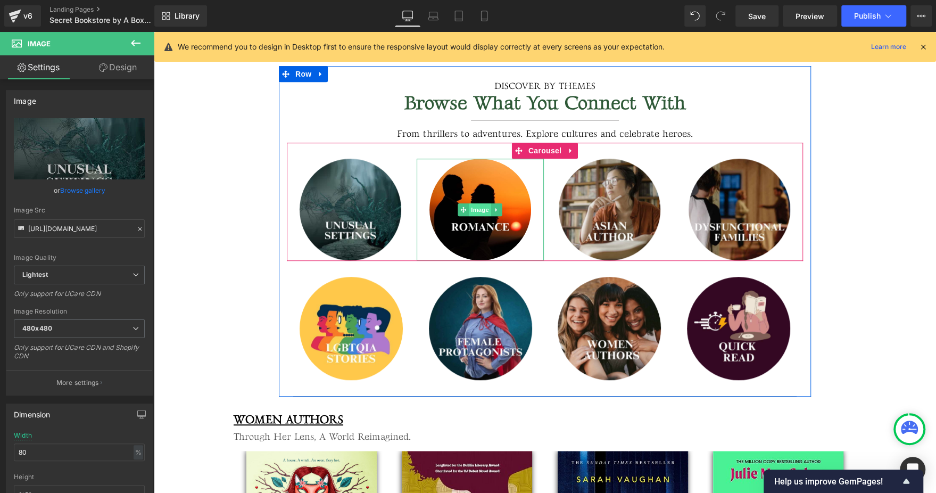
click at [476, 210] on span "Image" at bounding box center [480, 209] width 22 height 13
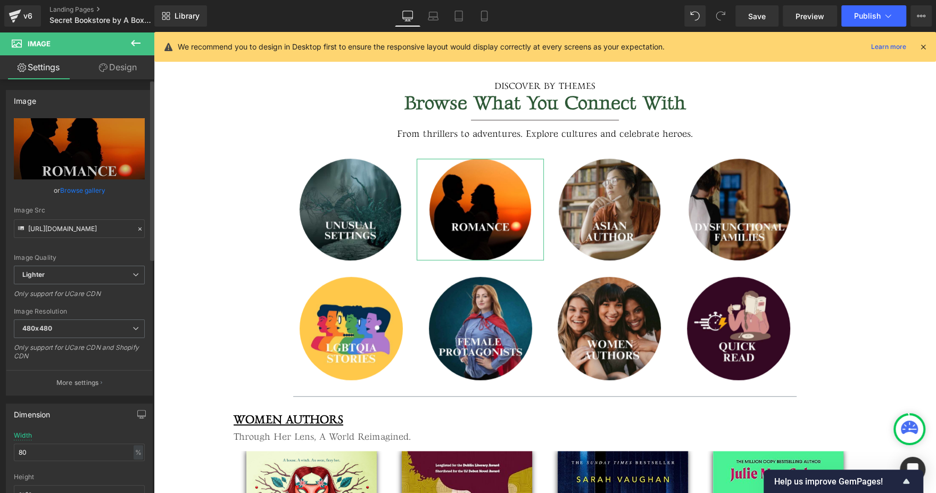
click at [80, 192] on link "Browse gallery" at bounding box center [82, 190] width 45 height 19
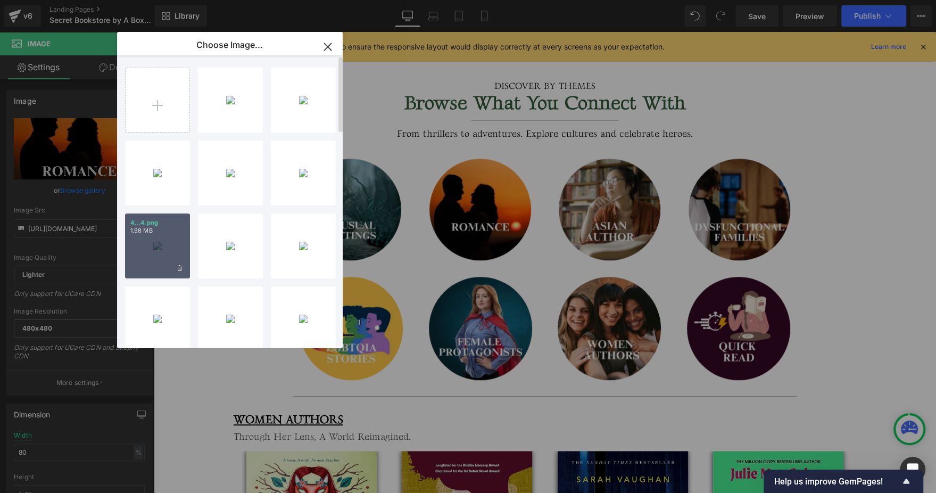
click at [157, 244] on div "4...4.png 1.98 MB" at bounding box center [157, 245] width 65 height 65
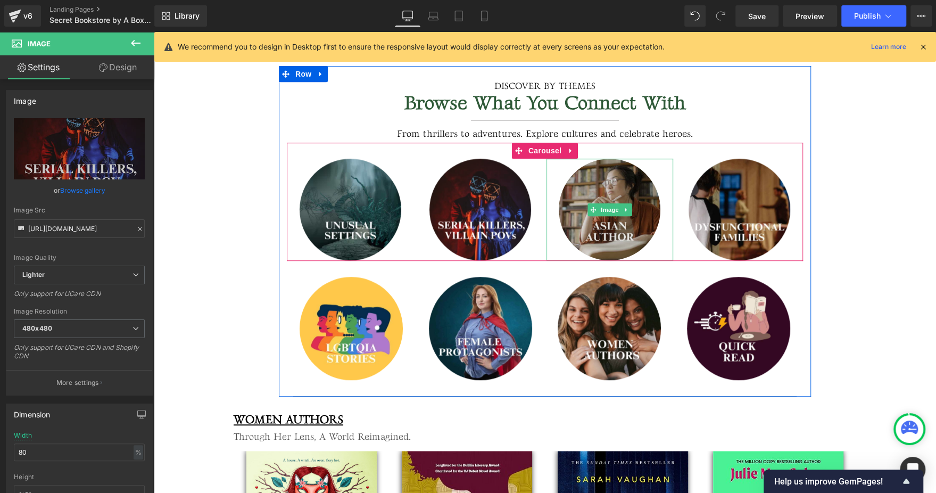
click at [591, 189] on img at bounding box center [610, 210] width 102 height 102
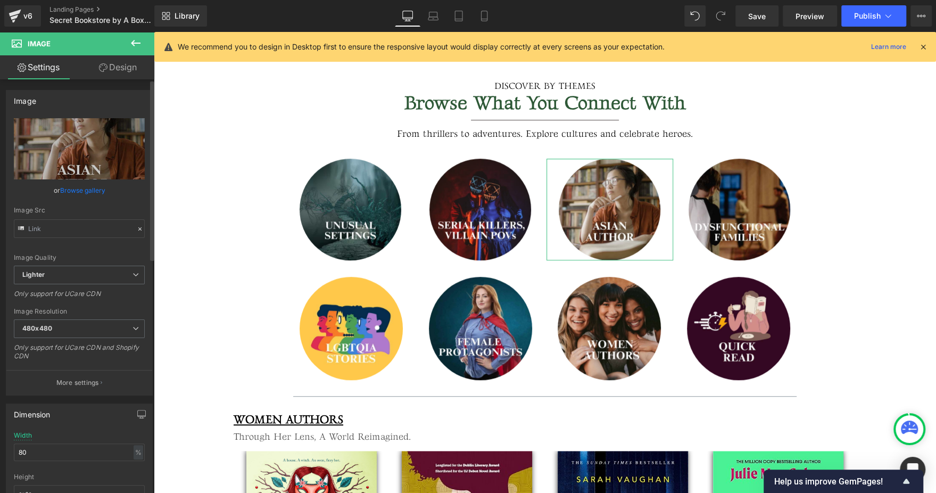
click at [71, 190] on link "Browse gallery" at bounding box center [82, 190] width 45 height 19
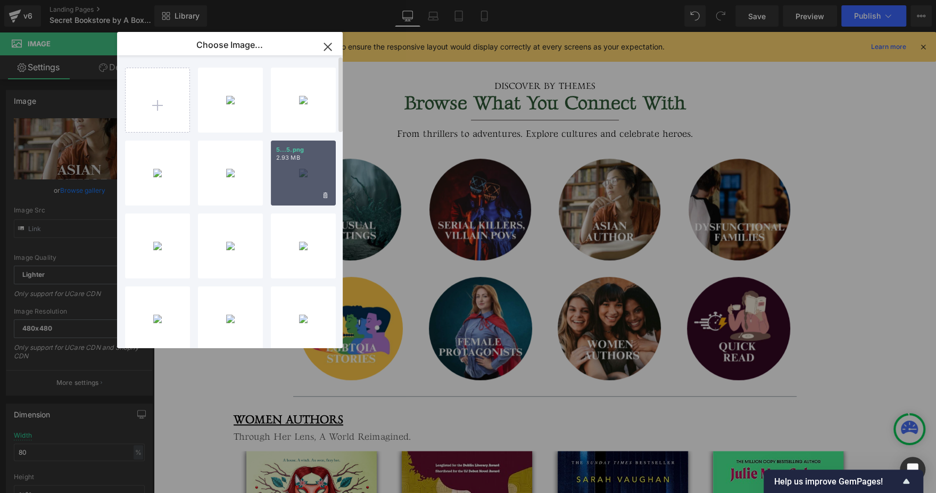
click at [300, 156] on p "2.93 MB" at bounding box center [303, 158] width 54 height 8
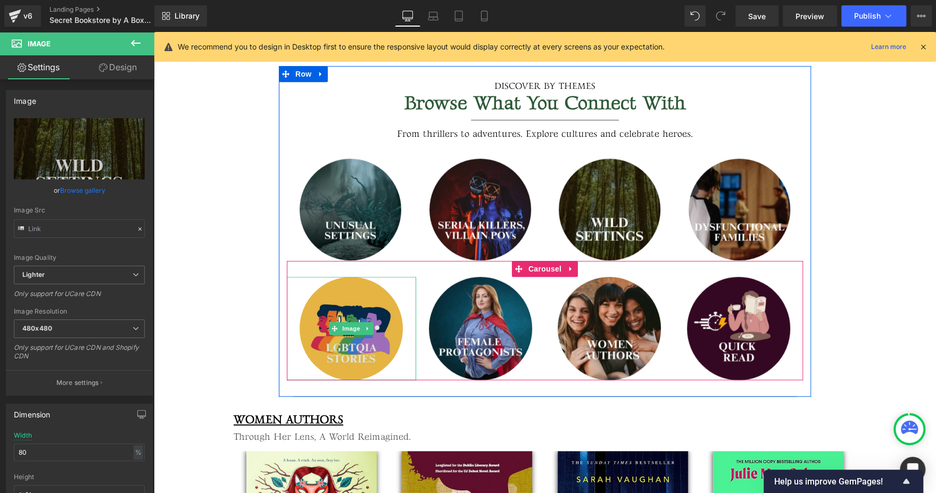
click at [344, 317] on img at bounding box center [351, 328] width 103 height 103
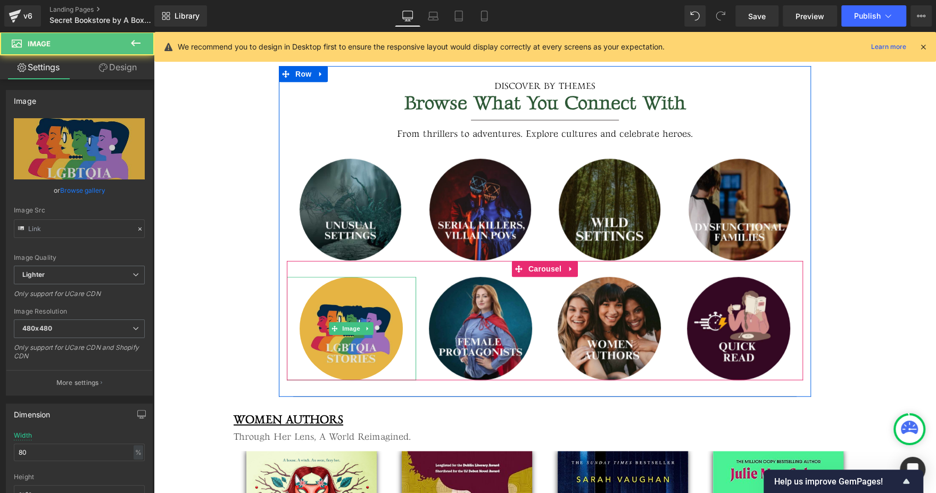
click at [343, 311] on img at bounding box center [351, 328] width 103 height 103
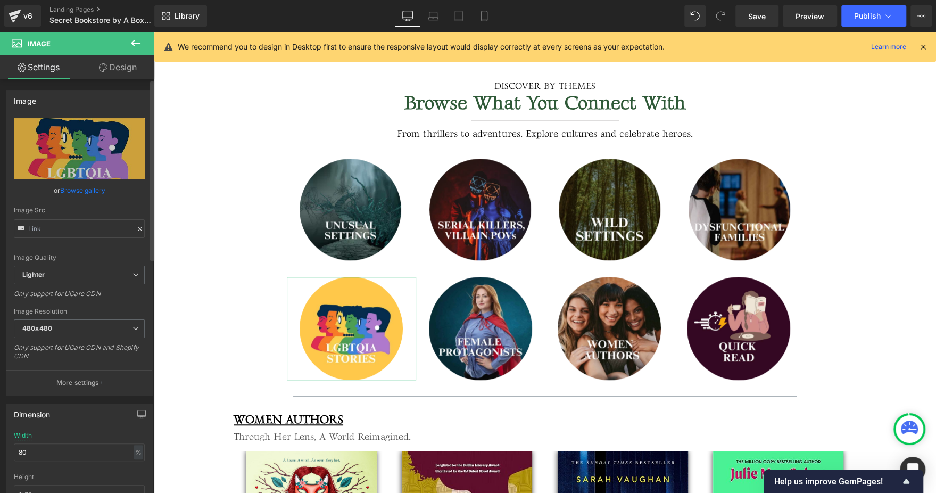
click at [77, 192] on link "Browse gallery" at bounding box center [82, 190] width 45 height 19
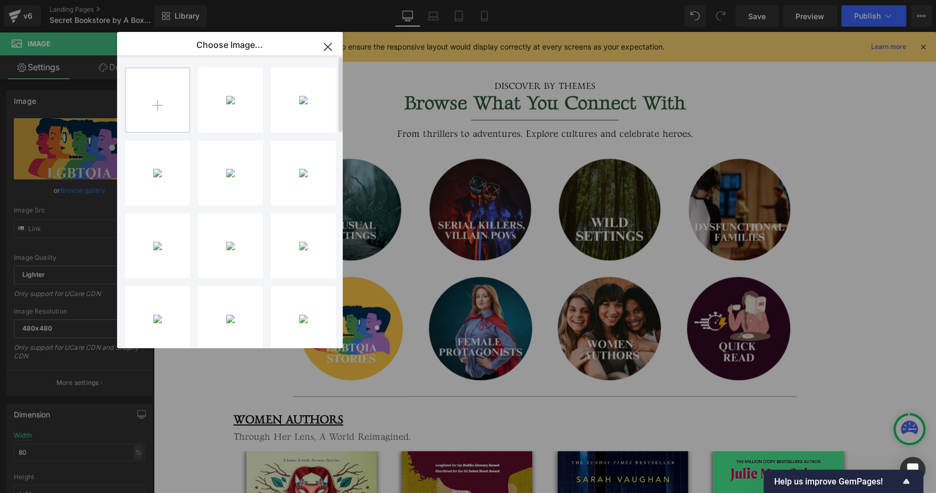
click at [150, 85] on input "file" at bounding box center [158, 100] width 64 height 64
click at [236, 107] on div "Psychol...lers.jpg 38.71 KB" at bounding box center [230, 100] width 65 height 65
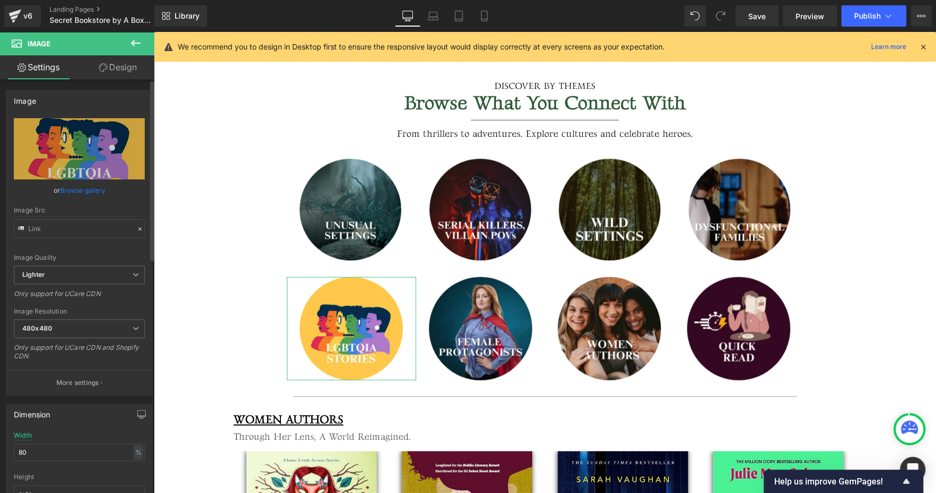
click at [87, 186] on link "Browse gallery" at bounding box center [82, 190] width 45 height 19
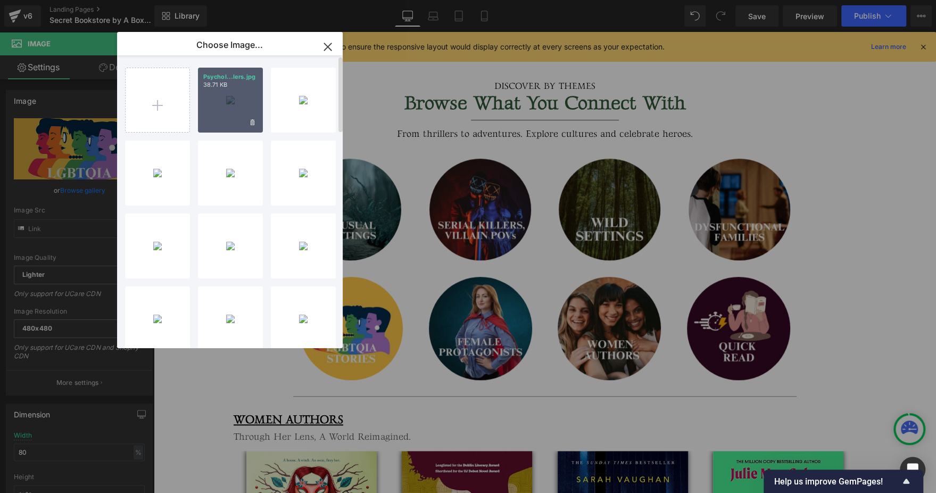
click at [239, 101] on div "Psychol...lers.jpg 38.71 KB" at bounding box center [230, 100] width 65 height 65
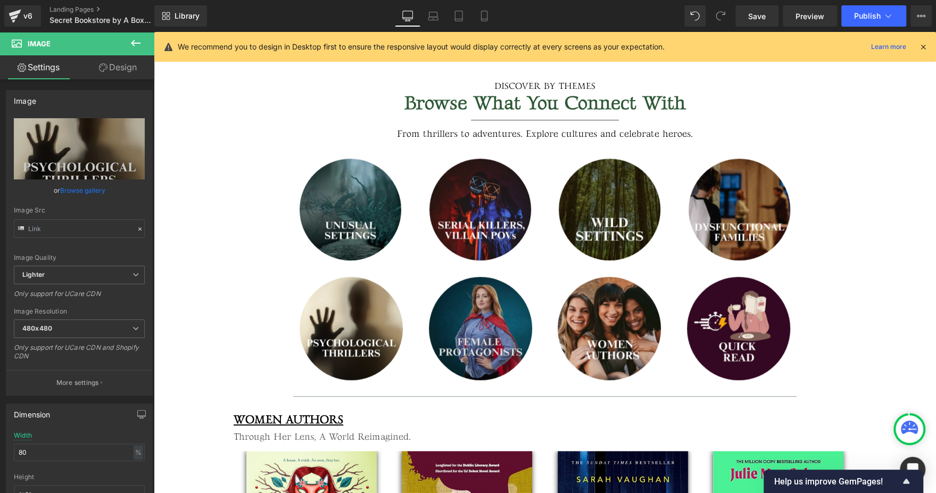
click at [501, 309] on img at bounding box center [480, 328] width 103 height 103
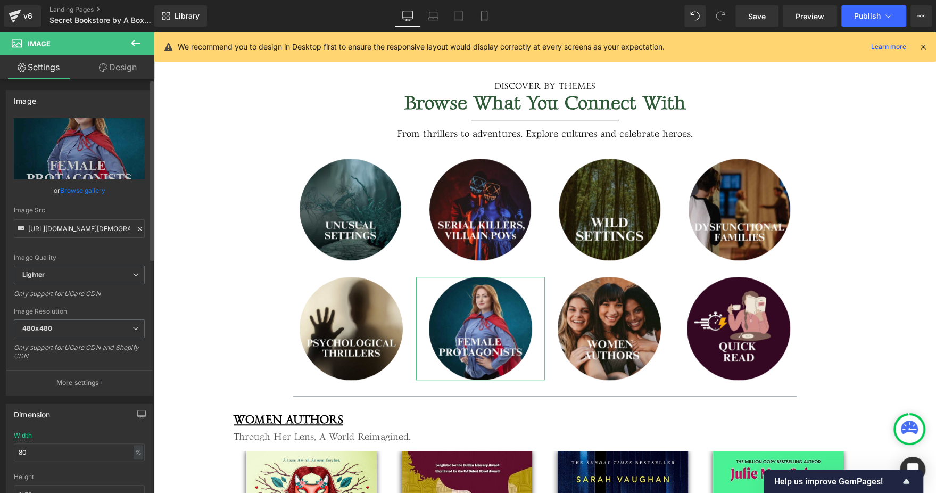
click at [88, 193] on link "Browse gallery" at bounding box center [82, 190] width 45 height 19
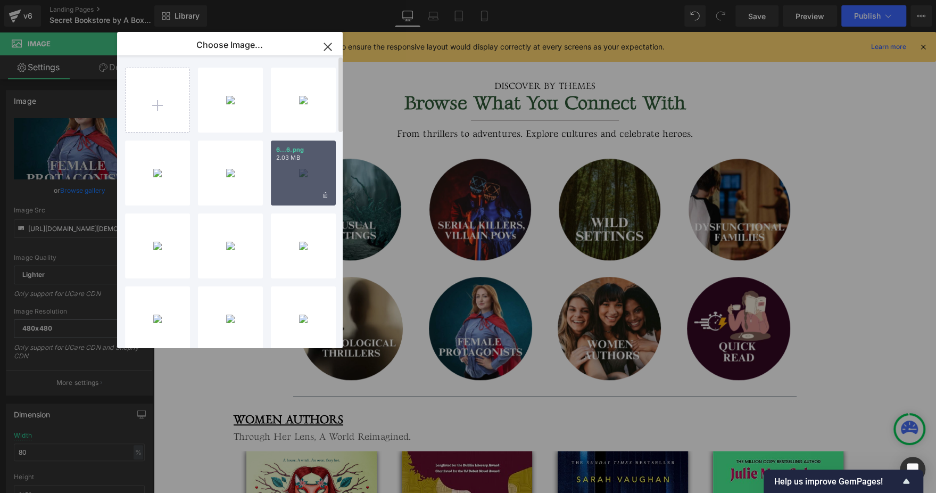
click at [317, 155] on p "2.03 MB" at bounding box center [303, 158] width 54 height 8
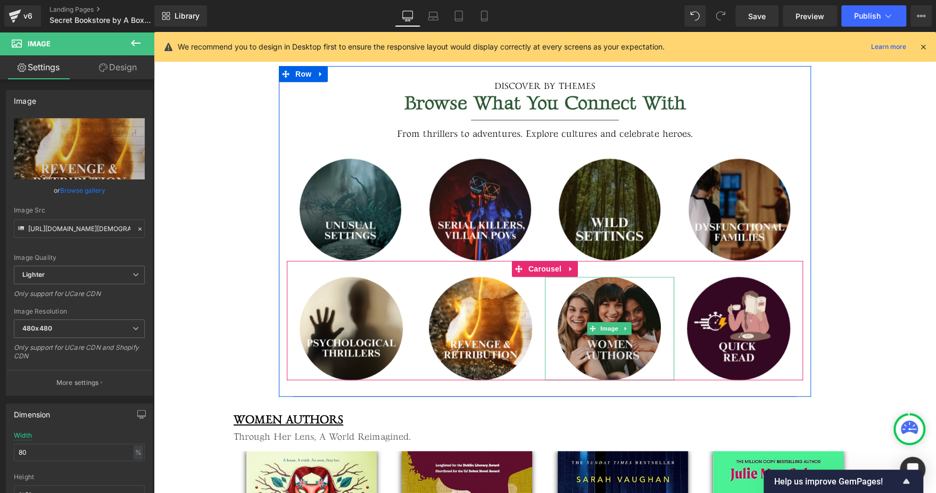
click at [635, 312] on img at bounding box center [609, 328] width 103 height 103
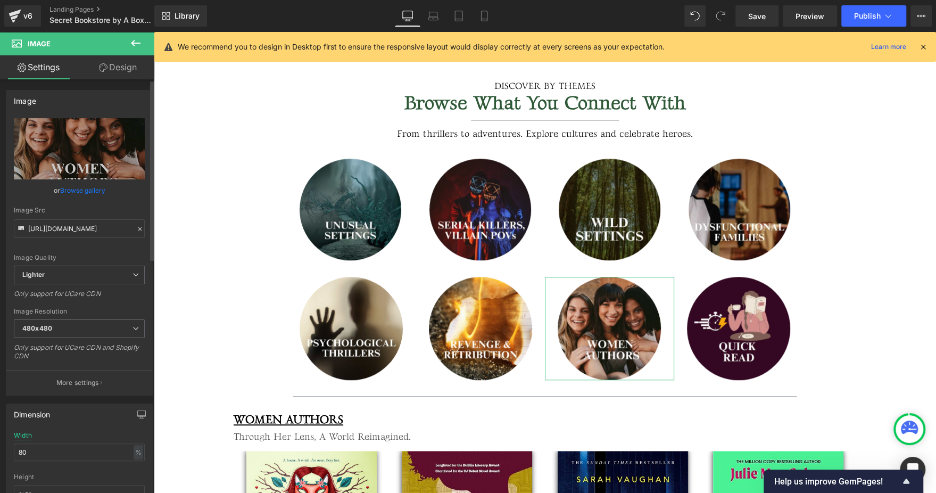
click at [88, 189] on link "Browse gallery" at bounding box center [82, 190] width 45 height 19
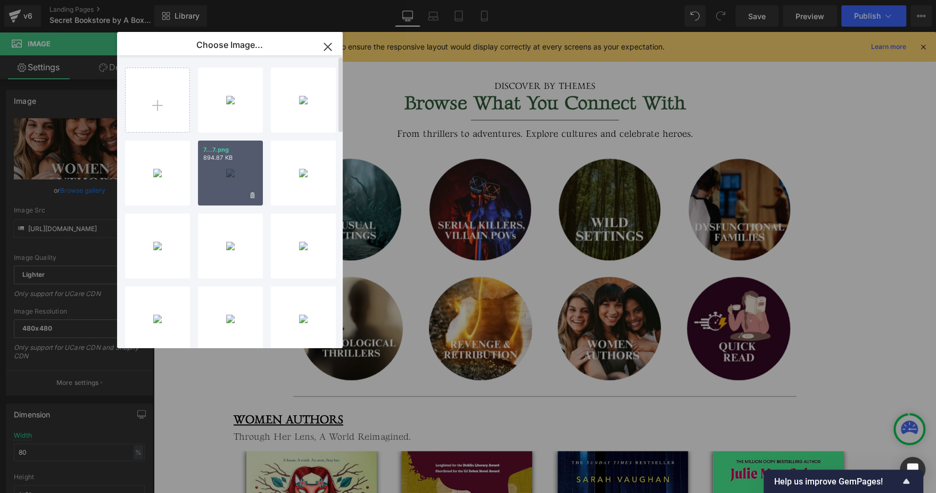
click at [236, 186] on div "7...7.png 894.87 KB" at bounding box center [230, 172] width 65 height 65
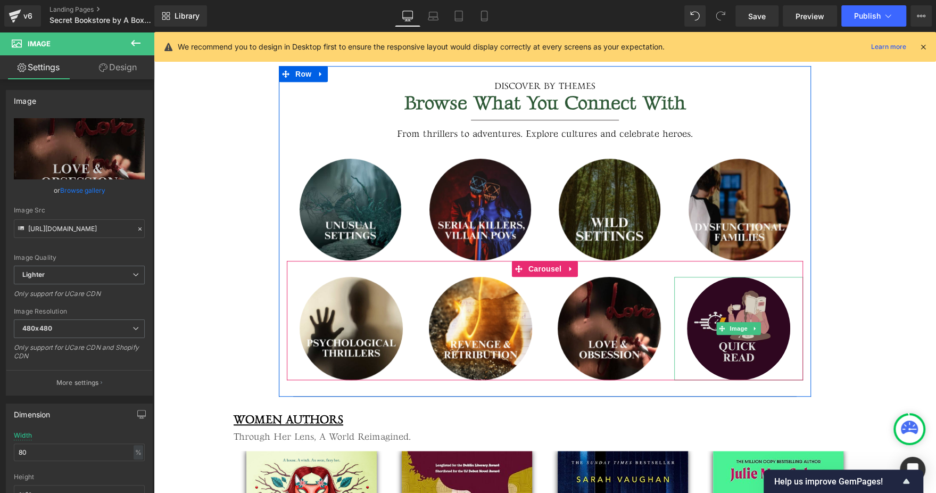
click at [735, 304] on img at bounding box center [738, 328] width 103 height 103
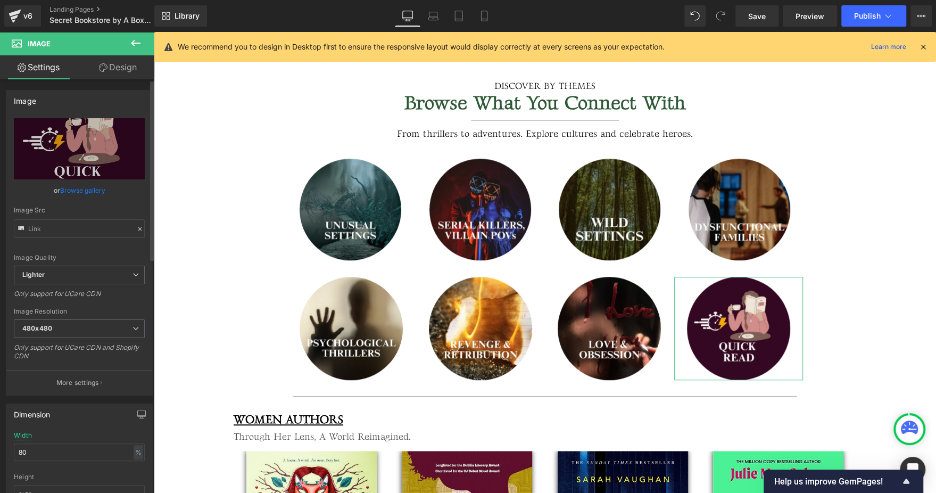
click at [74, 193] on link "Browse gallery" at bounding box center [82, 190] width 45 height 19
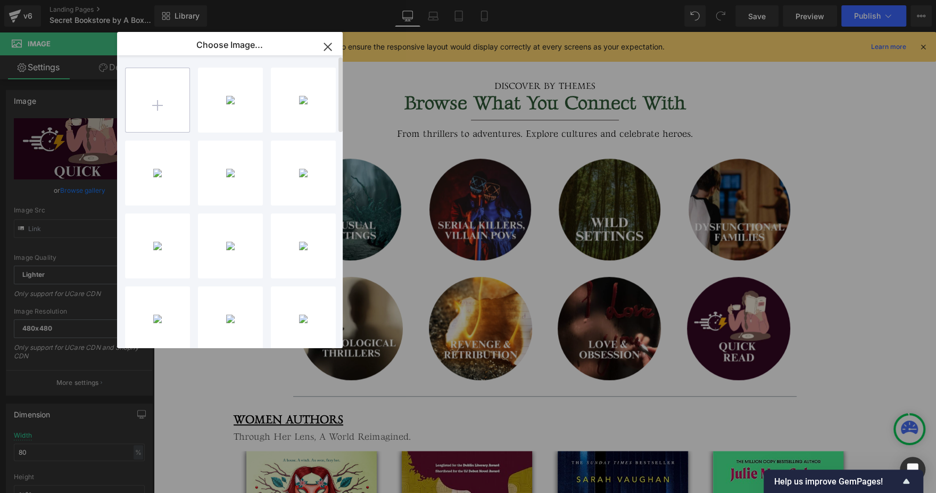
click at [147, 105] on input "file" at bounding box center [158, 100] width 64 height 64
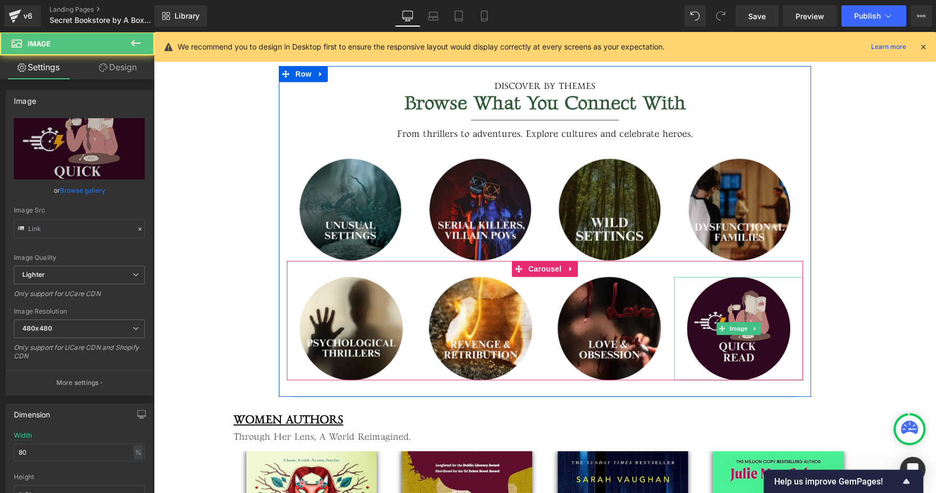
click at [737, 318] on img at bounding box center [738, 328] width 103 height 103
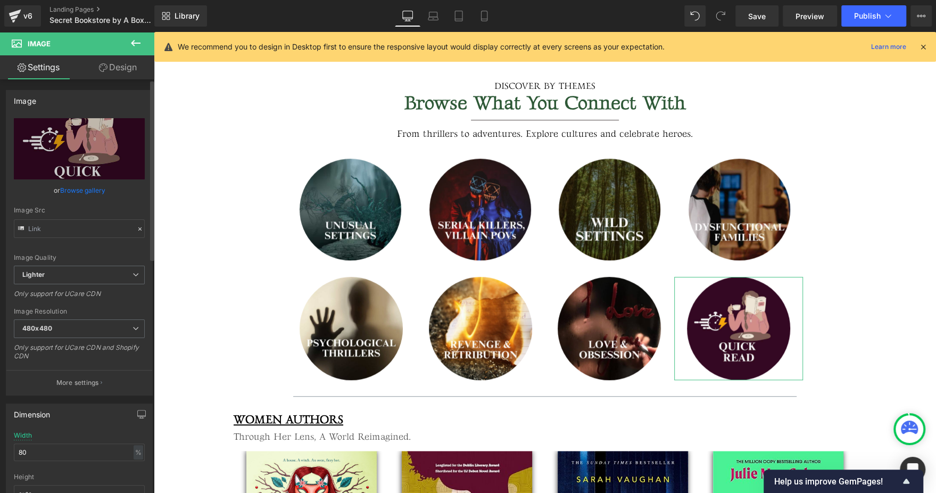
click at [93, 188] on link "Browse gallery" at bounding box center [82, 190] width 45 height 19
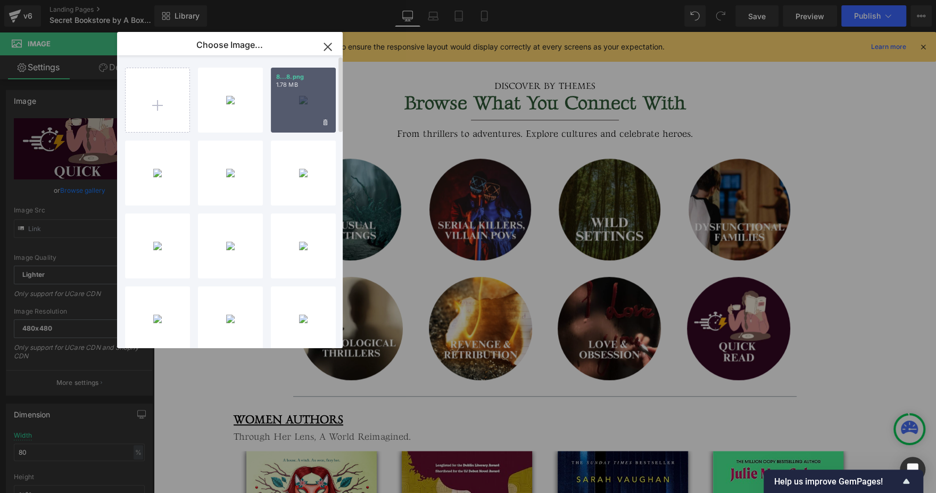
click at [304, 122] on div "8...8.png 1.78 MB" at bounding box center [303, 100] width 65 height 65
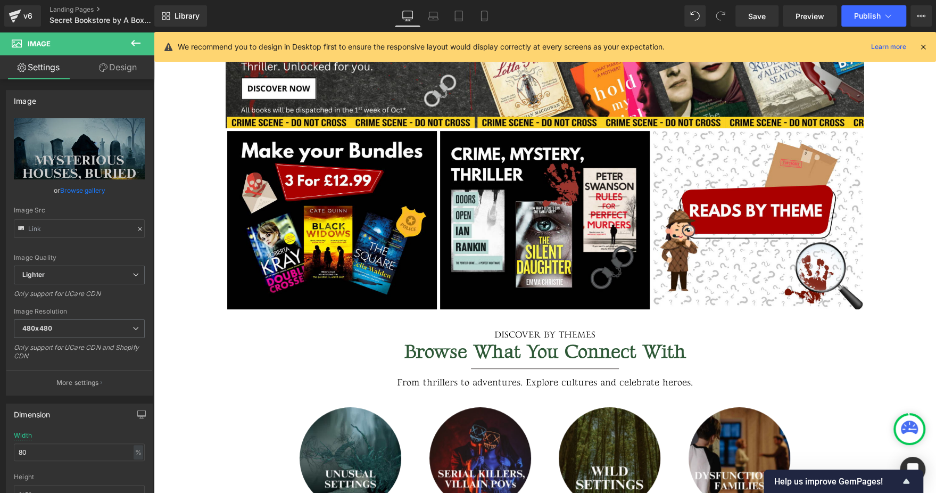
scroll to position [235, 0]
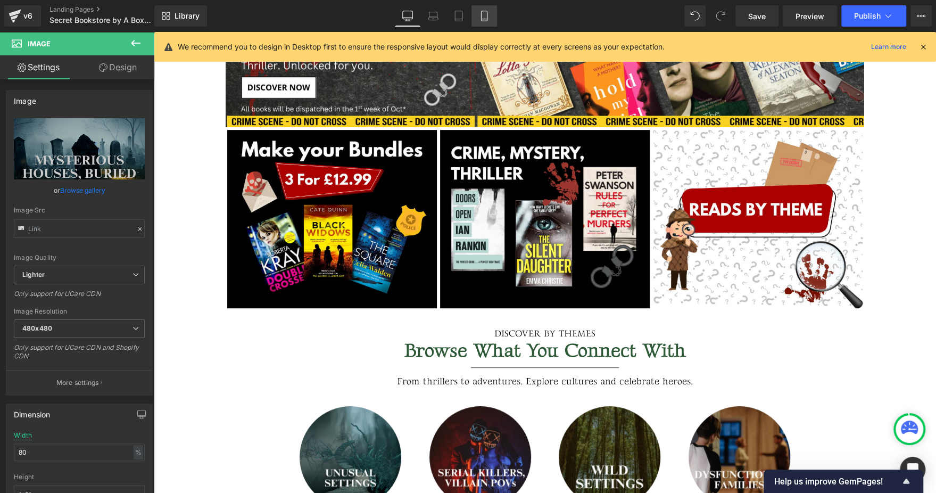
click at [487, 19] on icon at bounding box center [484, 16] width 11 height 11
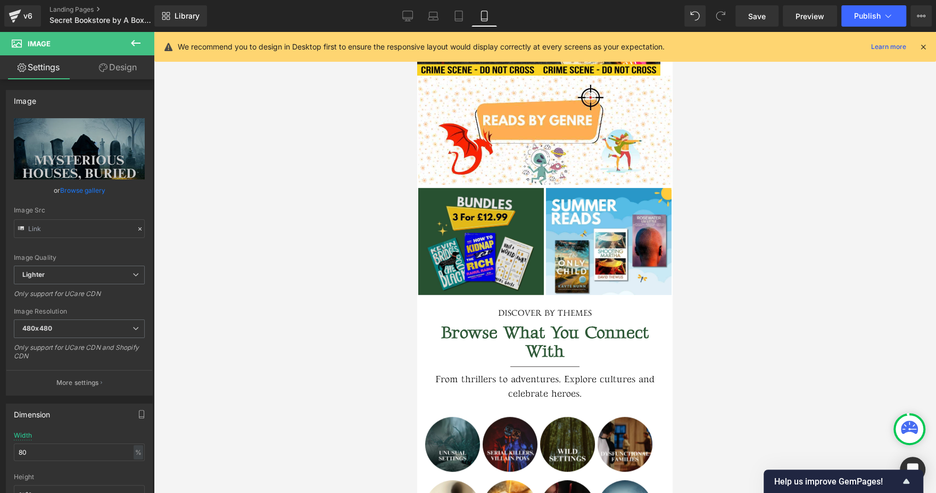
scroll to position [0, 0]
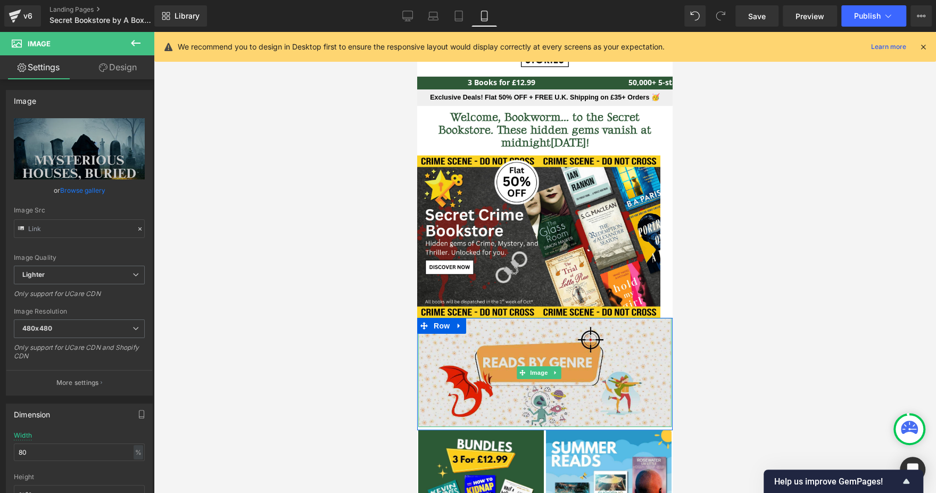
click at [464, 370] on img at bounding box center [544, 372] width 253 height 109
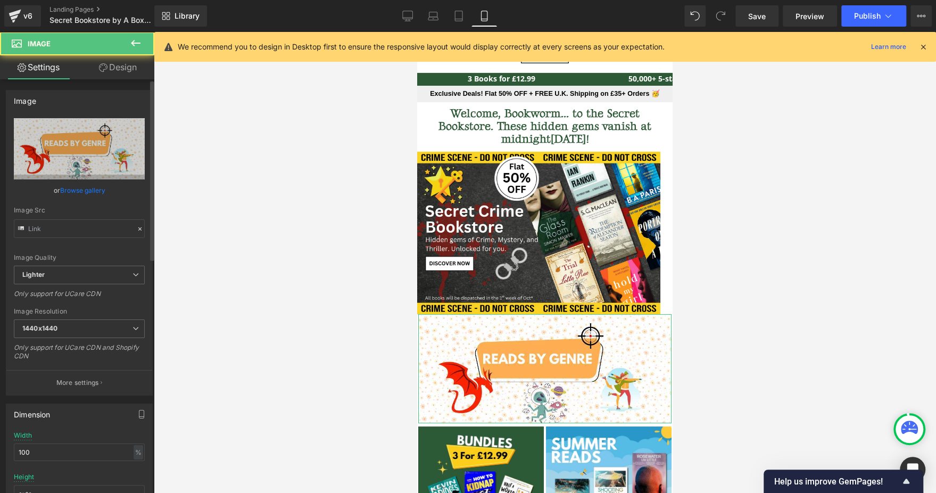
scroll to position [7, 0]
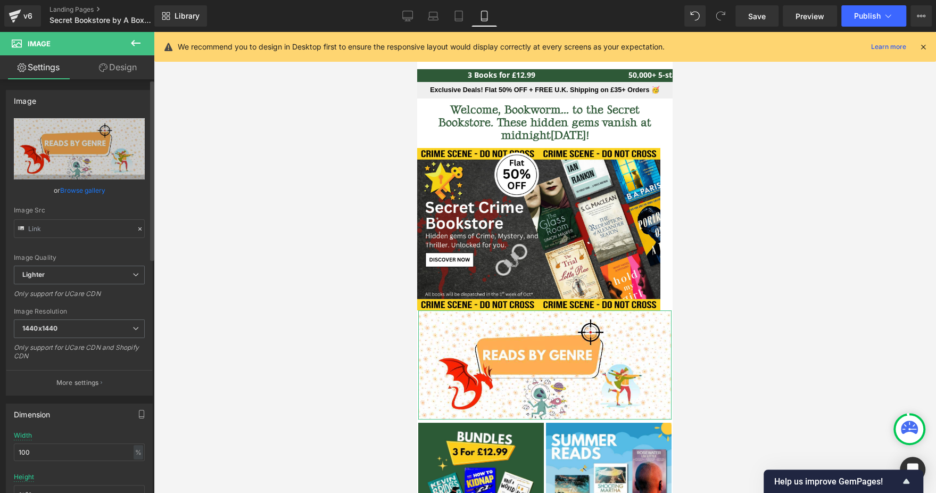
click at [83, 195] on link "Browse gallery" at bounding box center [82, 190] width 45 height 19
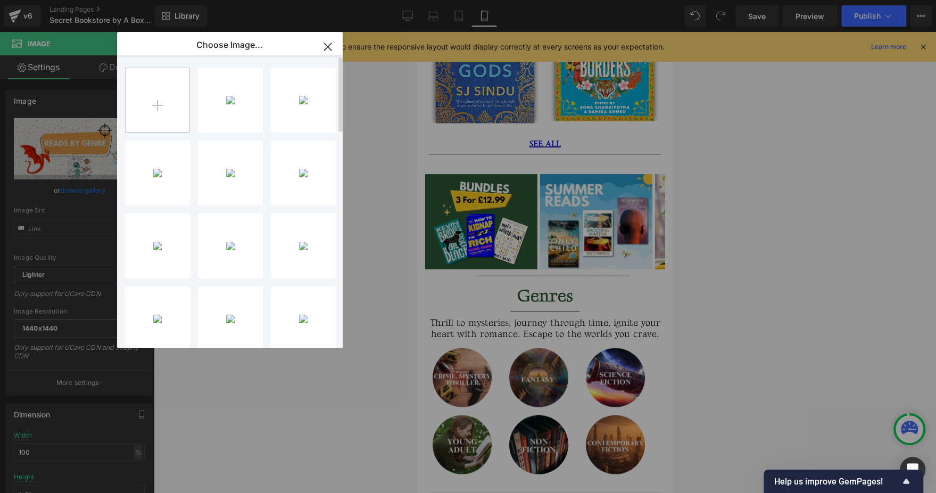
click at [181, 71] on input "file" at bounding box center [158, 100] width 64 height 64
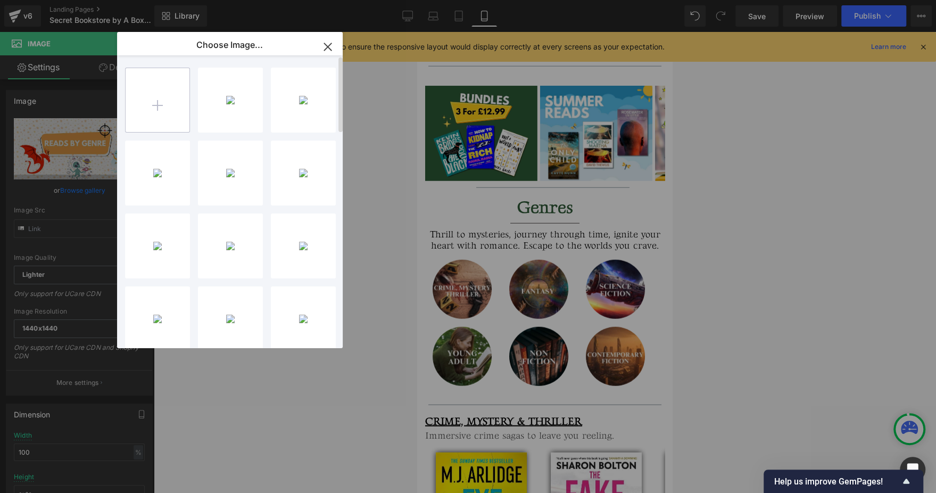
scroll to position [5238, 0]
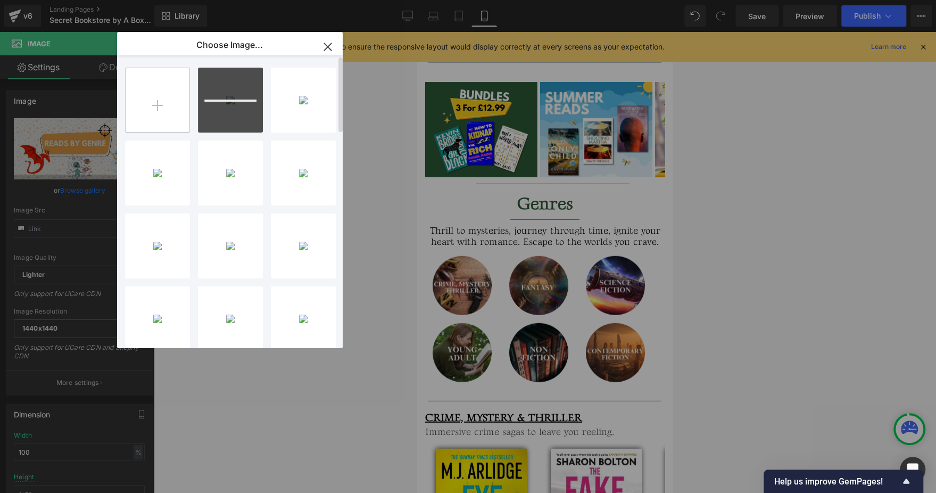
click at [152, 92] on input "file" at bounding box center [158, 100] width 64 height 64
click at [149, 109] on input "file" at bounding box center [158, 100] width 64 height 64
type input "C:\fakepath\Flash SaleMiddle Banner 297 x 198 (1).png"
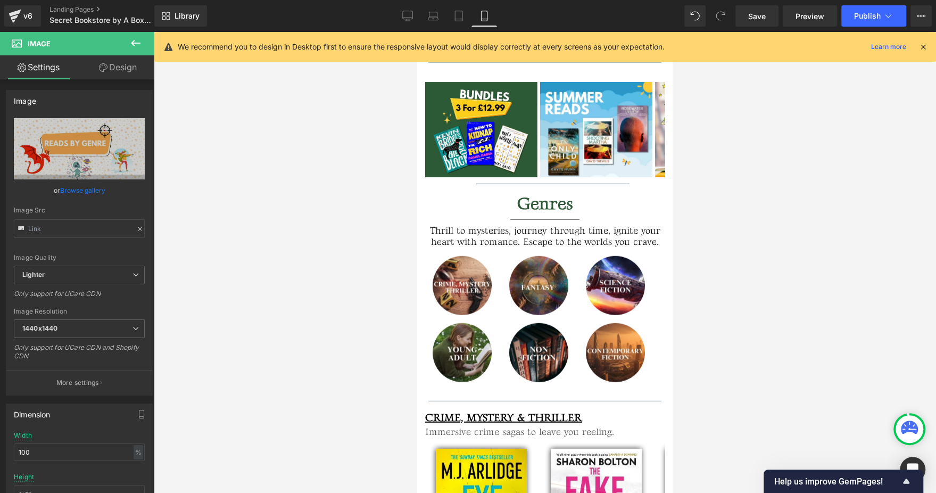
click at [789, 0] on div "Image You are previewing how the will restyle your page. You can not edit Eleme…" at bounding box center [468, 0] width 936 height 0
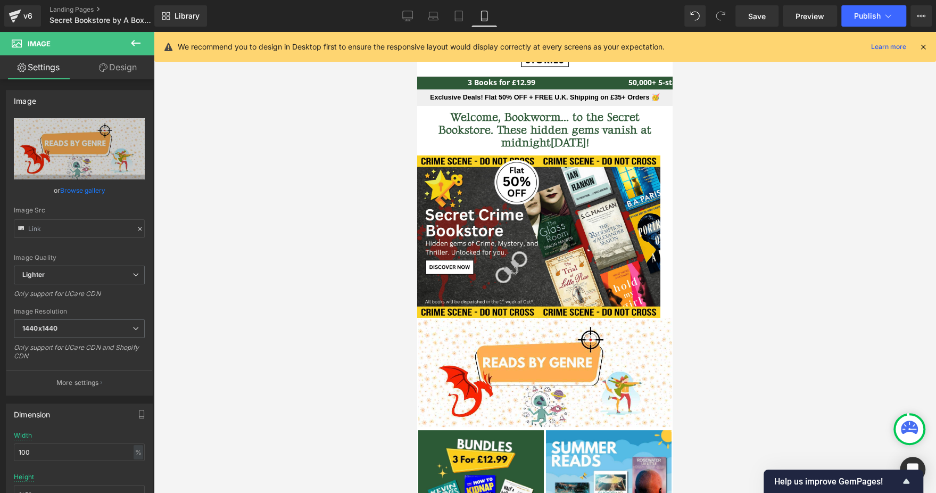
scroll to position [141, 0]
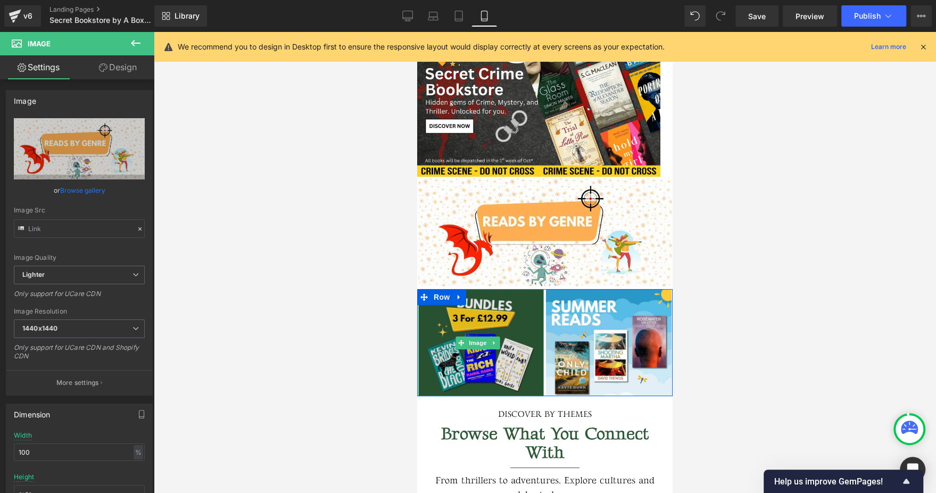
click at [454, 325] on img at bounding box center [481, 342] width 126 height 107
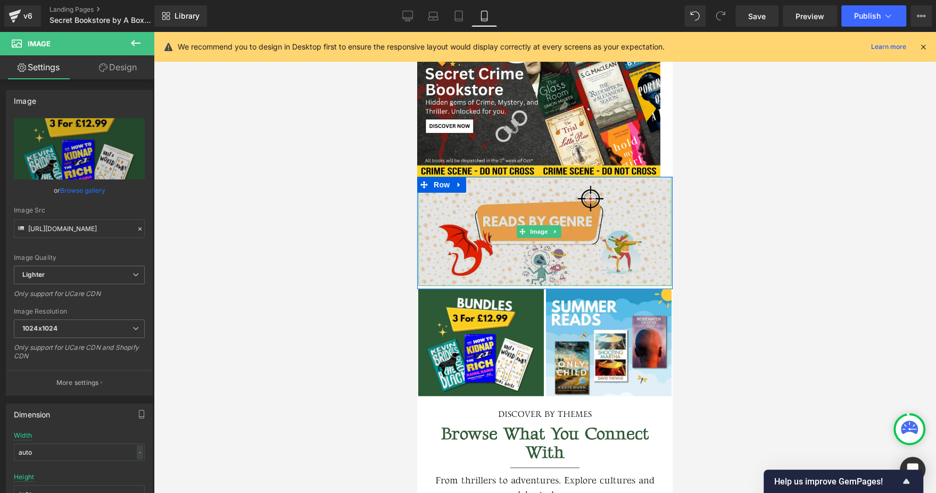
click at [487, 235] on img at bounding box center [544, 231] width 253 height 109
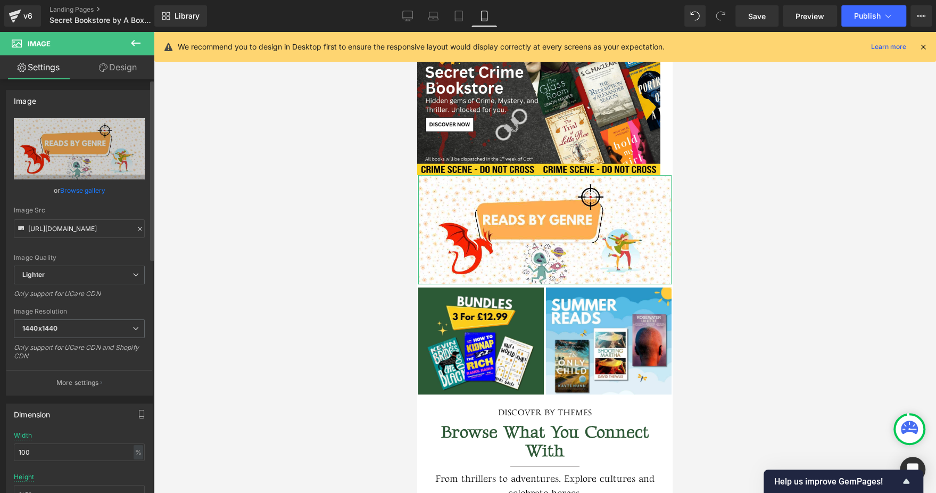
click at [84, 188] on link "Browse gallery" at bounding box center [82, 190] width 45 height 19
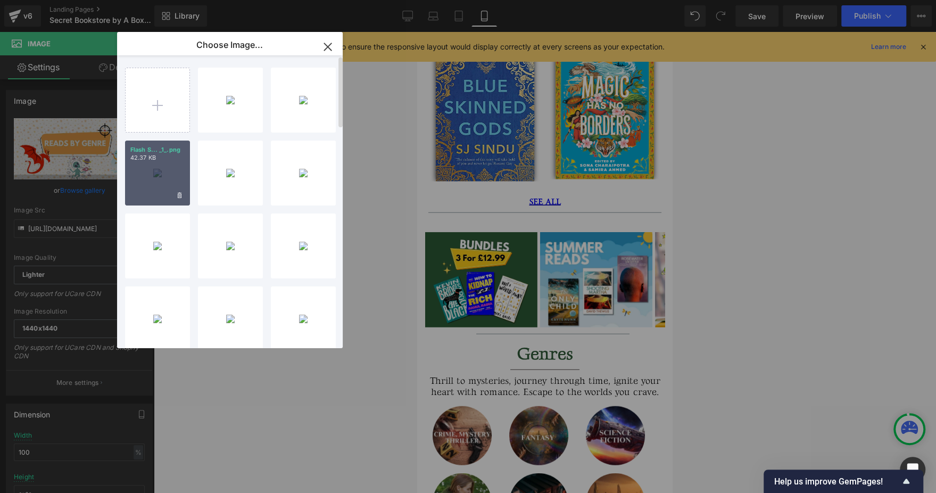
click at [164, 161] on p "42.37 KB" at bounding box center [157, 158] width 54 height 8
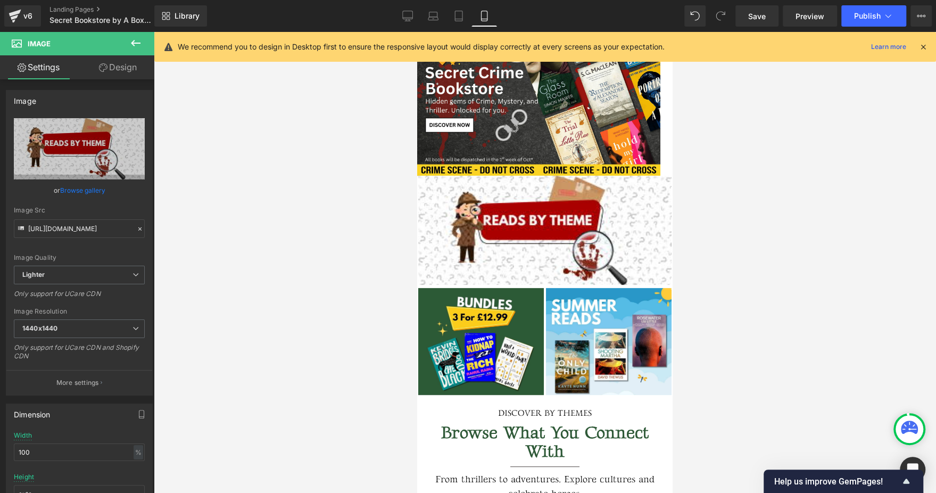
scroll to position [153, 0]
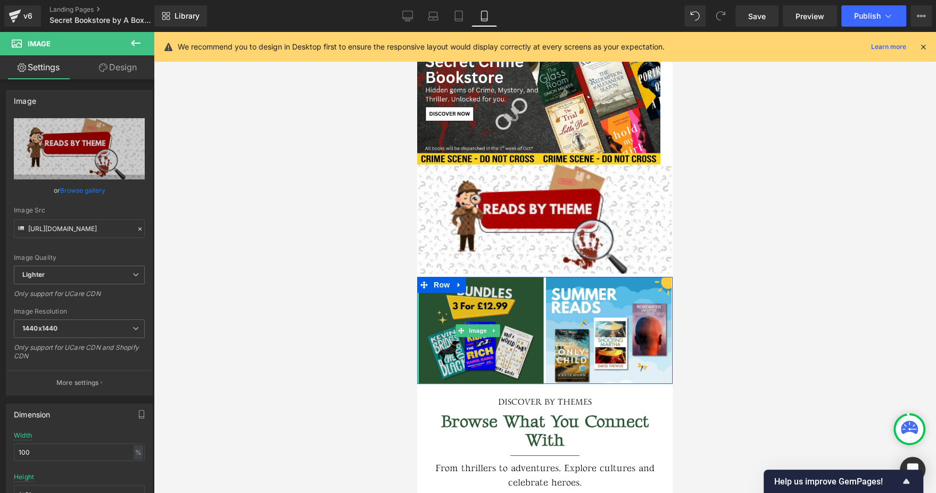
click at [462, 336] on img at bounding box center [481, 330] width 126 height 107
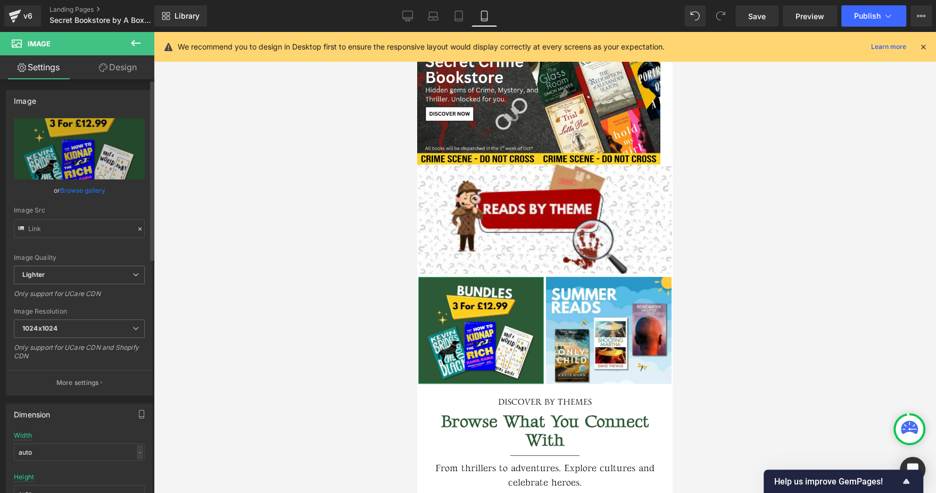
click at [68, 195] on link "Browse gallery" at bounding box center [82, 190] width 45 height 19
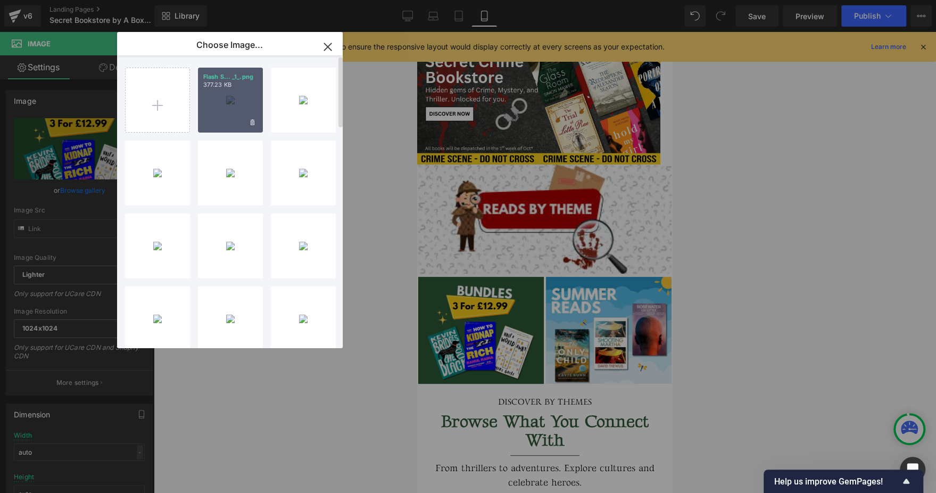
click at [237, 114] on div "Flash S... _1_.png 377.23 KB" at bounding box center [230, 100] width 65 height 65
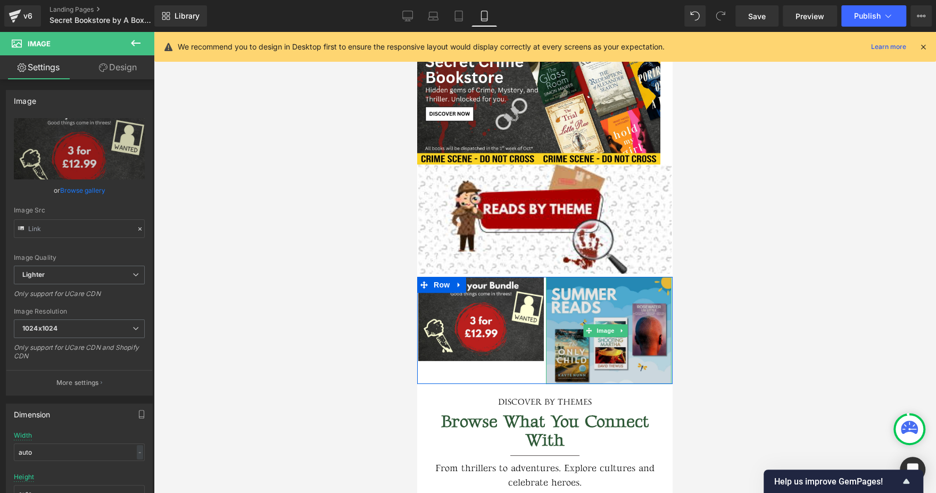
click at [570, 290] on img at bounding box center [609, 330] width 126 height 107
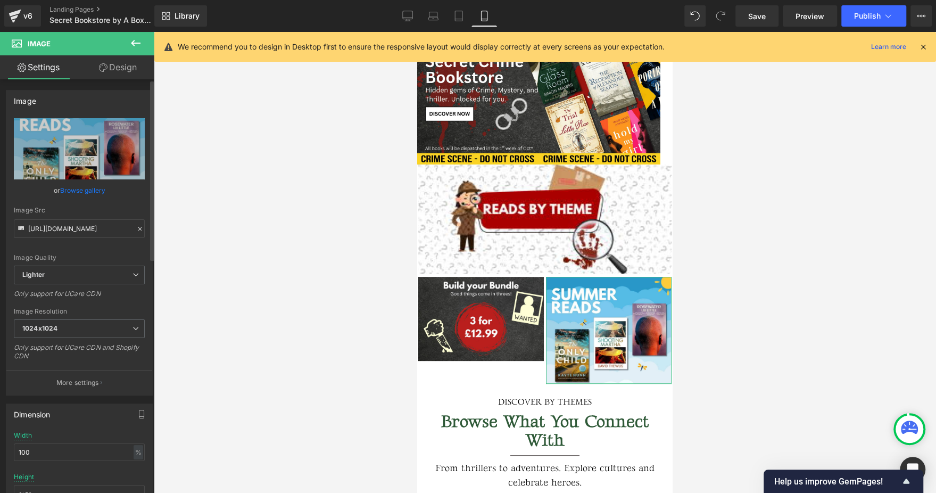
click at [73, 188] on link "Browse gallery" at bounding box center [82, 190] width 45 height 19
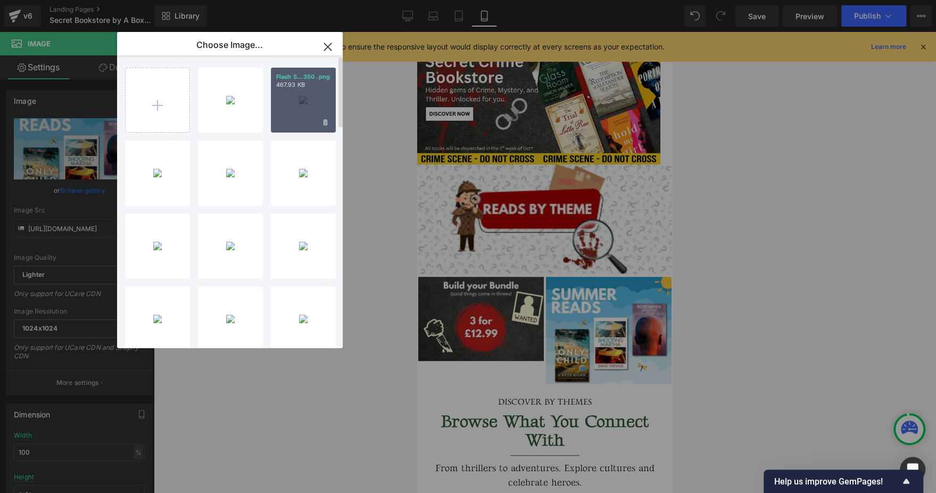
click at [293, 102] on div "Flash S...350 .png 467.93 KB" at bounding box center [303, 100] width 65 height 65
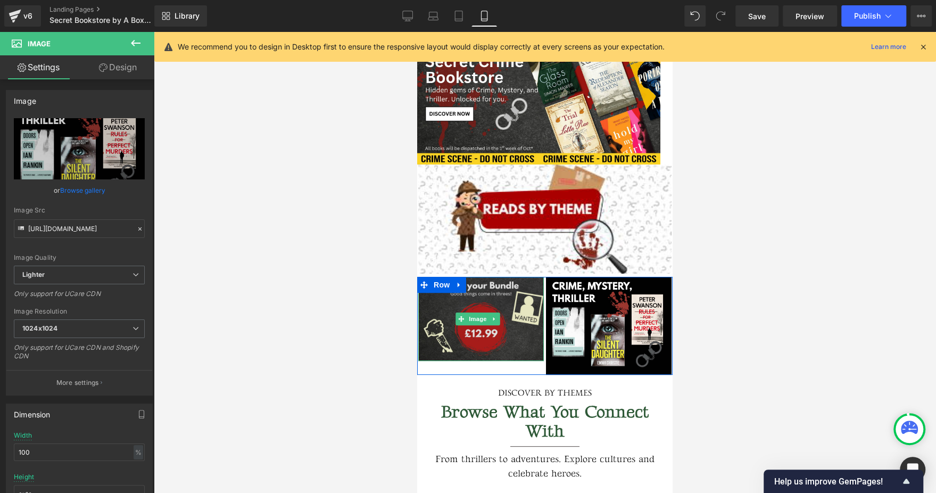
click at [455, 341] on img at bounding box center [481, 319] width 126 height 84
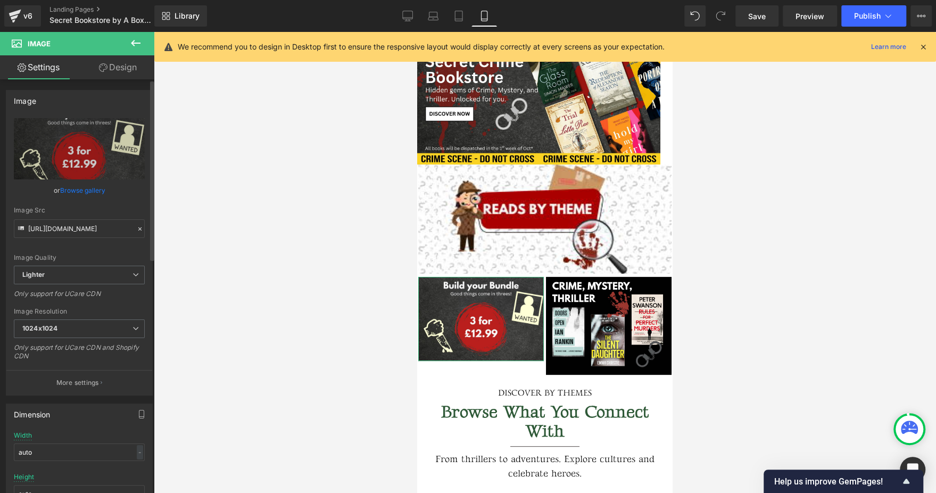
click at [92, 188] on link "Browse gallery" at bounding box center [82, 190] width 45 height 19
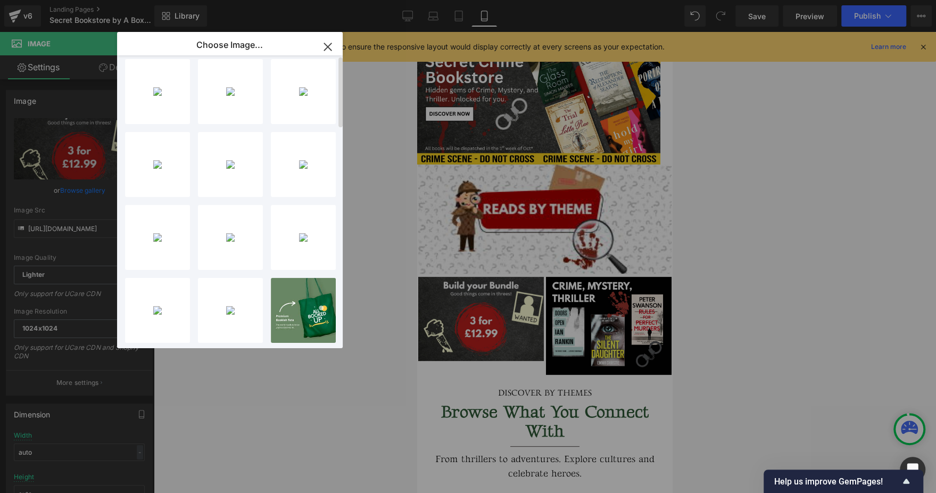
scroll to position [0, 0]
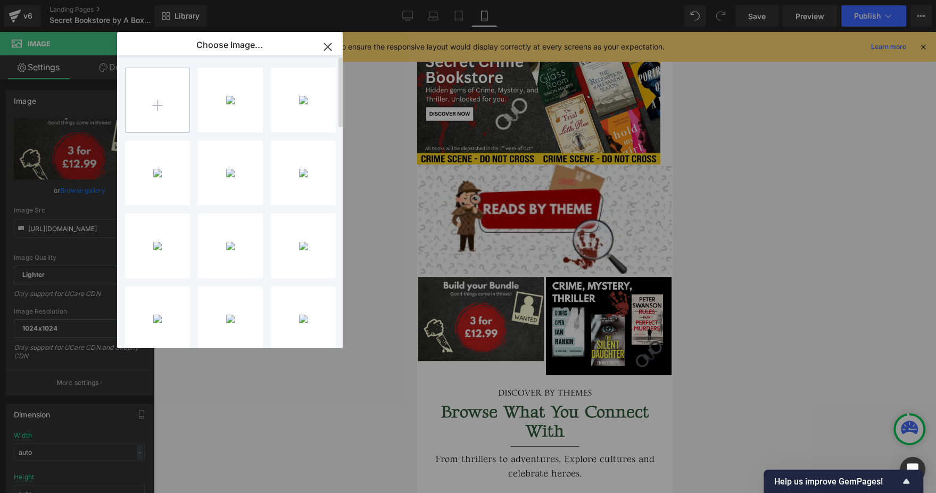
click at [171, 118] on input "file" at bounding box center [158, 100] width 64 height 64
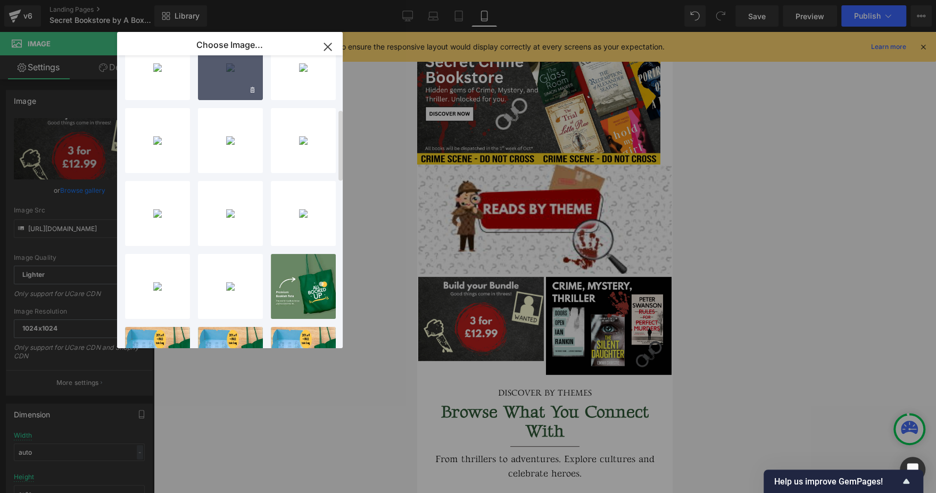
scroll to position [177, 0]
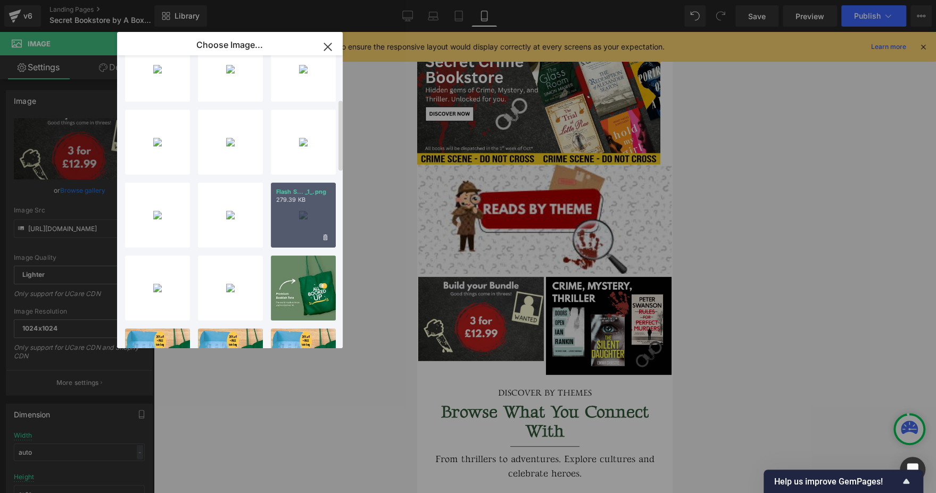
click at [300, 213] on div "Flash S... _1_.png 279.39 KB" at bounding box center [303, 214] width 65 height 65
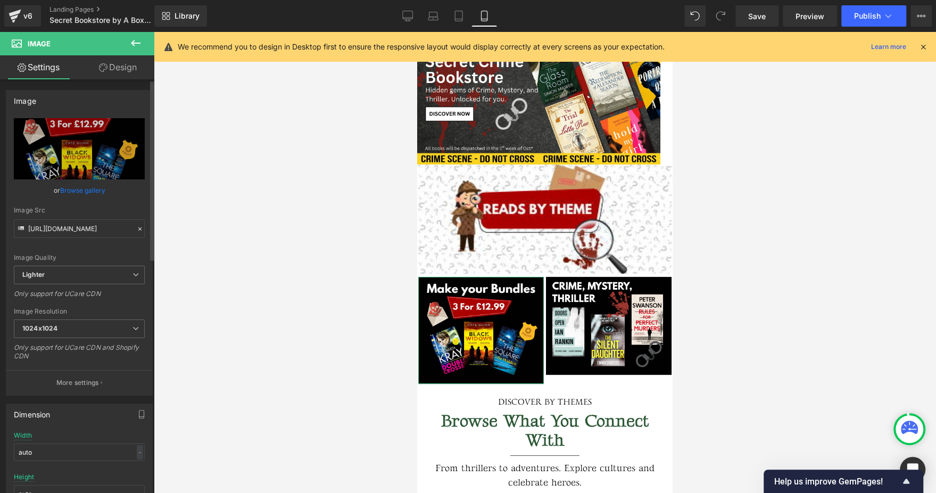
click at [92, 189] on link "Browse gallery" at bounding box center [82, 190] width 45 height 19
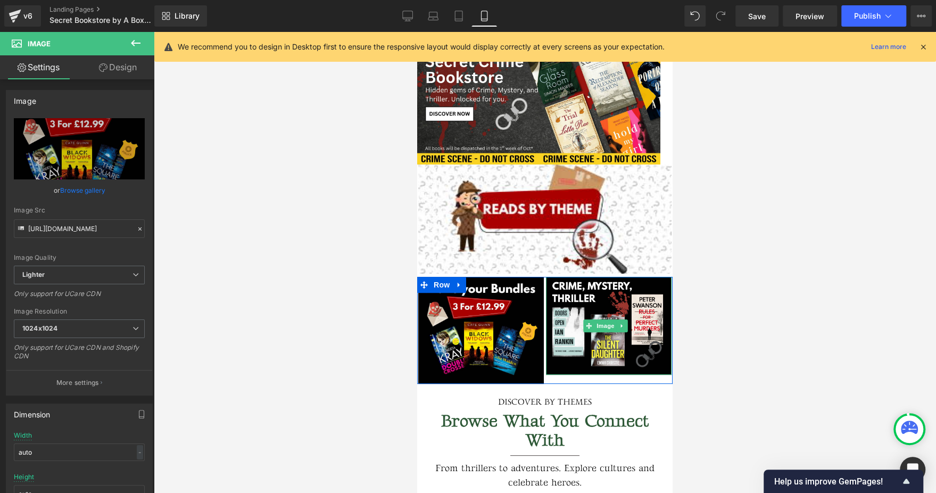
click at [621, 319] on link at bounding box center [622, 325] width 11 height 13
click at [588, 296] on img at bounding box center [609, 326] width 126 height 98
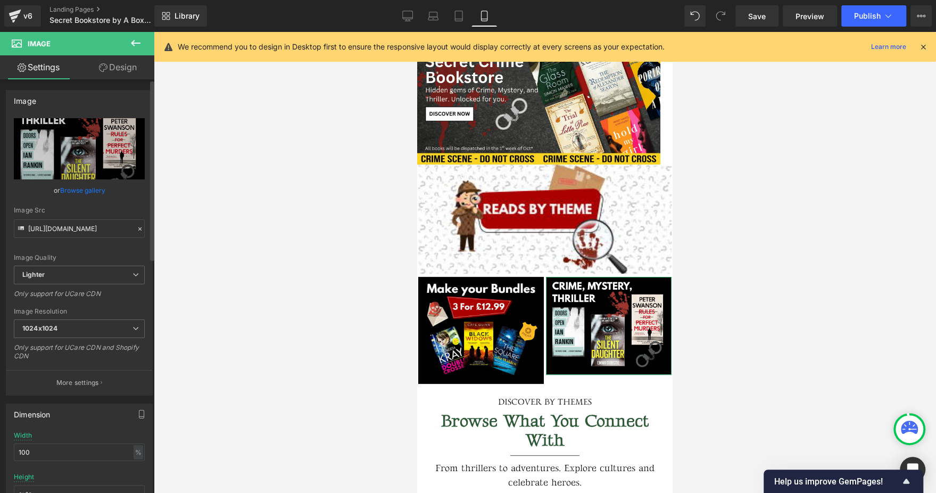
click at [80, 193] on link "Browse gallery" at bounding box center [82, 190] width 45 height 19
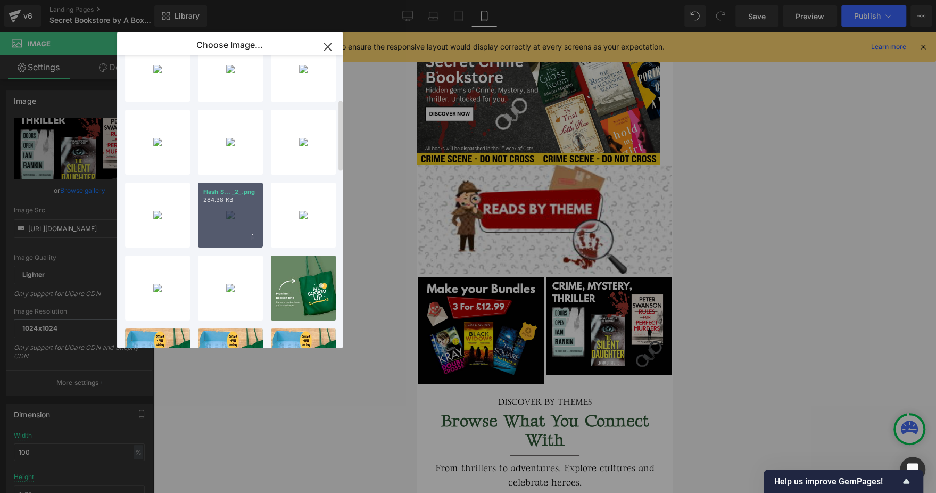
click at [253, 195] on p "Flash S... _2_.png" at bounding box center [230, 192] width 54 height 8
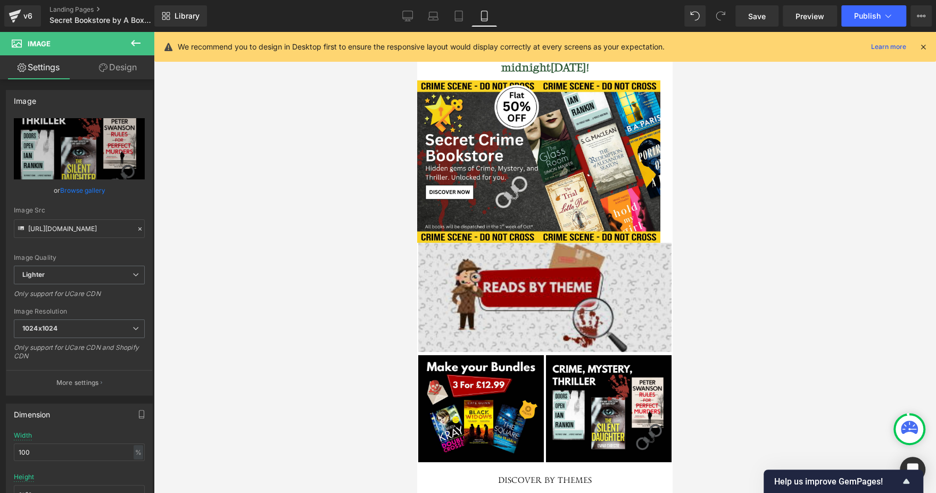
scroll to position [127, 0]
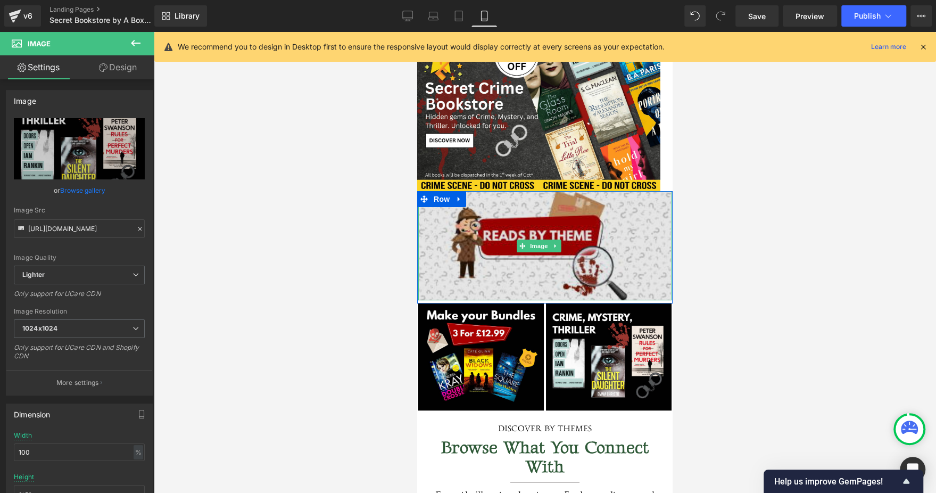
click at [597, 220] on img at bounding box center [544, 245] width 253 height 109
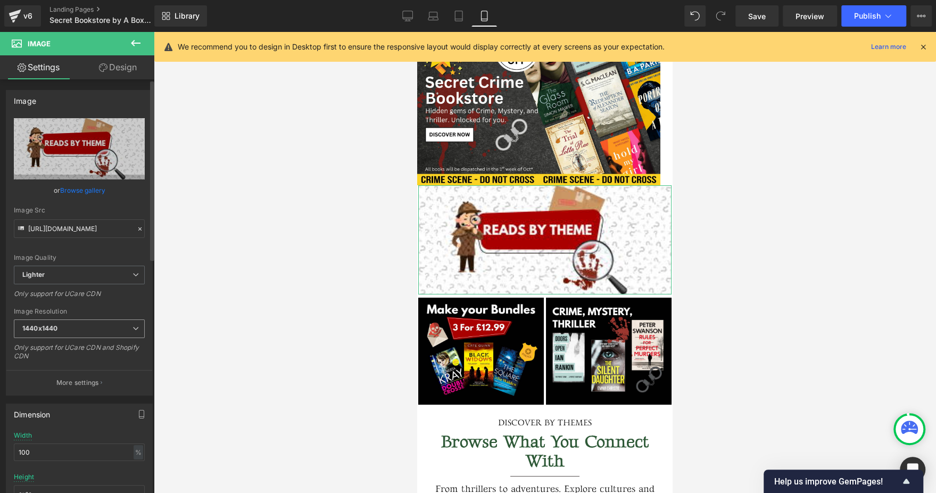
click at [70, 332] on span "1440x1440" at bounding box center [79, 328] width 131 height 19
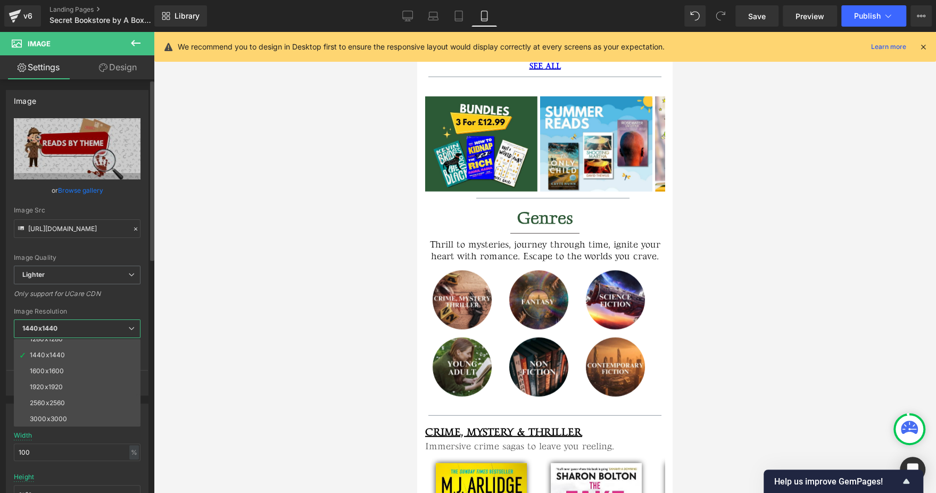
scroll to position [5238, 0]
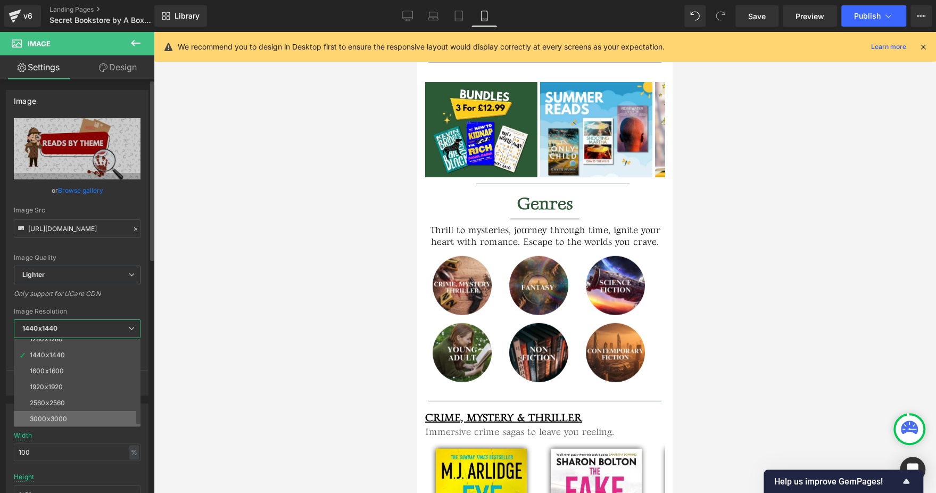
click at [74, 413] on li "3000x3000" at bounding box center [79, 419] width 131 height 16
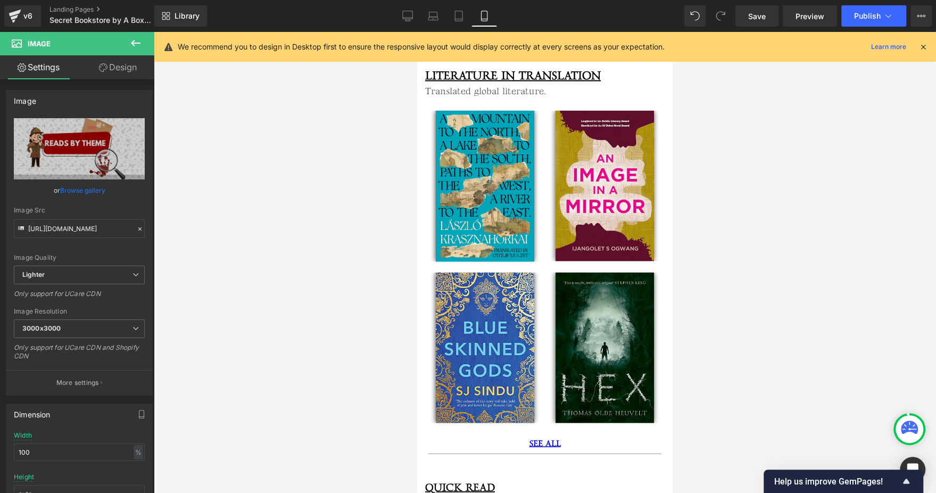
scroll to position [1959, 0]
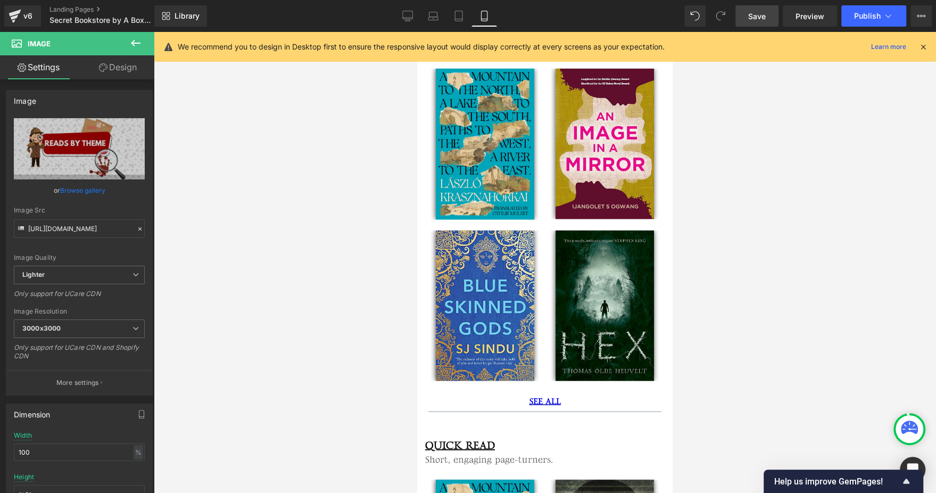
click at [755, 9] on link "Save" at bounding box center [756, 15] width 43 height 21
click at [865, 9] on button "Publish" at bounding box center [873, 15] width 65 height 21
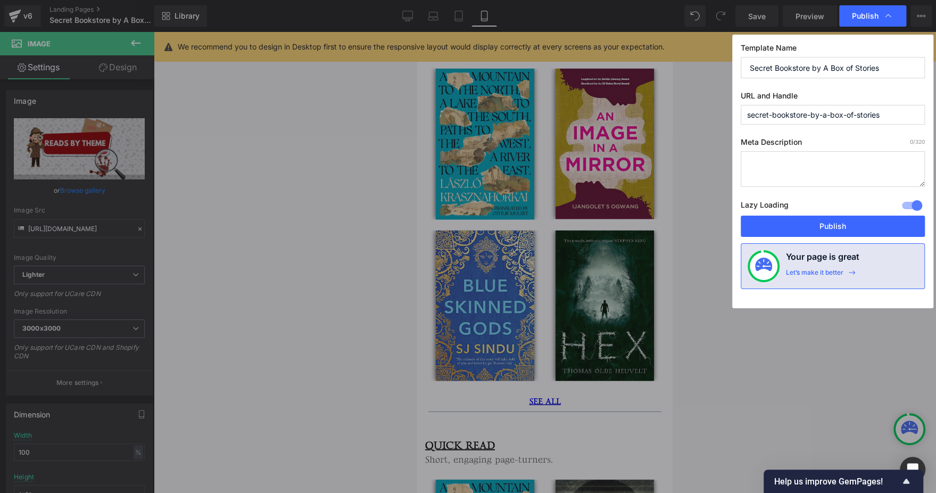
click at [894, 117] on input "secret-bookstore-by-a-box-of-stories" at bounding box center [833, 115] width 184 height 20
type input "secret-bookstore-by"
click at [840, 230] on button "Publish" at bounding box center [833, 225] width 184 height 21
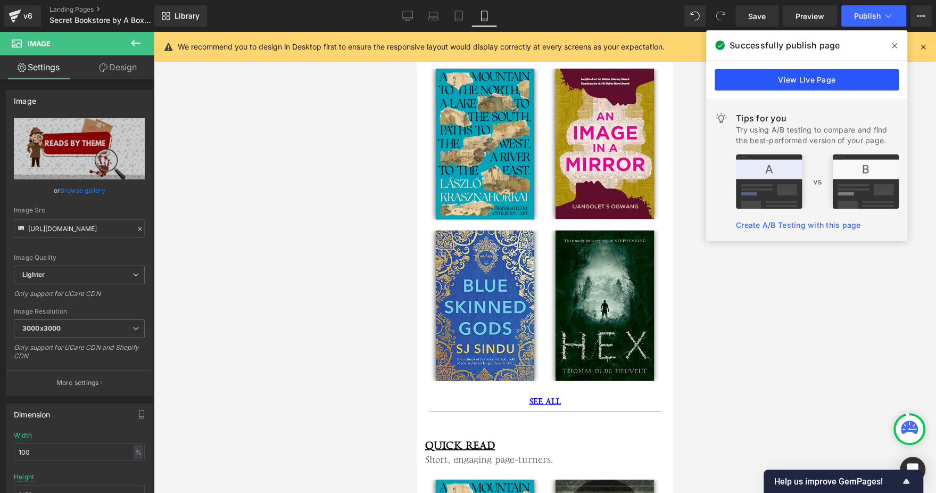
click at [723, 79] on link "View Live Page" at bounding box center [807, 79] width 184 height 21
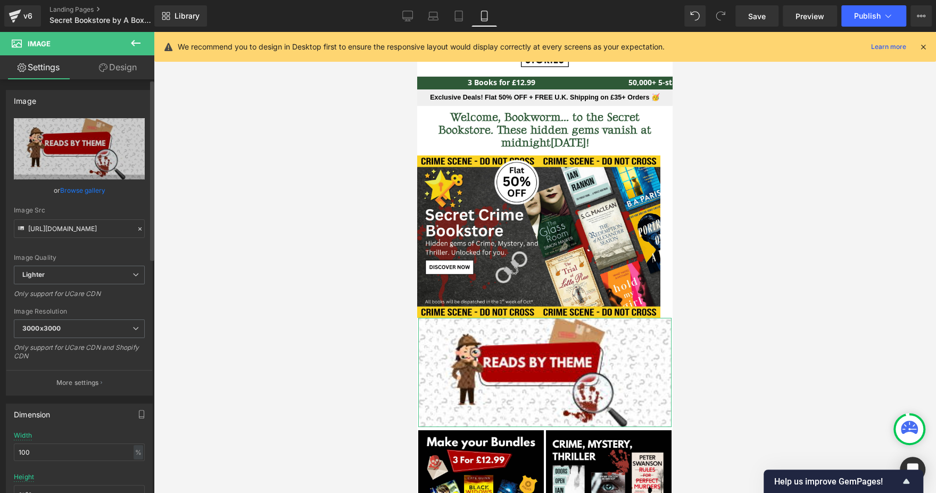
click at [94, 194] on link "Browse gallery" at bounding box center [82, 190] width 45 height 19
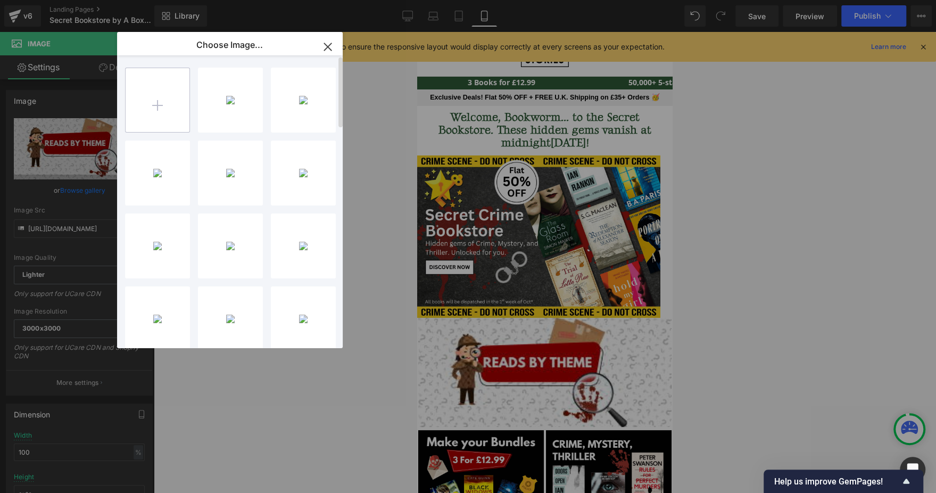
click at [150, 81] on input "file" at bounding box center [158, 100] width 64 height 64
type input "C:\fakepath\Flash Sale Below Snap Sider Mobile 297 x 128.jpg"
click at [251, 197] on icon at bounding box center [253, 195] width 4 height 6
click at [220, 199] on span "Yes" at bounding box center [216, 194] width 27 height 11
click at [235, 93] on div "Flash S... 128.jpg 66.51 KB" at bounding box center [230, 100] width 65 height 65
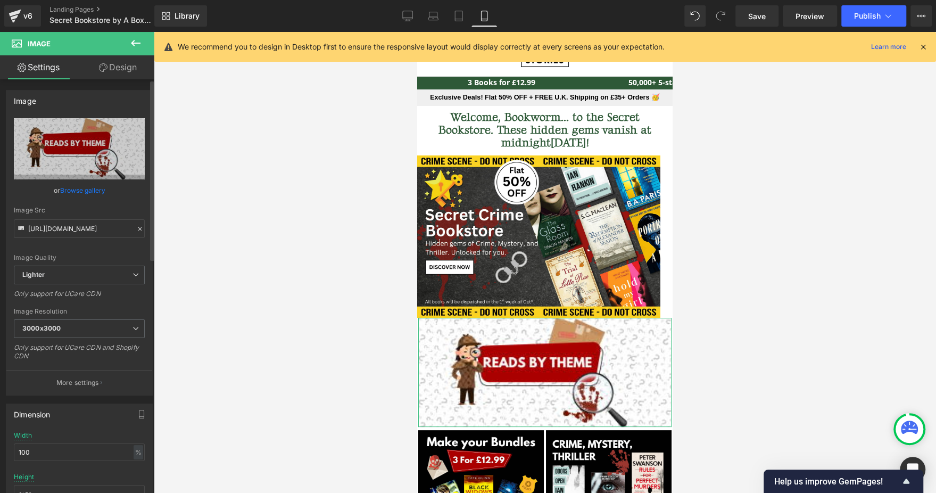
click at [90, 191] on link "Browse gallery" at bounding box center [82, 190] width 45 height 19
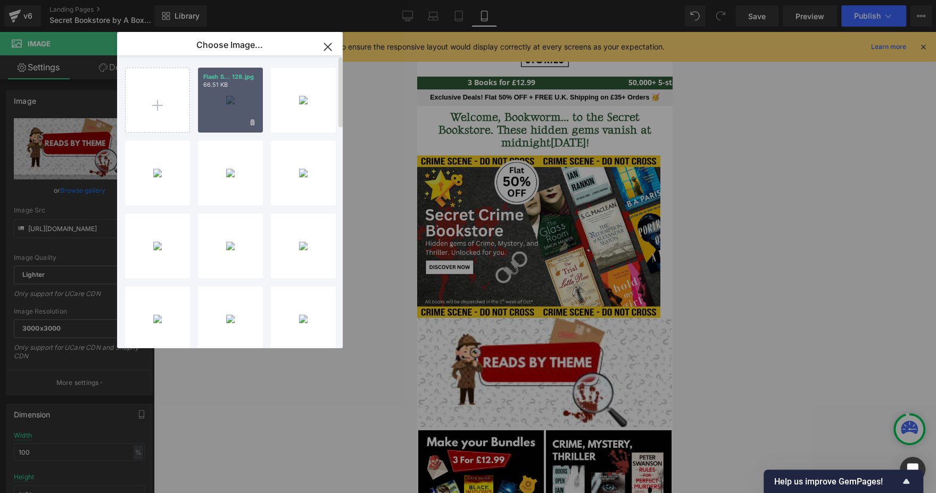
click at [236, 111] on div "Flash S... 128.jpg 66.51 KB" at bounding box center [230, 100] width 65 height 65
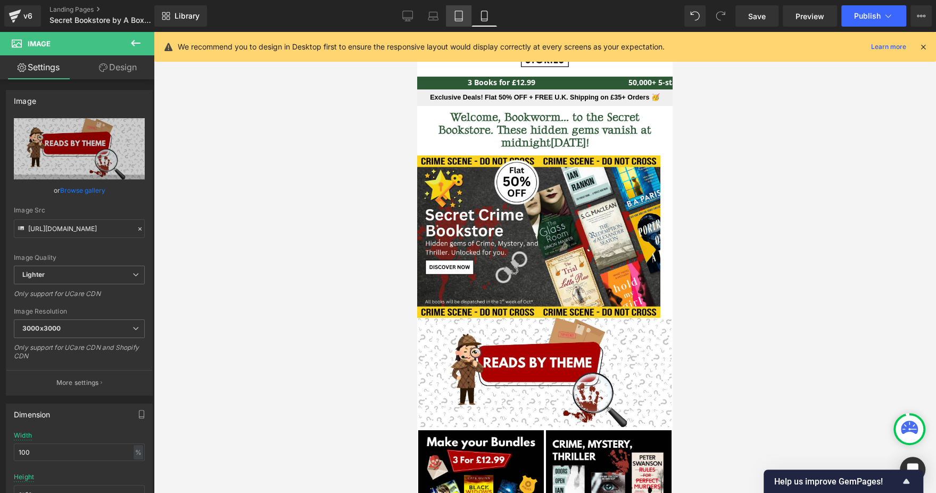
click at [458, 13] on icon at bounding box center [458, 16] width 11 height 11
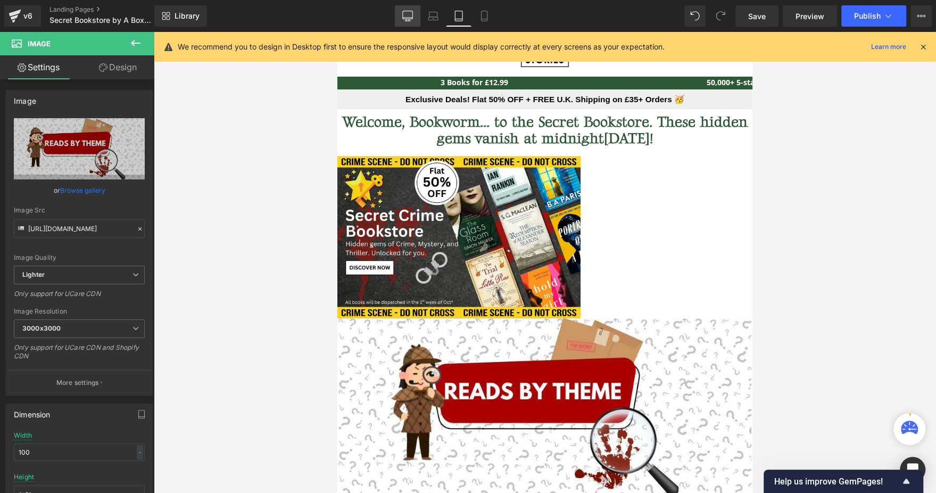
click at [407, 13] on icon at bounding box center [407, 16] width 11 height 11
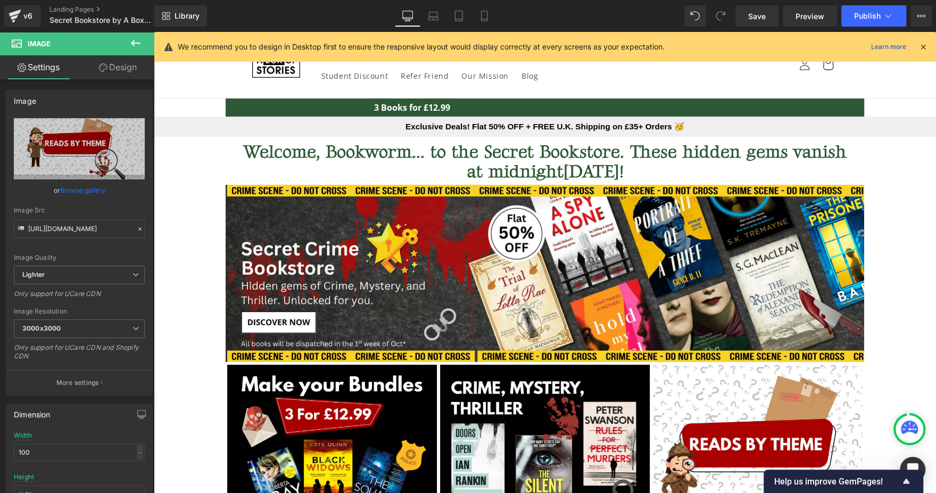
click at [864, 27] on div "Library Desktop Desktop Laptop Tablet Mobile Save Preview Publish Scheduled Vie…" at bounding box center [545, 16] width 782 height 32
click at [867, 23] on button "Publish" at bounding box center [873, 15] width 65 height 21
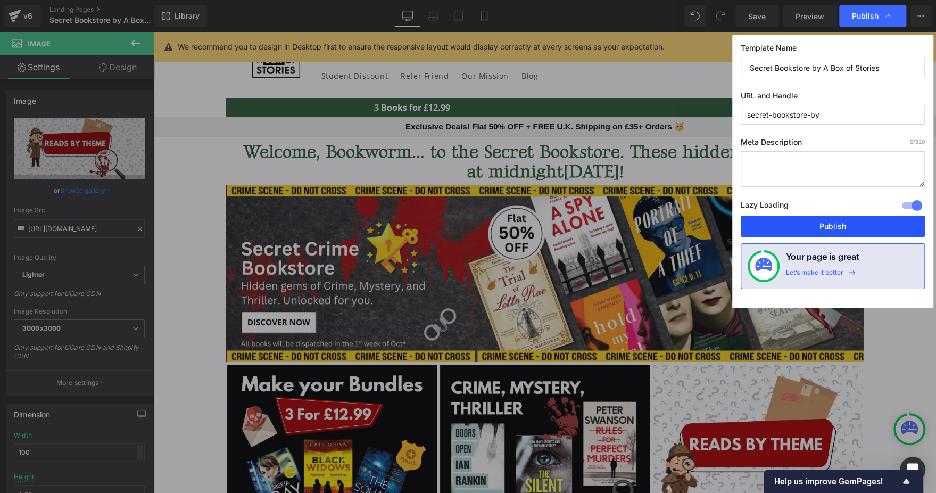
click at [793, 226] on button "Publish" at bounding box center [833, 225] width 184 height 21
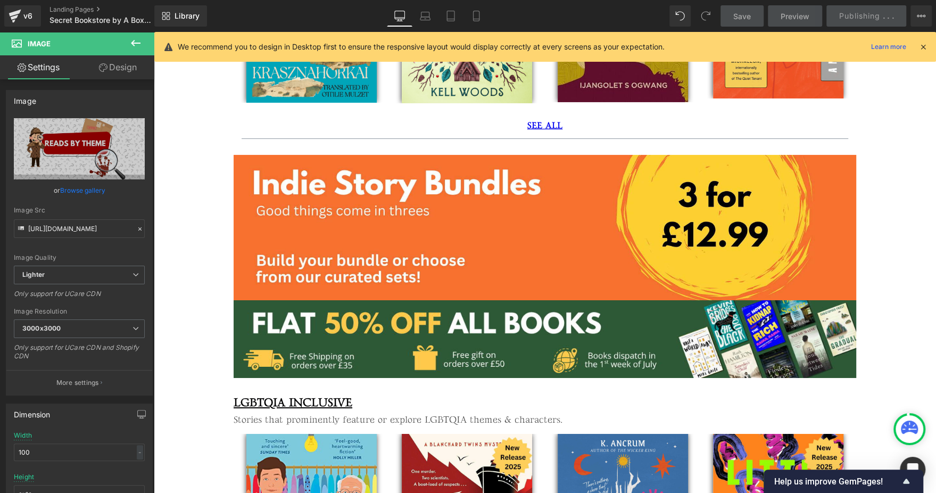
scroll to position [2842, 0]
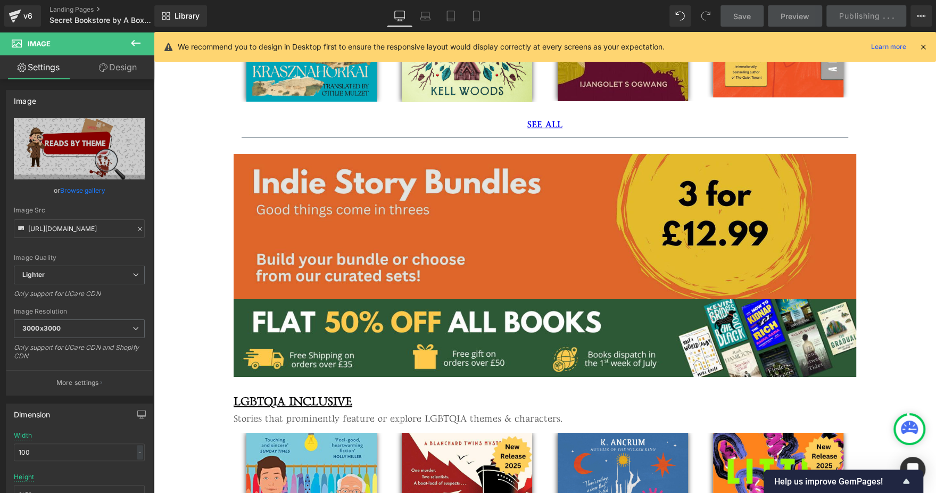
click at [561, 188] on img at bounding box center [545, 226] width 623 height 145
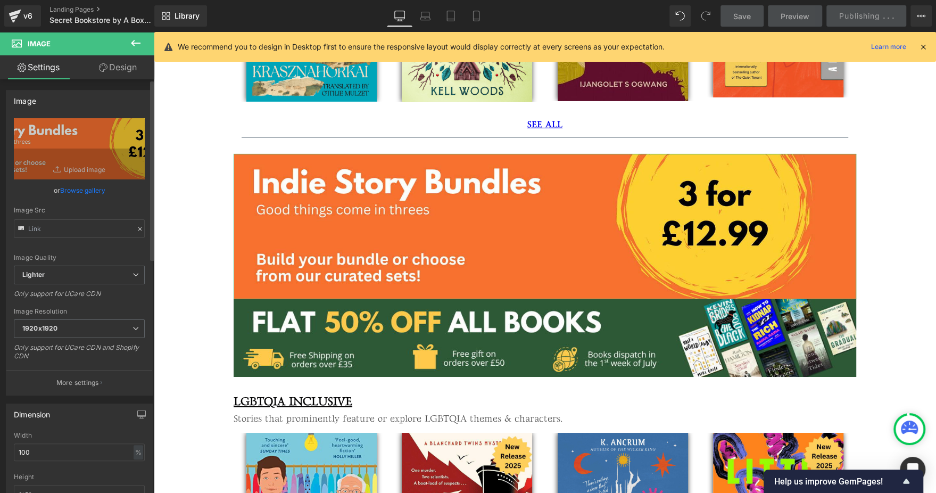
click at [86, 192] on link "Browse gallery" at bounding box center [82, 190] width 45 height 19
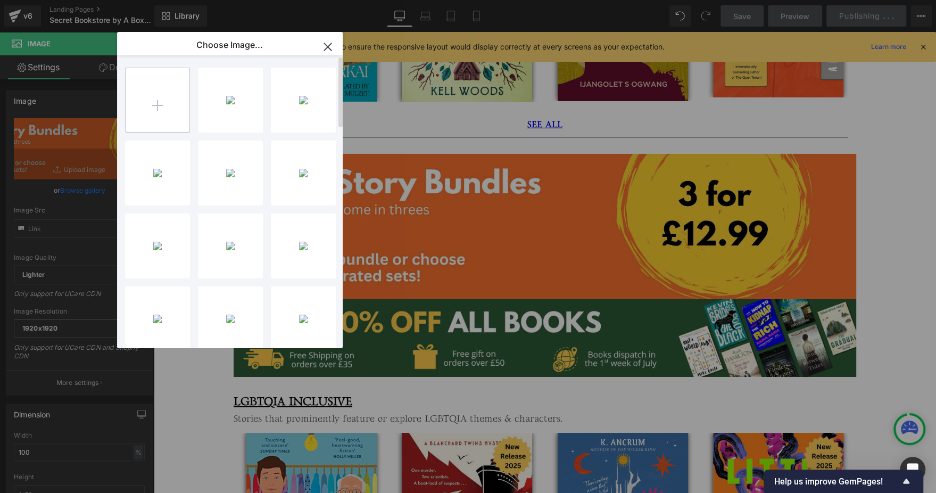
click at [162, 103] on input "file" at bounding box center [158, 100] width 64 height 64
click at [147, 90] on input "file" at bounding box center [158, 100] width 64 height 64
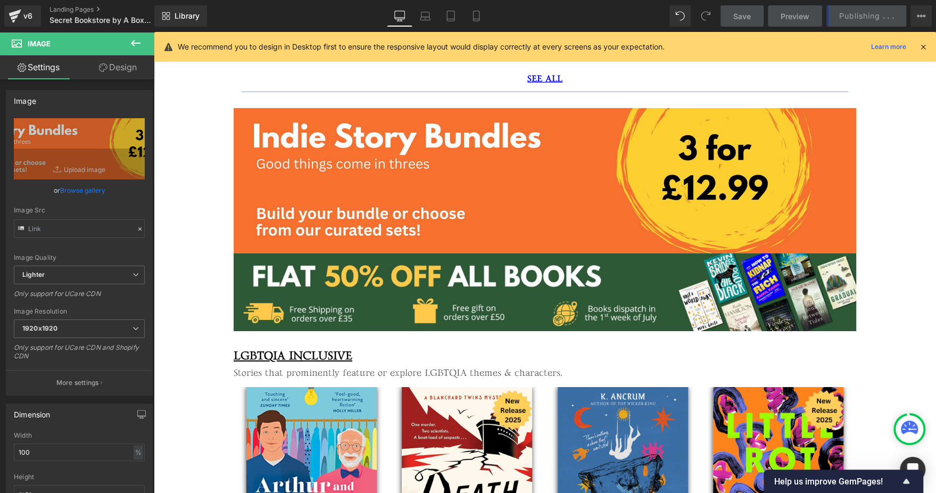
scroll to position [2889, 0]
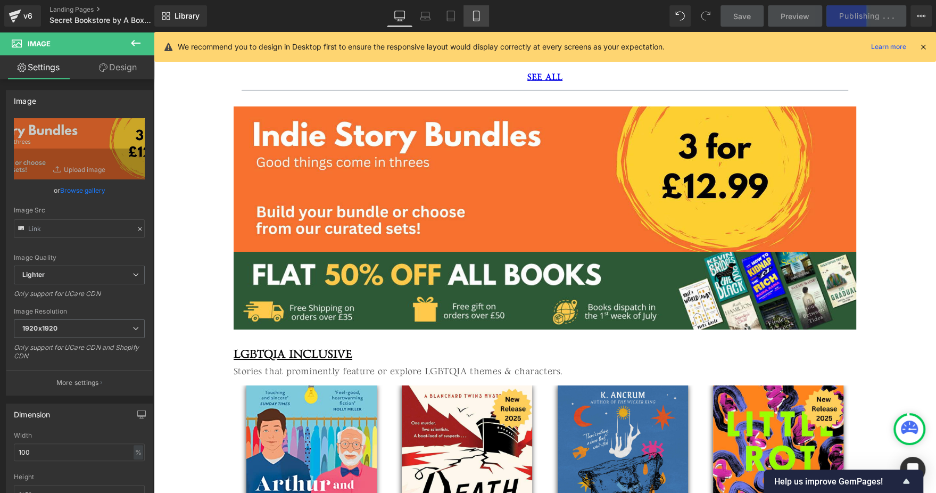
click at [482, 14] on link "Mobile" at bounding box center [476, 15] width 26 height 21
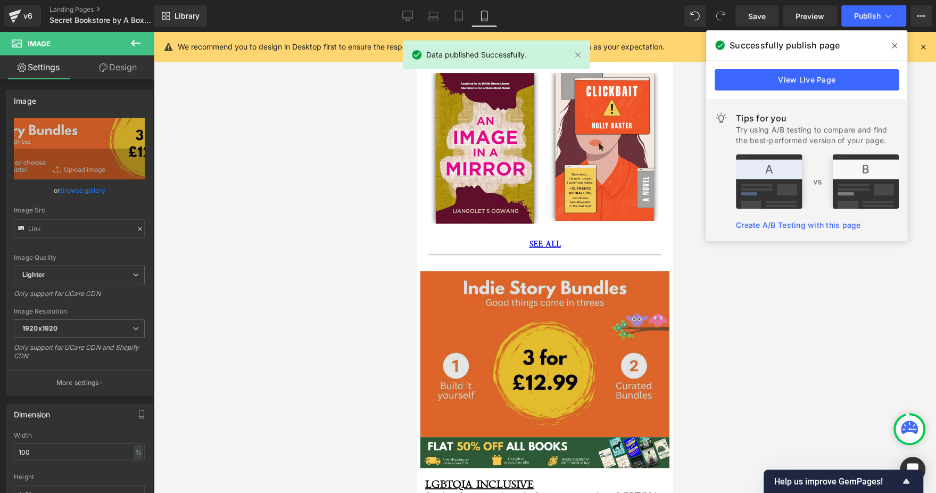
scroll to position [3358, 0]
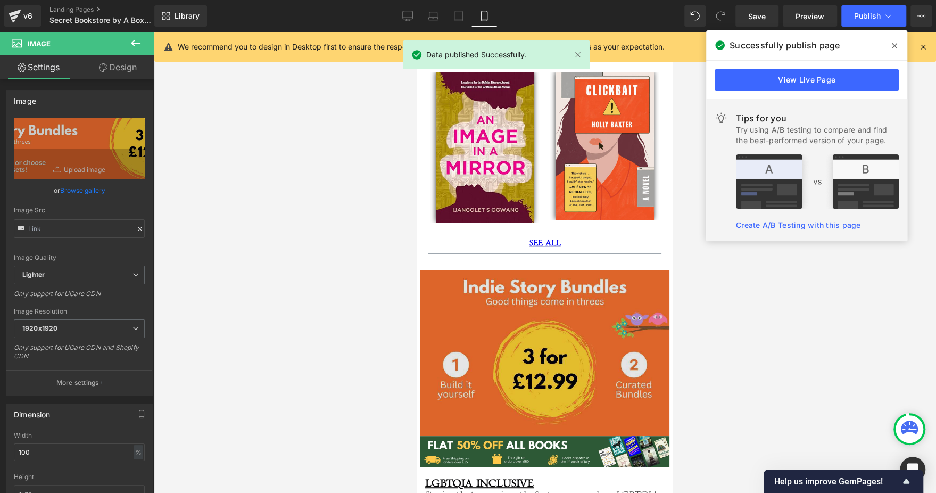
click at [541, 270] on img at bounding box center [544, 353] width 249 height 166
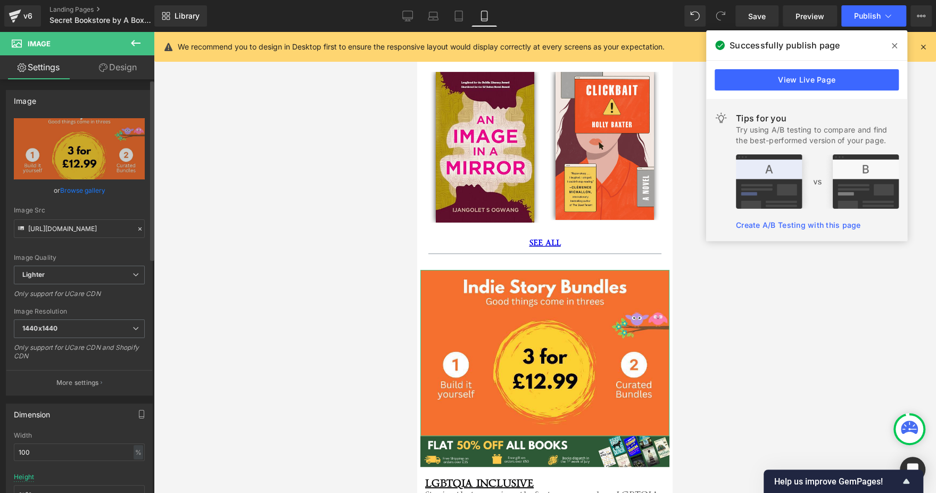
click at [94, 192] on link "Browse gallery" at bounding box center [82, 190] width 45 height 19
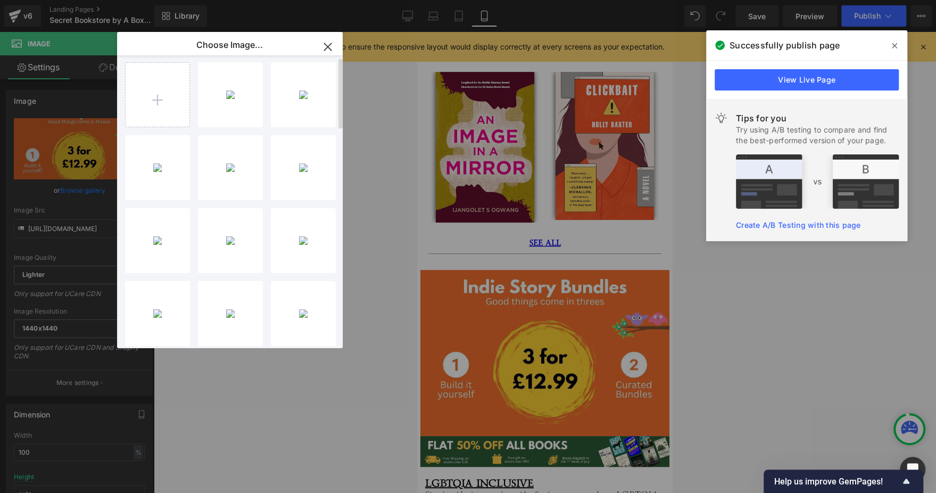
scroll to position [5, 0]
click at [299, 101] on div "Flash S... _1_.png 377.23 KB" at bounding box center [303, 95] width 65 height 65
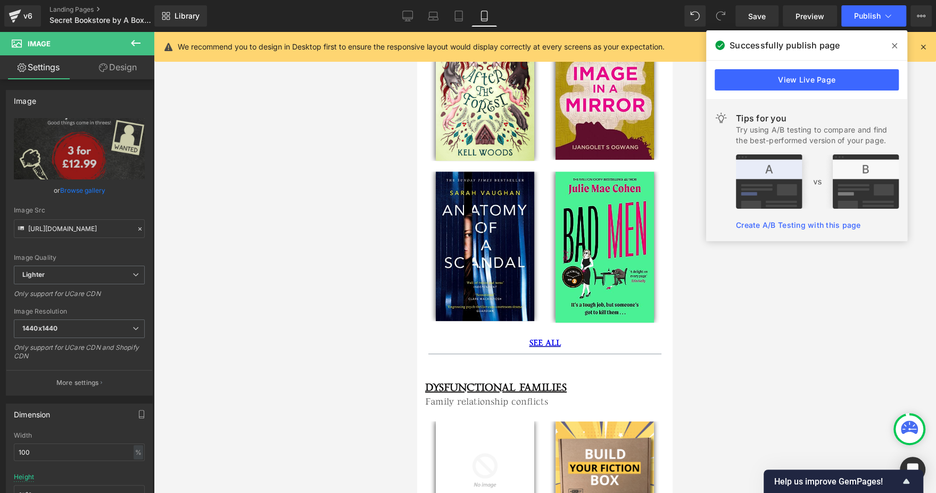
scroll to position [0, 0]
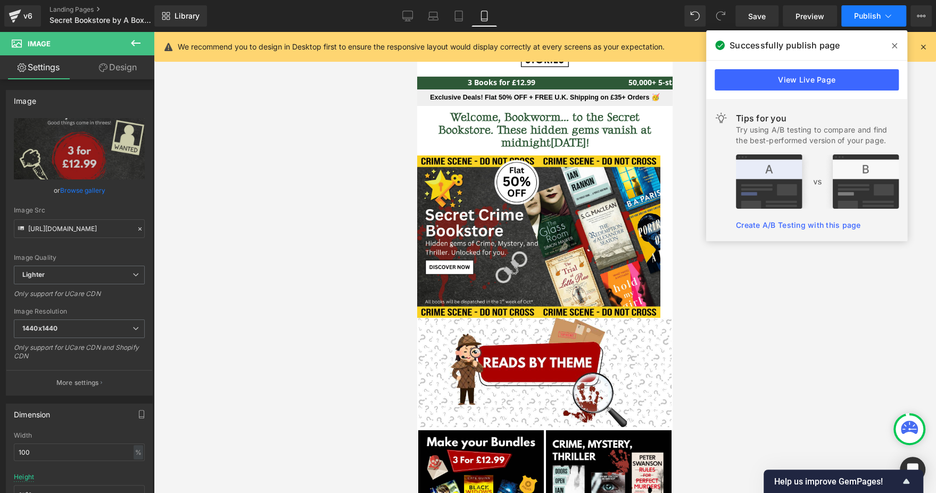
click at [865, 22] on button "Publish" at bounding box center [873, 15] width 65 height 21
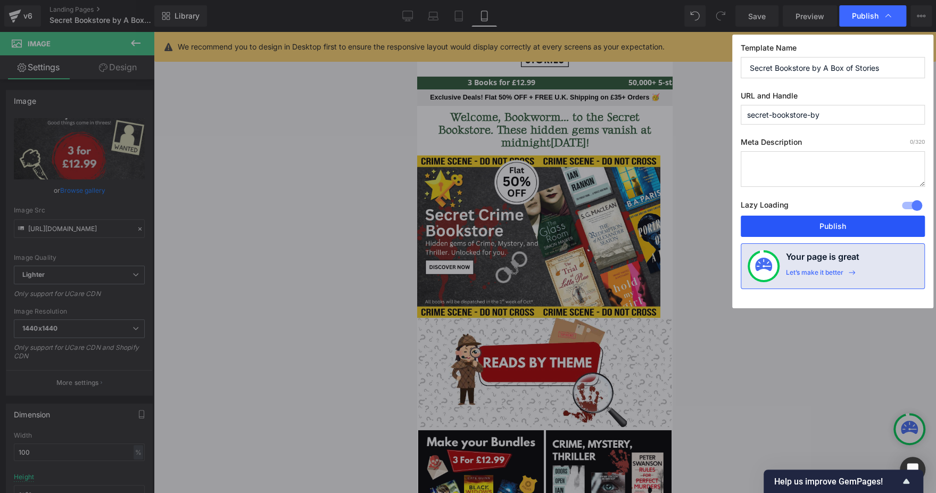
click at [803, 224] on button "Publish" at bounding box center [833, 225] width 184 height 21
